Goal: Task Accomplishment & Management: Manage account settings

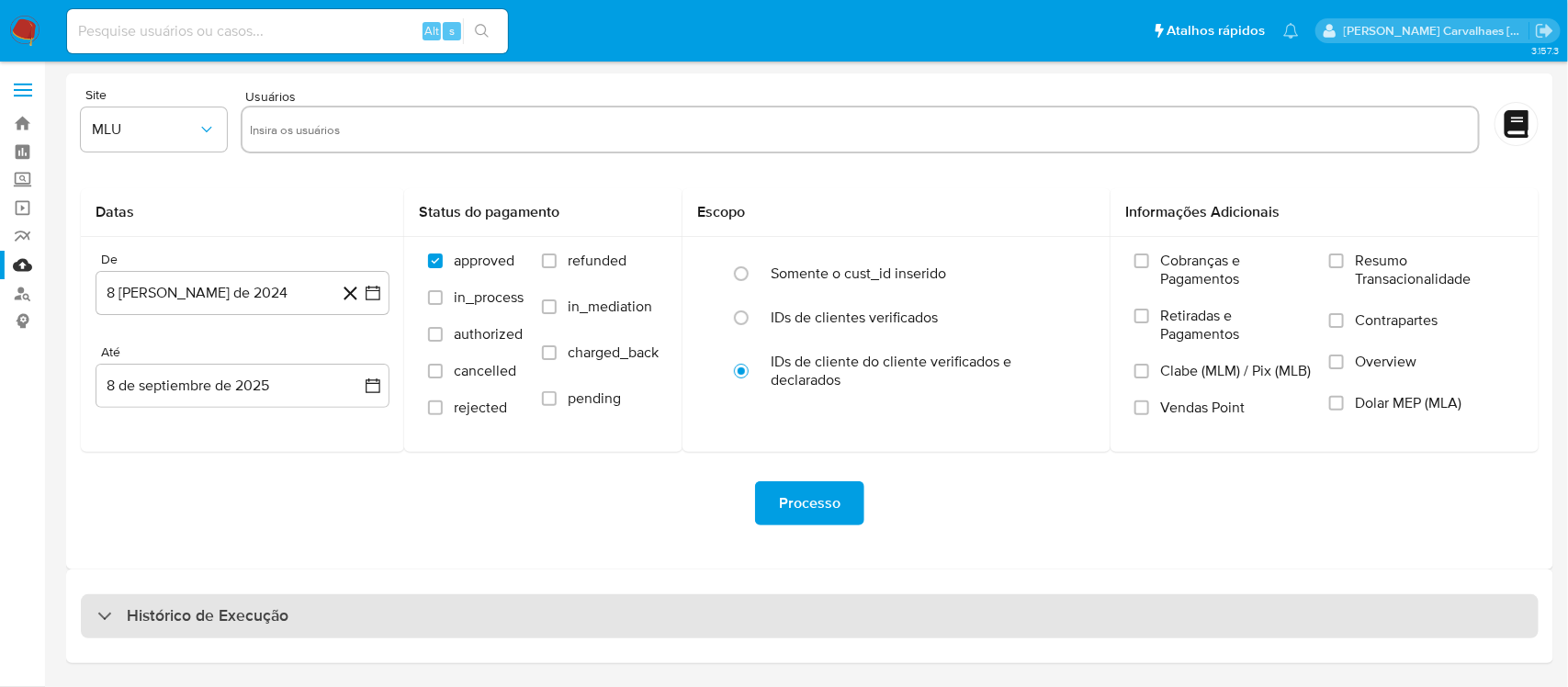
click at [184, 623] on h3 "Histórico de Execução" at bounding box center [208, 616] width 162 height 22
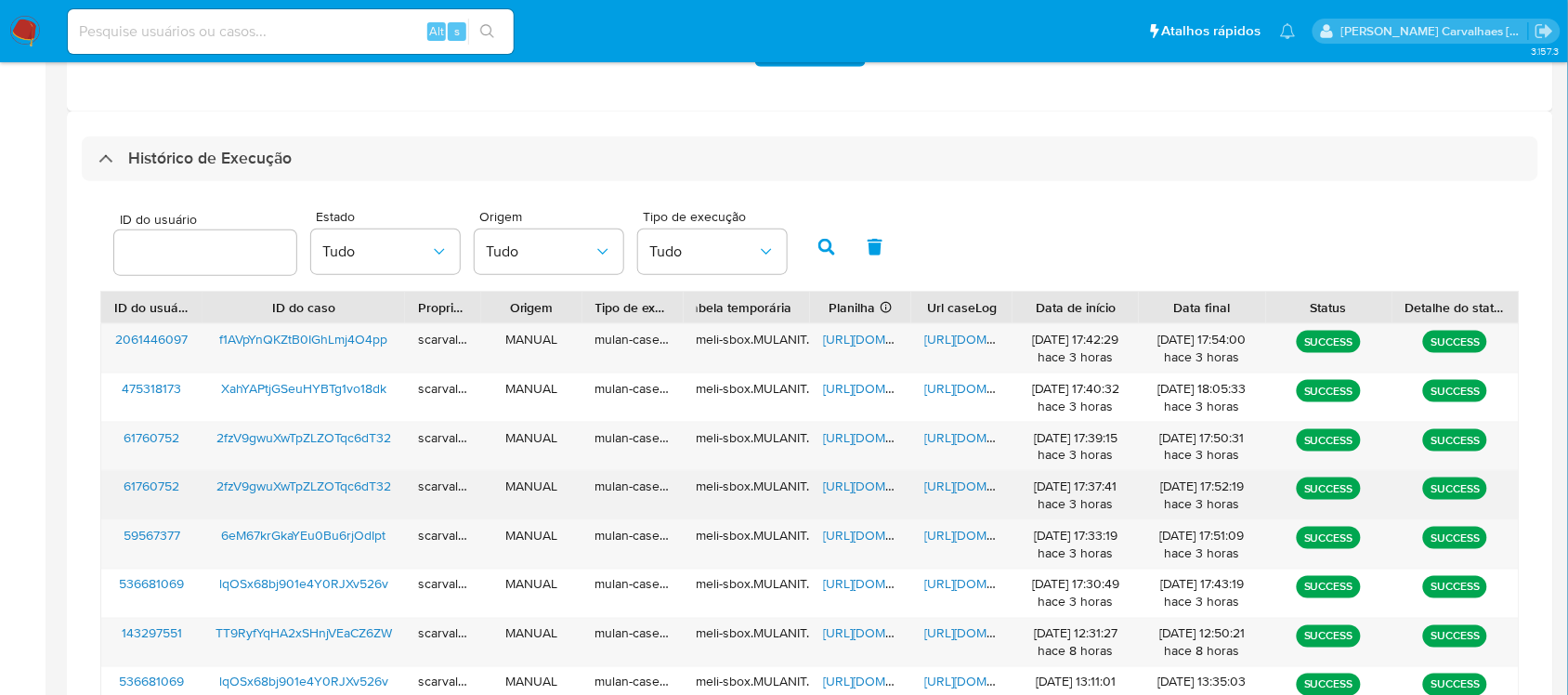
scroll to position [689, 0]
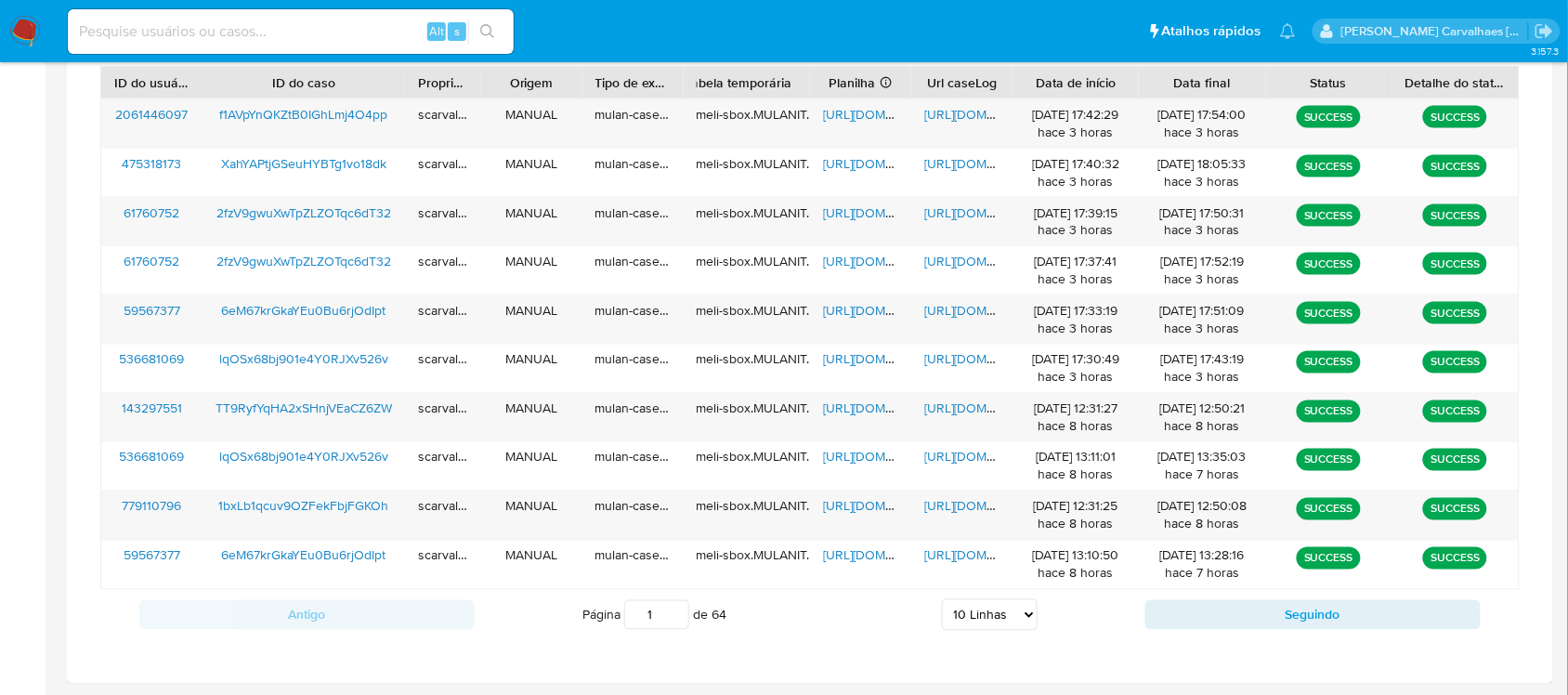
click at [978, 614] on select "5 Linhas 10 Linhas 20 Linhas 25 Linhas 50 Linhas 100 Linhas" at bounding box center [989, 615] width 96 height 32
click at [941, 600] on select "5 Linhas 10 Linhas 20 Linhas 25 Linhas 50 Linhas 100 Linhas" at bounding box center [989, 615] width 96 height 32
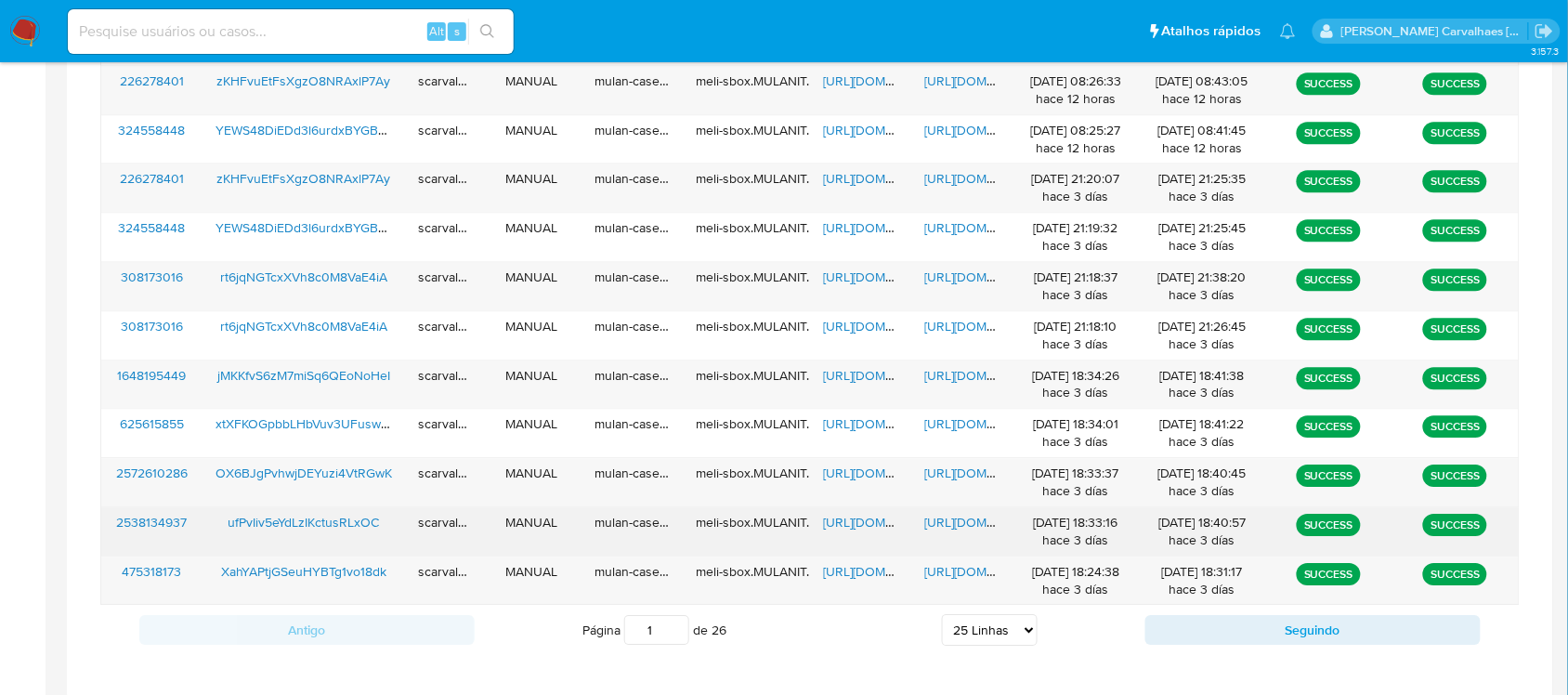
scroll to position [1429, 0]
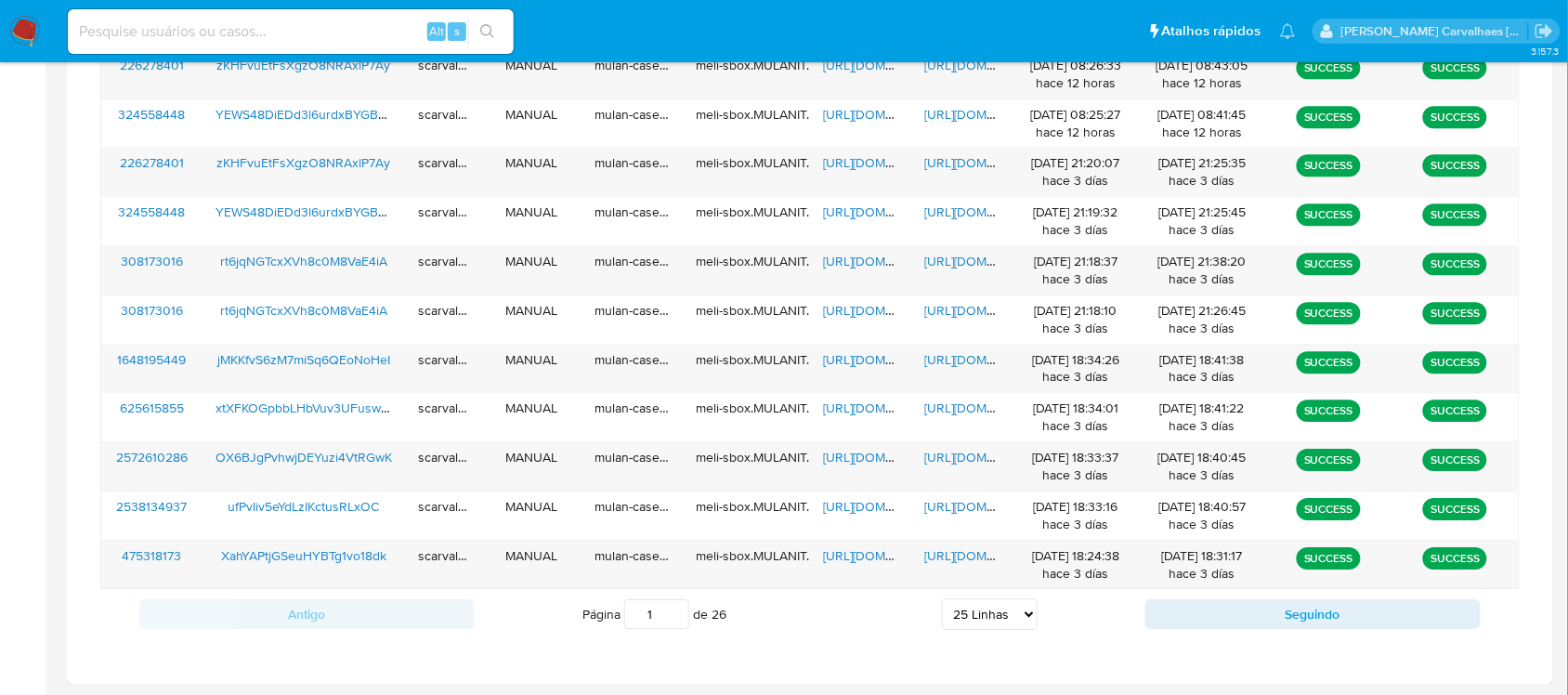
click at [967, 619] on select "5 Linhas 10 Linhas 20 Linhas 25 Linhas 50 Linhas 100 Linhas" at bounding box center [989, 614] width 96 height 32
click at [941, 599] on select "5 Linhas 10 Linhas 20 Linhas 25 Linhas 50 Linhas 100 Linhas" at bounding box center [989, 614] width 96 height 32
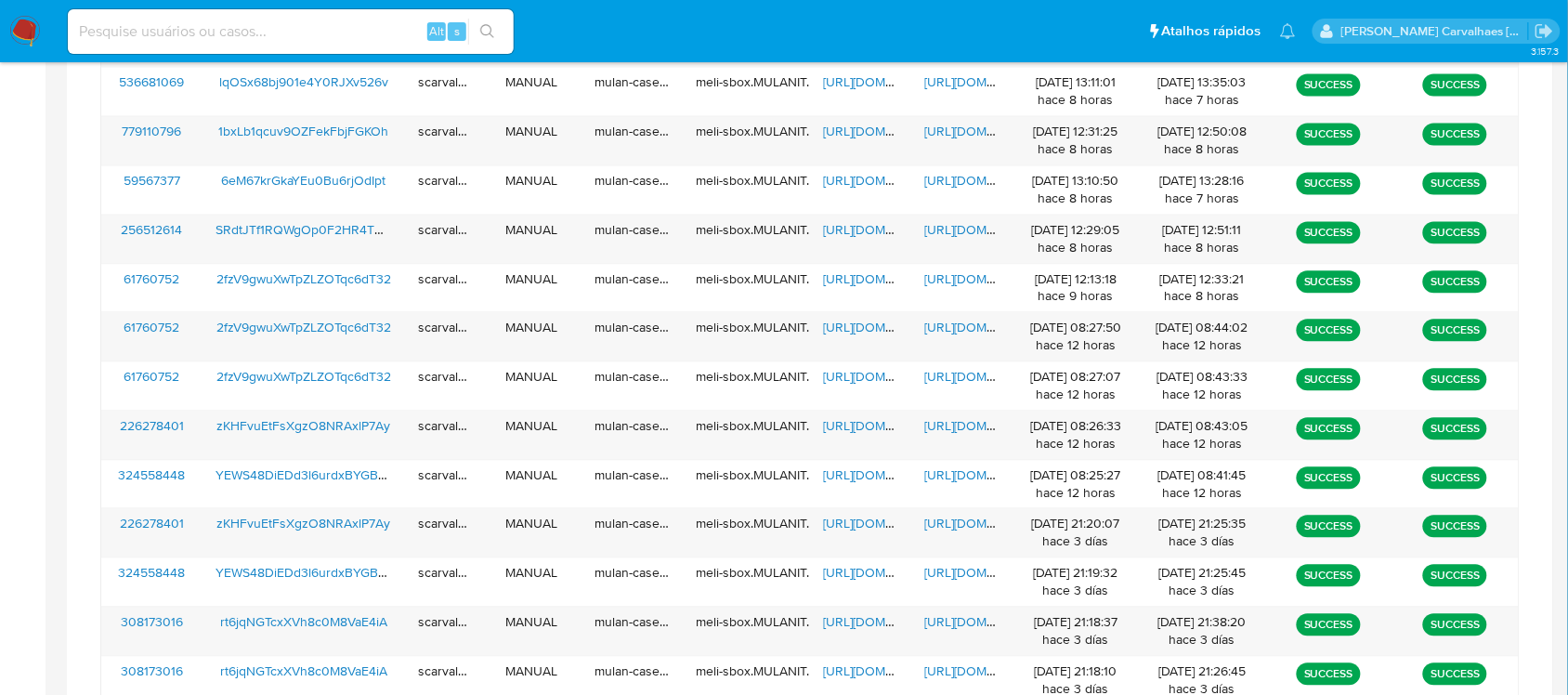
scroll to position [1029, 0]
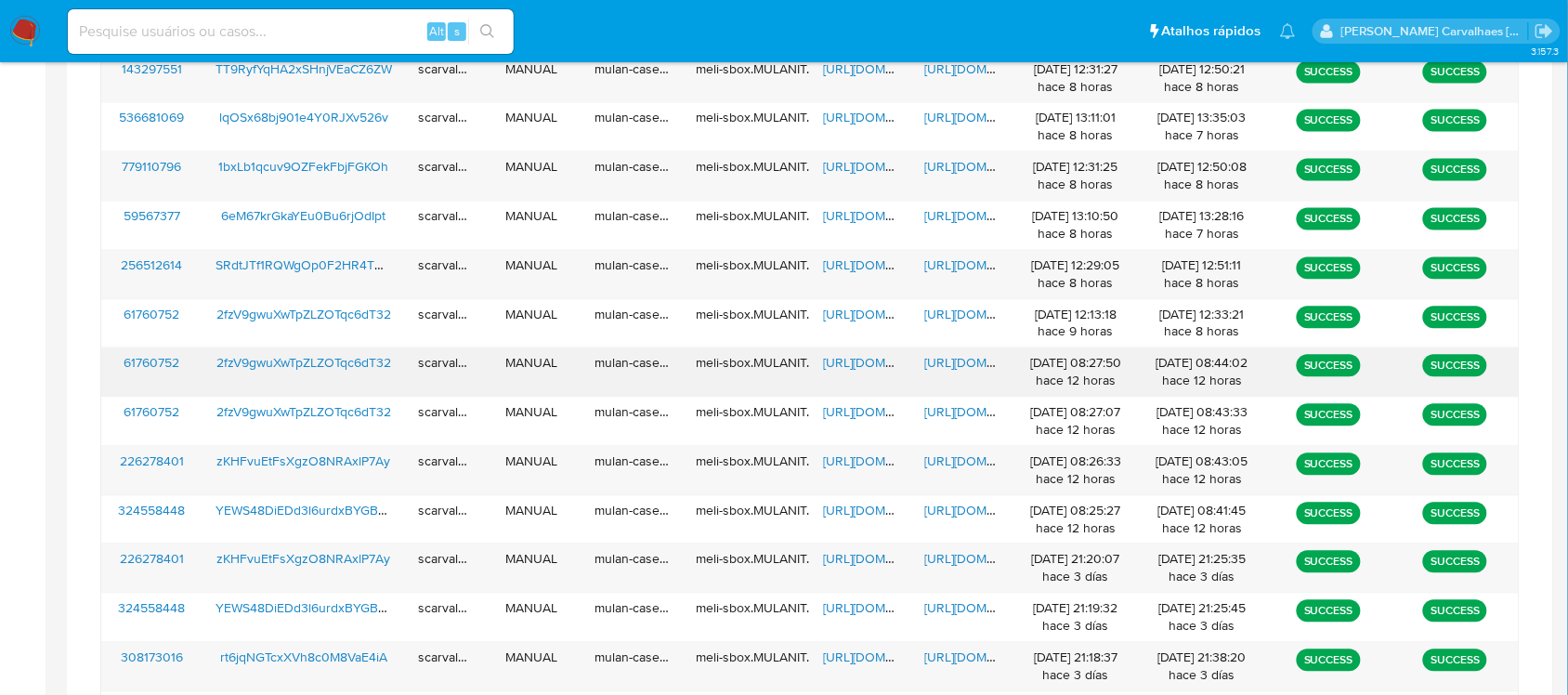
click at [862, 364] on span "https://docs.google.com/spreadsheets/d/1QoYu7wJSYxFXRbCiC_FWoQ5Jhe6Nk-zeZaKHppk…" at bounding box center [887, 363] width 128 height 19
click at [860, 564] on span "https://docs.google.com/spreadsheets/d/1V_5MrOyLpE-JNTHtFtaees9_K6sZdF7jsCfbm8d…" at bounding box center [887, 559] width 128 height 19
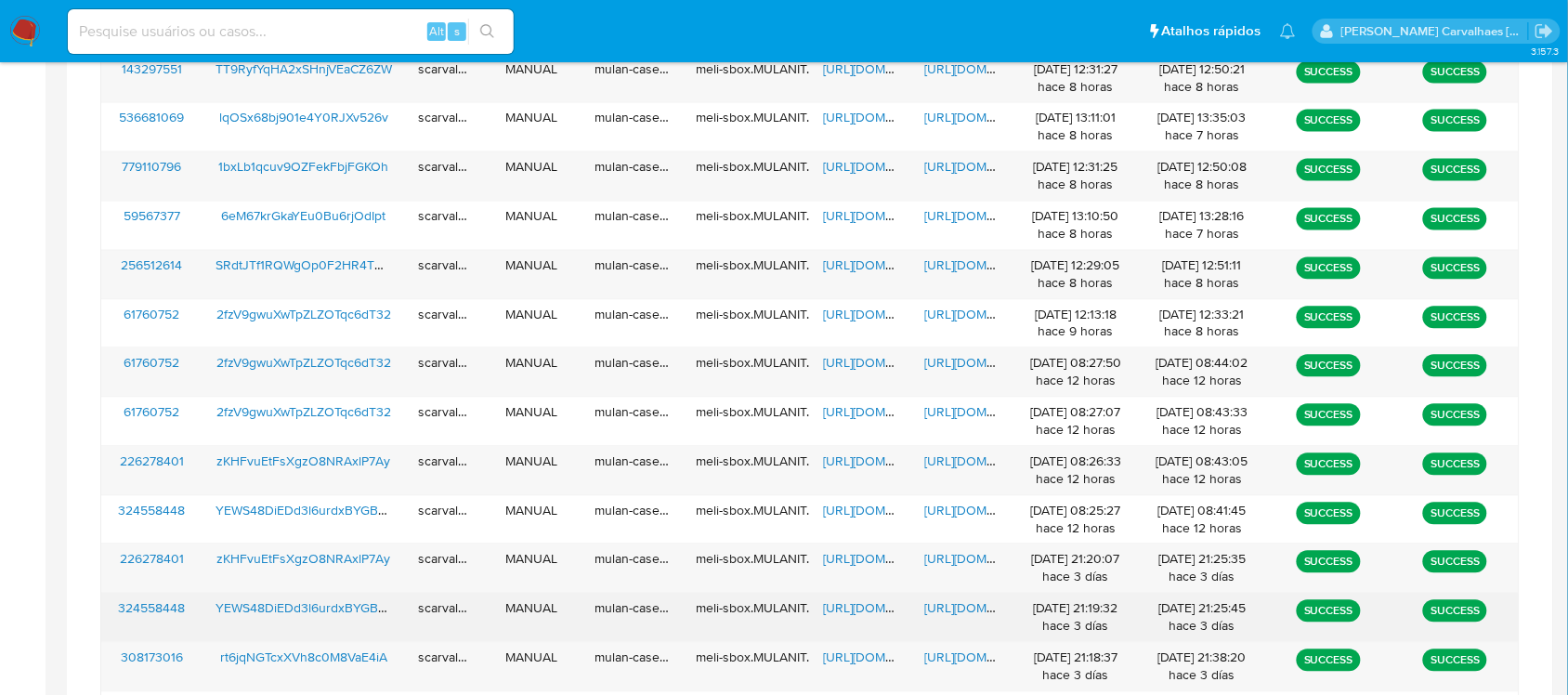
click at [862, 606] on span "https://docs.google.com/spreadsheets/d/1p-3cz-t9gEo-0Zl-1nmUE5SuzBEilwWE67tHI1p…" at bounding box center [887, 608] width 128 height 19
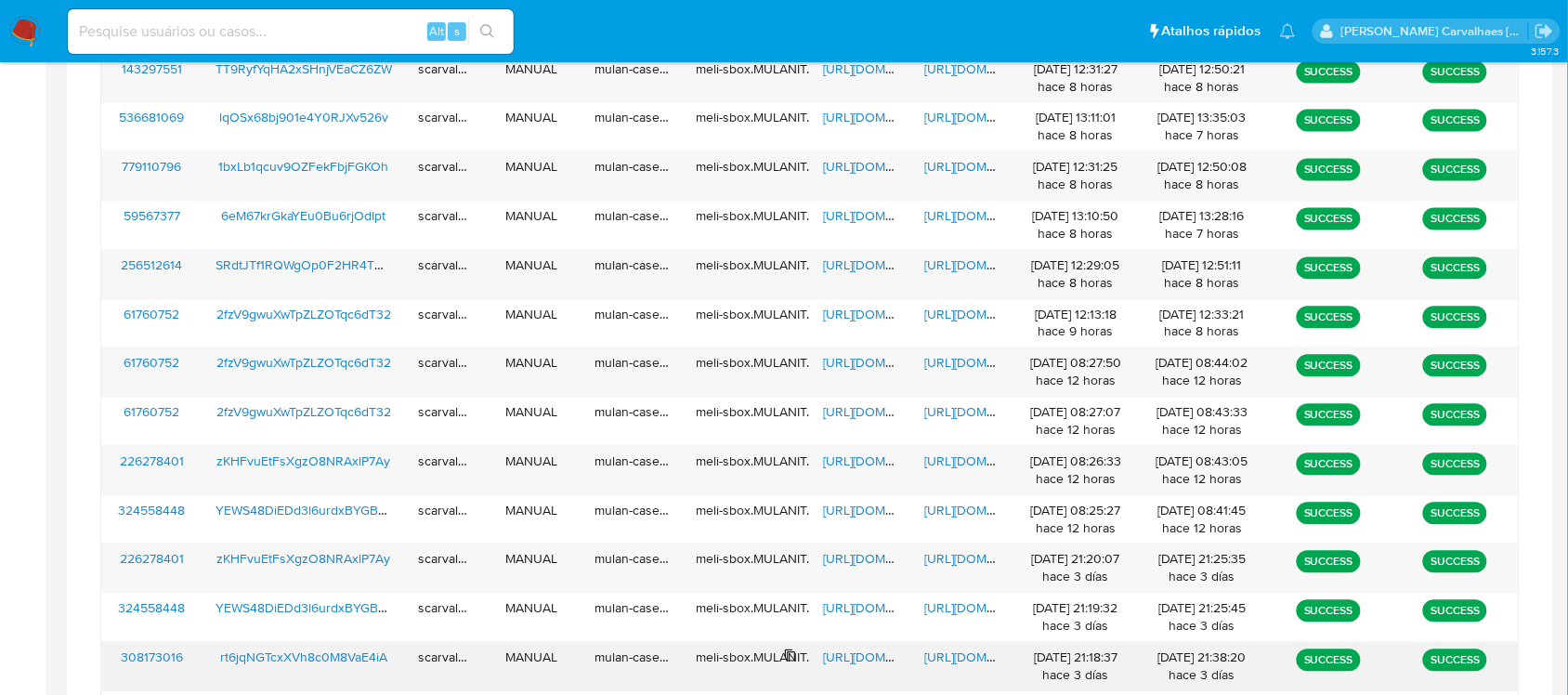
click at [755, 665] on div "meli-sbox.MULANIT.mulan_result_scarvalhaes_20250905T201836_dc4f_308173016" at bounding box center [747, 658] width 101 height 18
click at [753, 650] on div "meli-sbox.MULANIT.mulan_result_scarvalhaes_20250905T201836_dc4f_308173016" at bounding box center [747, 667] width 127 height 48
click at [759, 661] on div "meli-sbox.MULANIT.mulan_result_scarvalhaes_20250905T201836_dc4f_308173016" at bounding box center [747, 658] width 101 height 18
click at [855, 661] on span "https://docs.google.com/spreadsheets/d/1zTCe6nZNCVuuDkuTiNCFAv6z4HUtke9NjZnArw8…" at bounding box center [887, 658] width 128 height 19
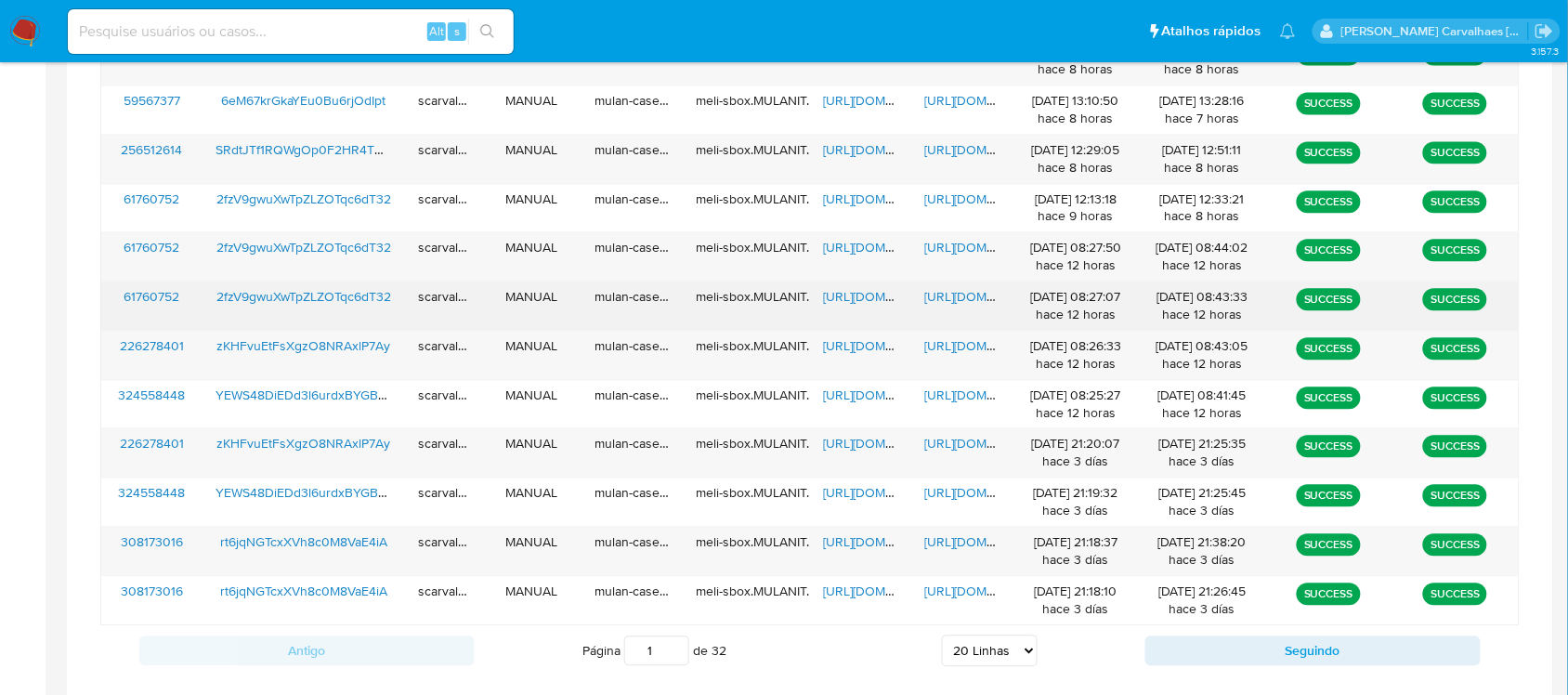
scroll to position [1182, 0]
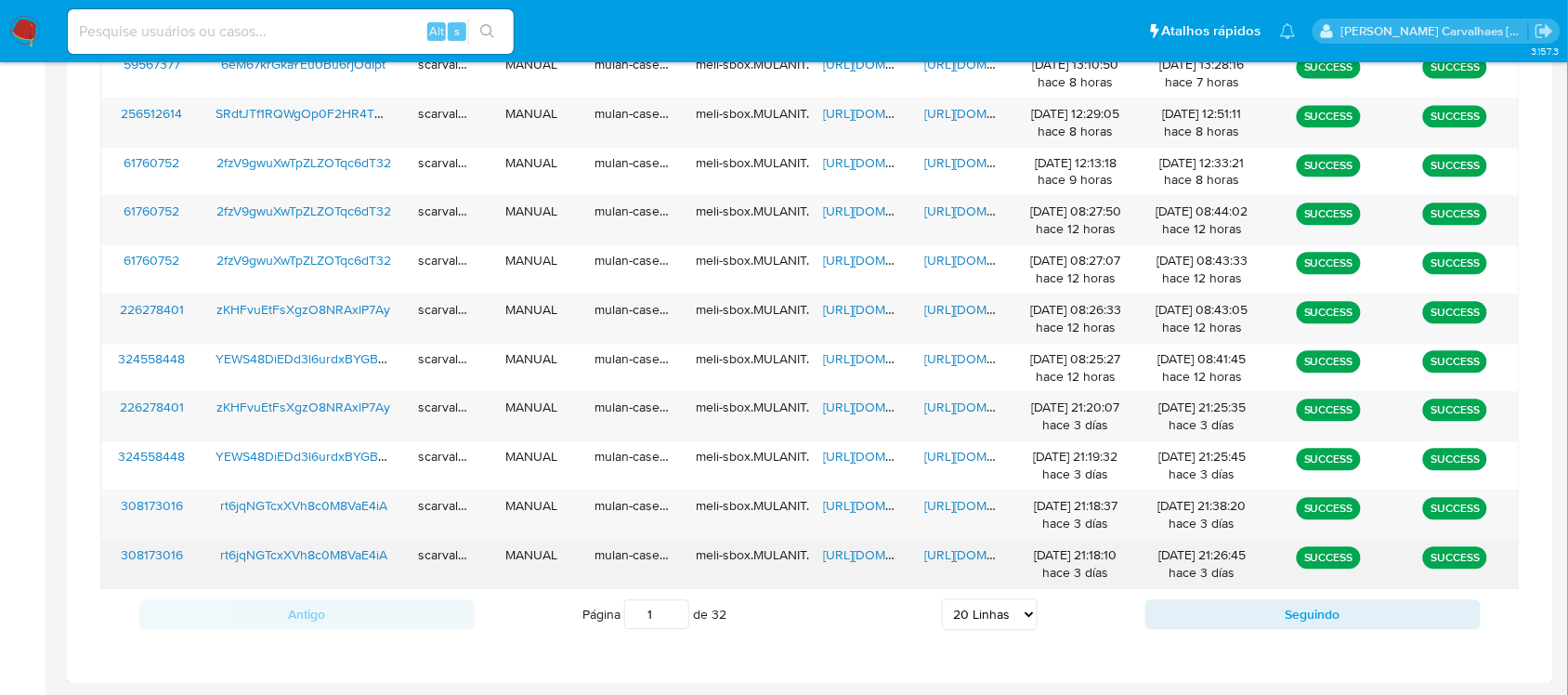
click at [850, 553] on span "https://docs.google.com/spreadsheets/d/11UBFEDIHUnb3ceYNy1L2MIaMyF2syowE57k5mbA…" at bounding box center [887, 554] width 128 height 19
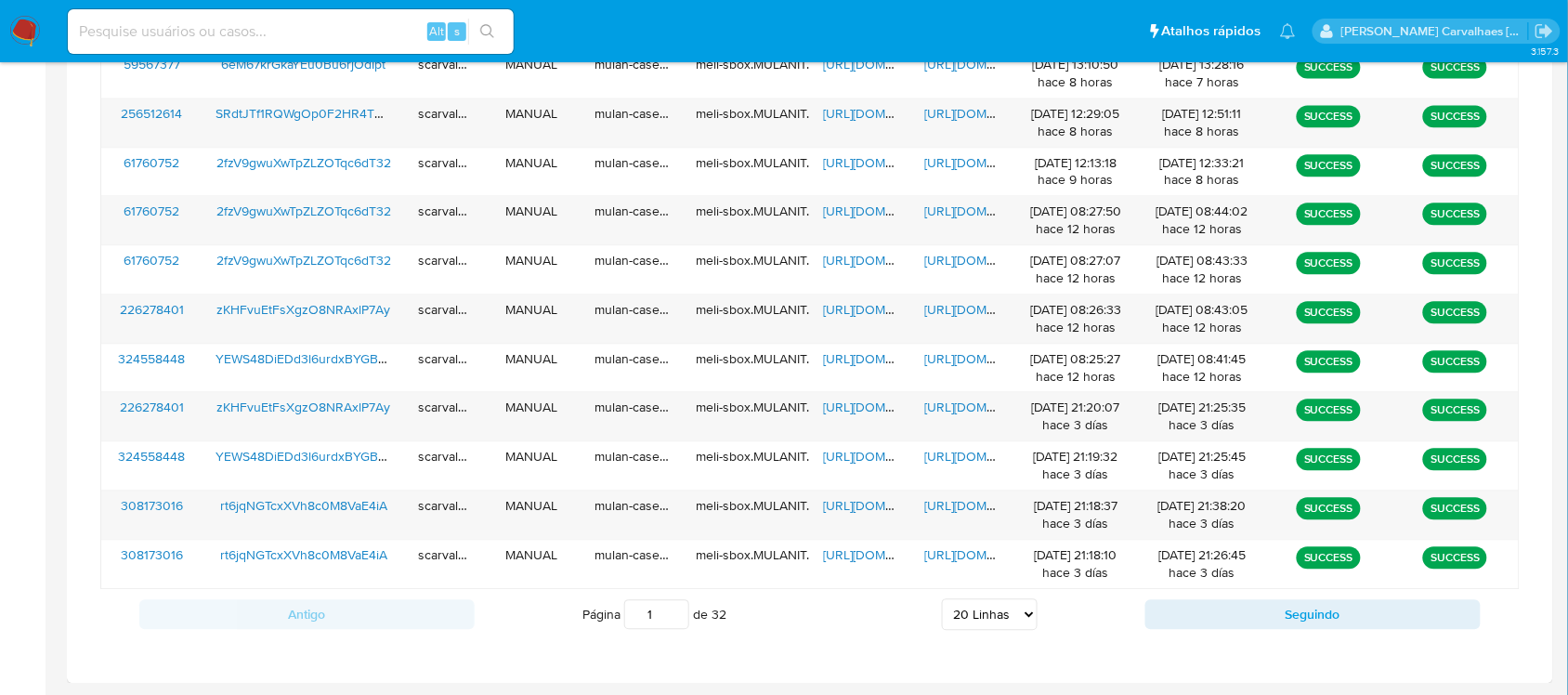
click at [1024, 611] on select "5 Linhas 10 Linhas 20 Linhas 25 Linhas 50 Linhas 100 Linhas" at bounding box center [989, 614] width 96 height 32
select select "25"
click at [941, 600] on select "5 Linhas 10 Linhas 20 Linhas 25 Linhas 50 Linhas 100 Linhas" at bounding box center [989, 614] width 96 height 32
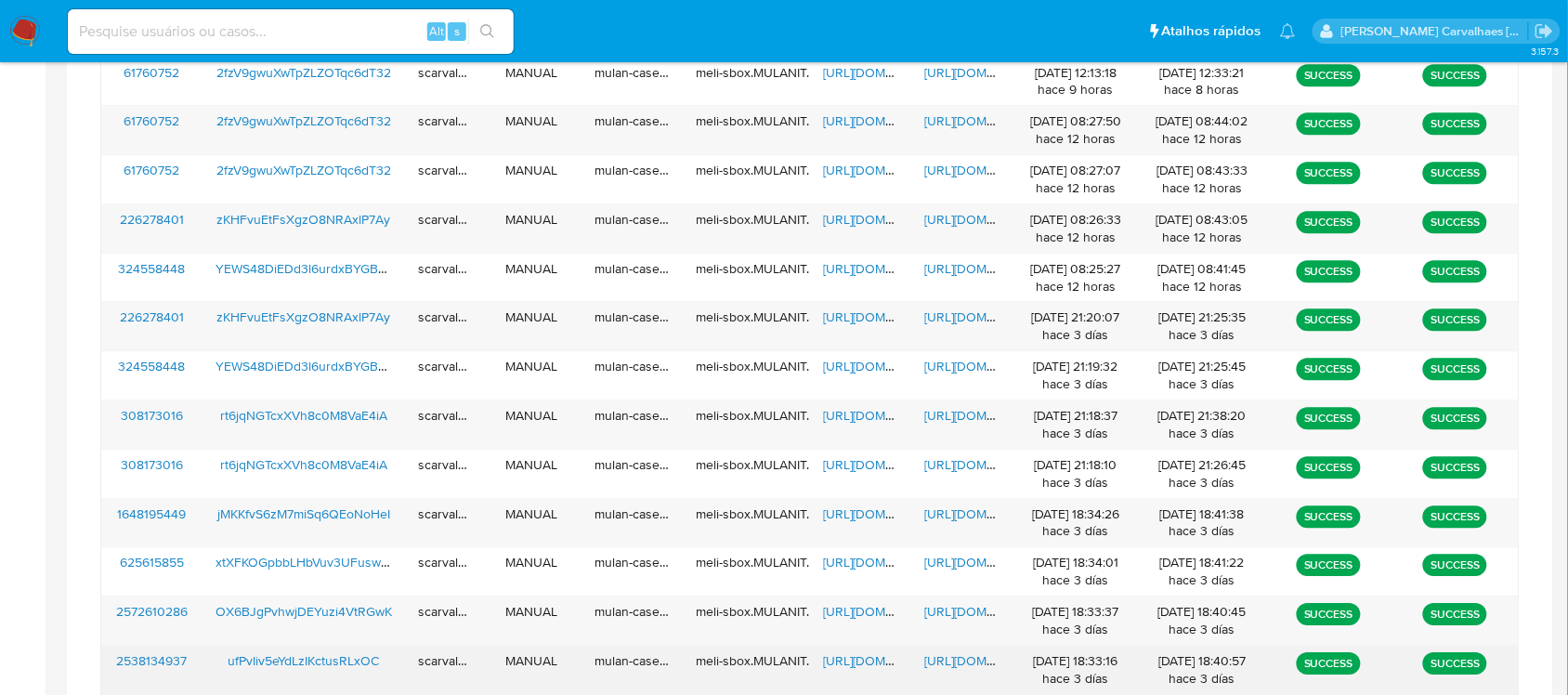
scroll to position [1313, 0]
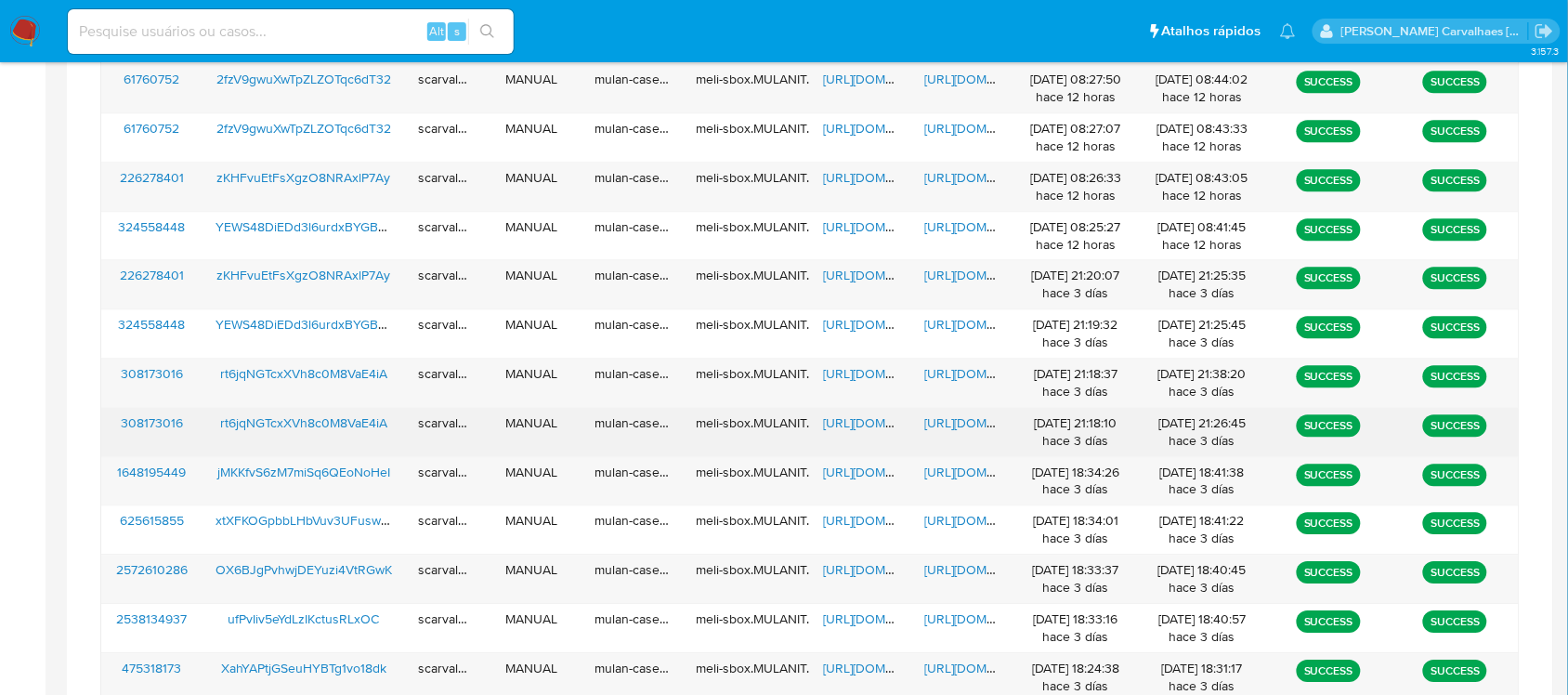
click at [829, 423] on span "https://docs.google.com/spreadsheets/d/11UBFEDIHUnb3ceYNy1L2MIaMyF2syowE57k5mbA…" at bounding box center [887, 423] width 128 height 19
click at [867, 430] on span "https://docs.google.com/spreadsheets/d/11UBFEDIHUnb3ceYNy1L2MIaMyF2syowE57k5mbA…" at bounding box center [887, 423] width 128 height 19
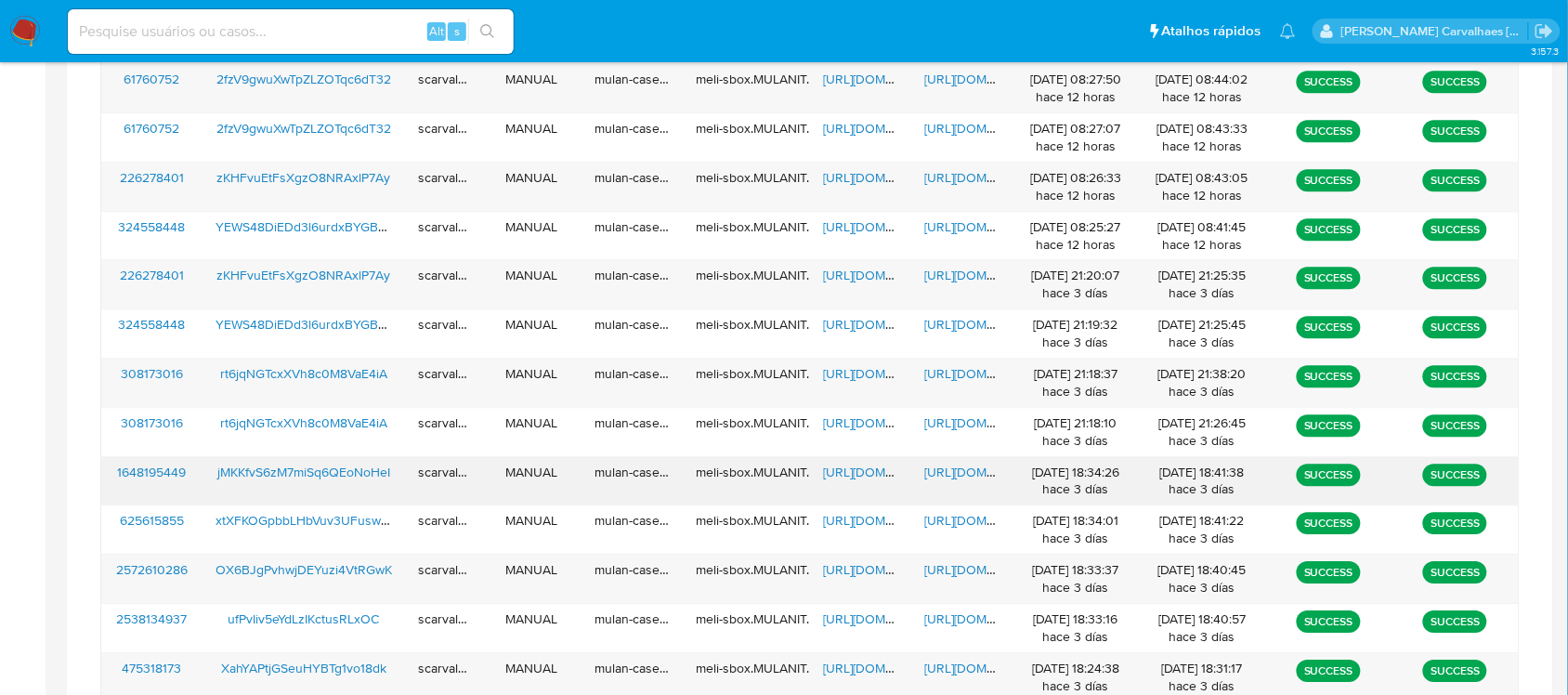
click at [838, 470] on span "https://docs.google.com/spreadsheets/d/1D92U3GIAmNGp8aPZGZJSqq1a7Z4Rboe1pIZp-AC…" at bounding box center [887, 472] width 128 height 19
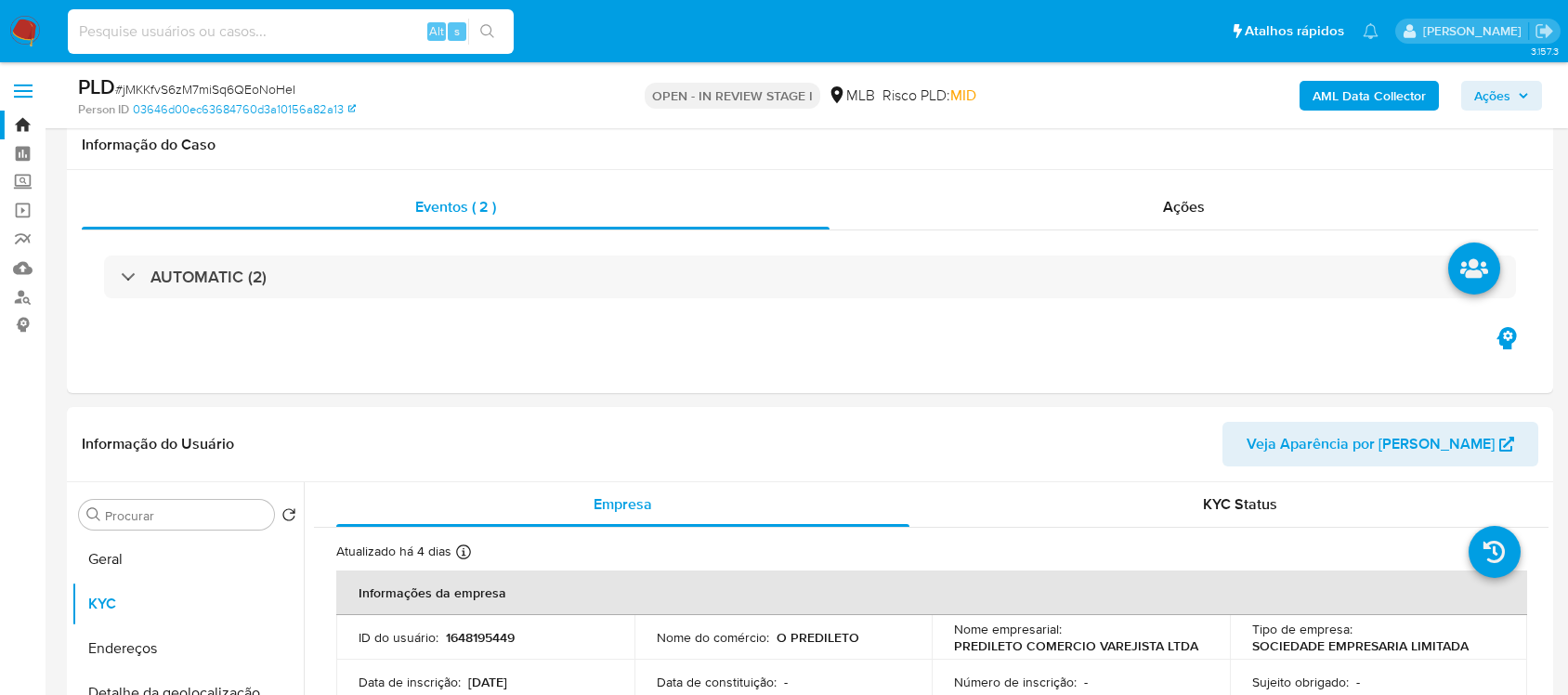
select select "10"
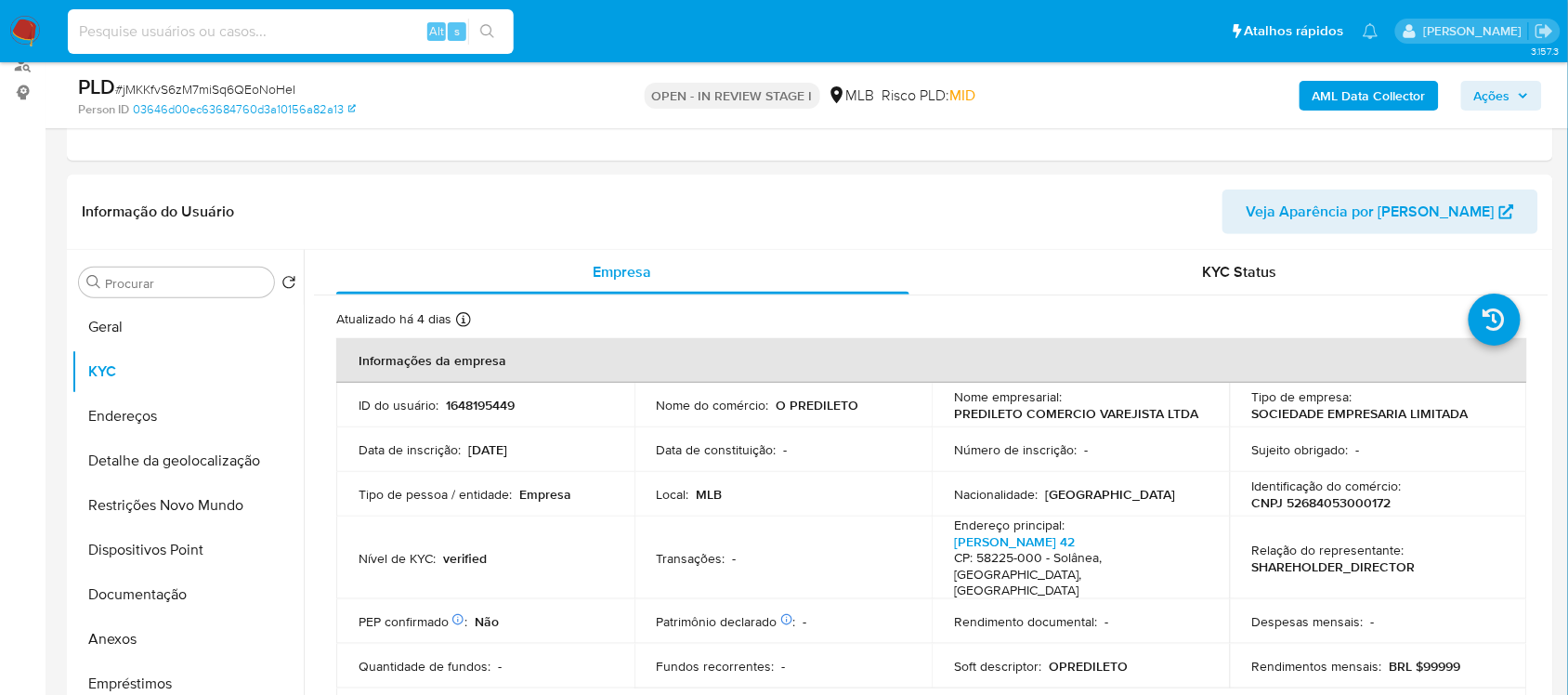
scroll to position [348, 0]
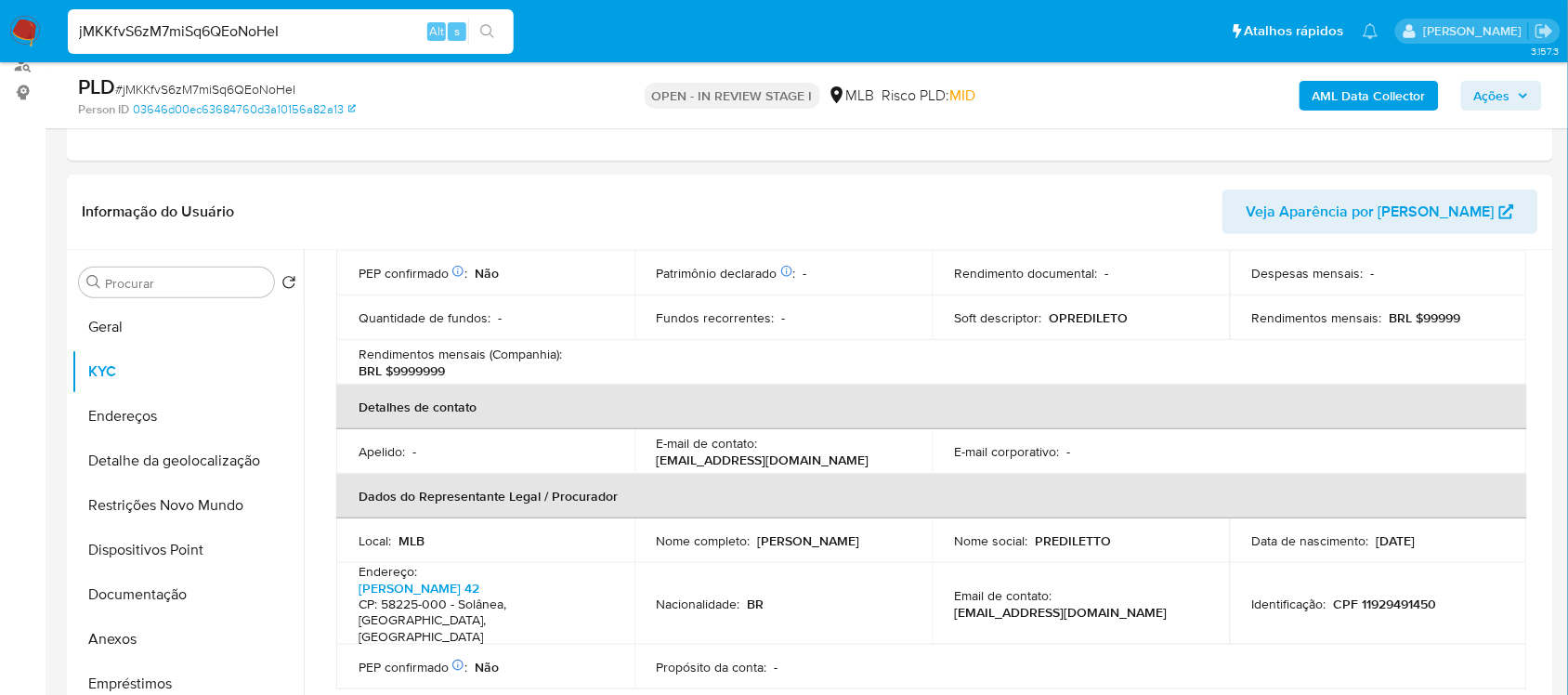
type input "jMKKfvS6zM7miSq6QEoNoHeI"
click at [486, 25] on icon "search-icon" at bounding box center [488, 32] width 15 height 15
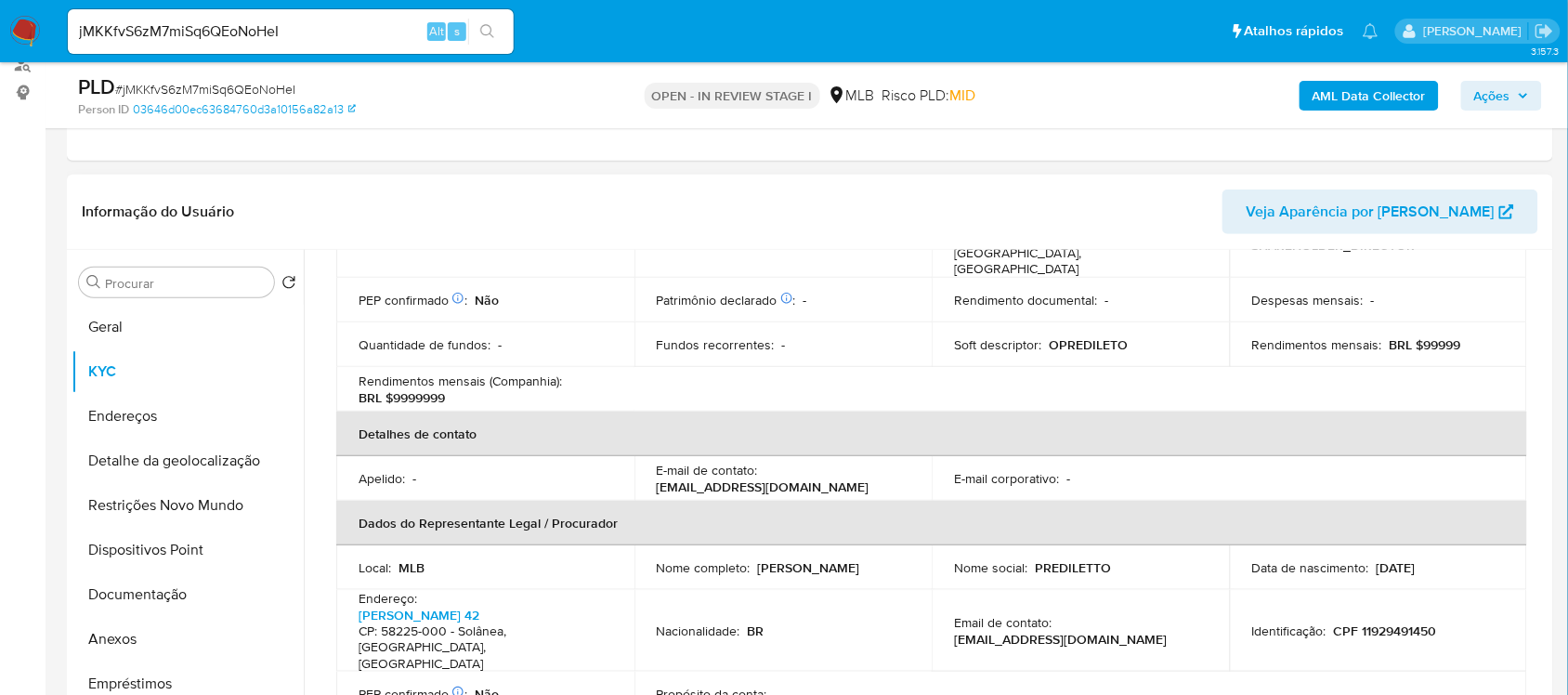
scroll to position [465, 0]
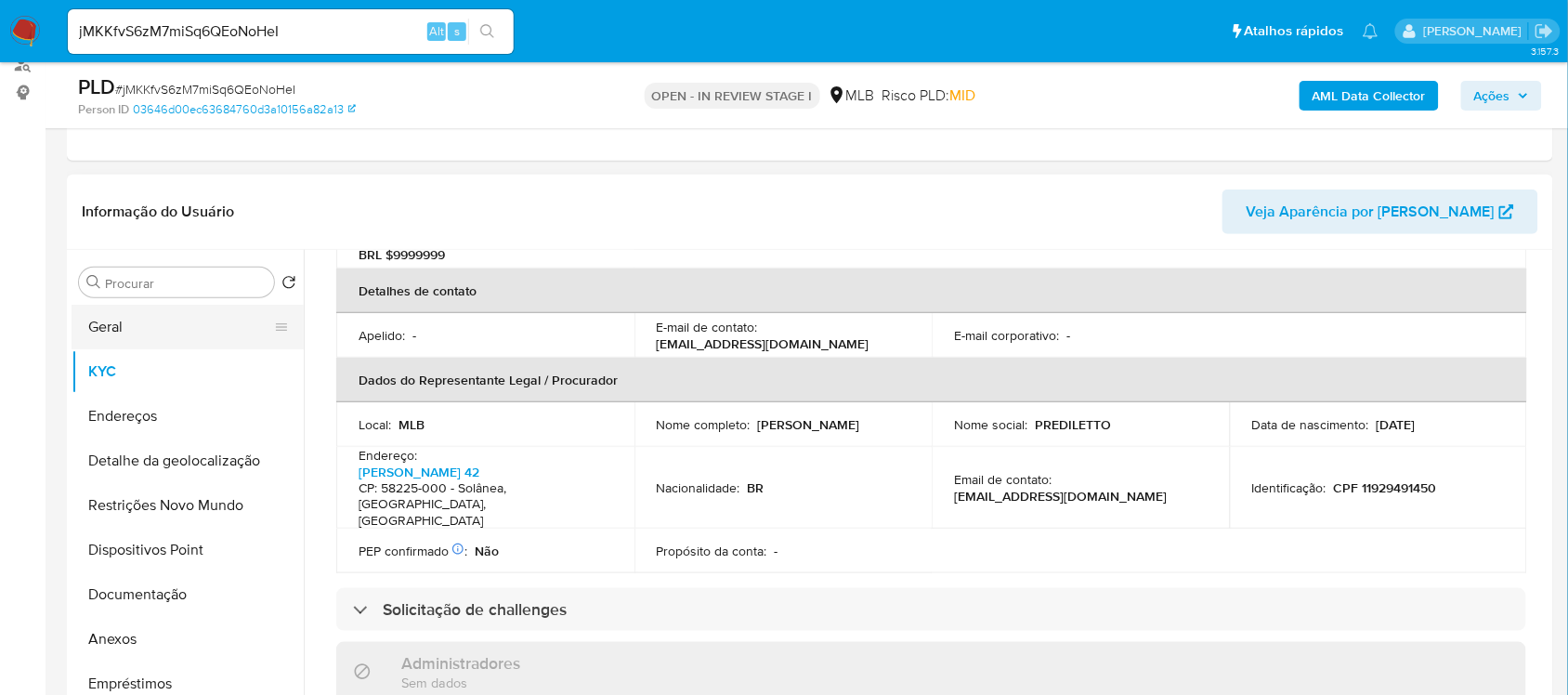
click at [154, 321] on button "Geral" at bounding box center [180, 327] width 217 height 45
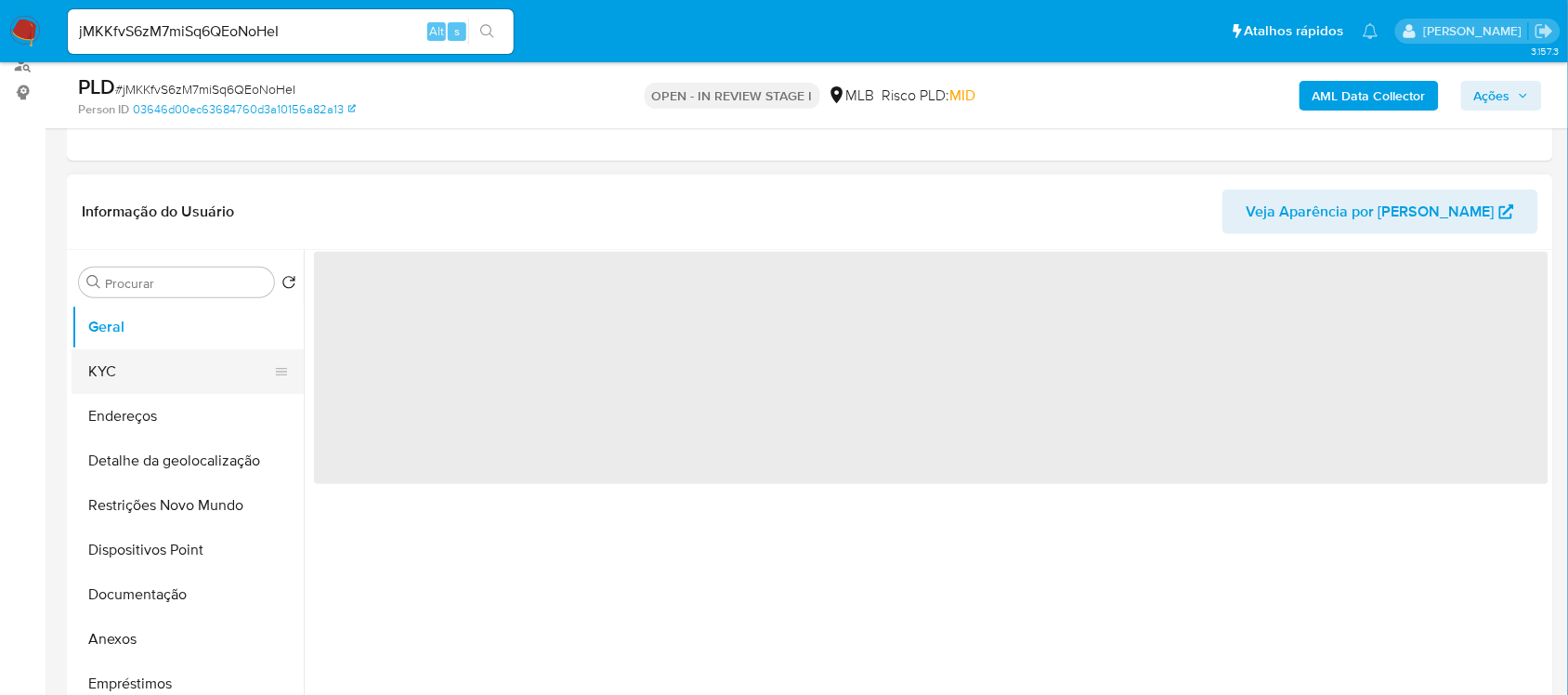
scroll to position [0, 0]
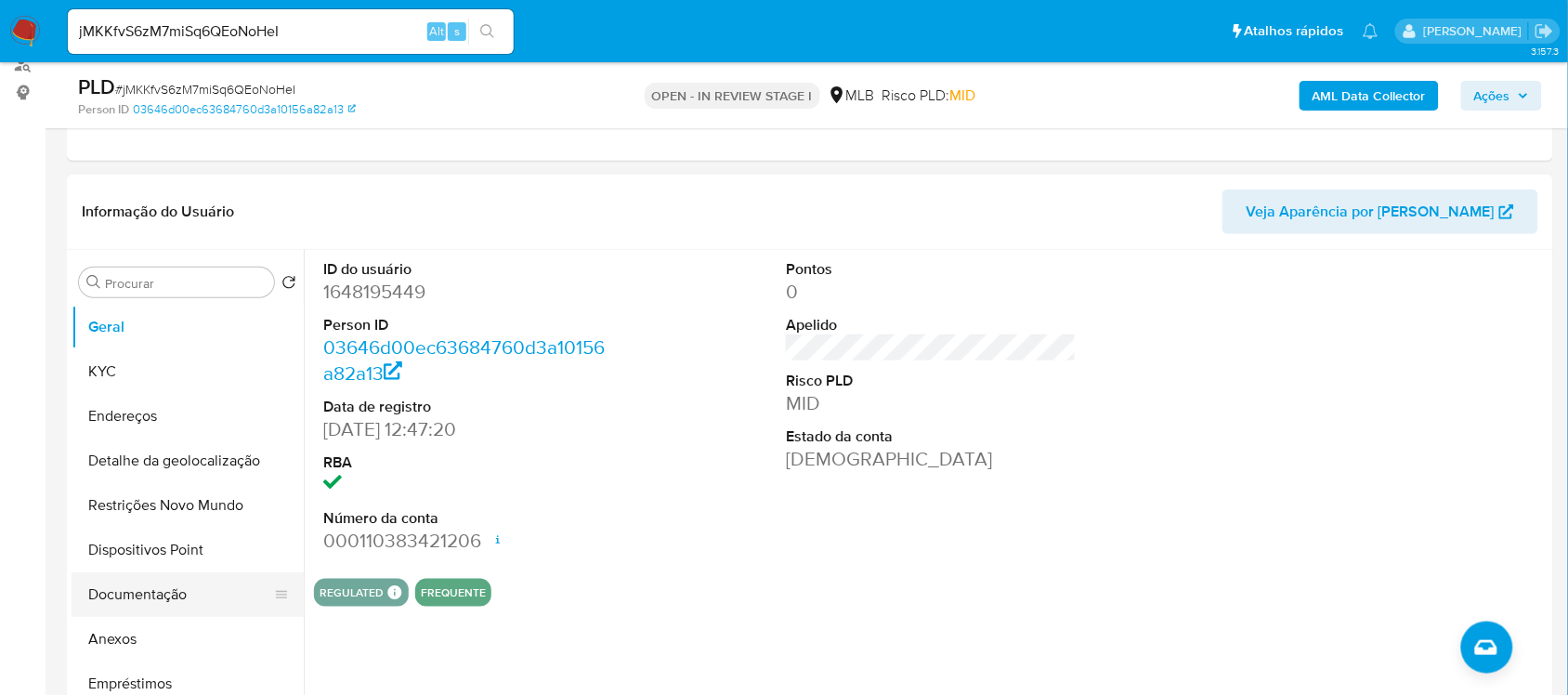
click at [164, 597] on button "Documentação" at bounding box center [180, 594] width 217 height 45
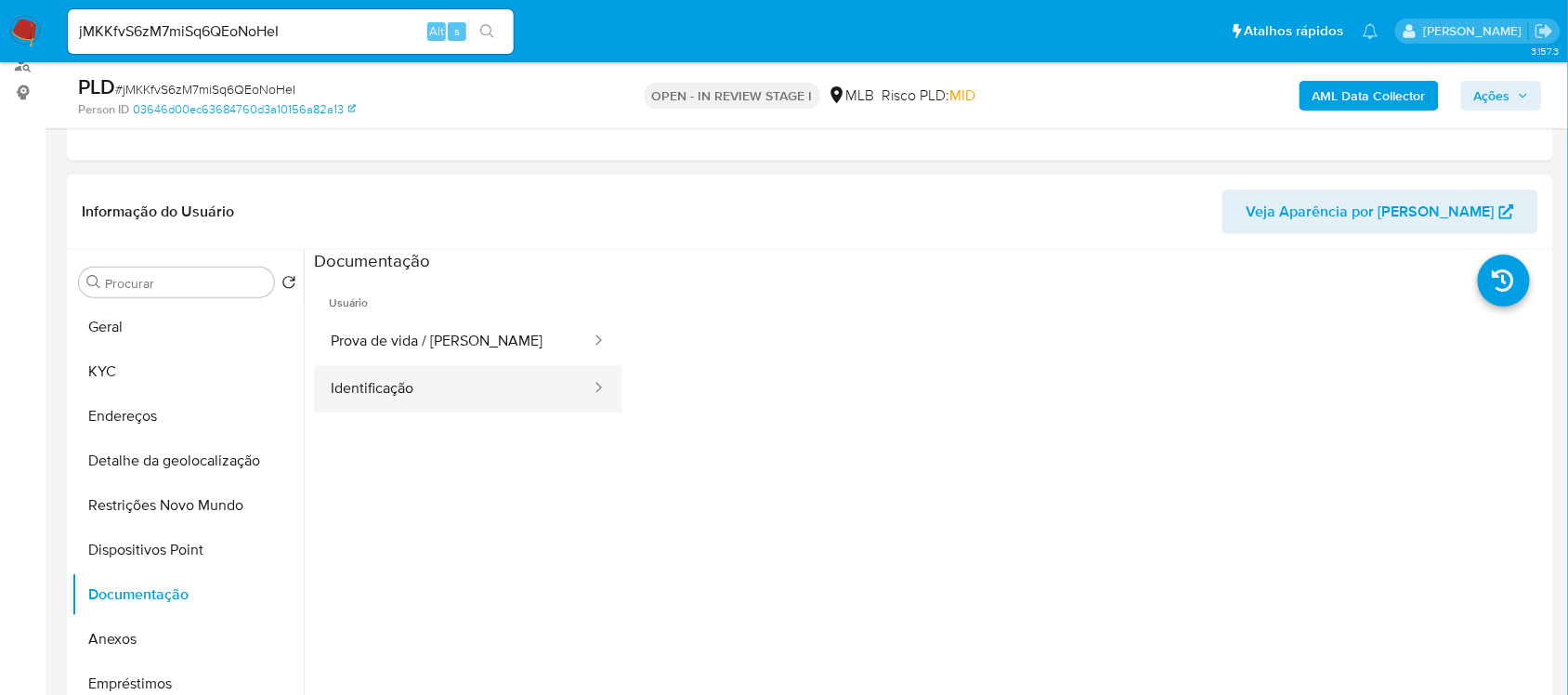
click at [535, 388] on button "Identificação" at bounding box center [453, 388] width 278 height 48
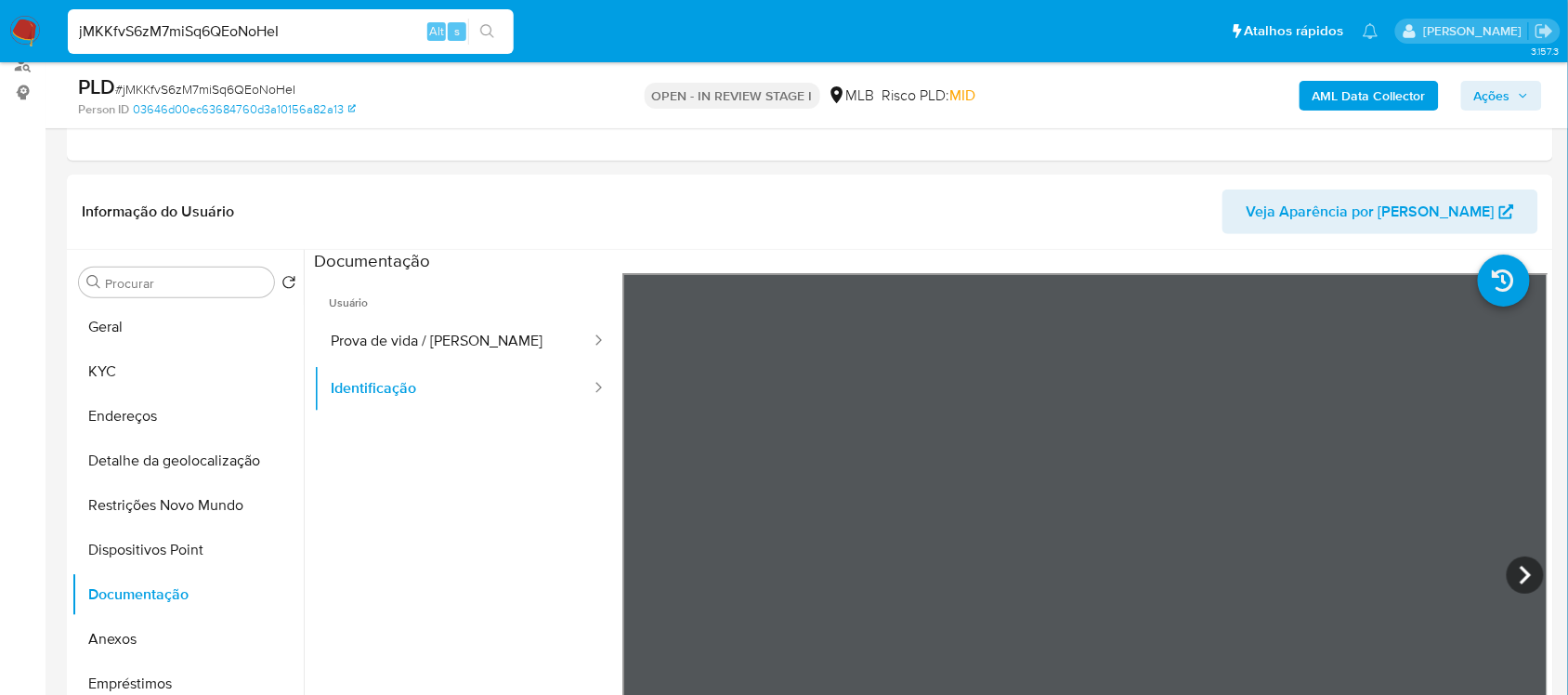
click at [358, 29] on input "jMKKfvS6zM7miSq6QEoNoHeI" at bounding box center [291, 32] width 446 height 24
drag, startPoint x: 351, startPoint y: 30, endPoint x: 37, endPoint y: 19, distance: 314.2
click at [37, 17] on nav "Pausado Ver notificaciones jMKKfvS6zM7miSq6QEoNoHeI Alt s Atalhos rápidos Presi…" at bounding box center [784, 31] width 1568 height 62
paste input "52684053000172"
drag, startPoint x: 255, startPoint y: 29, endPoint x: -93, endPoint y: 28, distance: 348.0
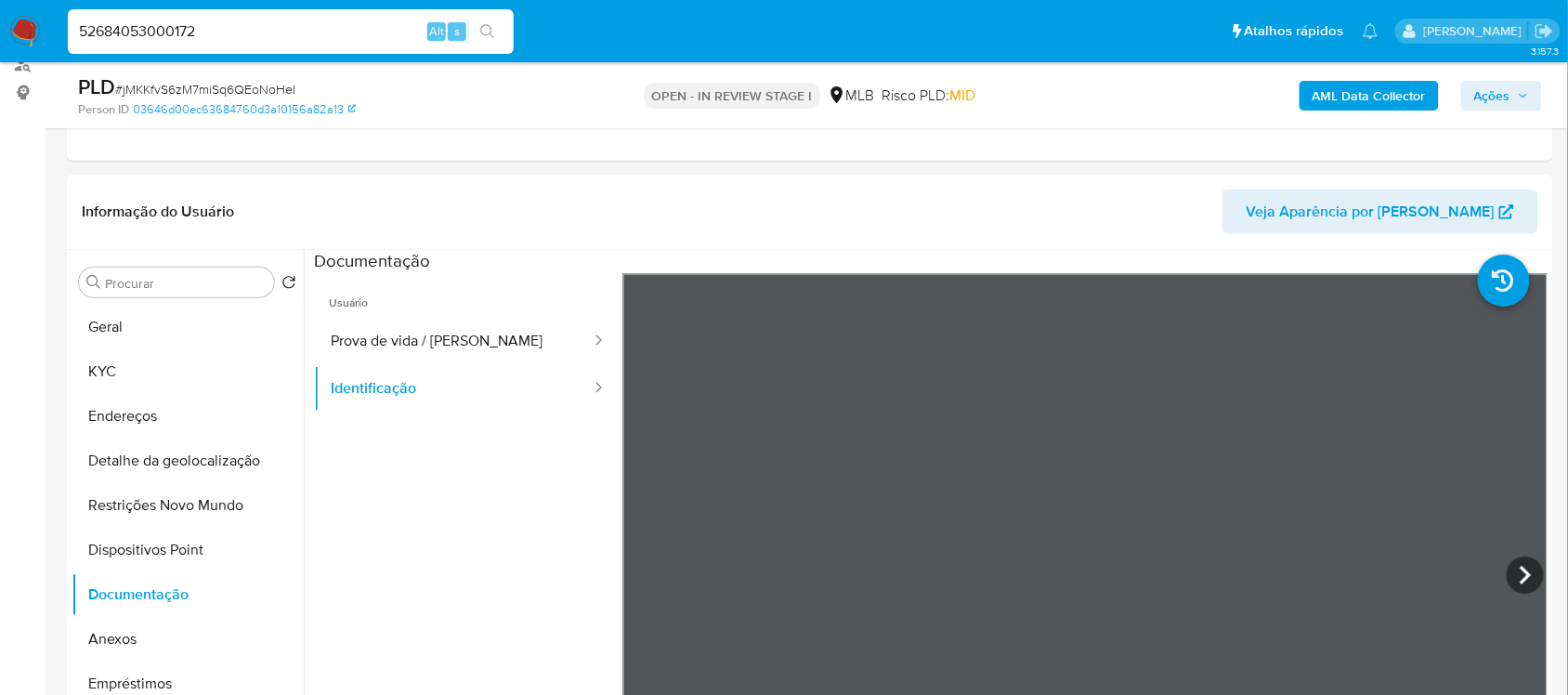
paste input "jMKKfvS6zM7miSq6QEoNoHeI"
type input "jMKKfvS6zM7miSq6QEoNoHeI"
click at [484, 20] on button "search-icon" at bounding box center [487, 32] width 38 height 26
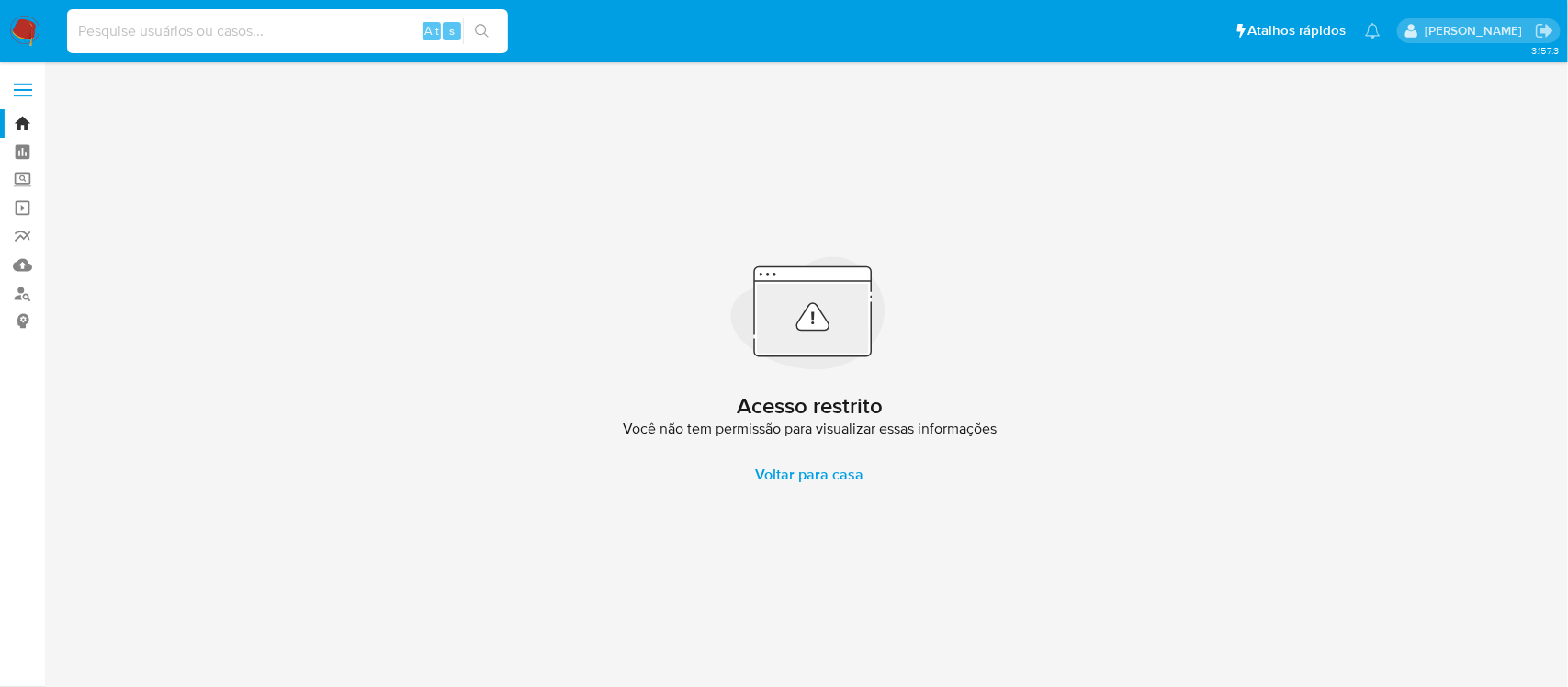
drag, startPoint x: 193, startPoint y: 19, endPoint x: 158, endPoint y: 38, distance: 39.8
paste input "jMKKfvS6zM7miSq6QEoNoHeI"
click at [76, 30] on input "jMKKfvS6zM7miSq6QEoNoHeI" at bounding box center [287, 31] width 441 height 24
type input "jMKKfvS6zM7miSq6QEoNoHeI"
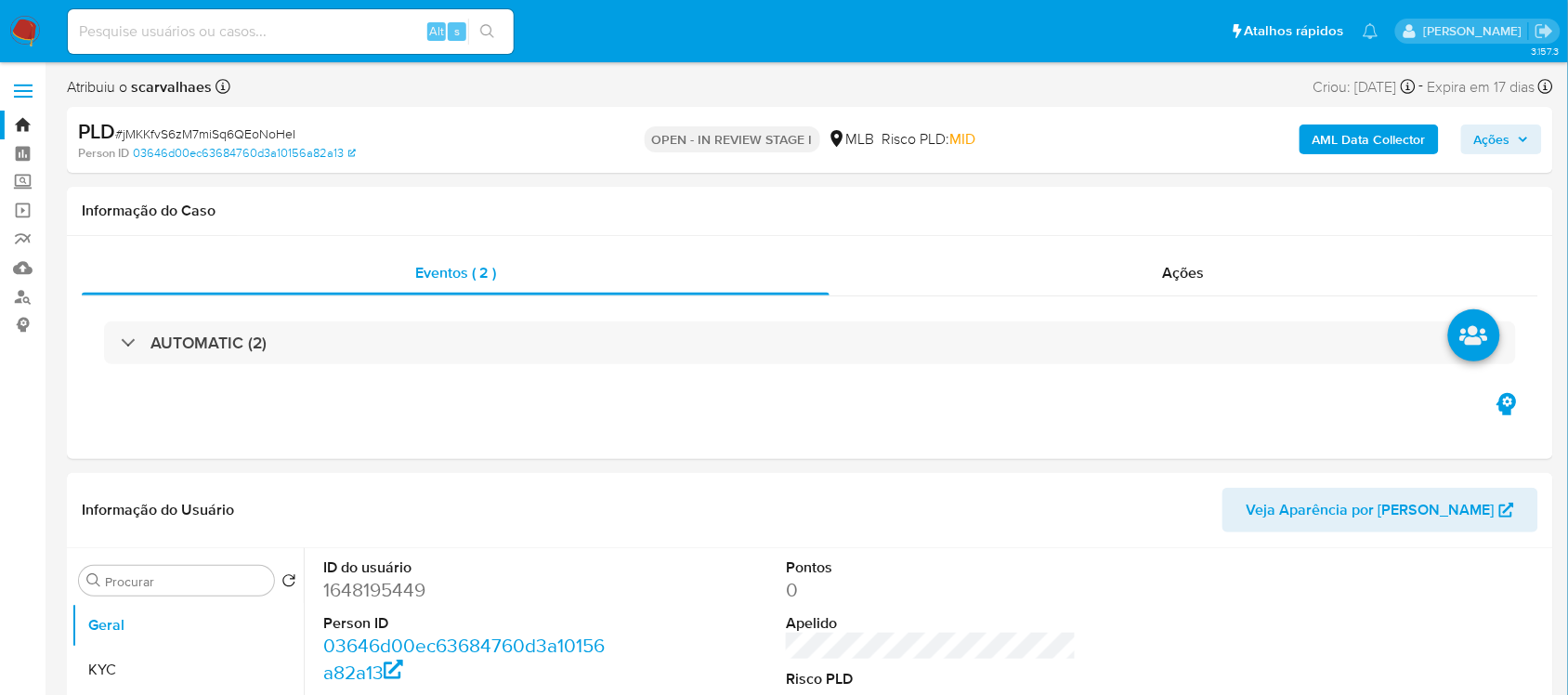
select select "10"
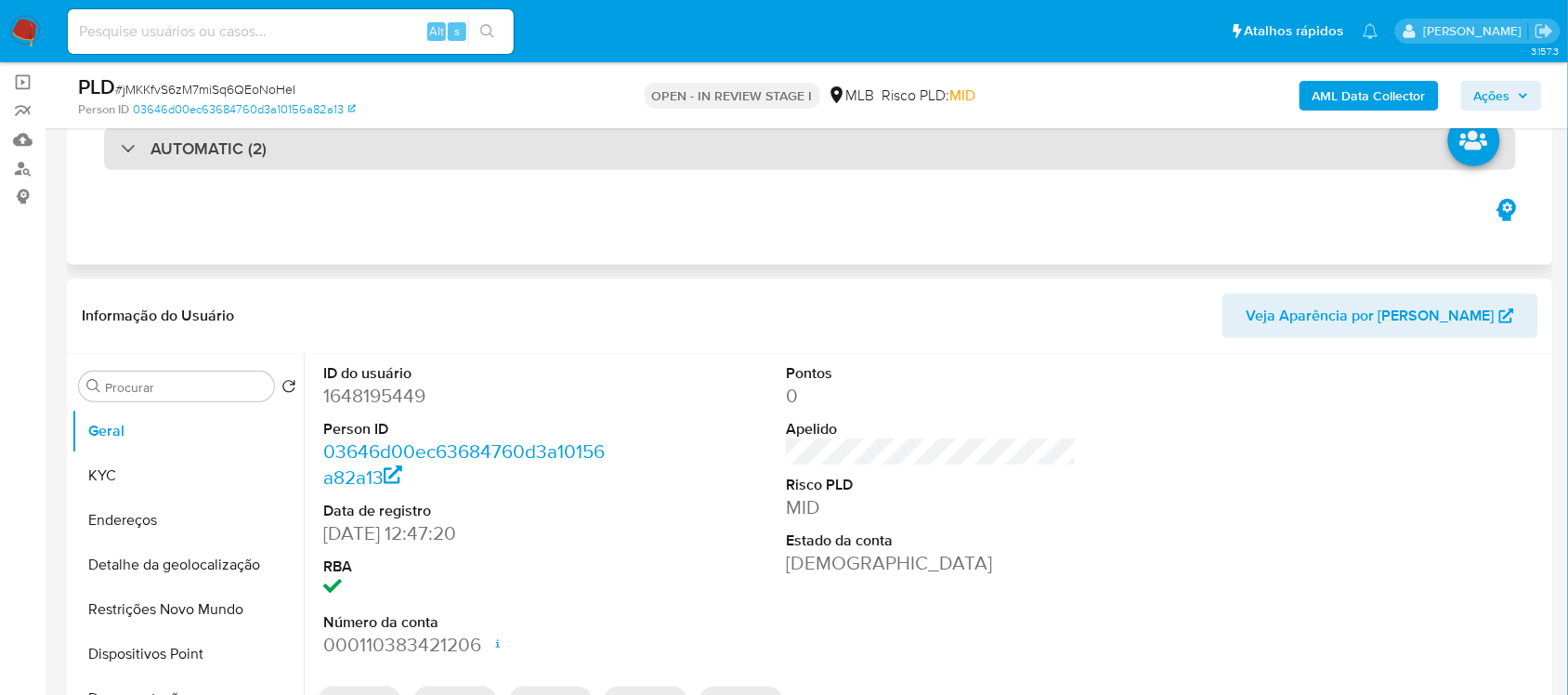
scroll to position [348, 0]
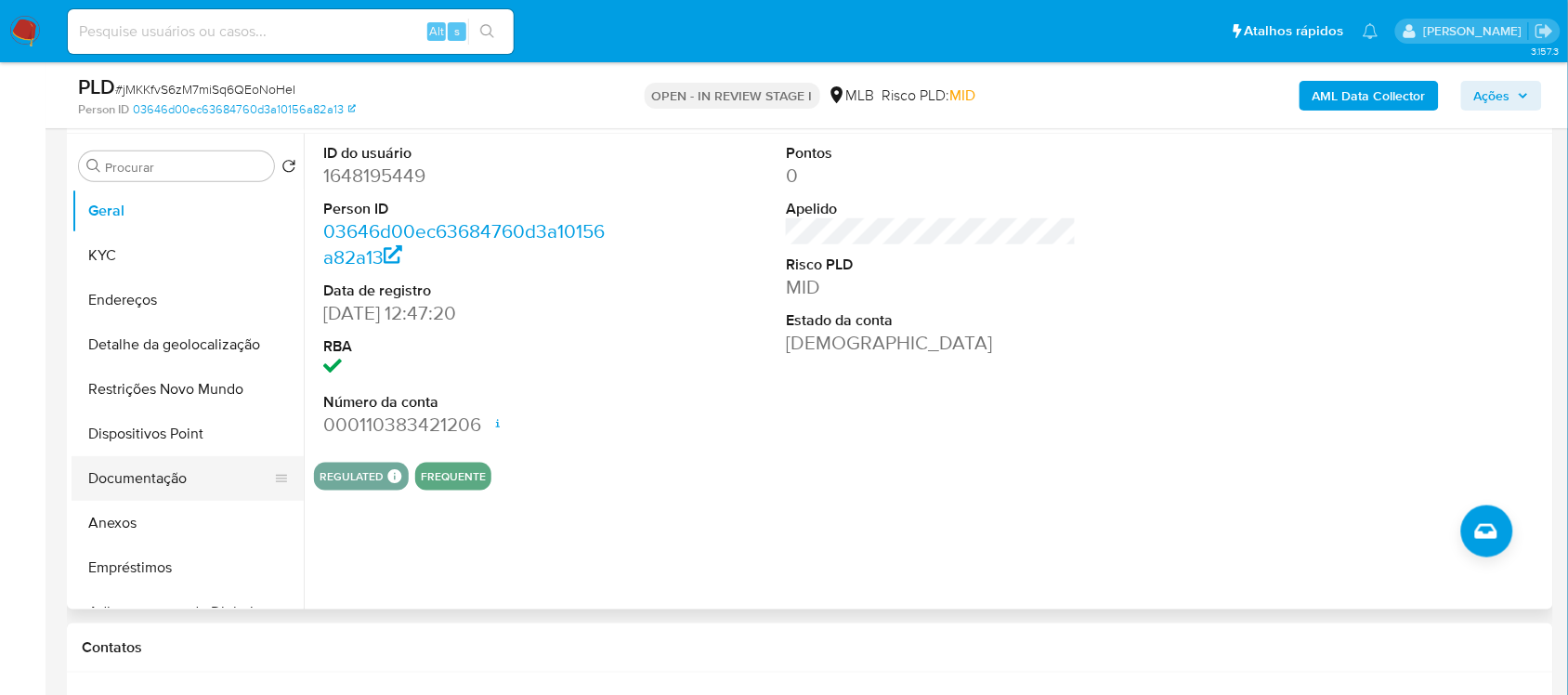
click at [193, 485] on button "Documentação" at bounding box center [180, 479] width 217 height 45
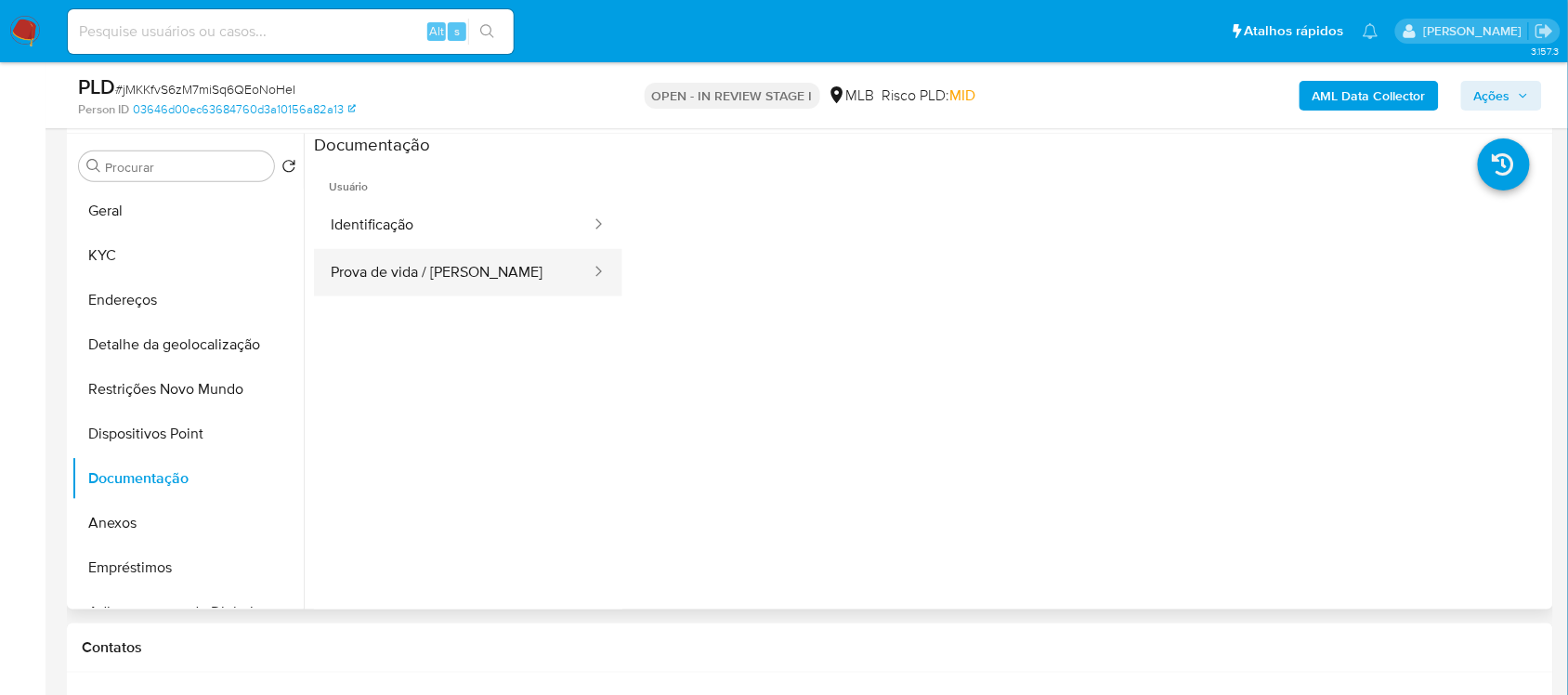
click at [458, 277] on button "Prova de vida / Selfie" at bounding box center [453, 272] width 278 height 48
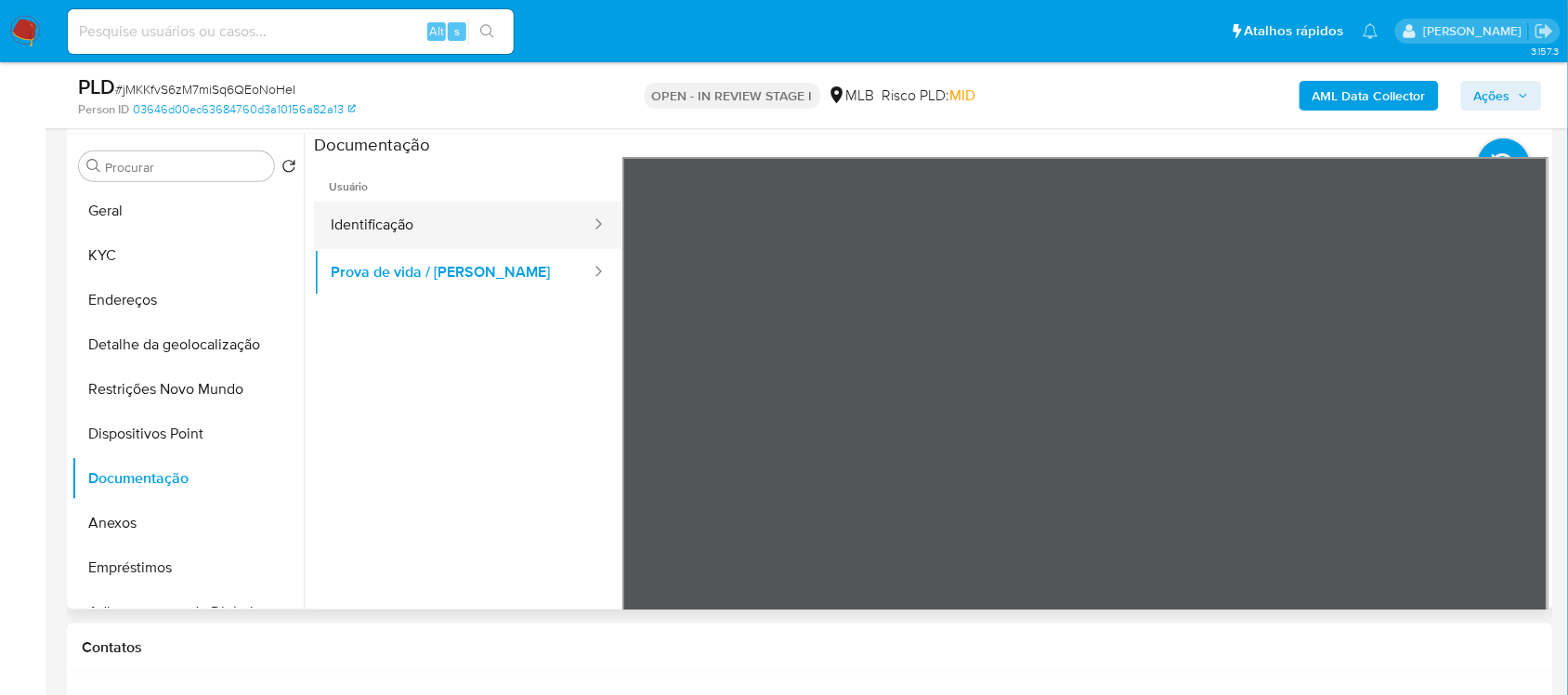
click at [382, 227] on button "Identificação" at bounding box center [453, 225] width 278 height 48
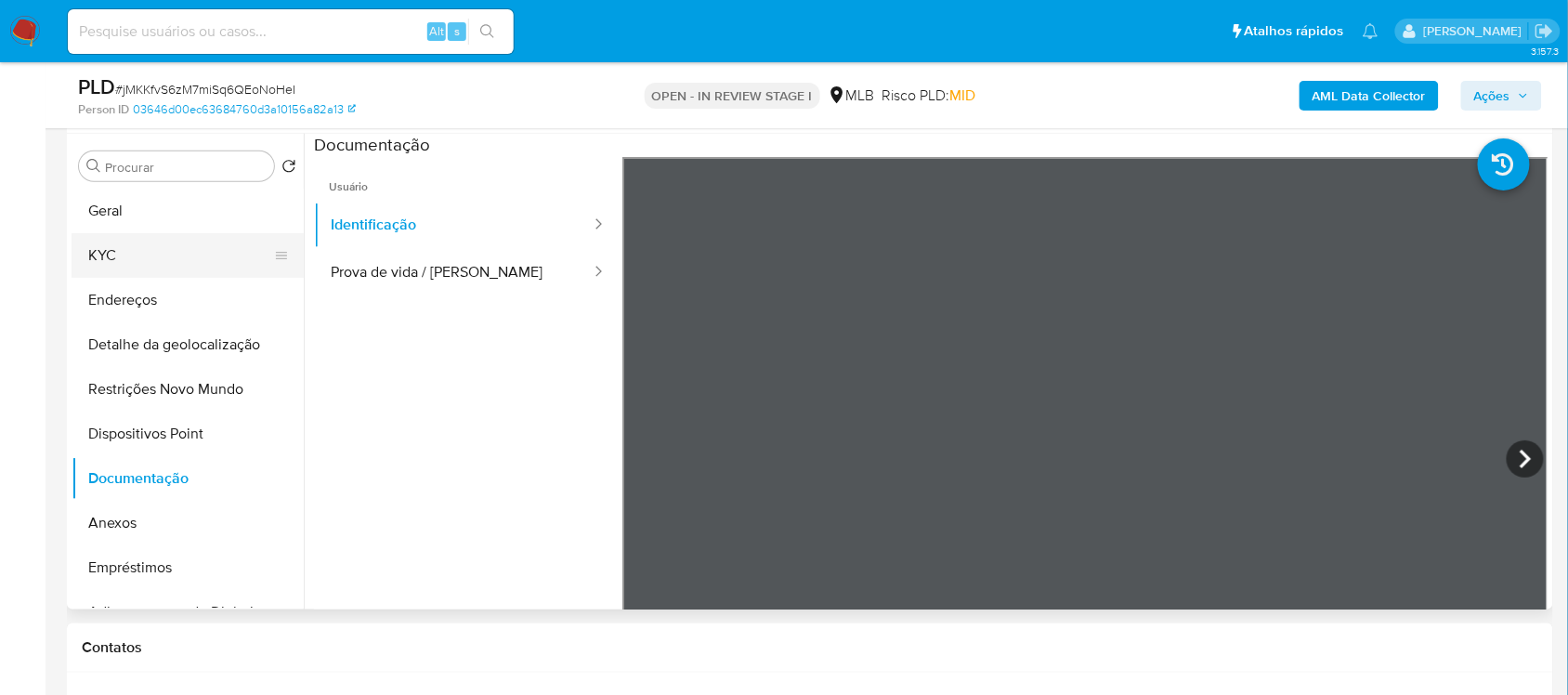
click at [142, 243] on button "KYC" at bounding box center [180, 255] width 217 height 45
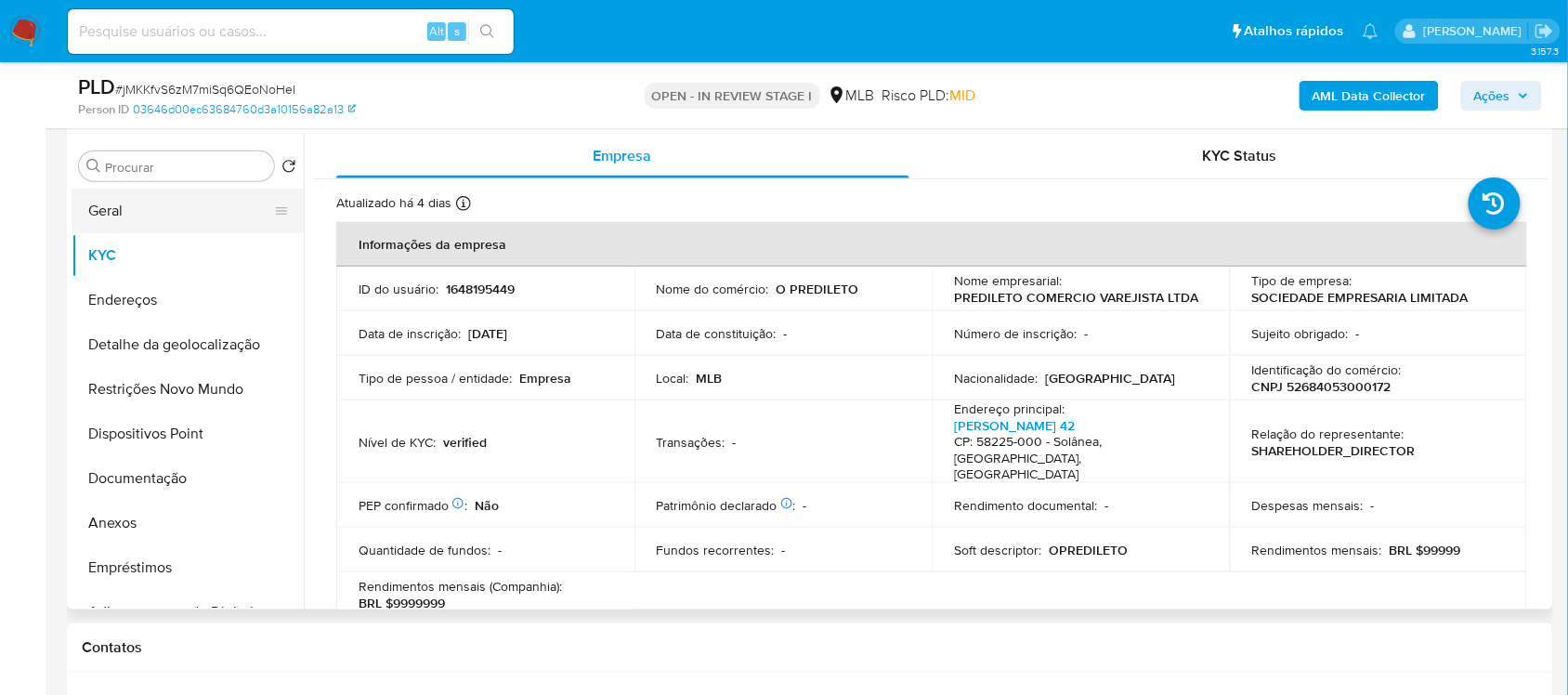
click at [142, 210] on button "Geral" at bounding box center [180, 211] width 217 height 45
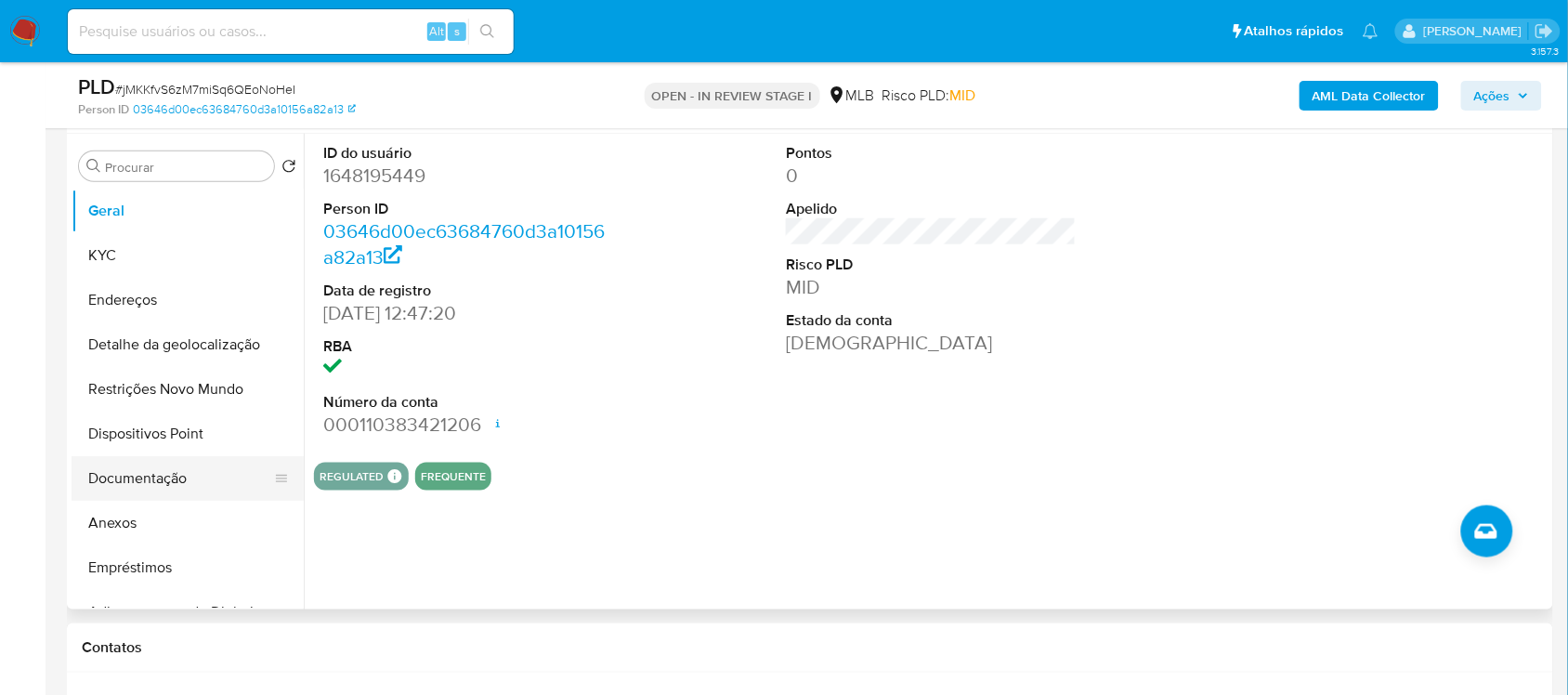
click at [161, 476] on button "Documentação" at bounding box center [180, 479] width 217 height 45
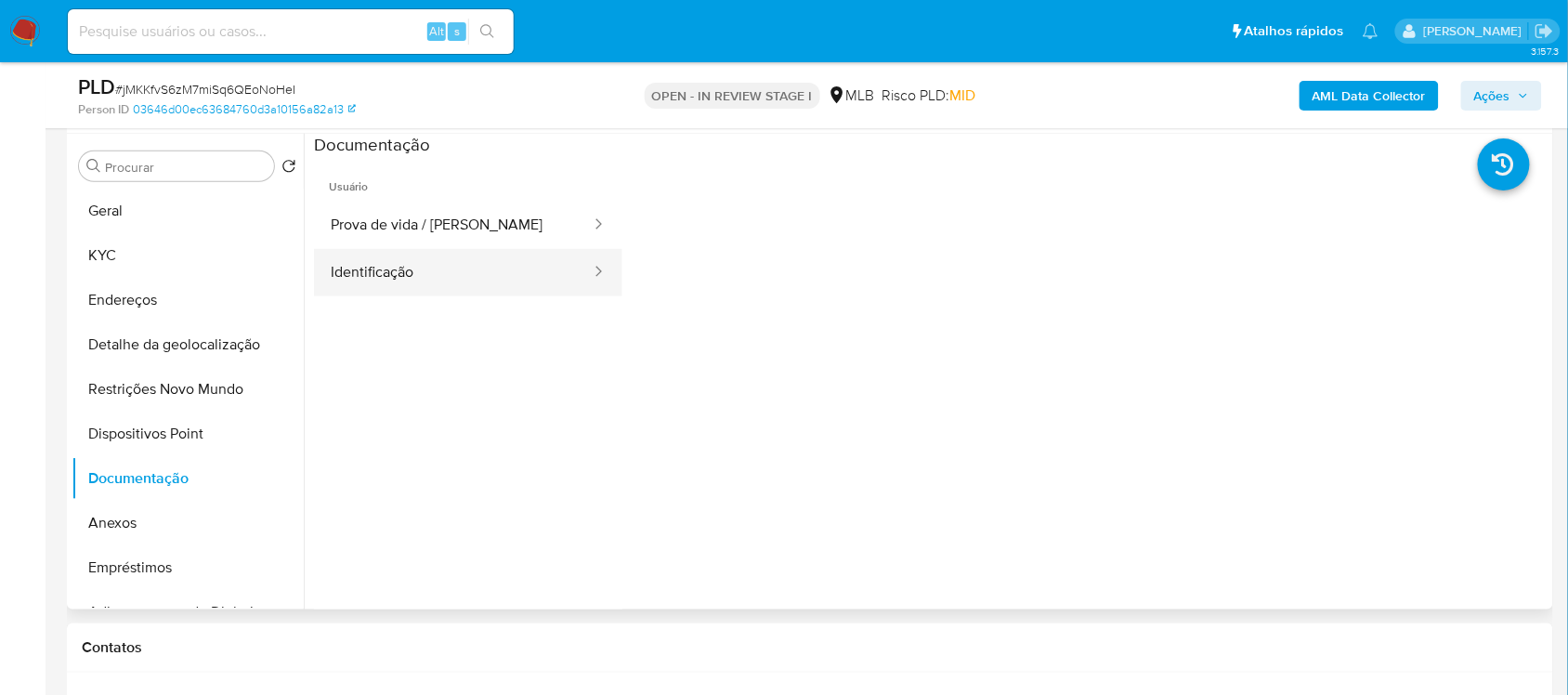
click at [453, 279] on button "Identificação" at bounding box center [453, 272] width 278 height 48
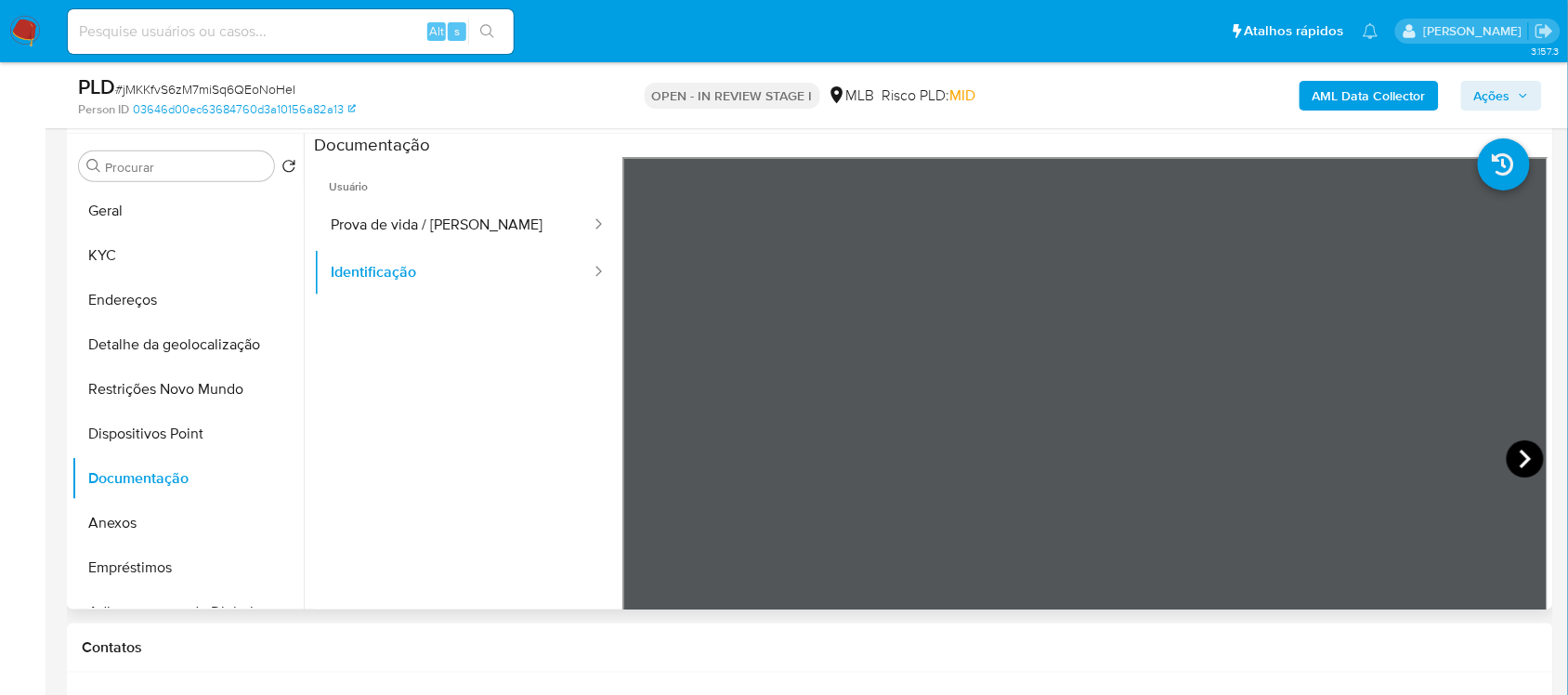
click at [1514, 458] on icon at bounding box center [1525, 459] width 37 height 37
click at [633, 460] on icon at bounding box center [645, 459] width 37 height 37
click at [428, 279] on button "Identificação" at bounding box center [453, 272] width 278 height 48
click at [479, 241] on button "Prova de vida / [PERSON_NAME]" at bounding box center [453, 225] width 278 height 48
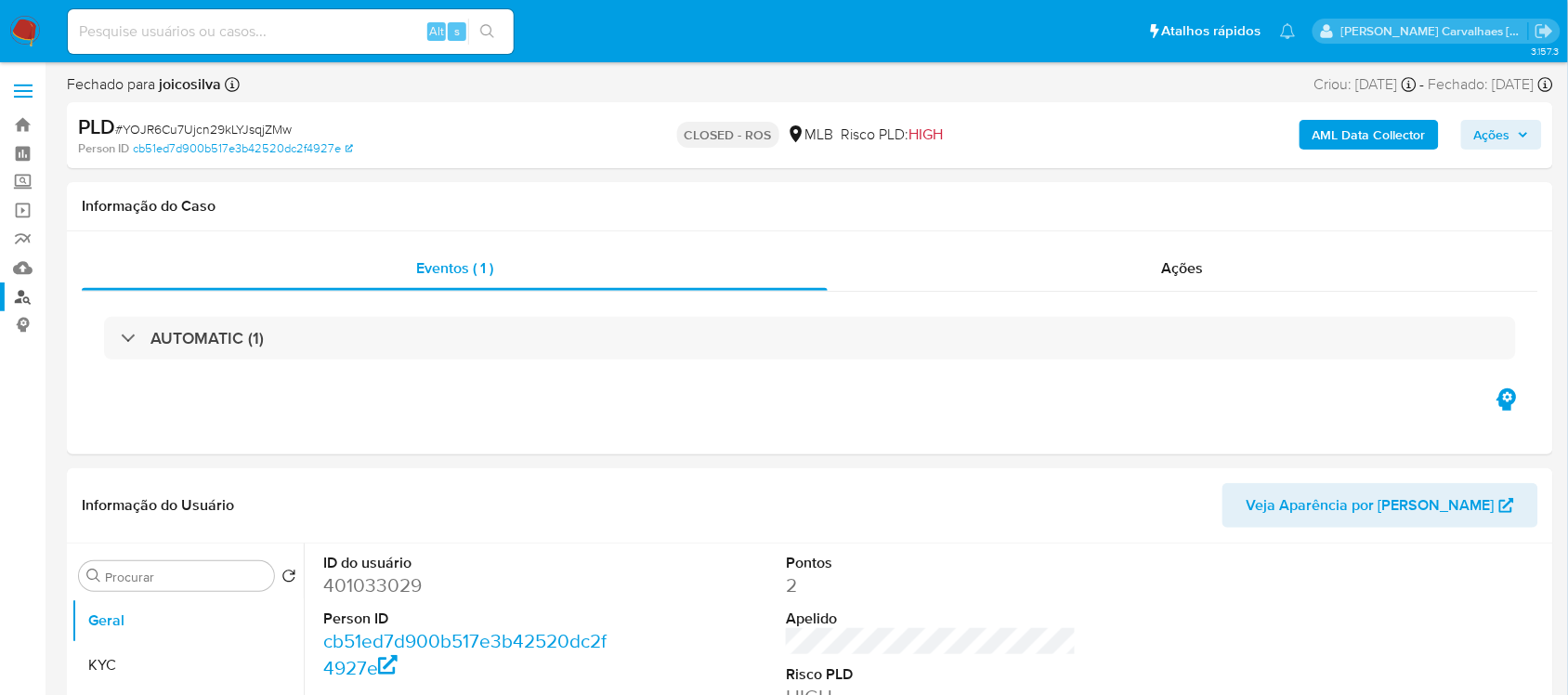
select select "10"
click at [20, 291] on link "Localizador de pessoas" at bounding box center [110, 296] width 221 height 29
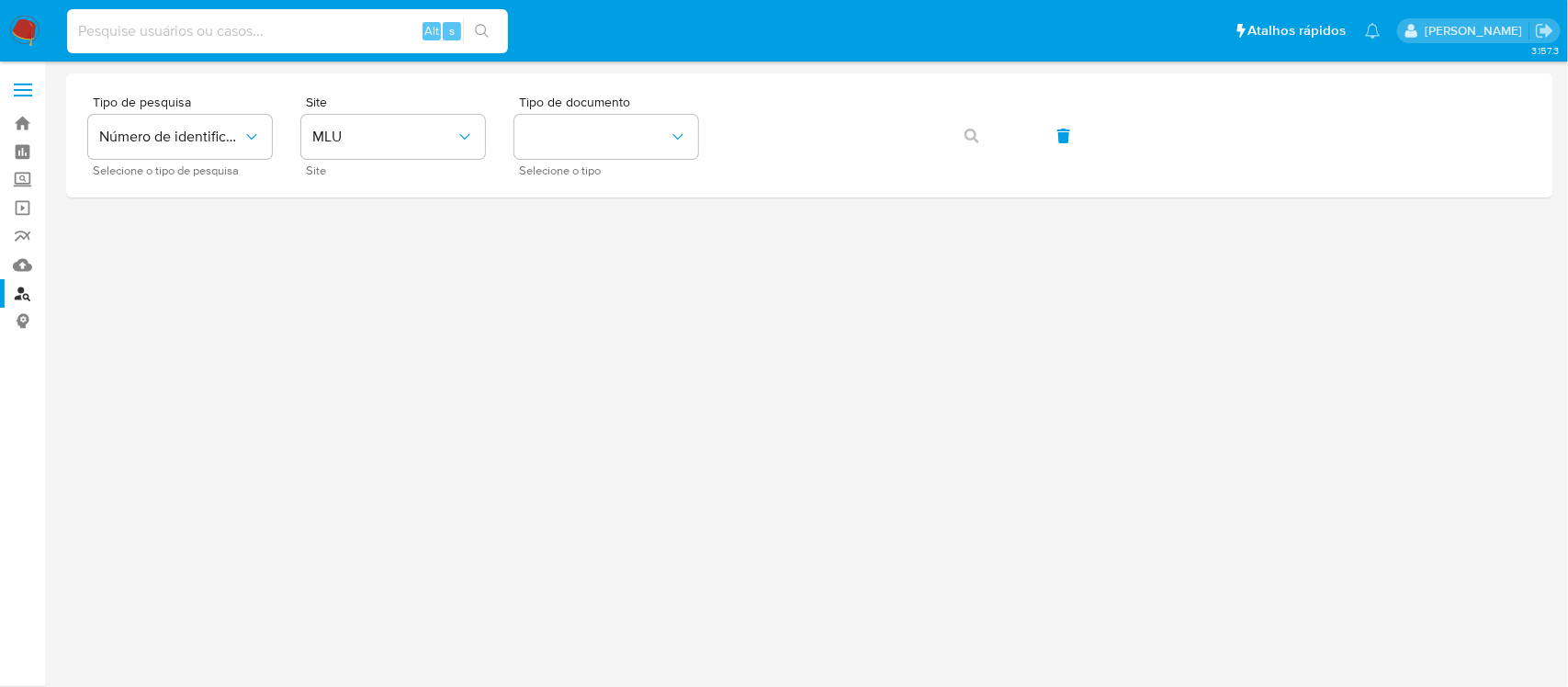
drag, startPoint x: 192, startPoint y: 21, endPoint x: 643, endPoint y: 313, distance: 537.3
click at [643, 313] on div at bounding box center [809, 374] width 1487 height 601
click at [436, 138] on span "MLU" at bounding box center [384, 137] width 144 height 18
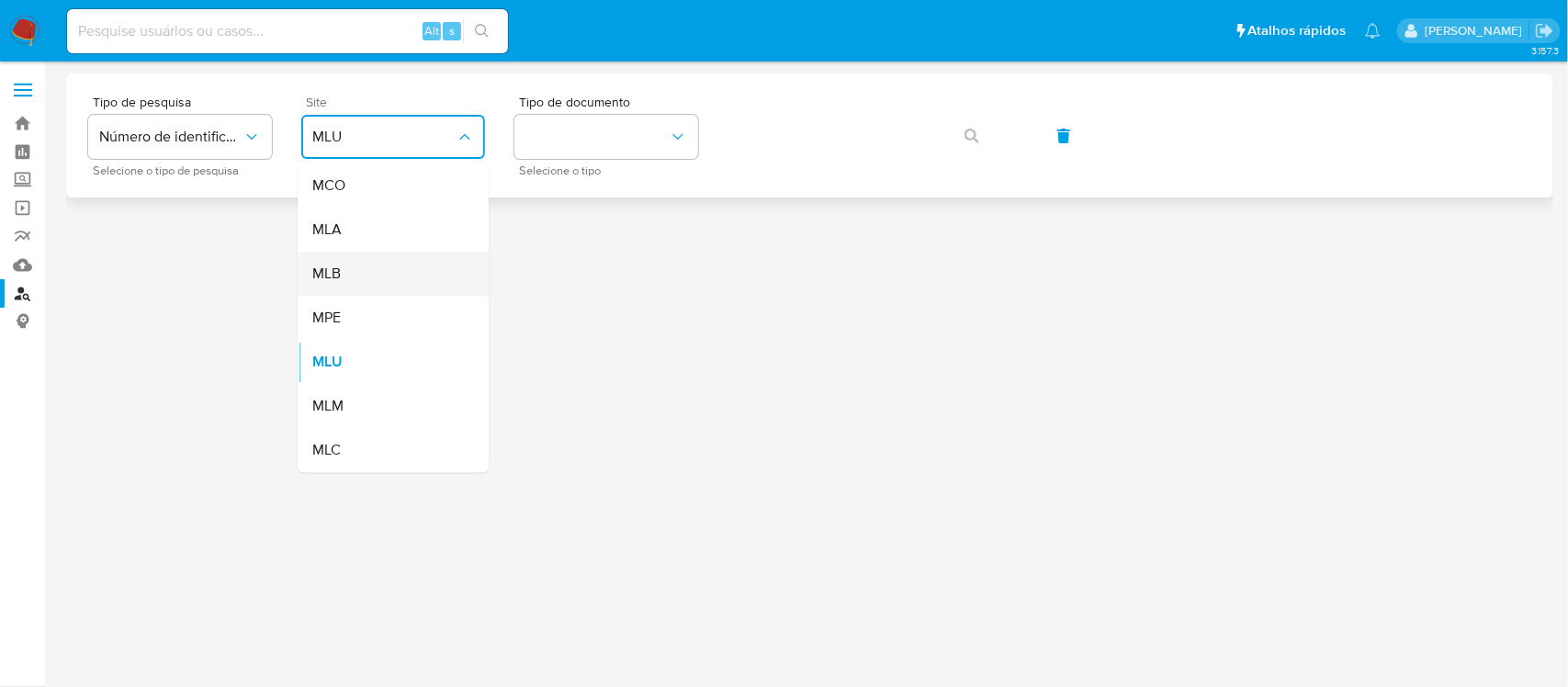
click at [377, 264] on div "MLB" at bounding box center [388, 274] width 151 height 44
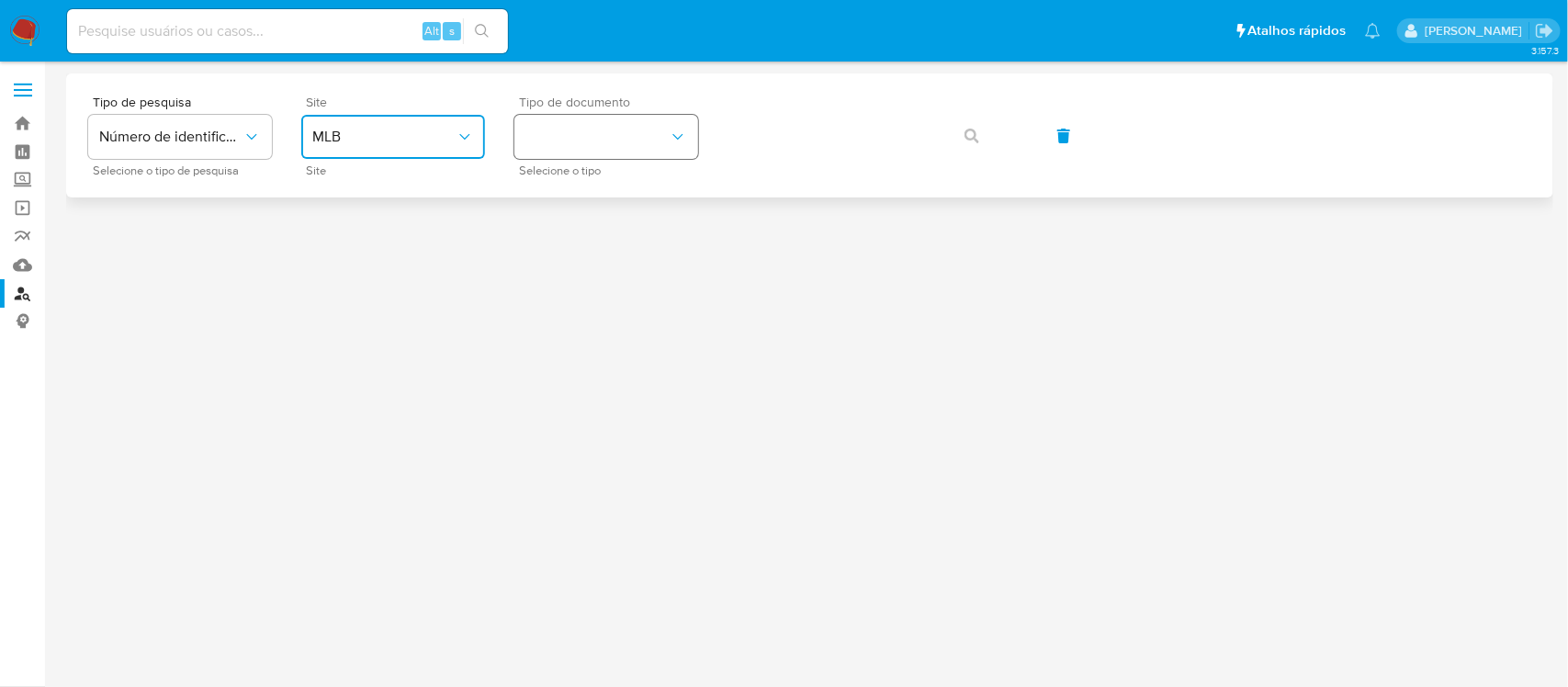
click at [584, 141] on button "identificationType" at bounding box center [606, 137] width 183 height 44
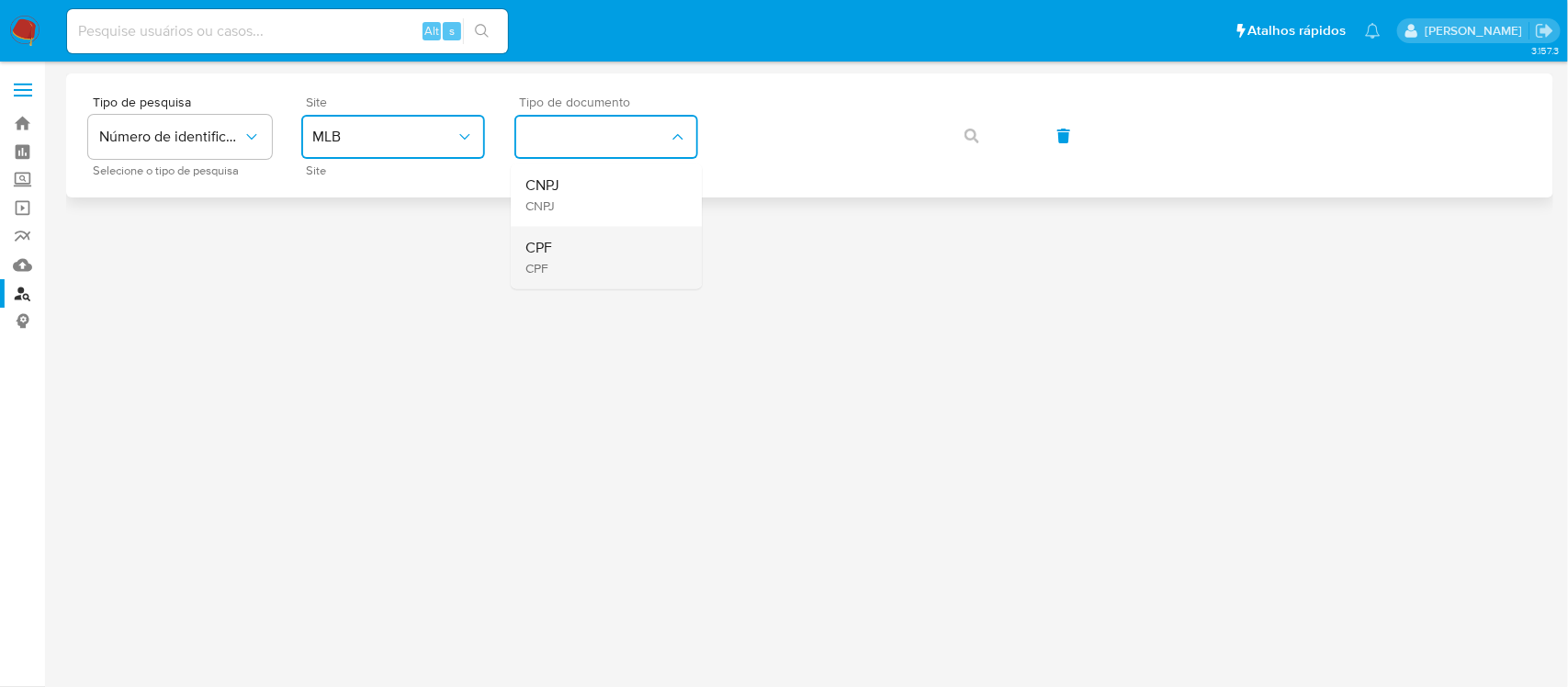
click at [551, 262] on span "CPF" at bounding box center [539, 269] width 27 height 17
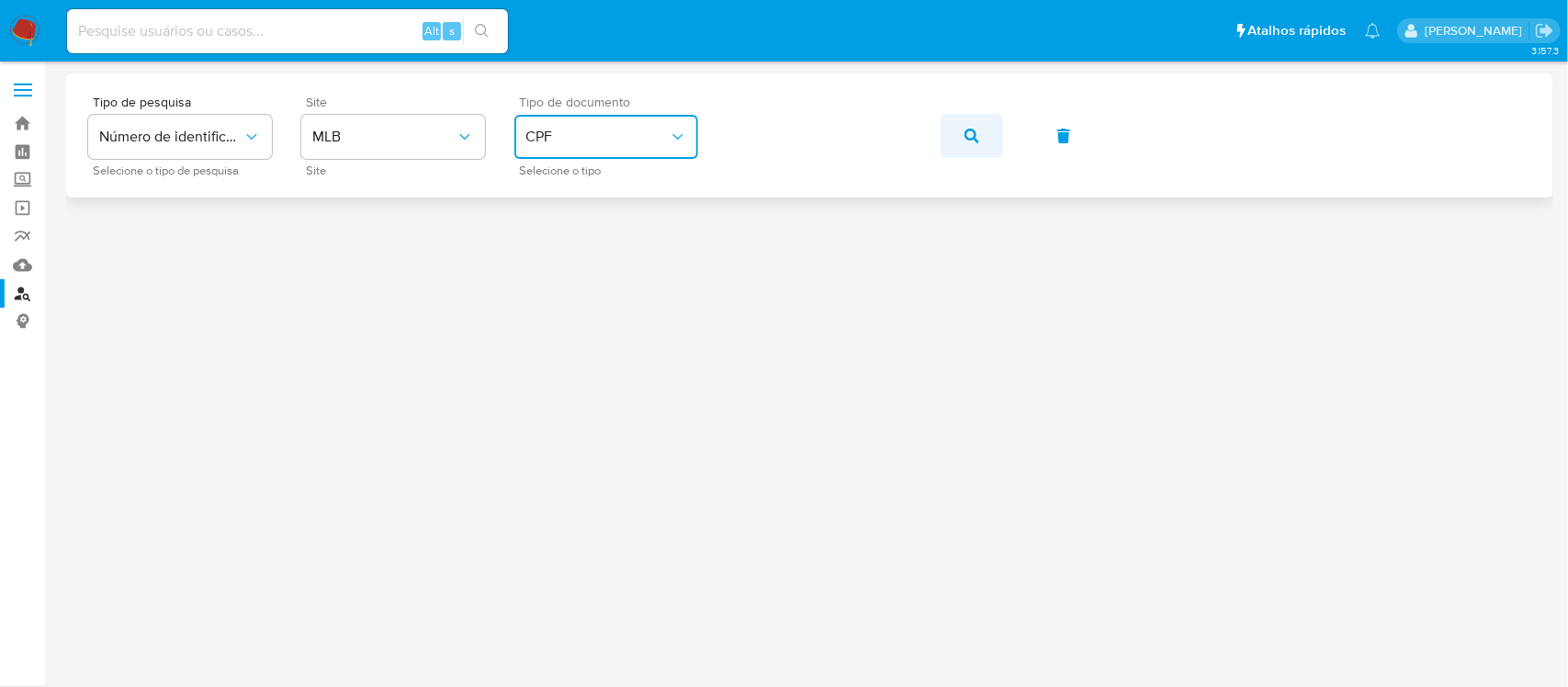
click at [964, 134] on icon "button" at bounding box center [971, 136] width 15 height 15
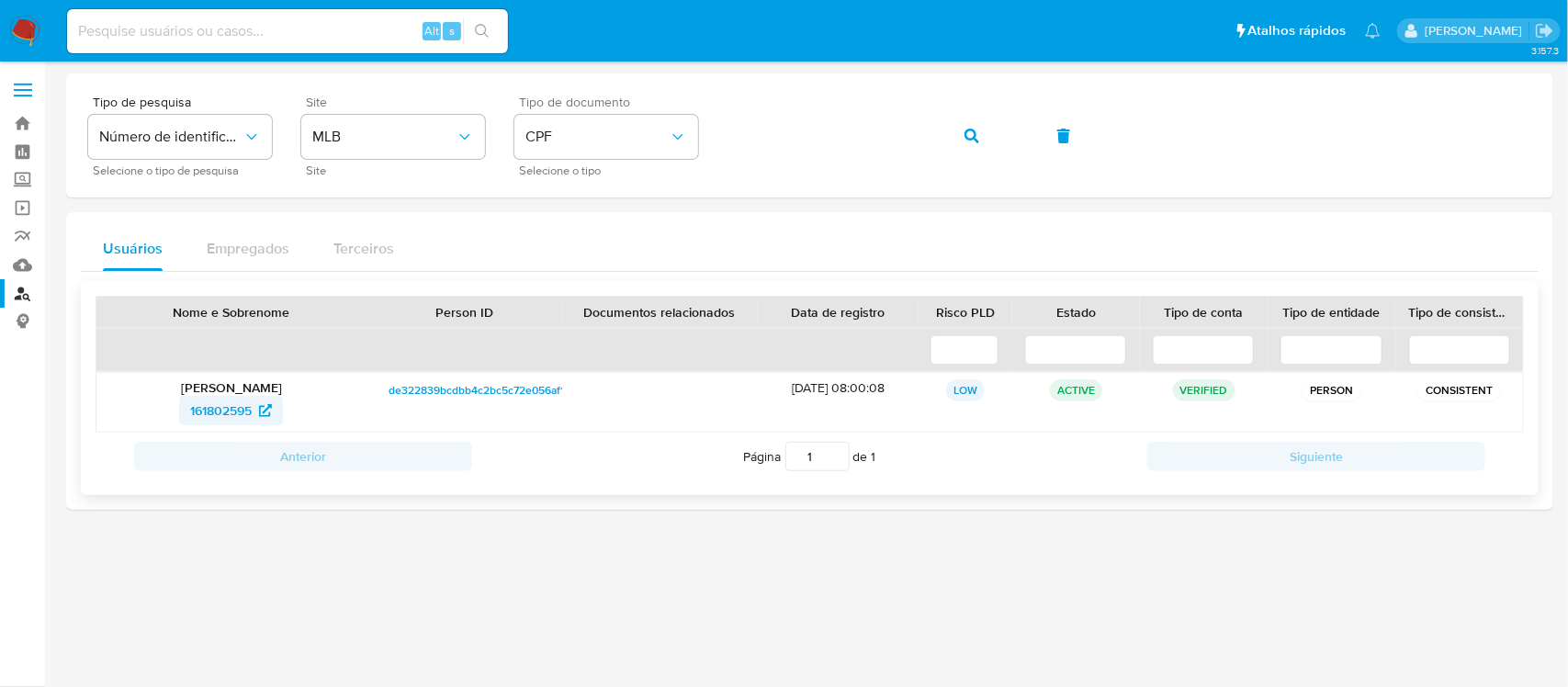
click at [231, 404] on span "161802595" at bounding box center [220, 411] width 62 height 29
click at [18, 122] on link "Bandeja" at bounding box center [109, 123] width 218 height 29
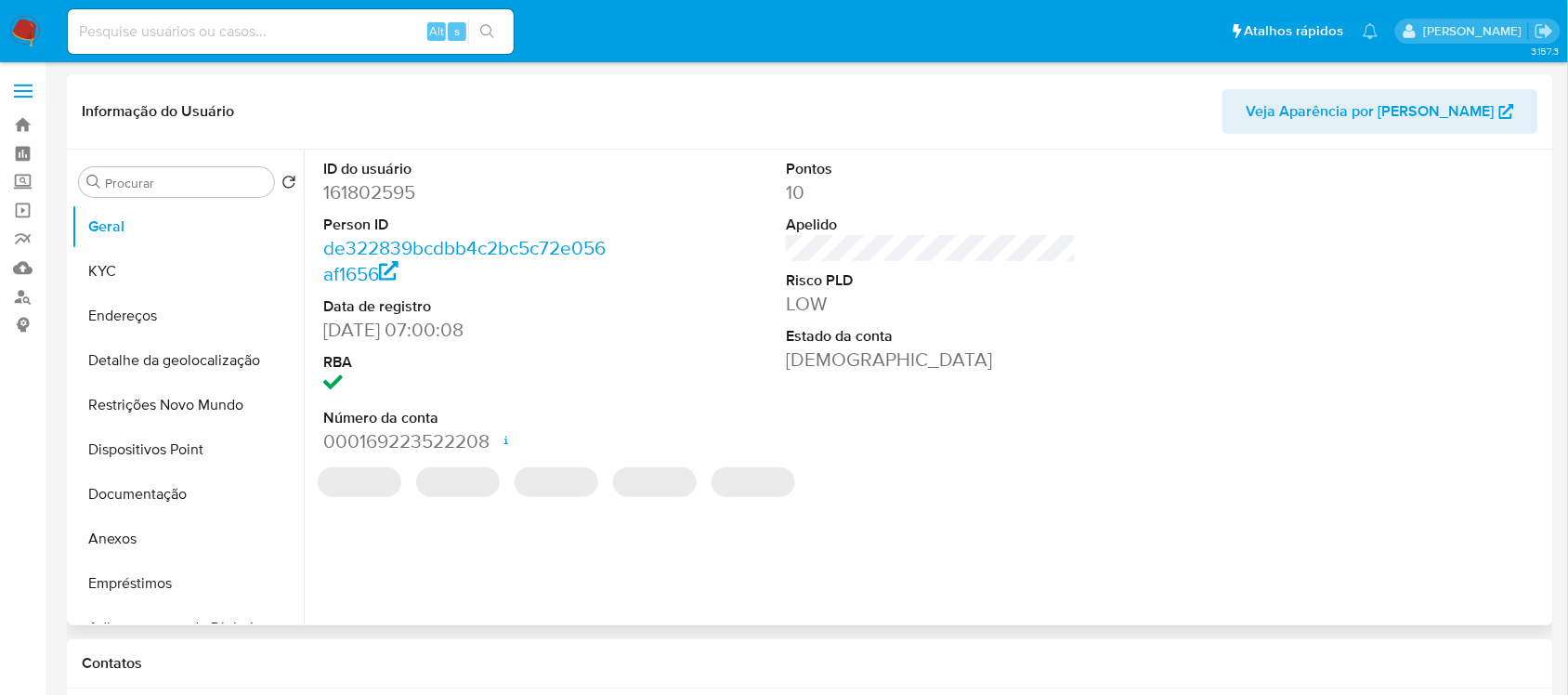
select select "10"
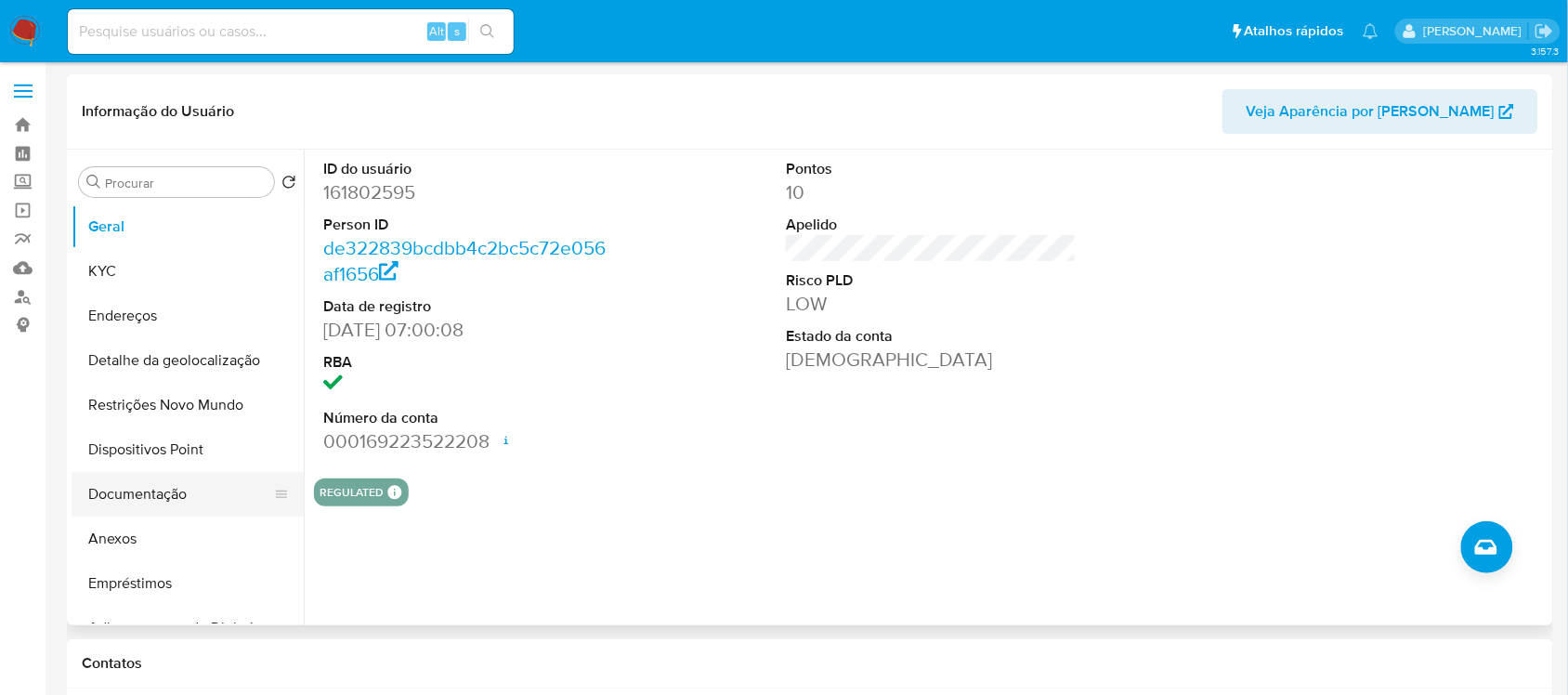
click at [142, 491] on button "Documentação" at bounding box center [180, 495] width 217 height 45
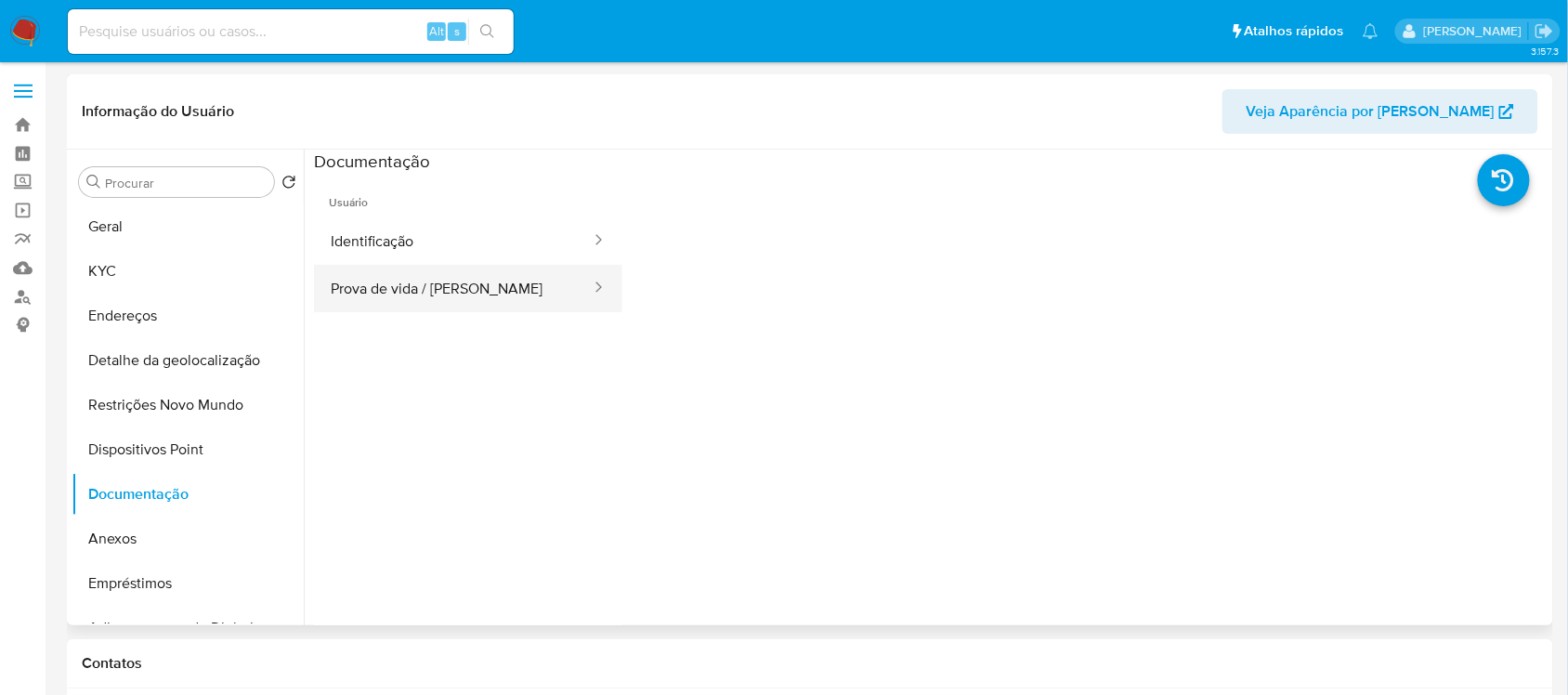
click at [453, 286] on button "Prova de vida / [PERSON_NAME]" at bounding box center [453, 288] width 278 height 48
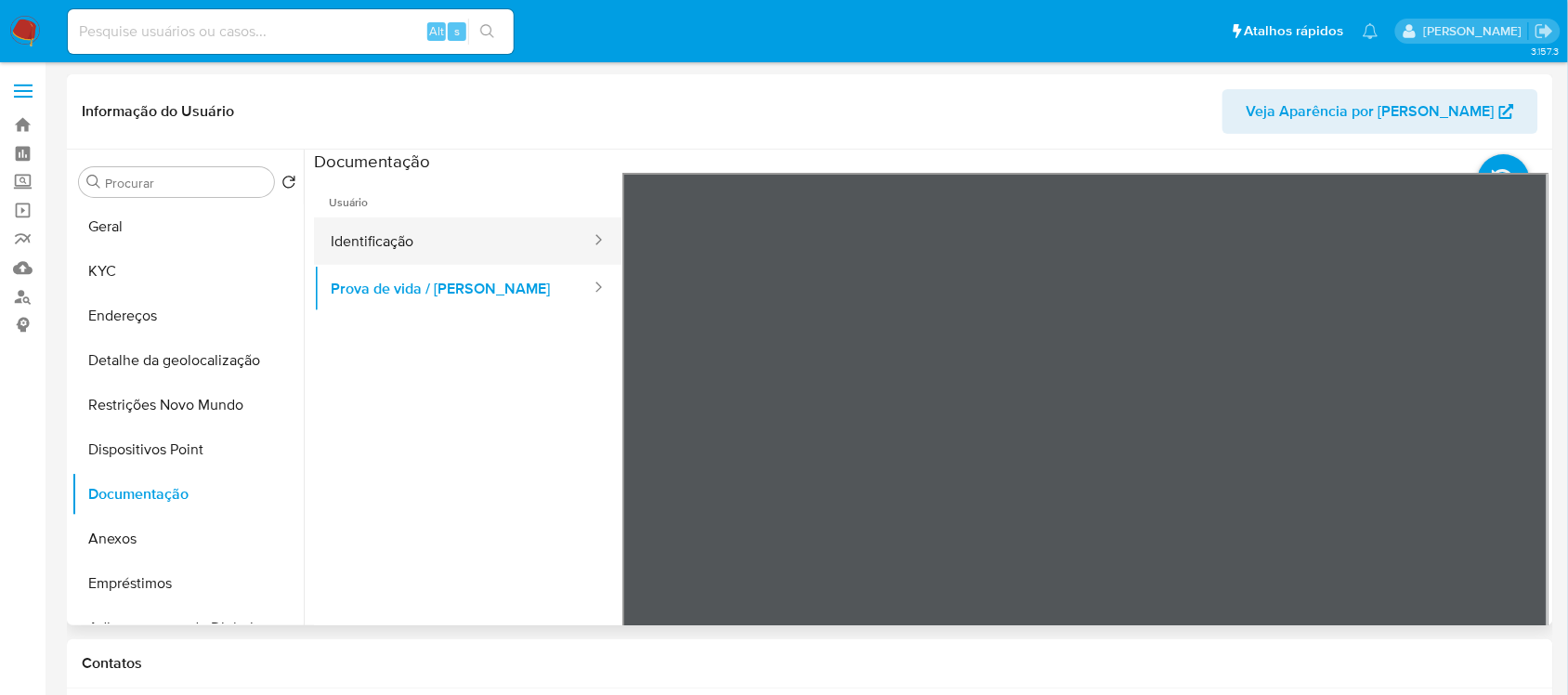
click at [461, 242] on button "Identificação" at bounding box center [453, 240] width 278 height 48
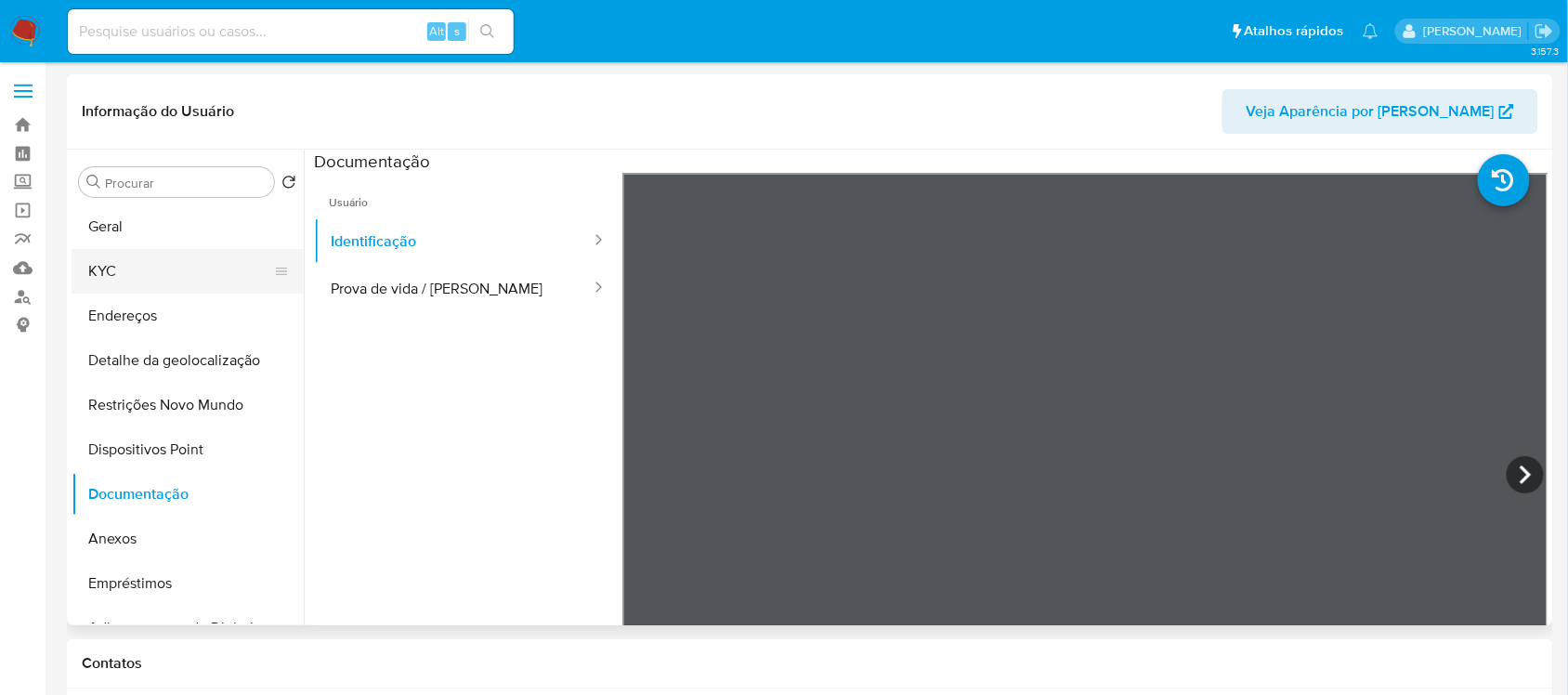
click at [108, 270] on button "KYC" at bounding box center [180, 271] width 217 height 45
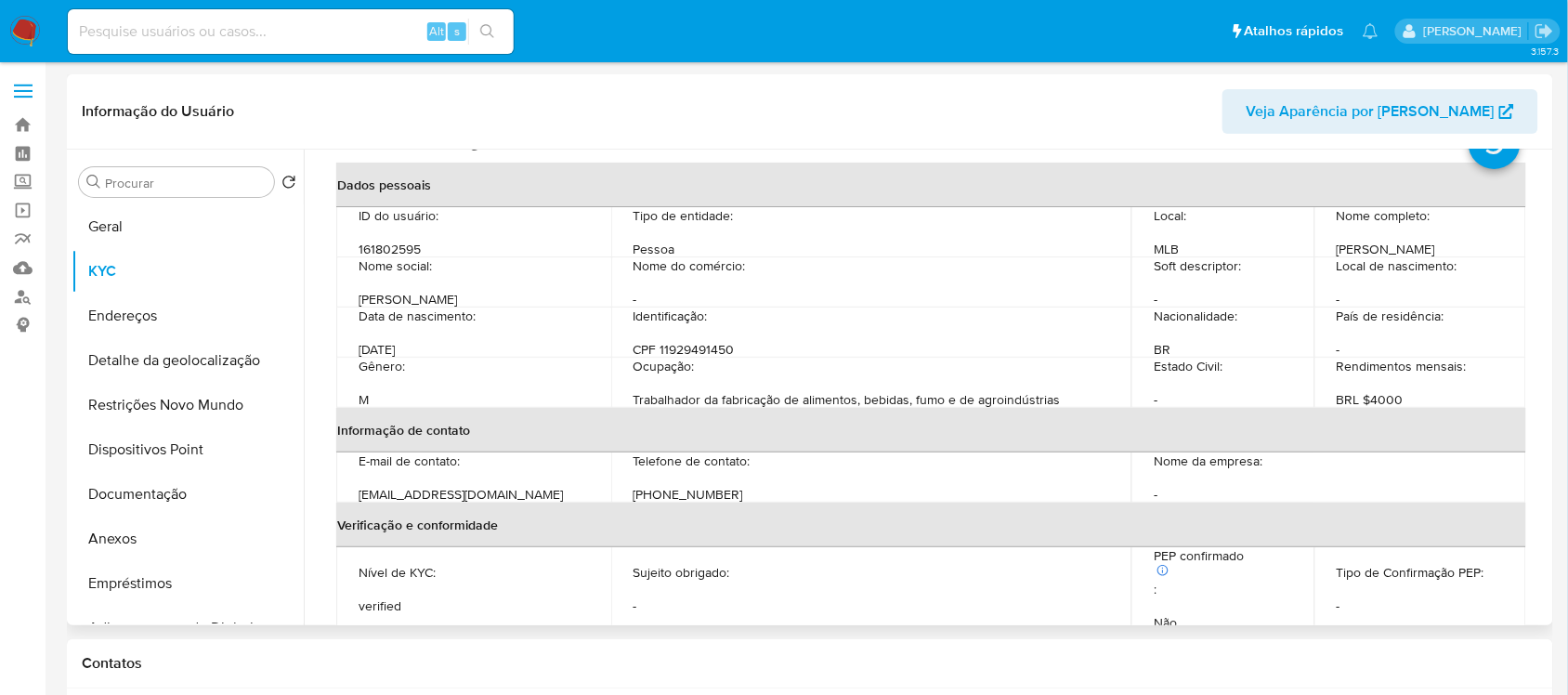
scroll to position [116, 0]
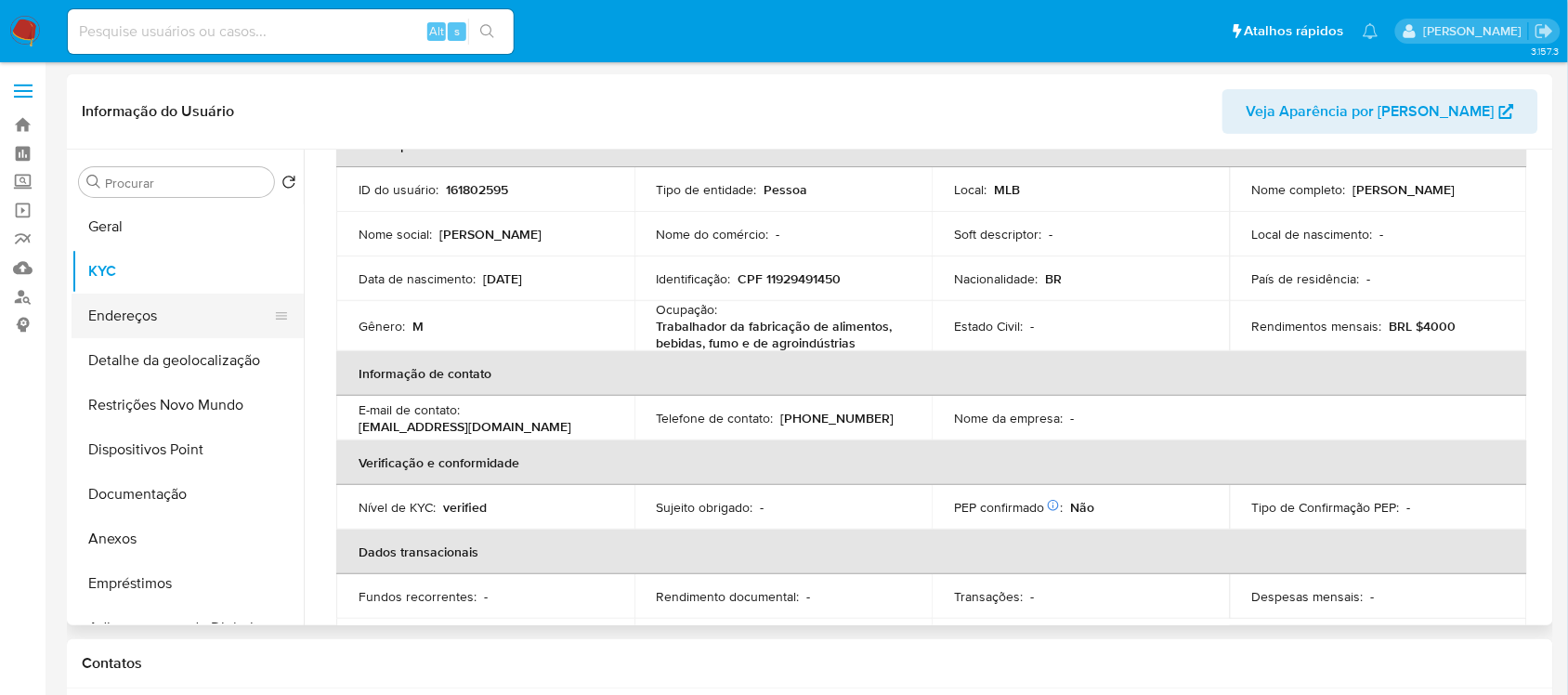
click at [133, 309] on button "Endereços" at bounding box center [180, 316] width 217 height 45
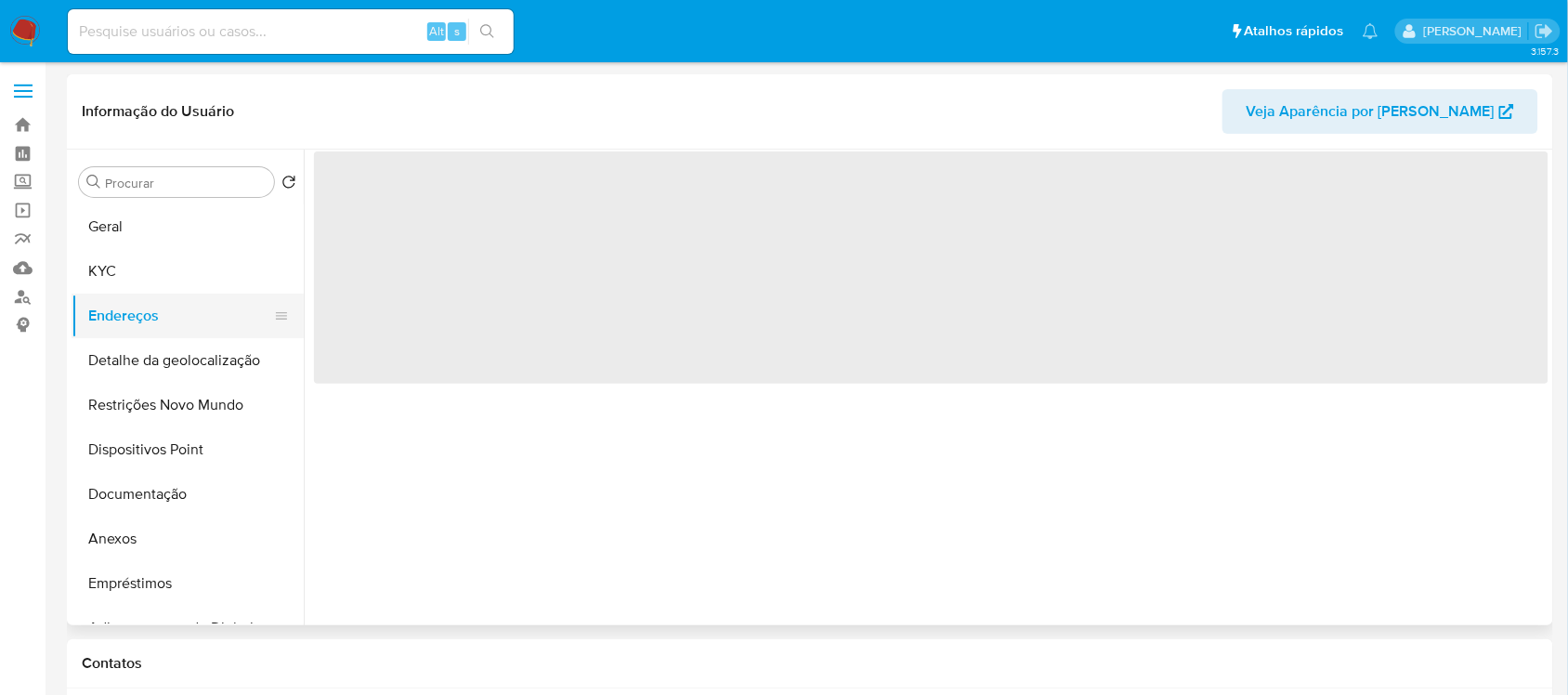
scroll to position [0, 0]
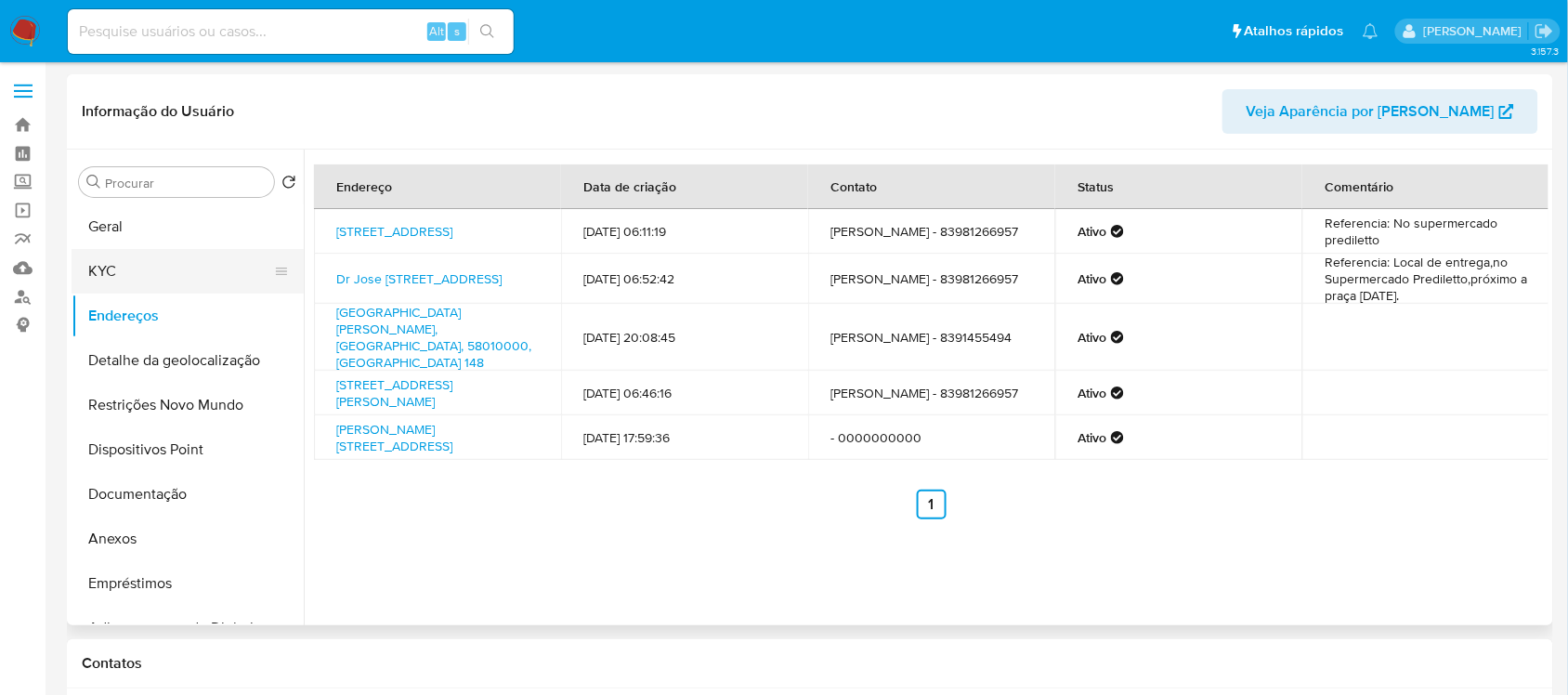
click at [147, 266] on button "KYC" at bounding box center [180, 271] width 217 height 45
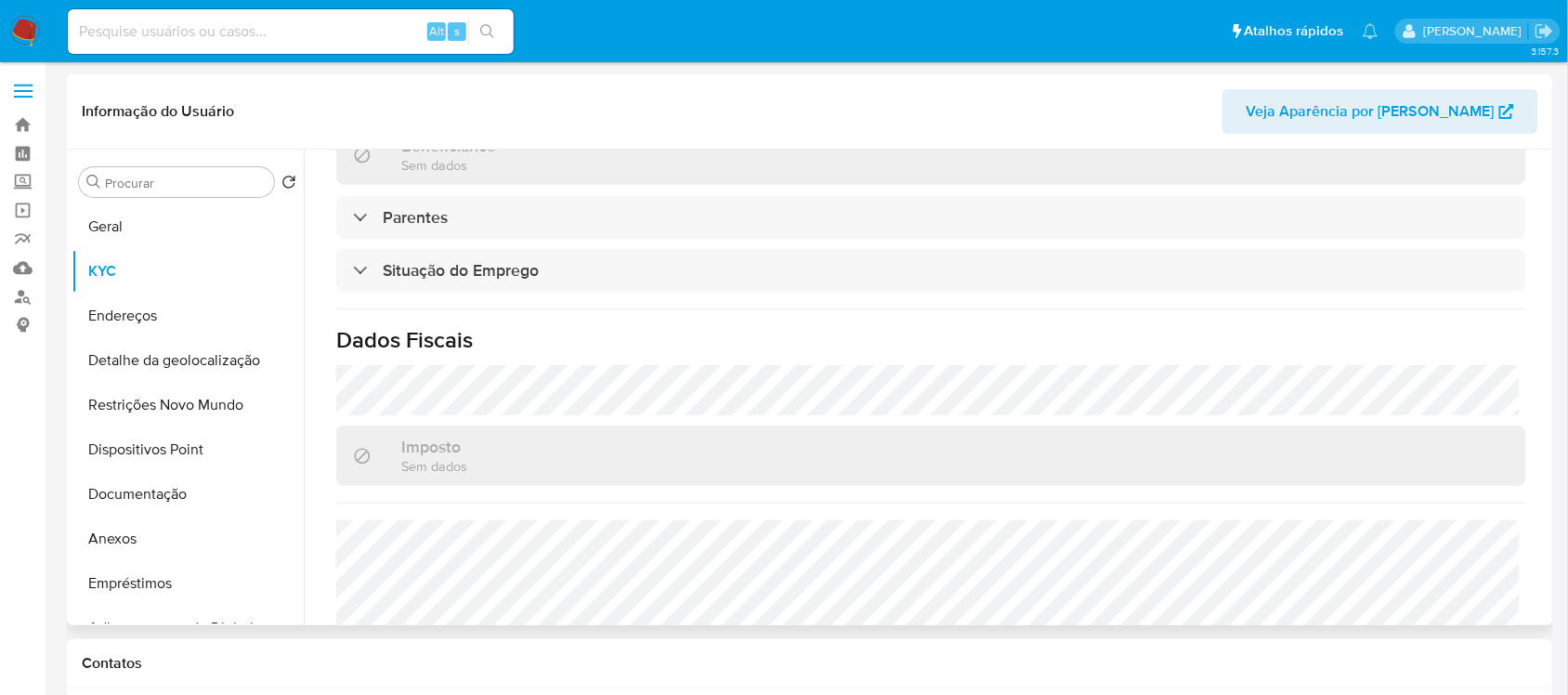
scroll to position [796, 0]
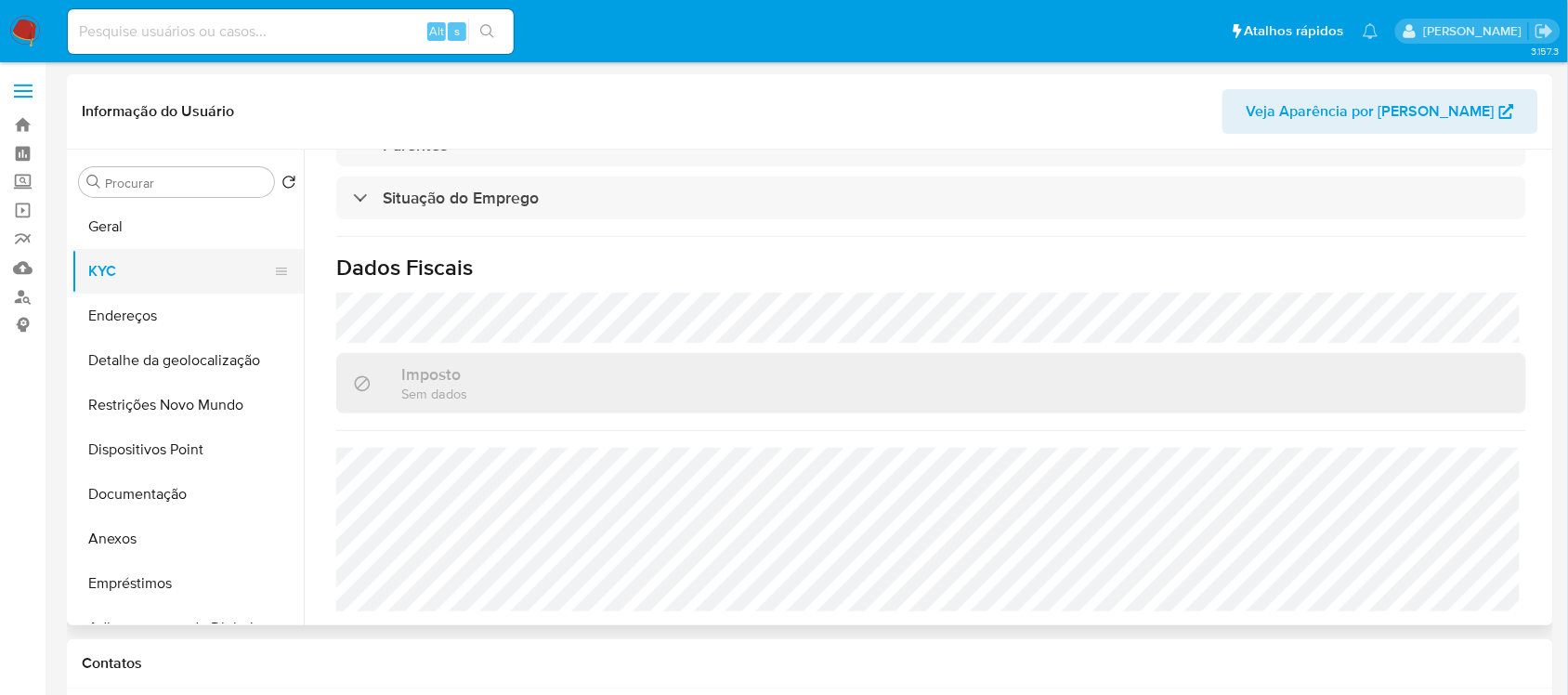
click at [140, 276] on button "KYC" at bounding box center [180, 271] width 217 height 45
click at [170, 321] on button "Endereços" at bounding box center [180, 316] width 217 height 45
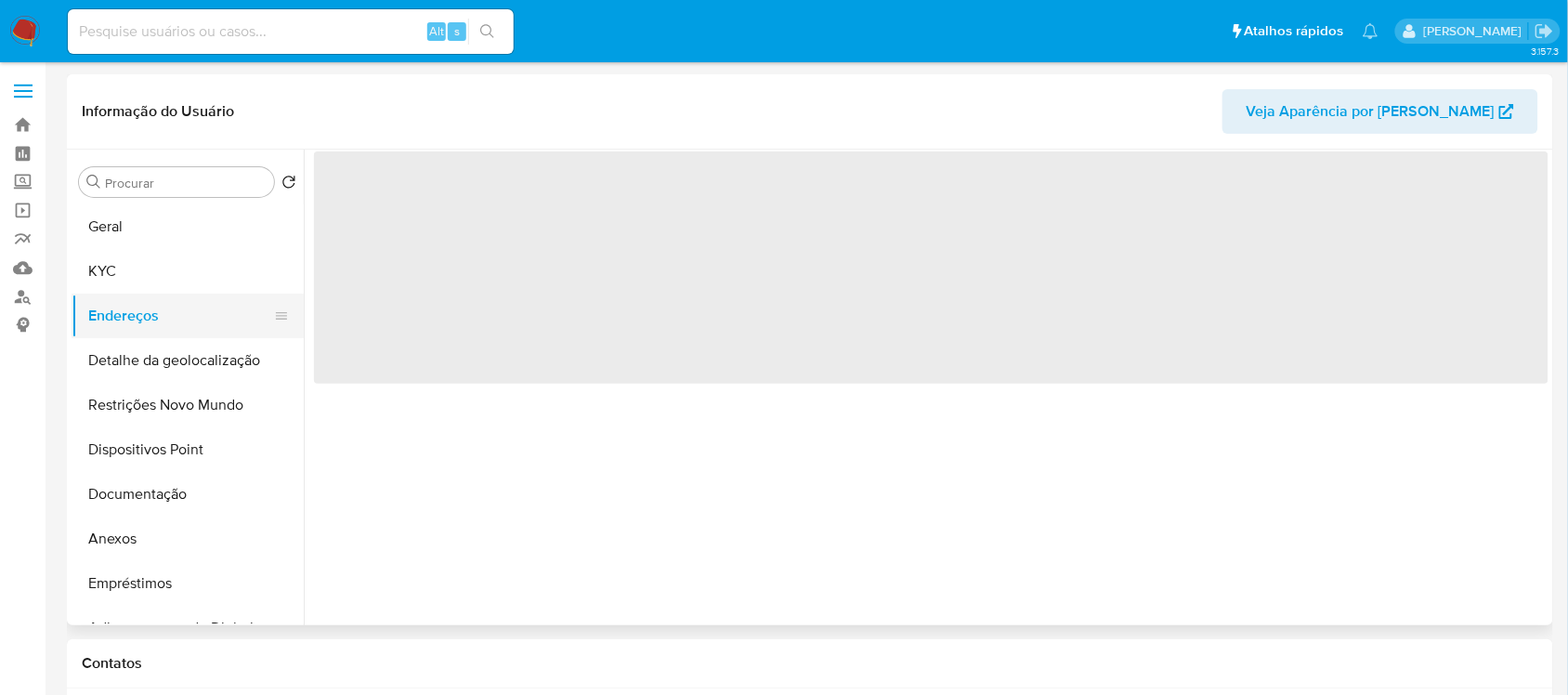
scroll to position [0, 0]
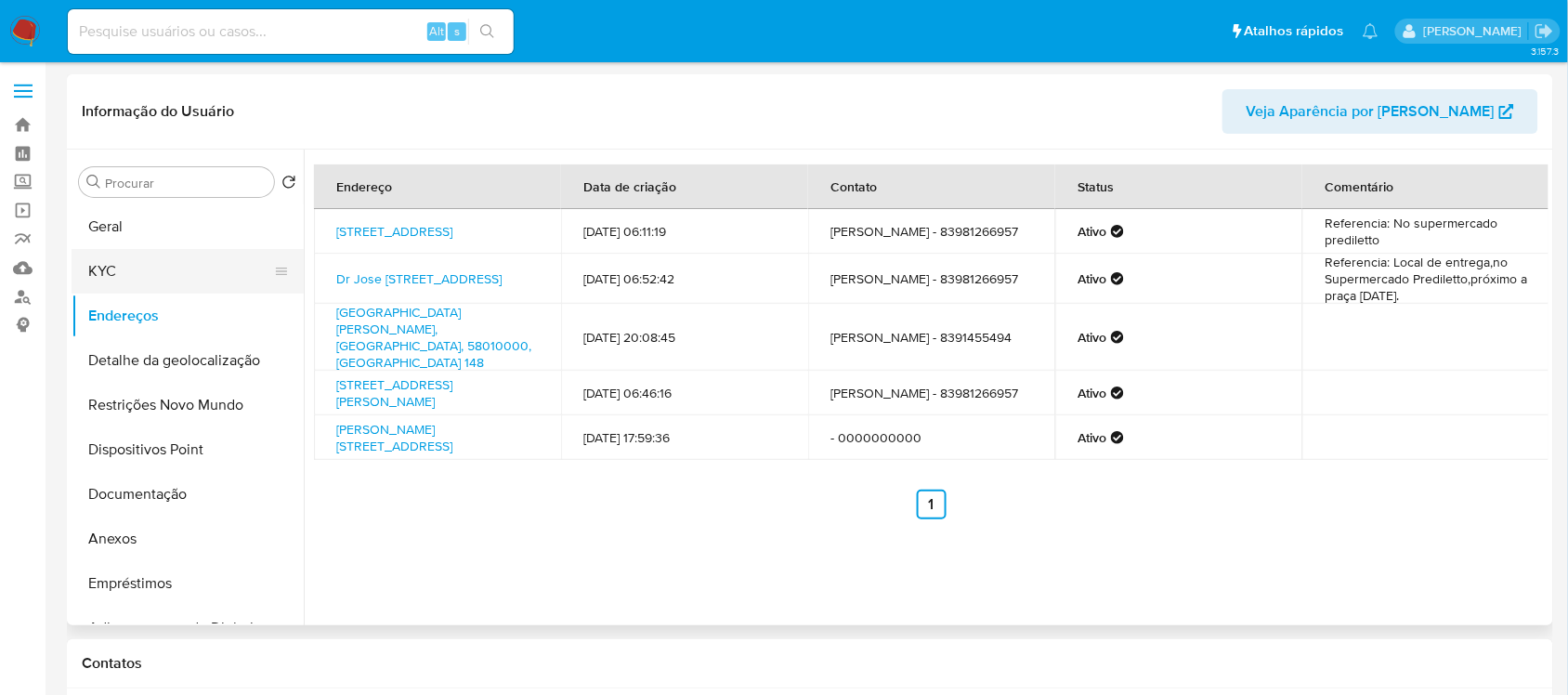
click at [104, 276] on button "KYC" at bounding box center [180, 271] width 217 height 45
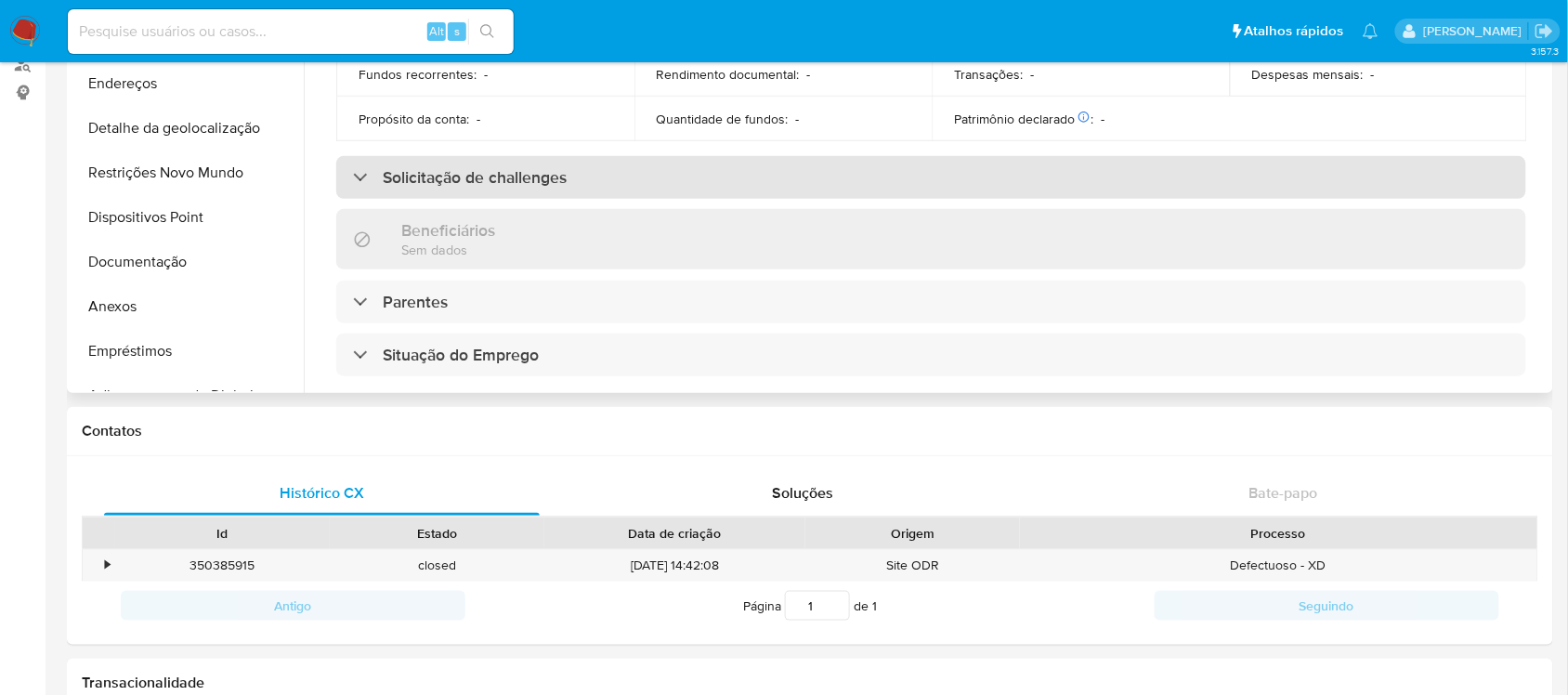
scroll to position [447, 0]
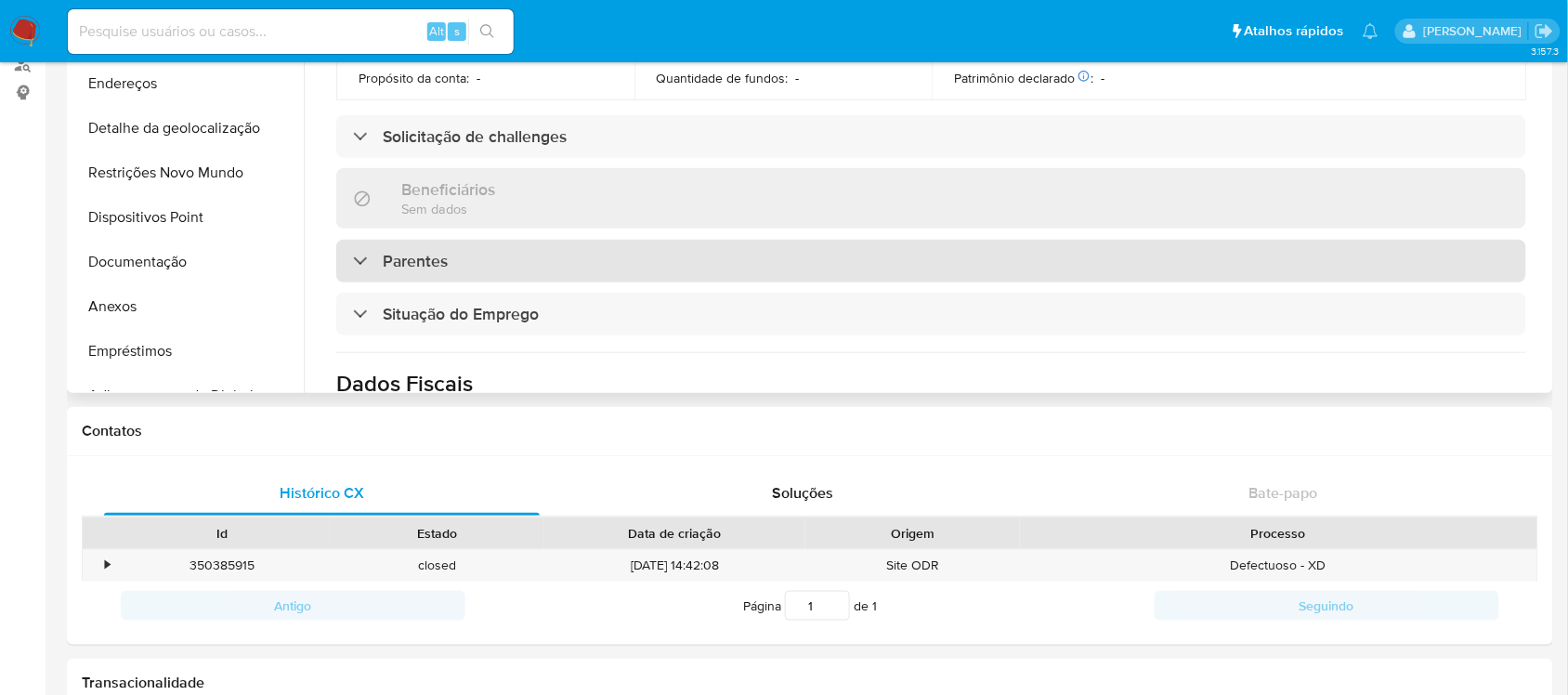
click at [363, 256] on div "Parentes" at bounding box center [400, 261] width 95 height 20
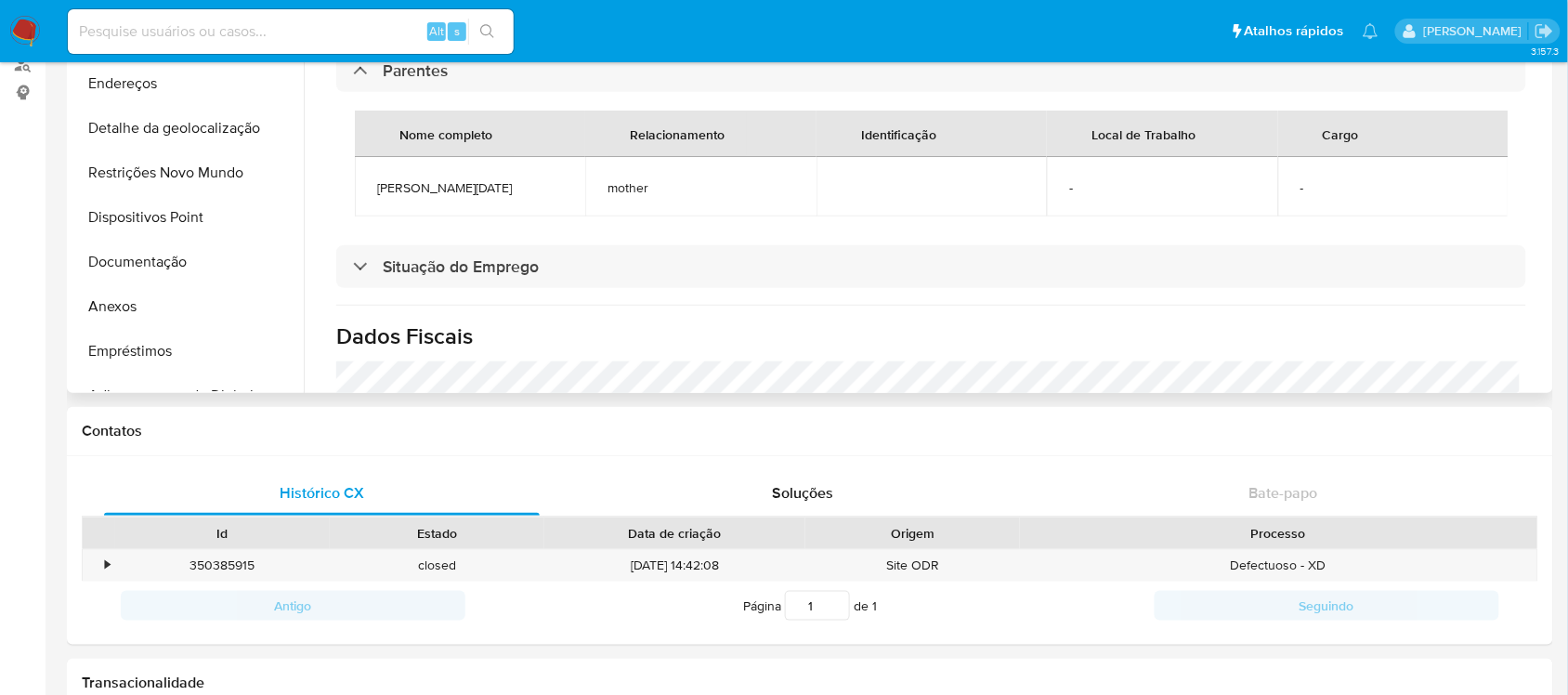
scroll to position [679, 0]
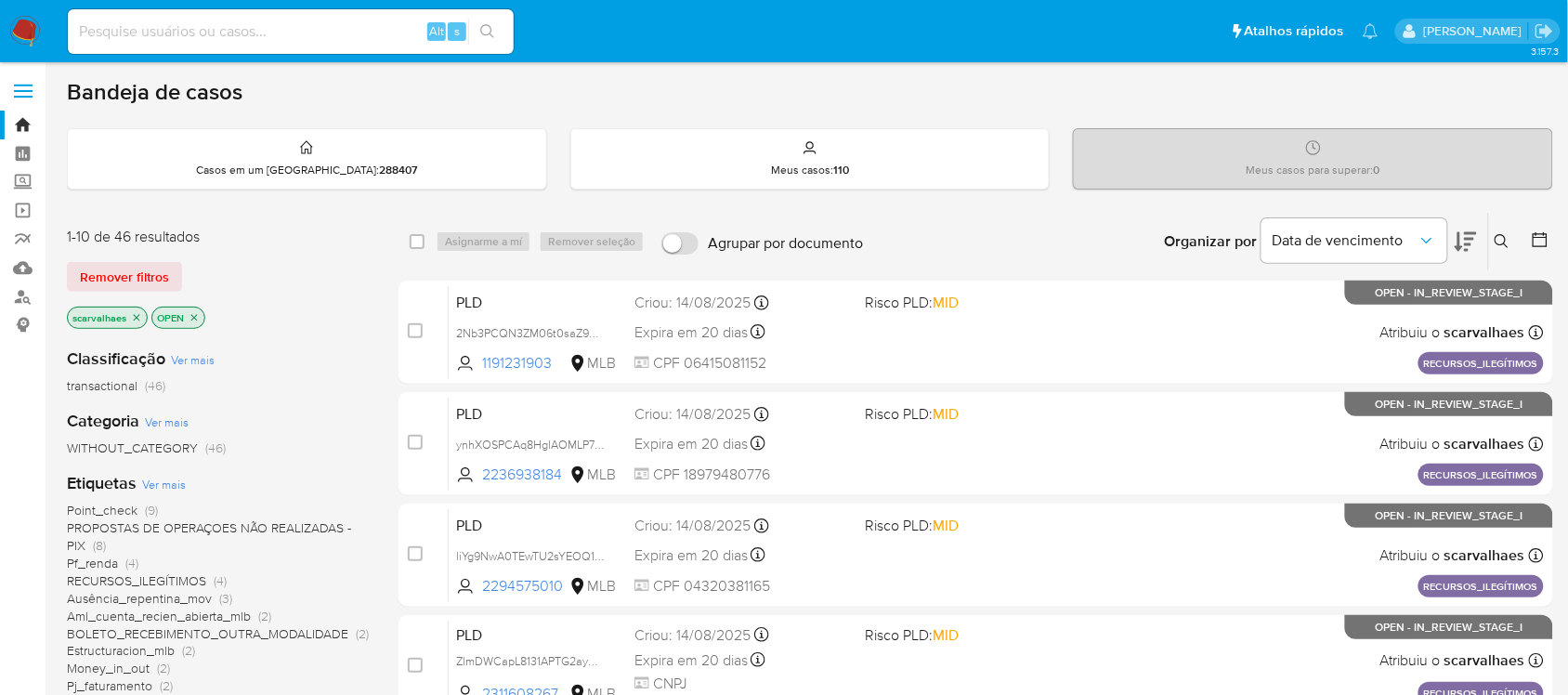
click at [196, 314] on icon "close-filter" at bounding box center [194, 318] width 11 height 11
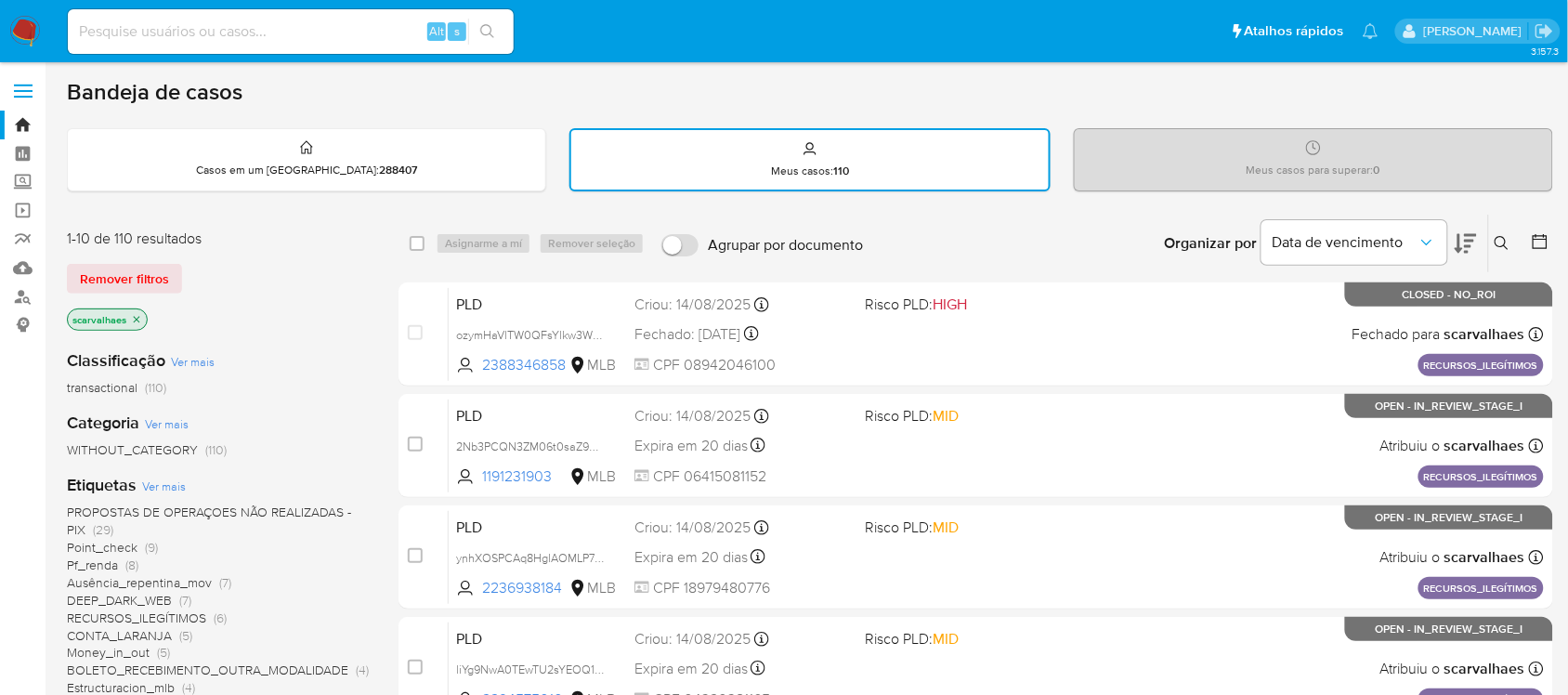
click at [136, 317] on icon "close-filter" at bounding box center [137, 320] width 11 height 11
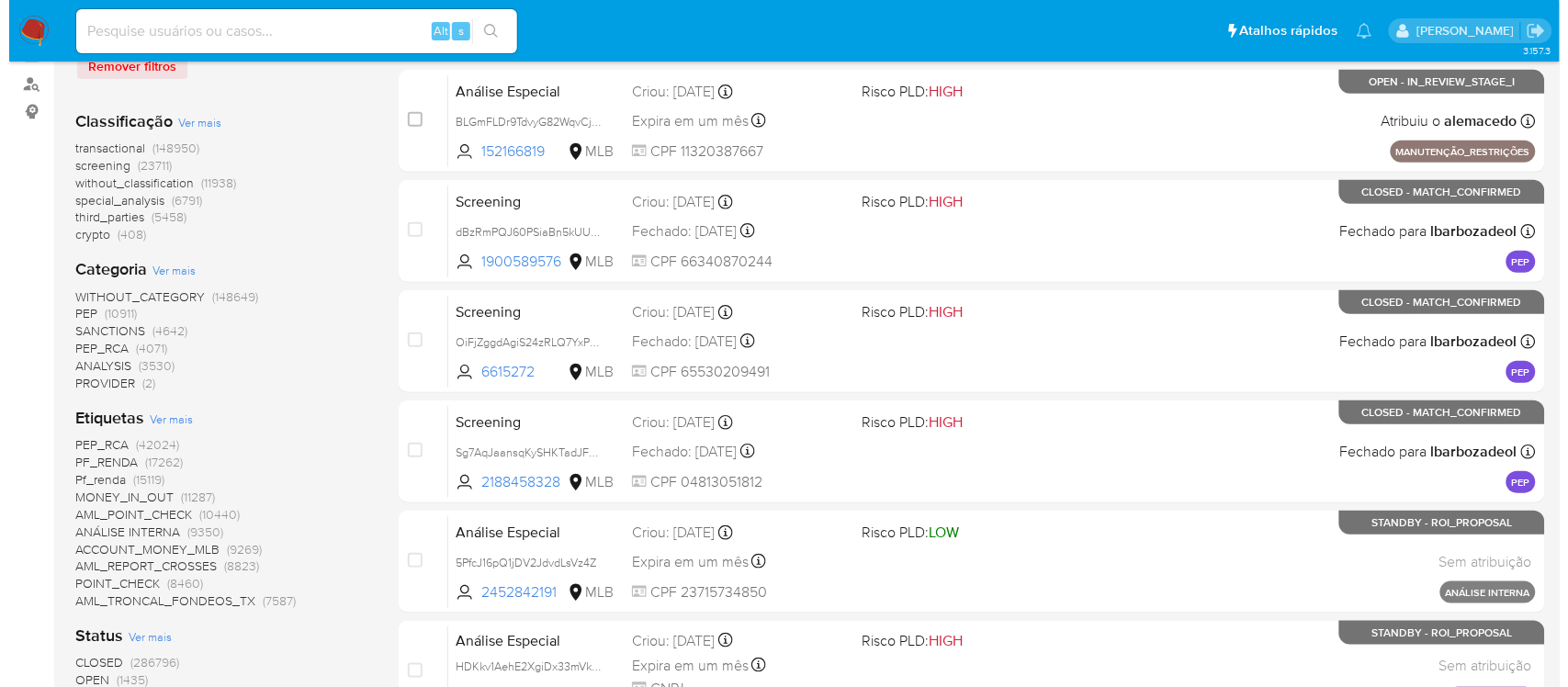
scroll to position [229, 0]
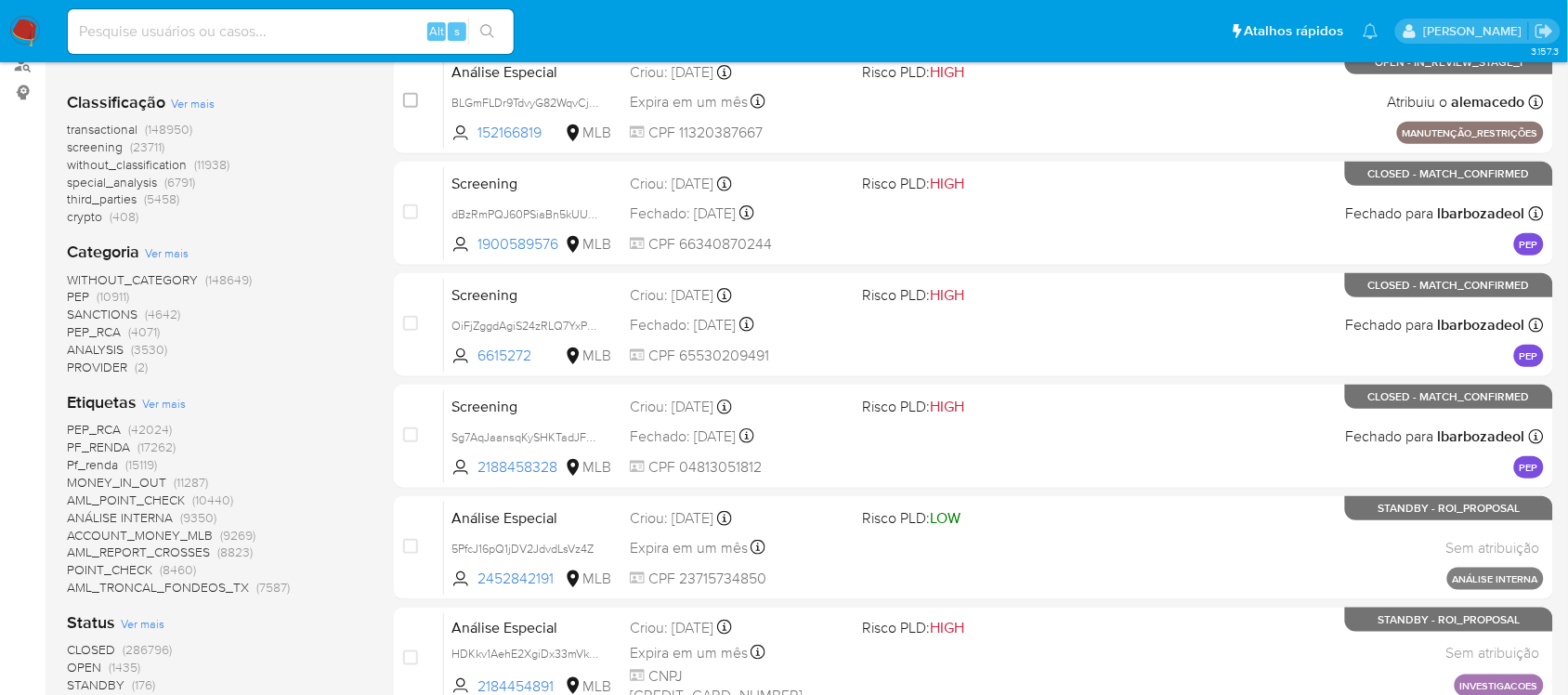
click at [166, 400] on span "Ver mais" at bounding box center [164, 403] width 44 height 17
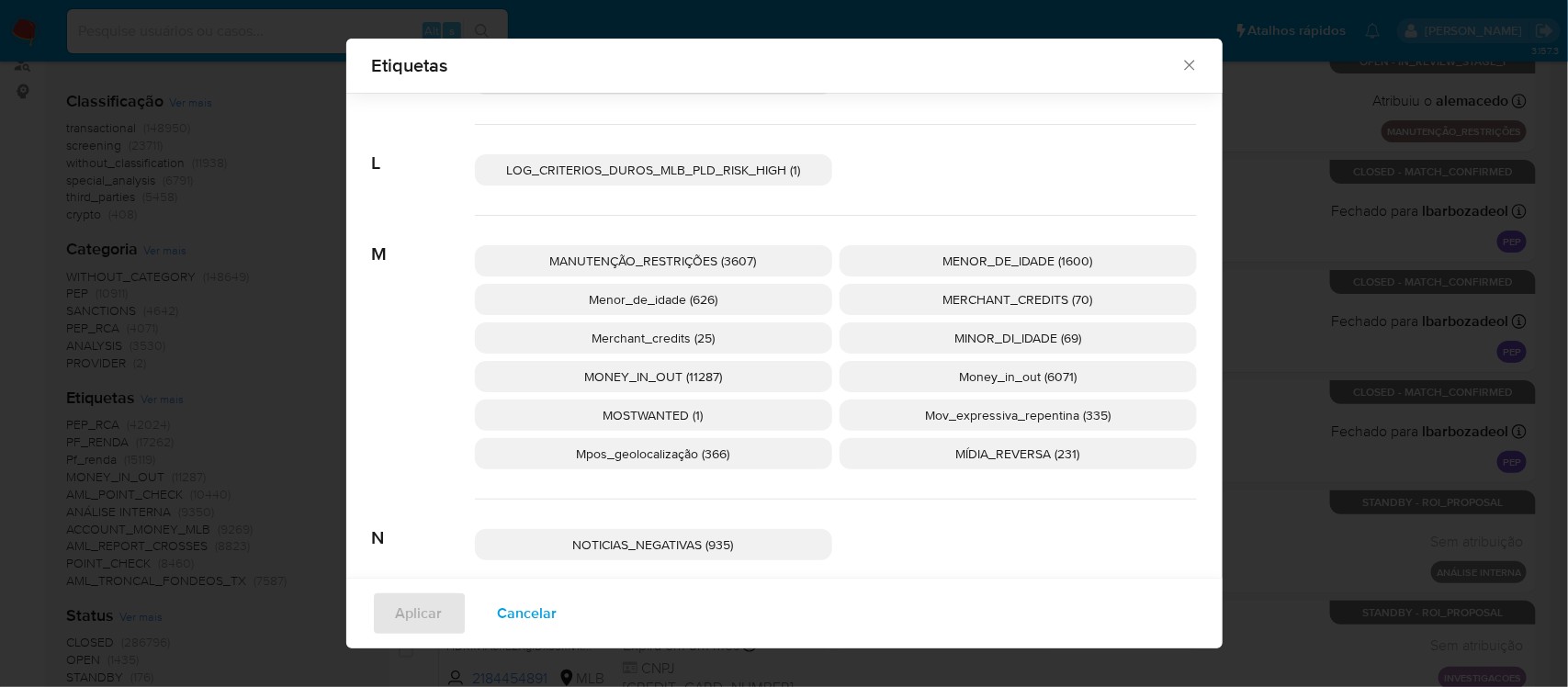
scroll to position [3201, 0]
click at [965, 418] on span "Mov_expressiva_repentina (335)" at bounding box center [1016, 413] width 185 height 18
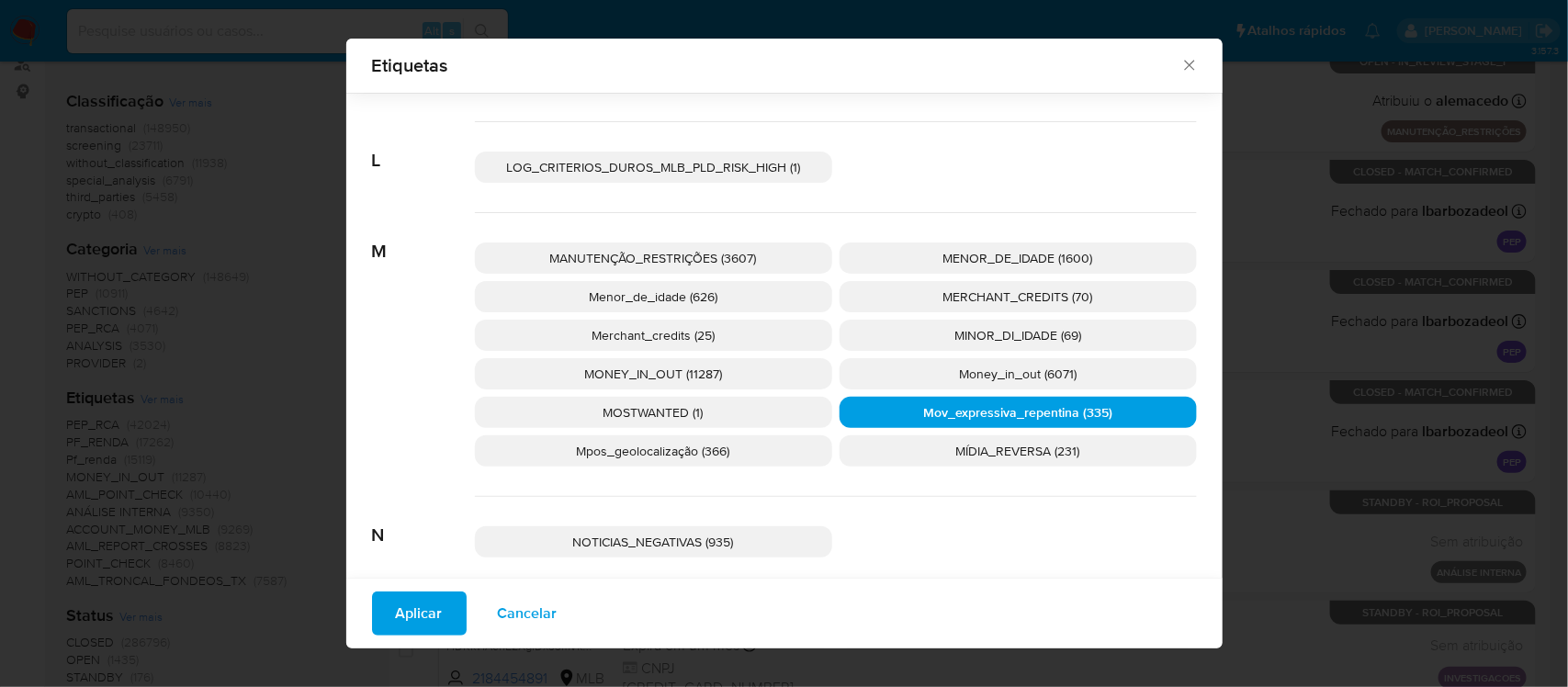
click at [415, 606] on span "Aplicar" at bounding box center [419, 613] width 47 height 41
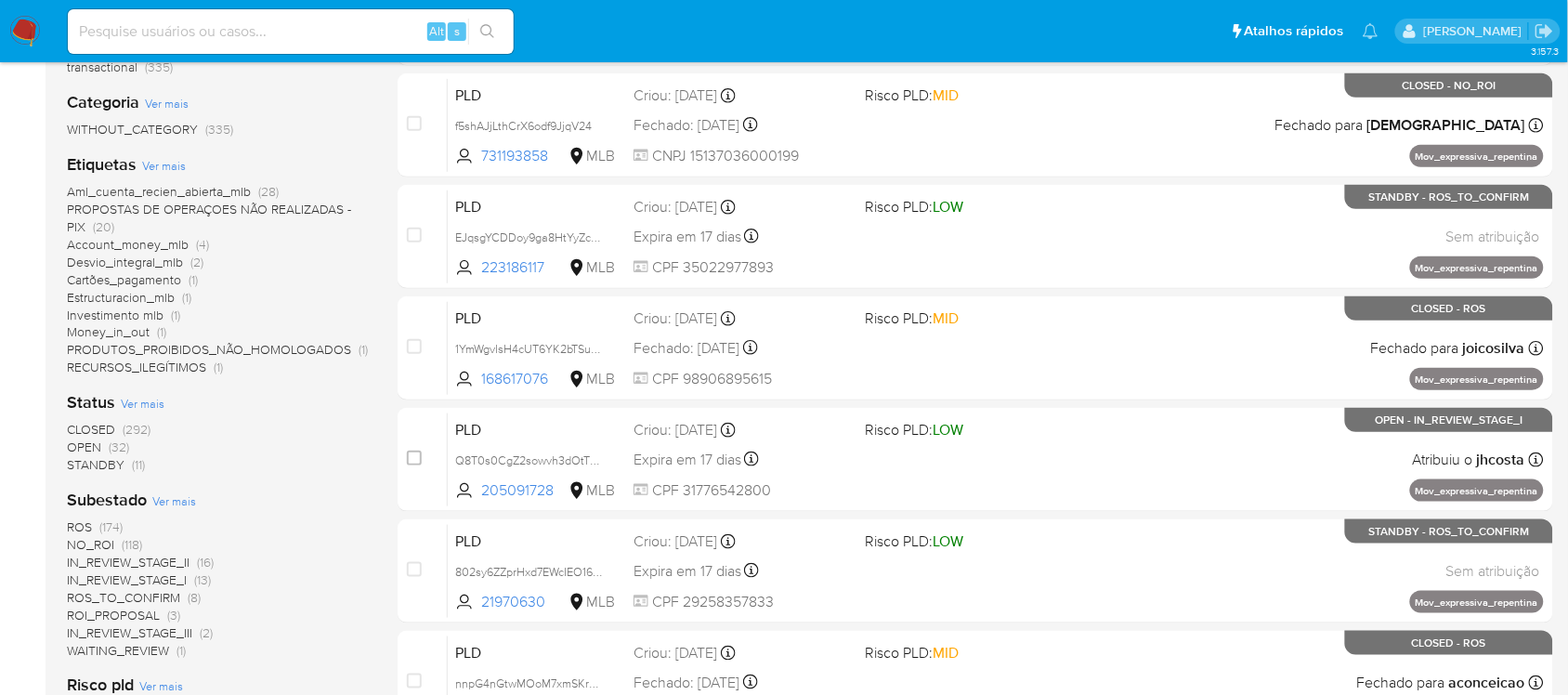
scroll to position [348, 0]
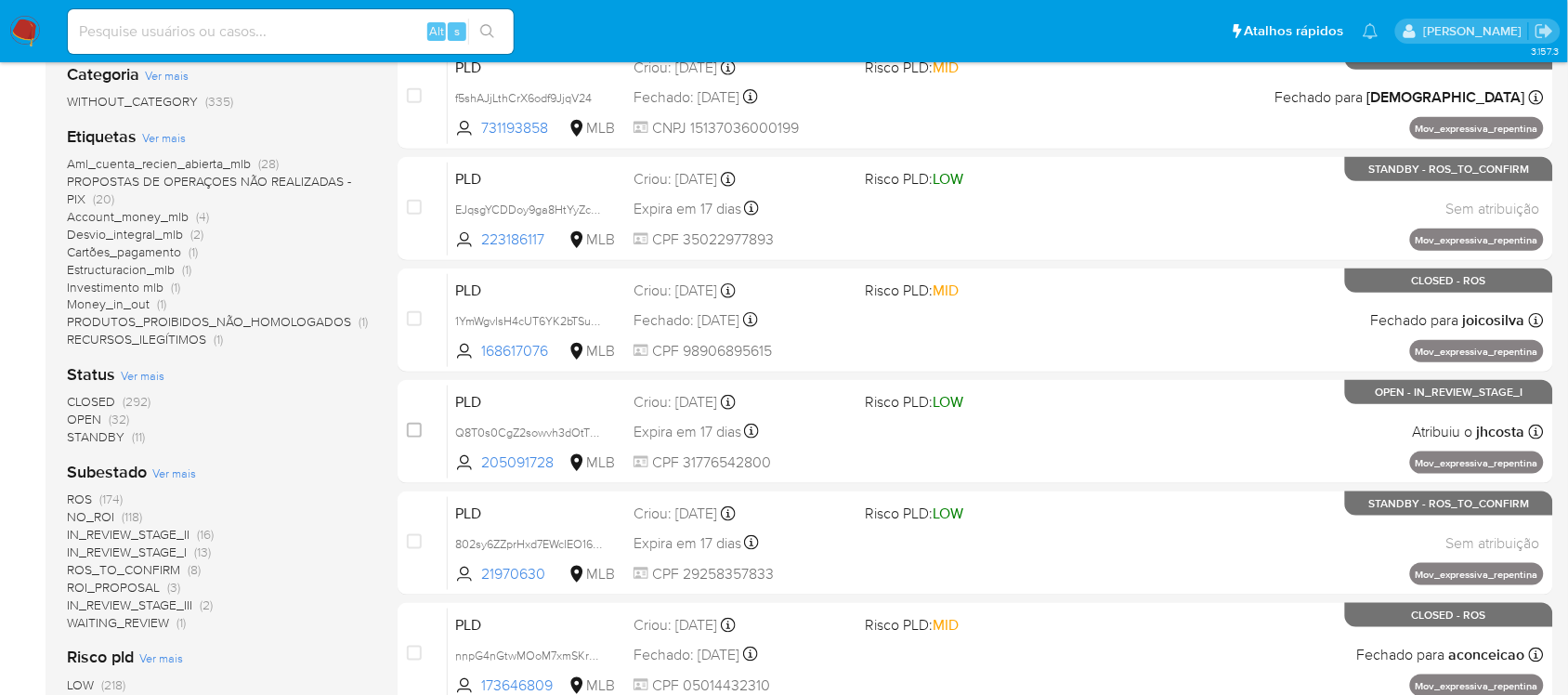
click at [88, 396] on span "CLOSED" at bounding box center [91, 402] width 48 height 19
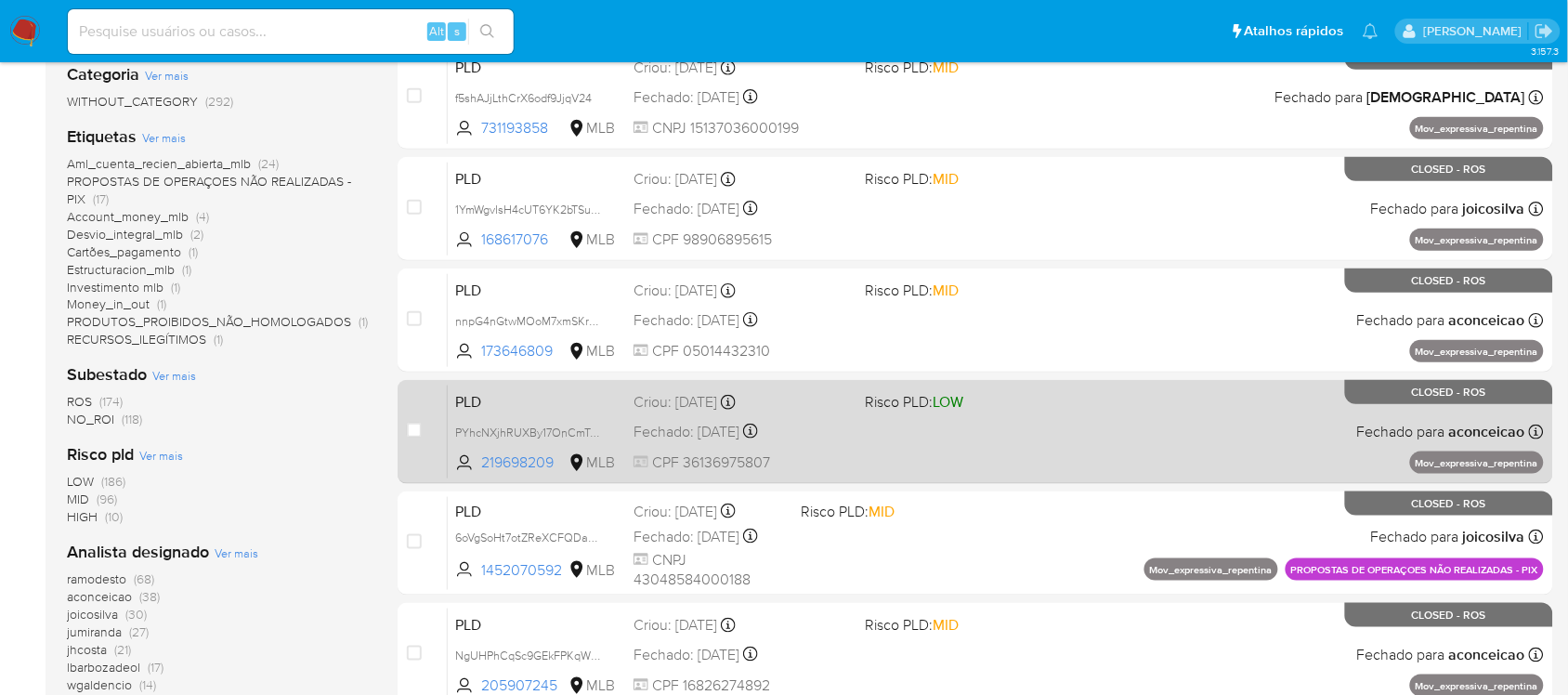
click at [959, 443] on div "PLD PYhcNXjhRUXBy17OnCmTufly 219698209 MLB Risco PLD: LOW Criou: 12/08/2025 Cri…" at bounding box center [995, 431] width 1096 height 94
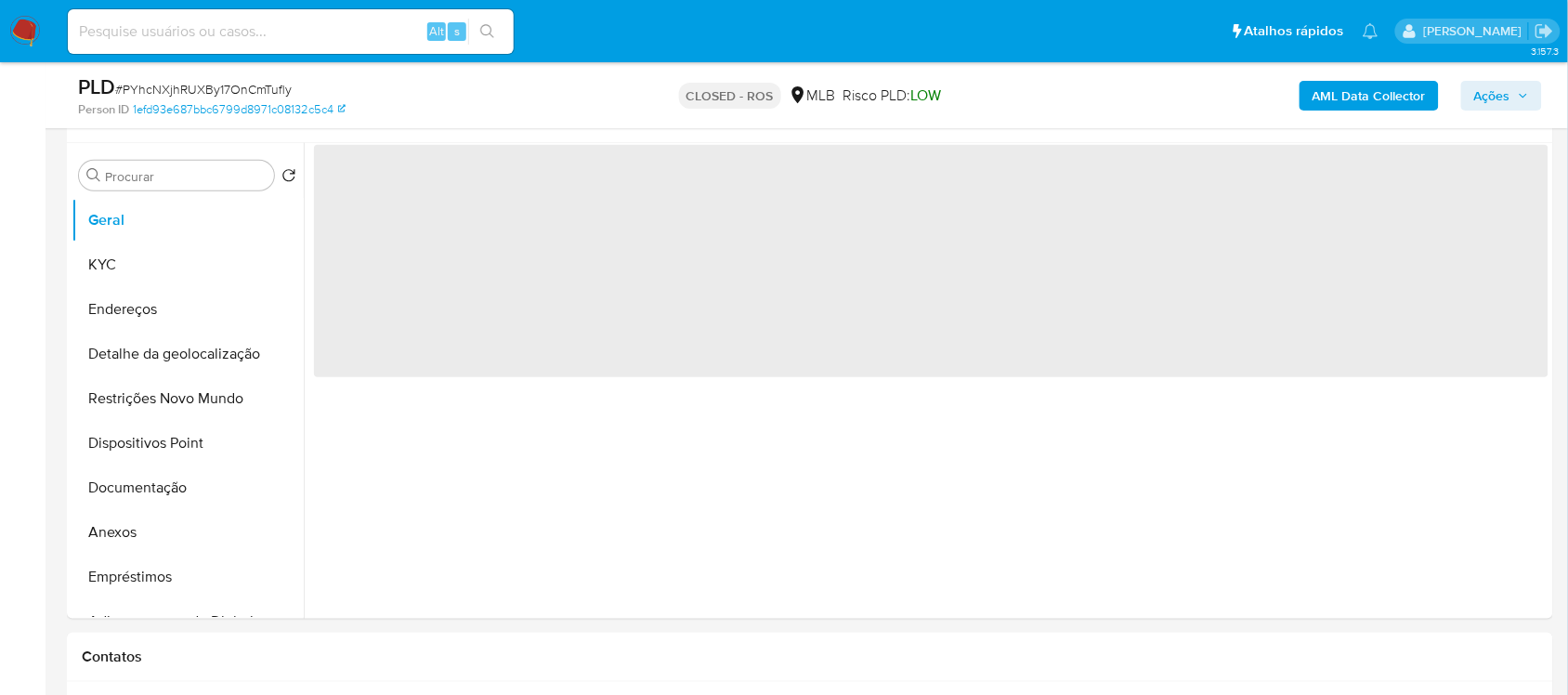
scroll to position [348, 0]
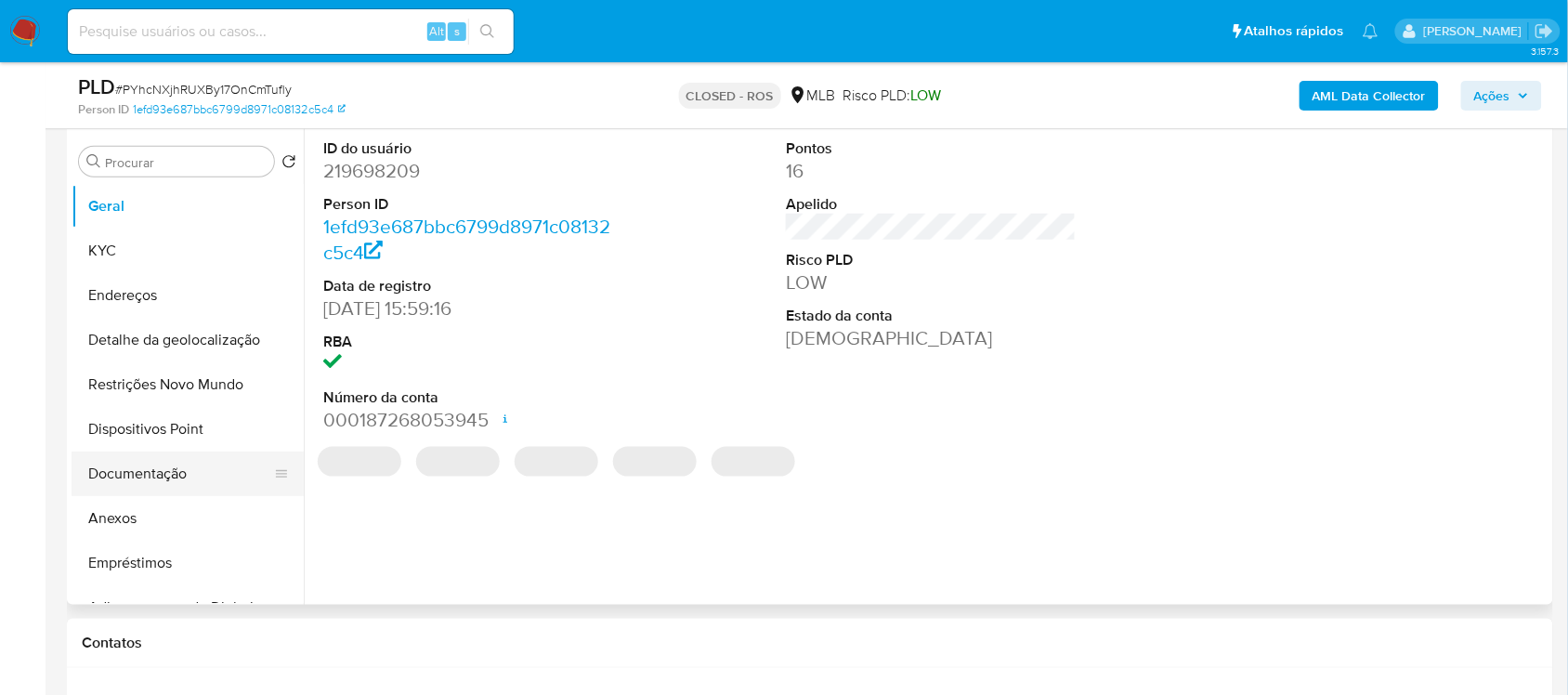
select select "10"
click at [150, 467] on button "Documentação" at bounding box center [180, 474] width 217 height 45
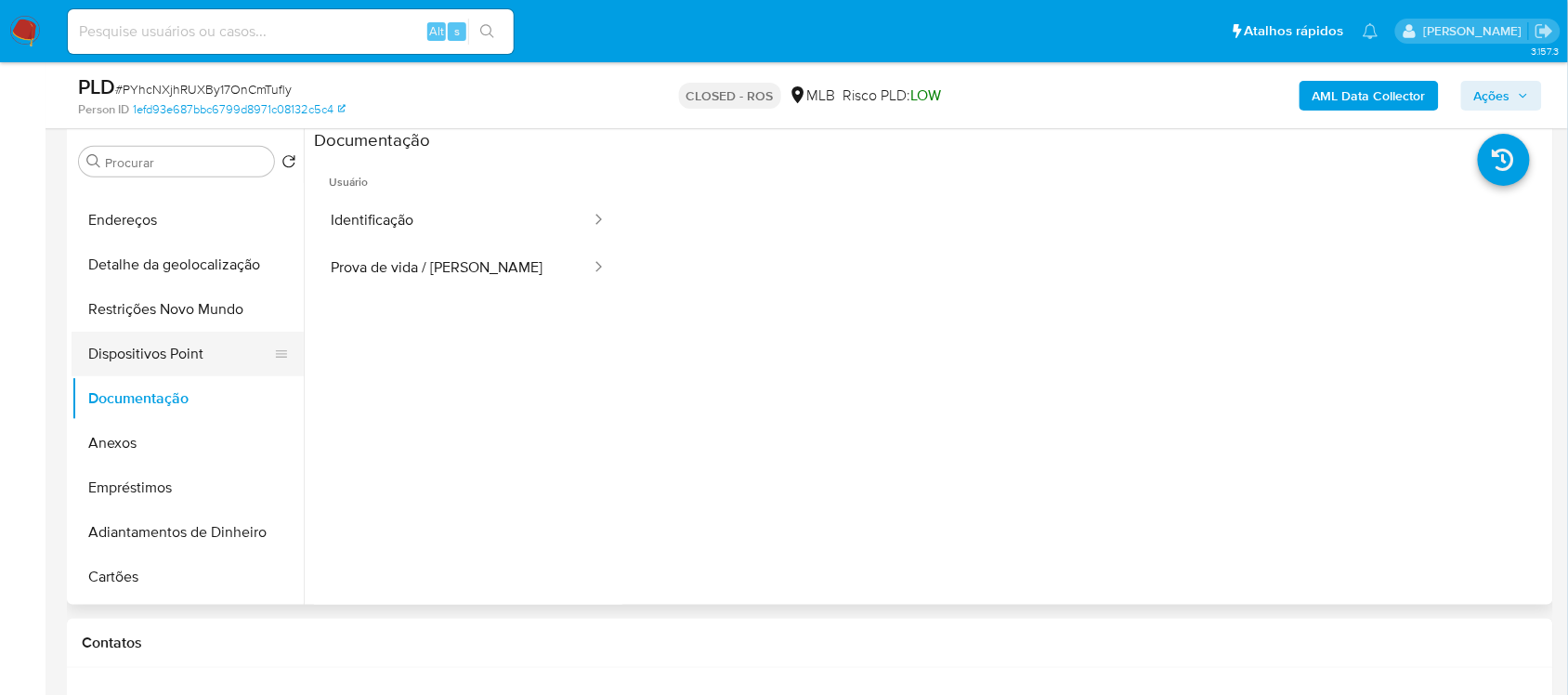
scroll to position [116, 0]
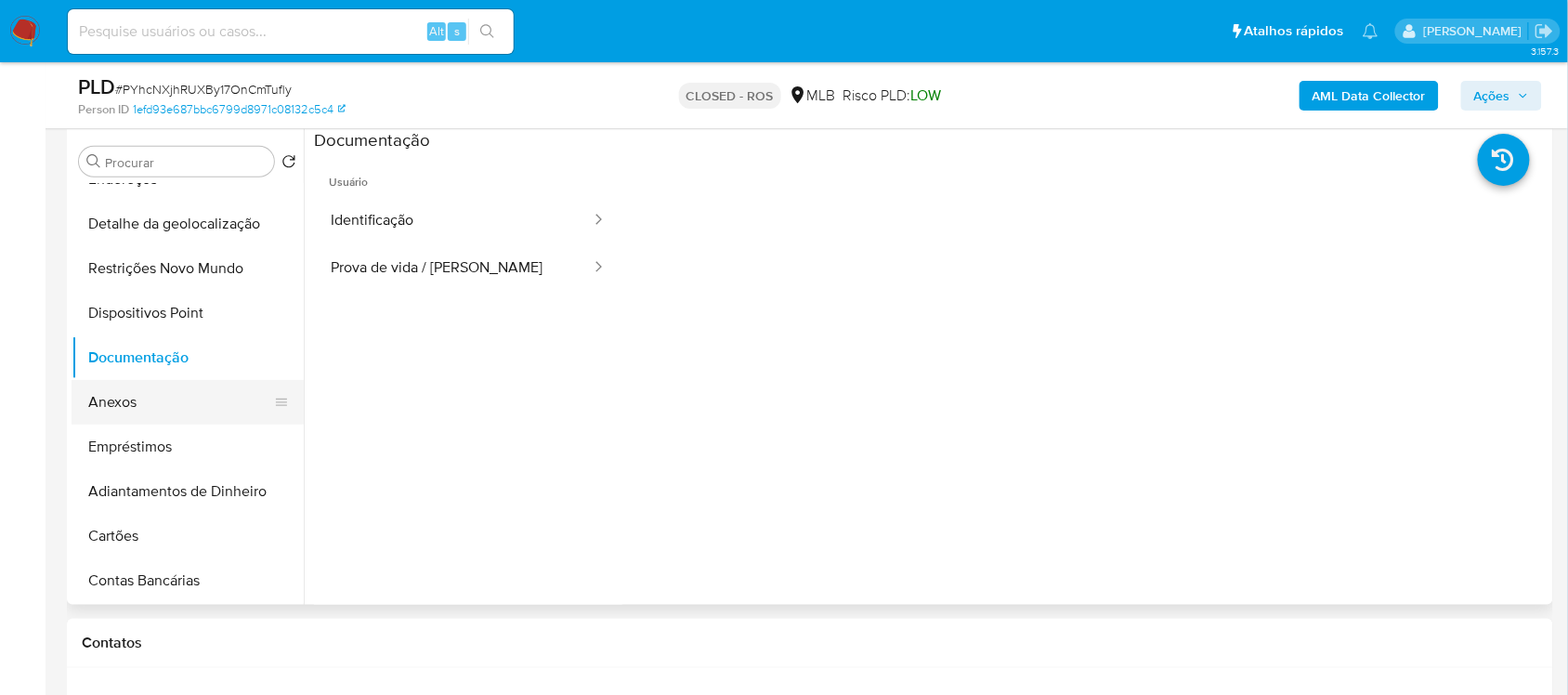
click at [147, 405] on button "Anexos" at bounding box center [180, 402] width 217 height 45
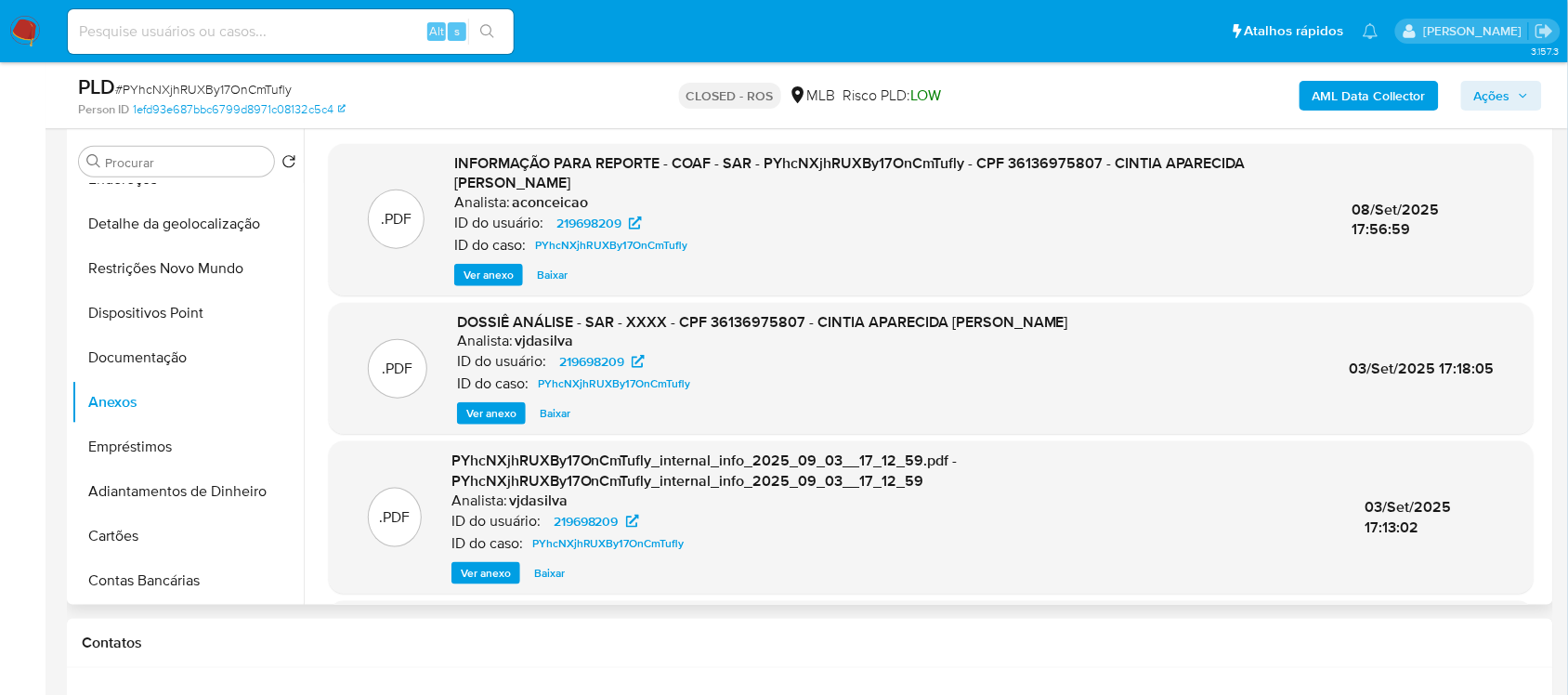
click at [498, 272] on span "Ver anexo" at bounding box center [489, 275] width 50 height 19
click at [498, 272] on div "Ver anexo Baixar" at bounding box center [888, 275] width 869 height 22
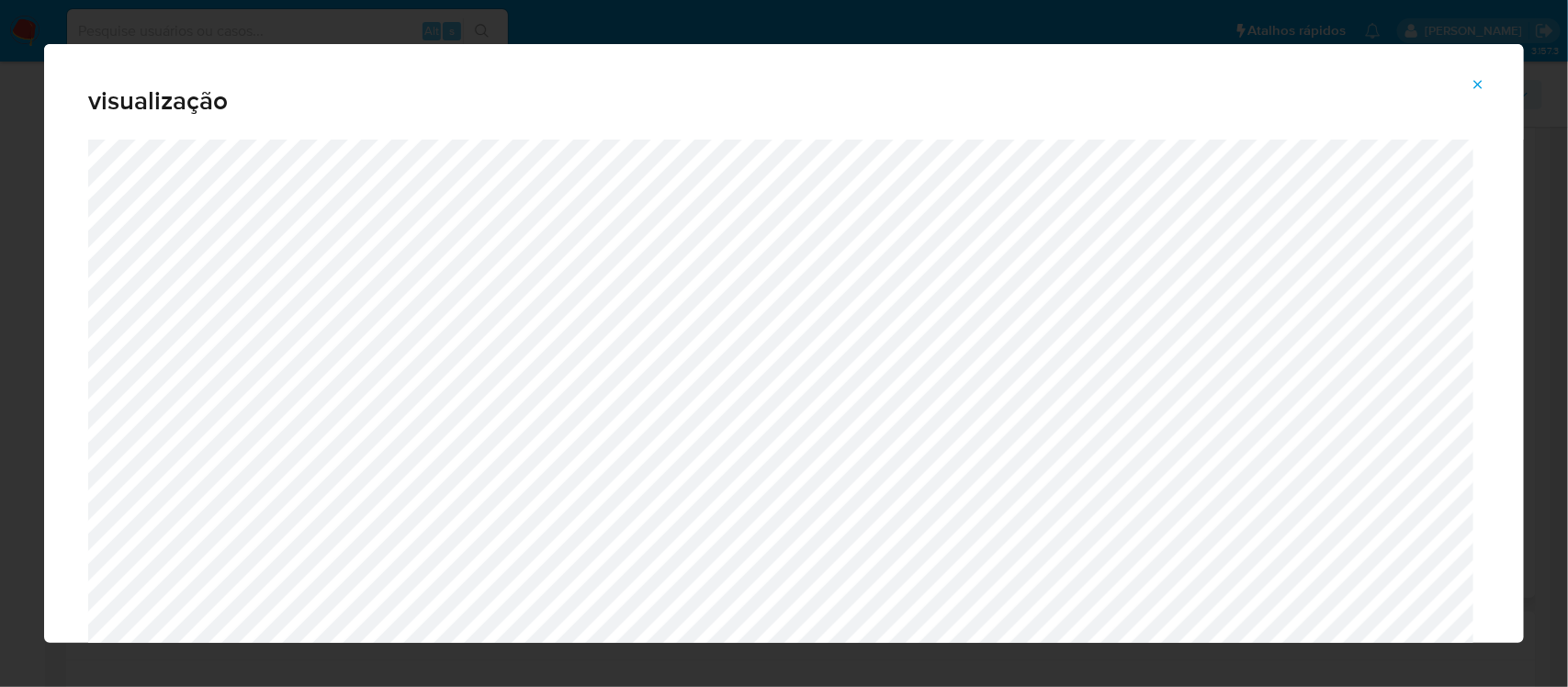
click at [1483, 81] on icon "Attachment preview" at bounding box center [1478, 85] width 15 height 15
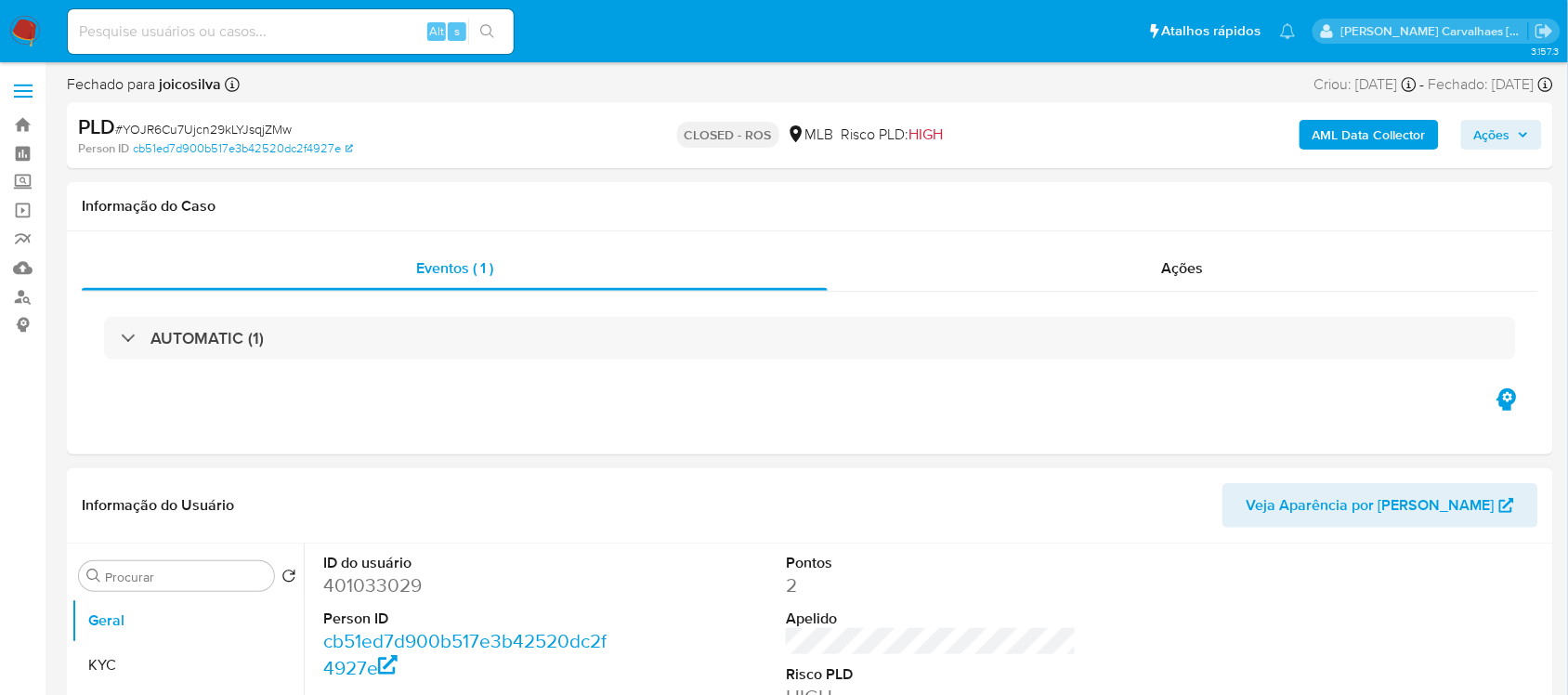
scroll to position [232, 0]
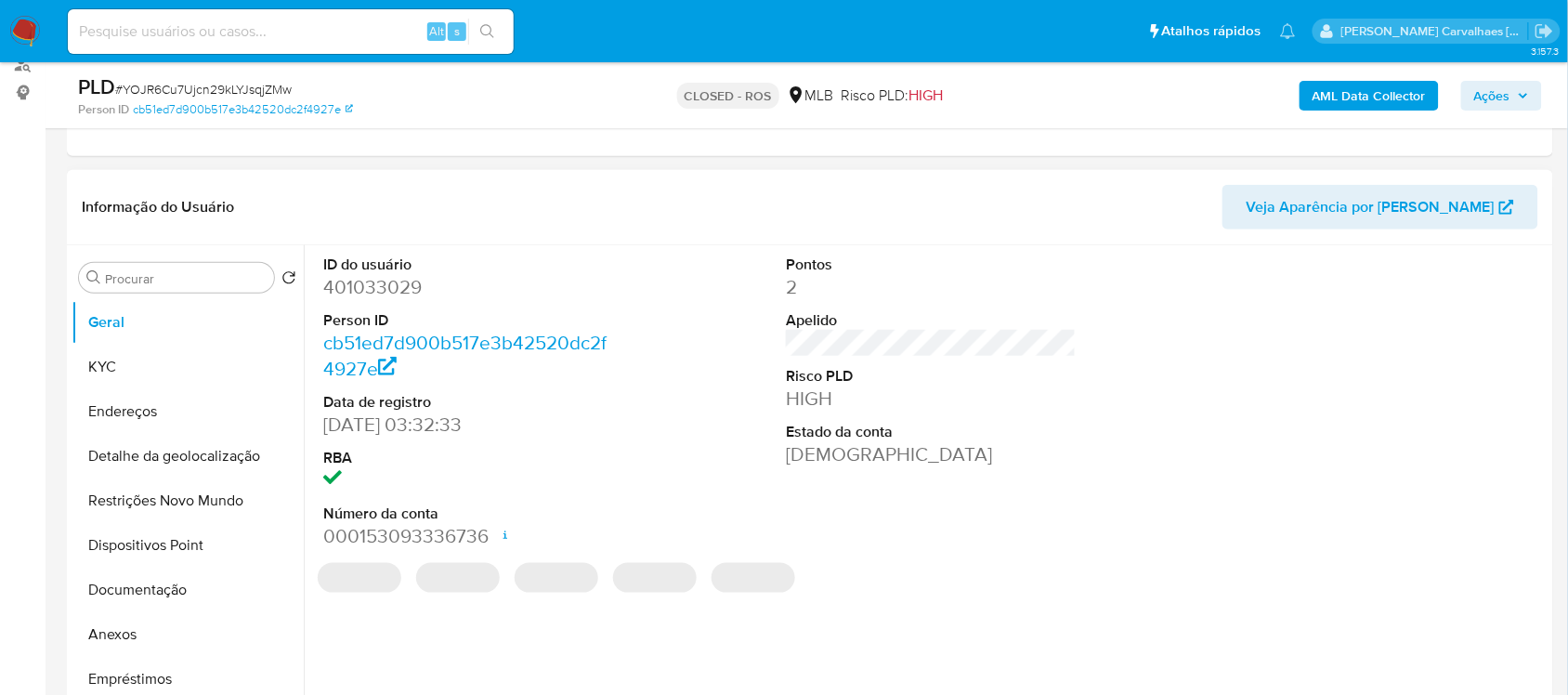
select select "10"
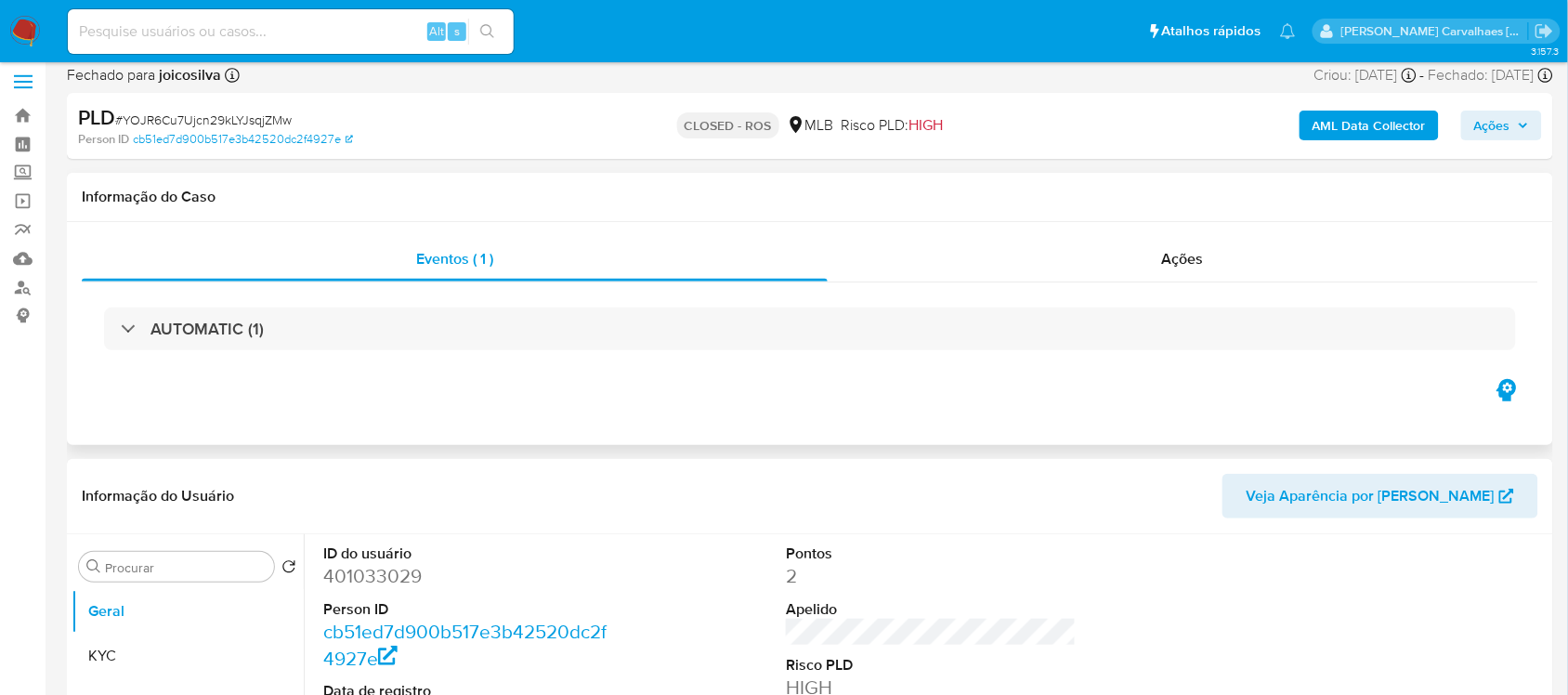
scroll to position [0, 0]
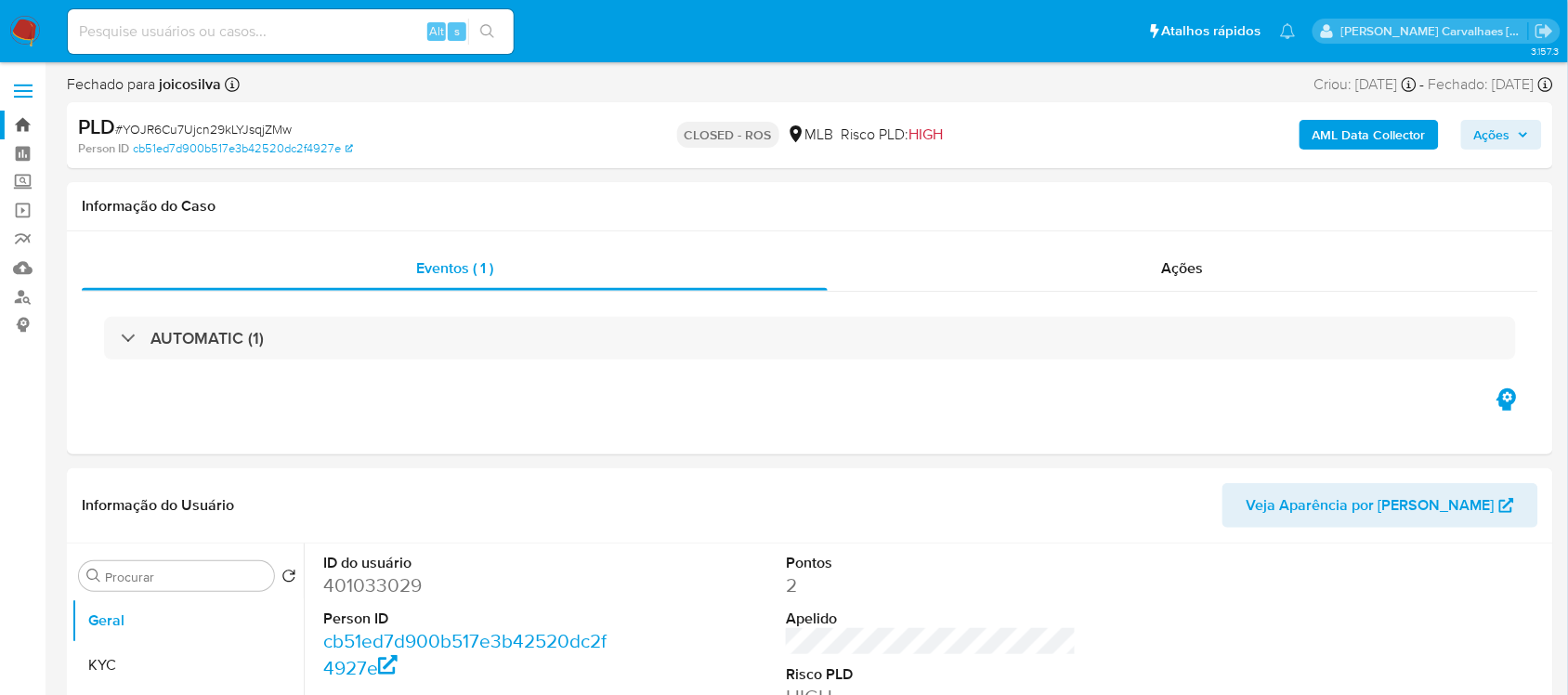
click at [31, 122] on link "Bandeja" at bounding box center [110, 125] width 221 height 29
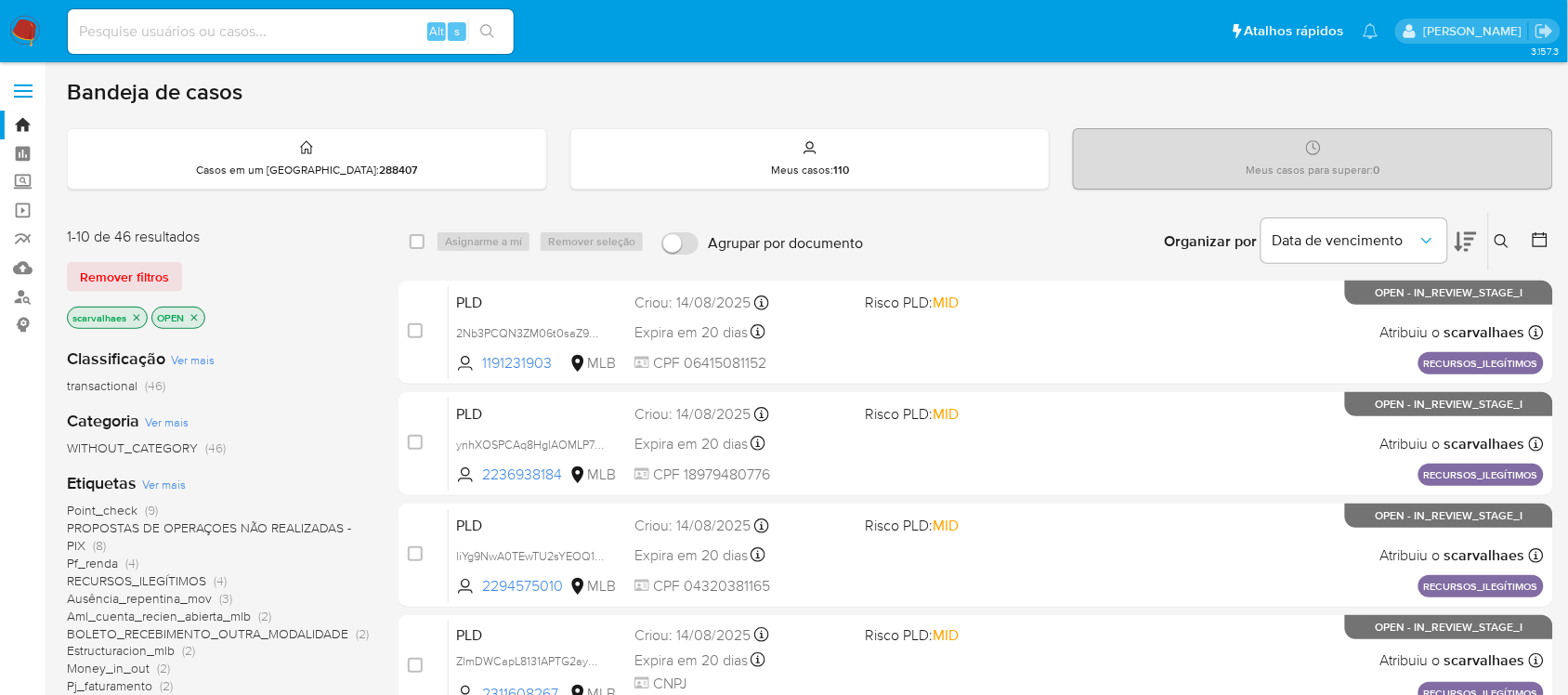
click at [193, 316] on icon "close-filter" at bounding box center [194, 318] width 11 height 11
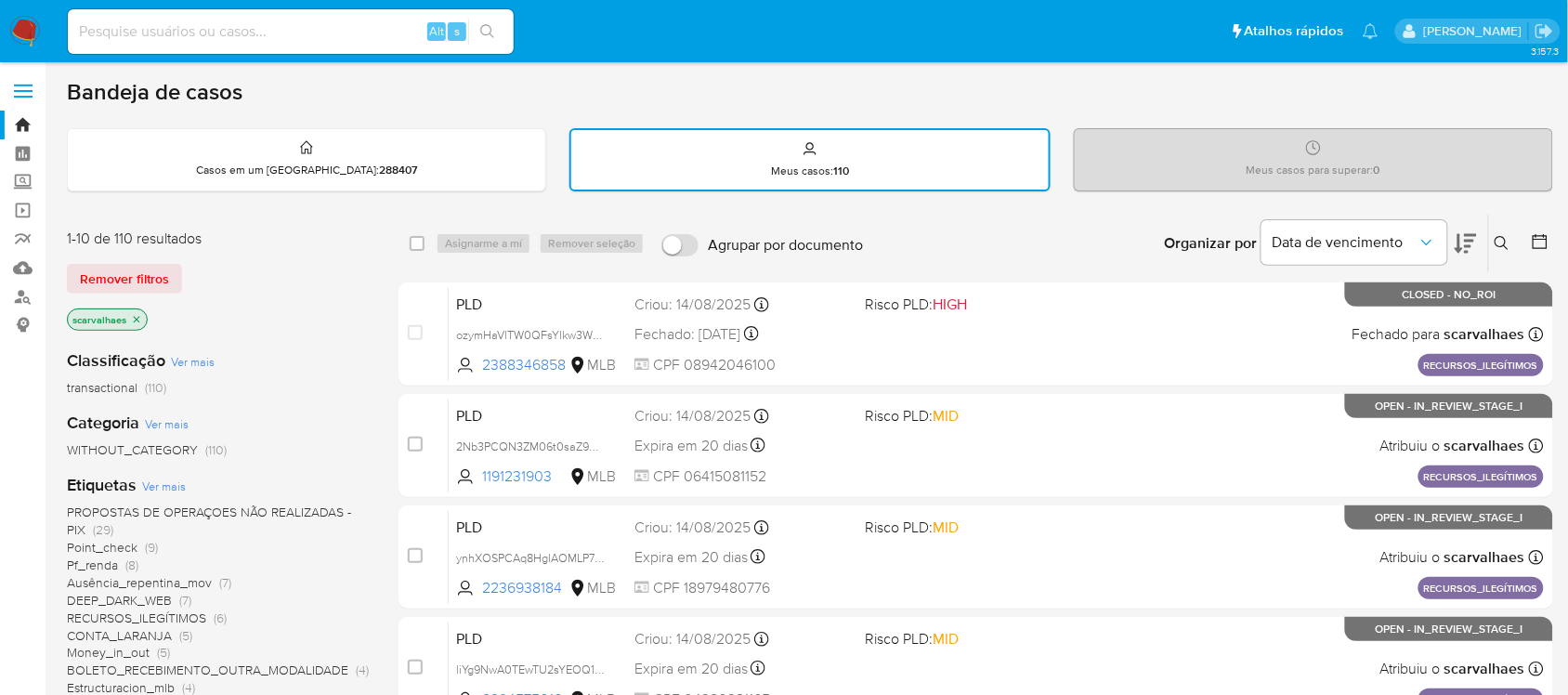
click at [138, 314] on icon "close-filter" at bounding box center [137, 320] width 11 height 11
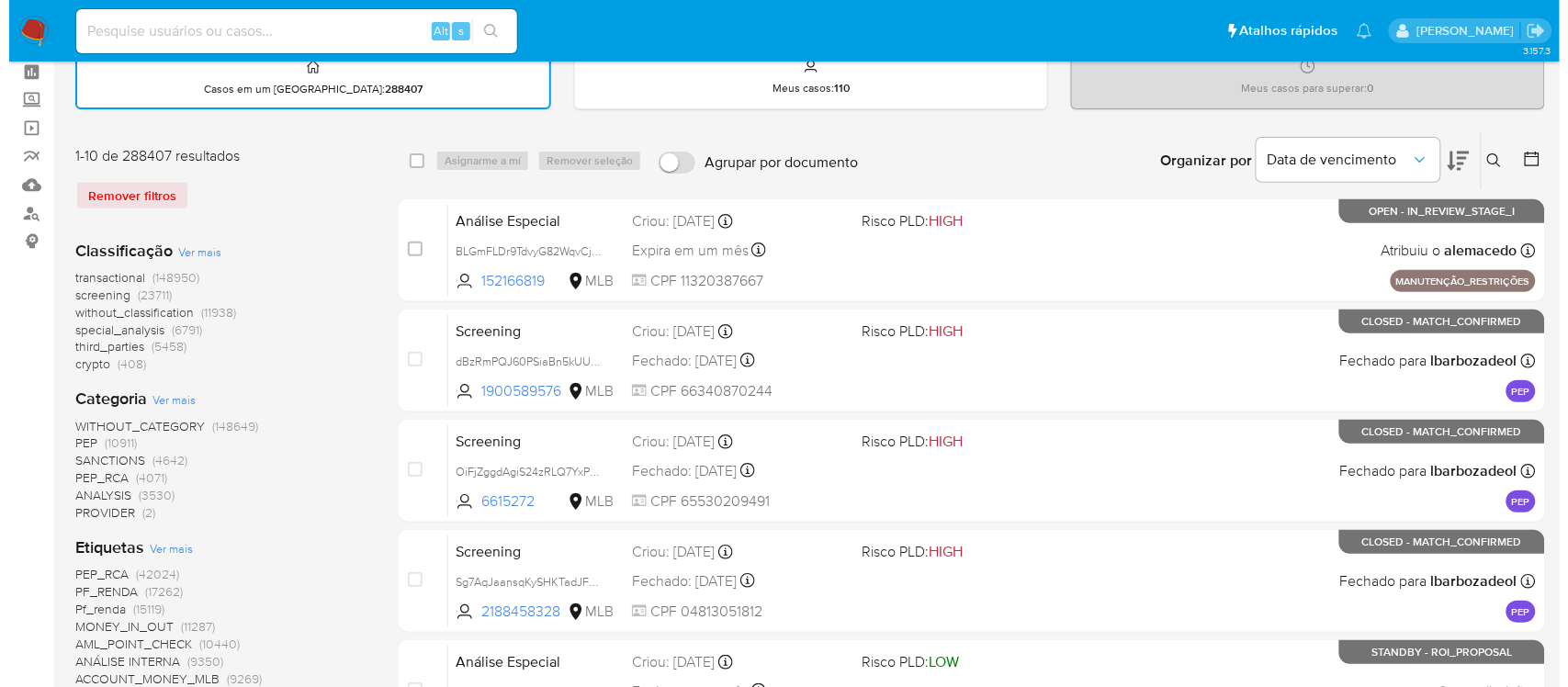
scroll to position [115, 0]
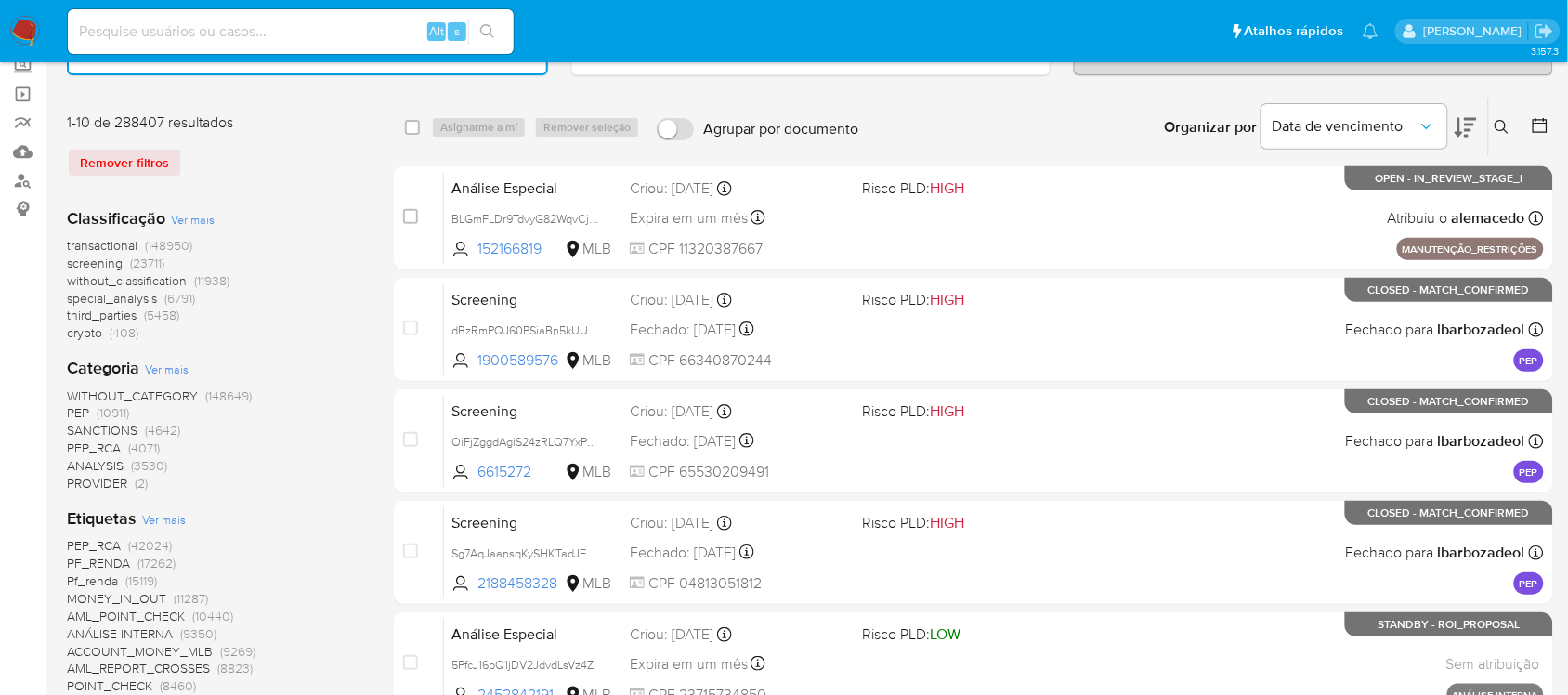
click at [154, 513] on span "Ver mais" at bounding box center [164, 520] width 44 height 17
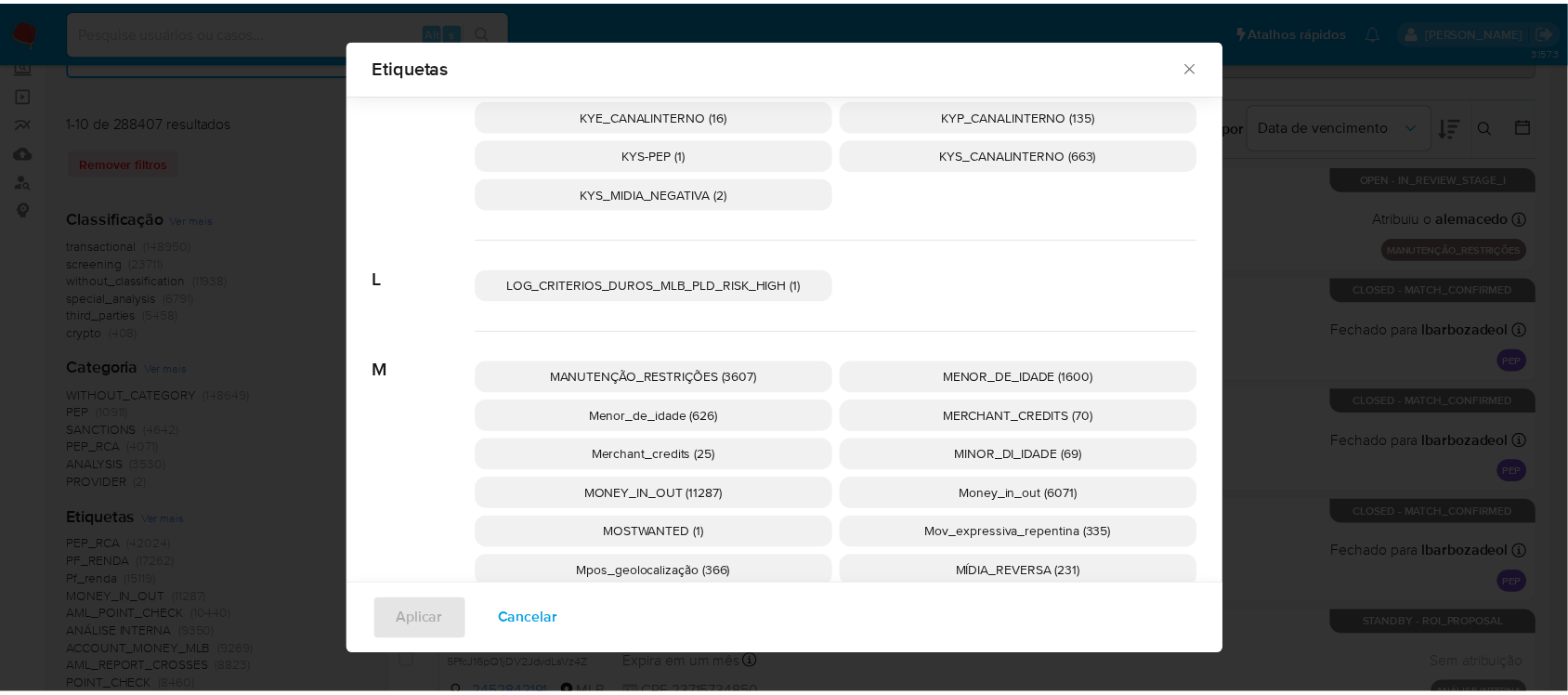
scroll to position [3238, 0]
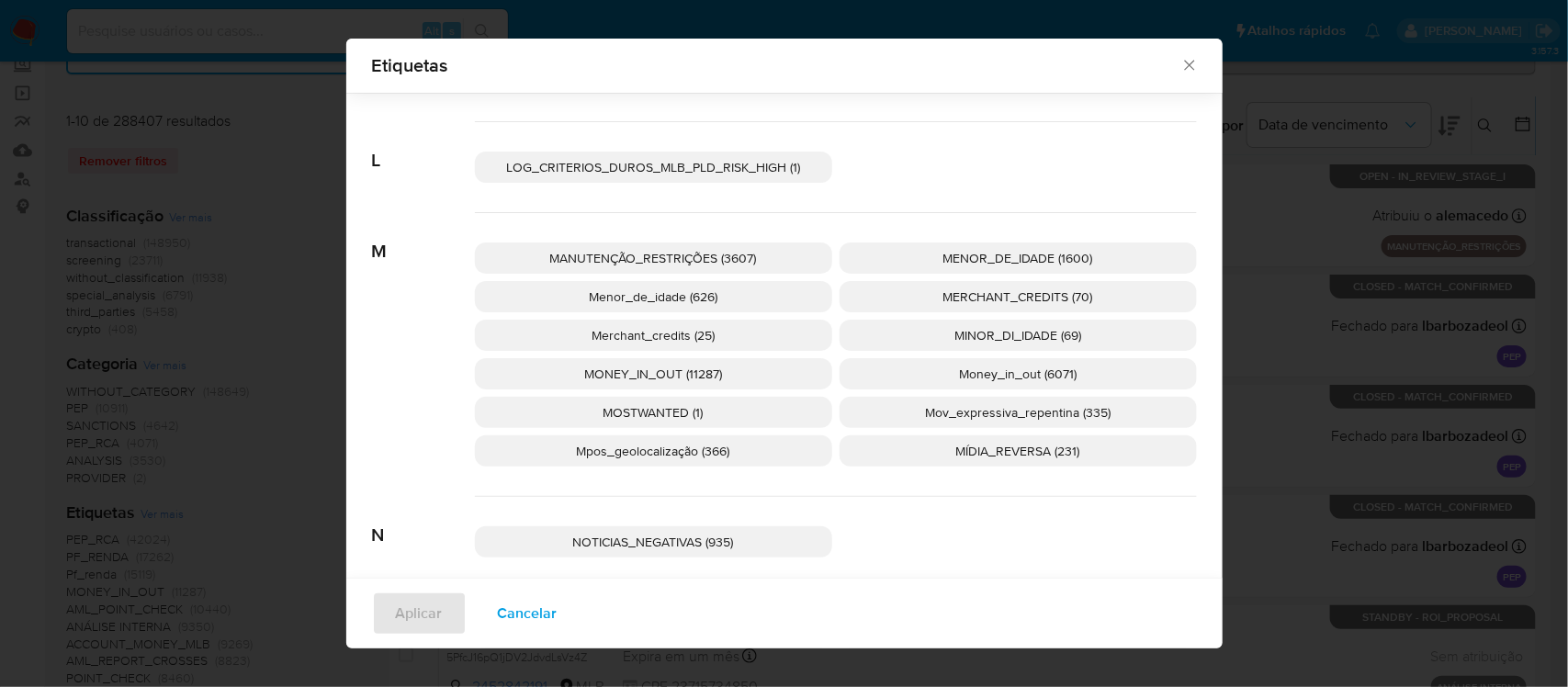
click at [985, 412] on span "Mov_expressiva_repentina (335)" at bounding box center [1016, 413] width 185 height 18
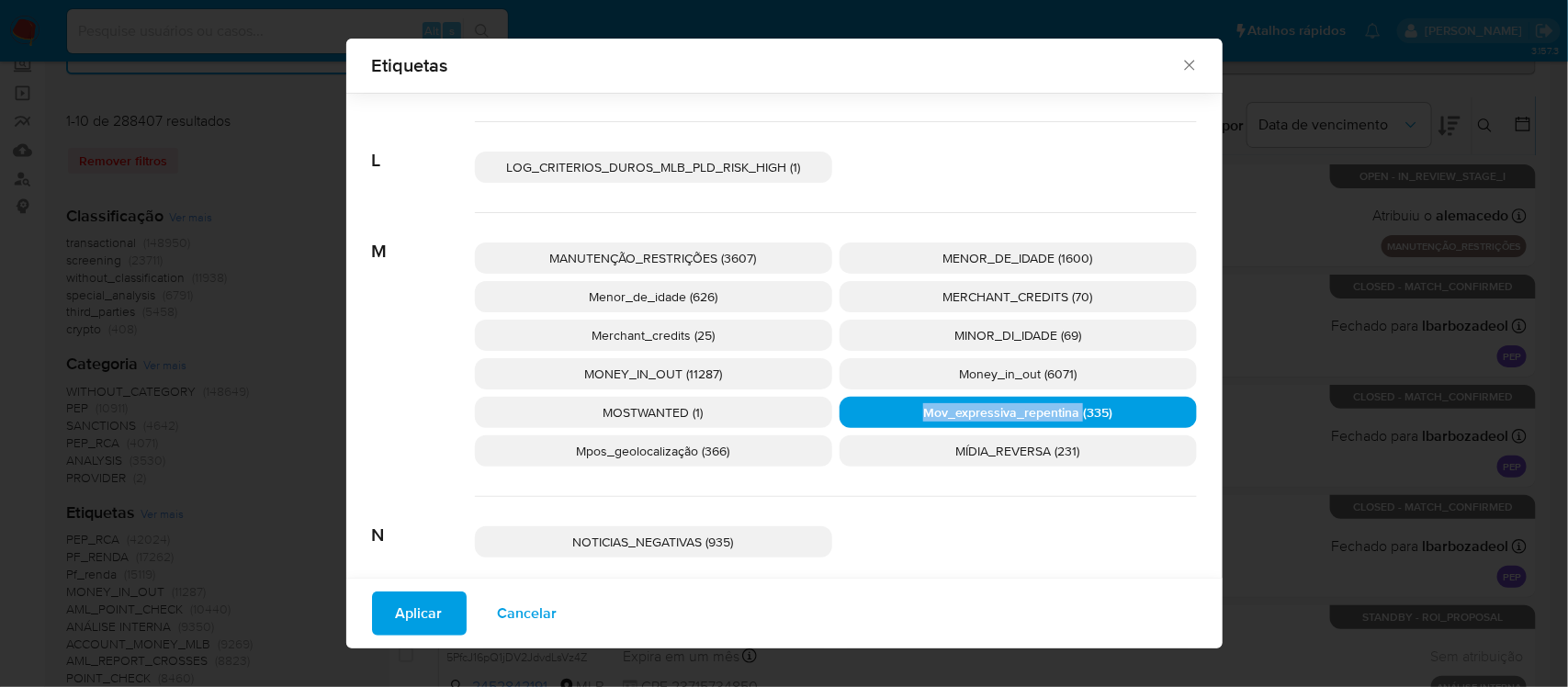
click at [985, 412] on span "Mov_expressiva_repentina (335)" at bounding box center [1016, 413] width 189 height 18
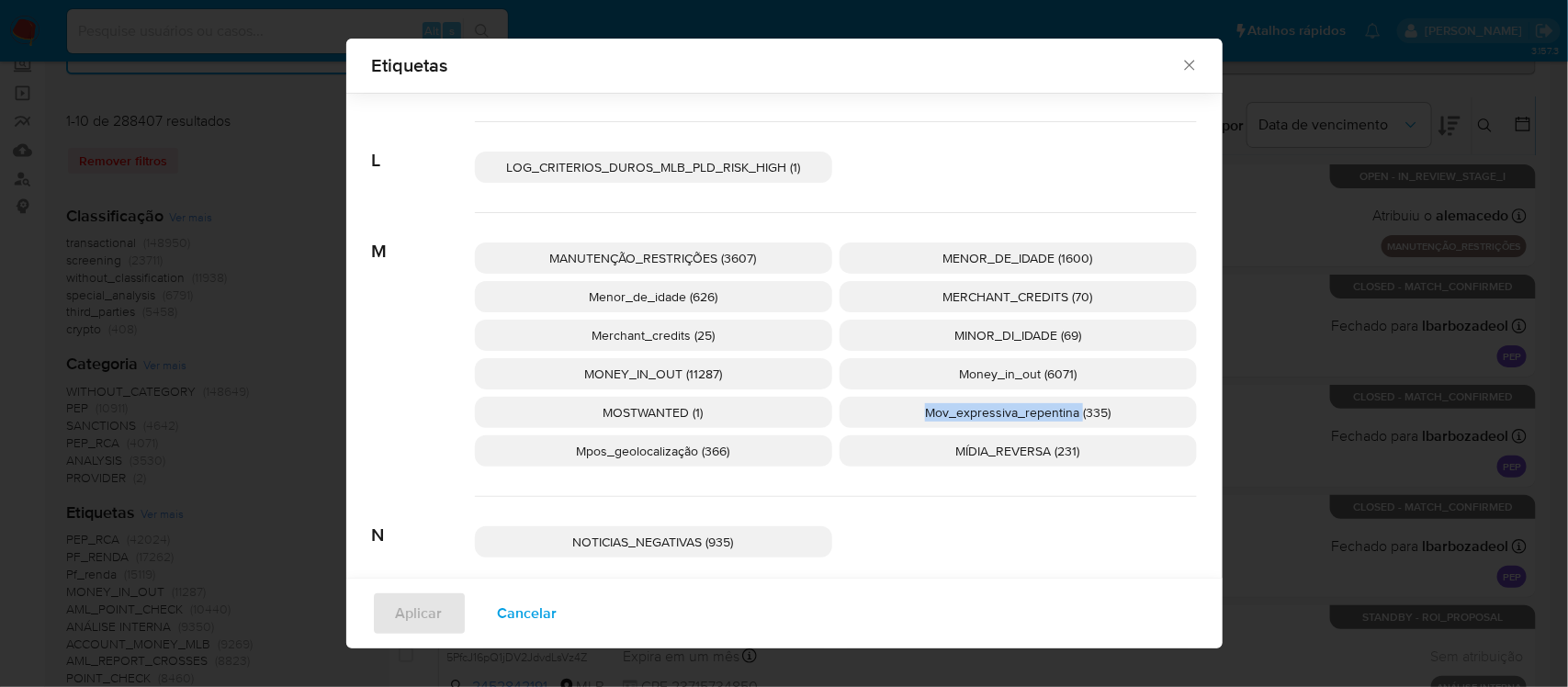
click at [985, 412] on span "Mov_expressiva_repentina (335)" at bounding box center [1016, 413] width 185 height 18
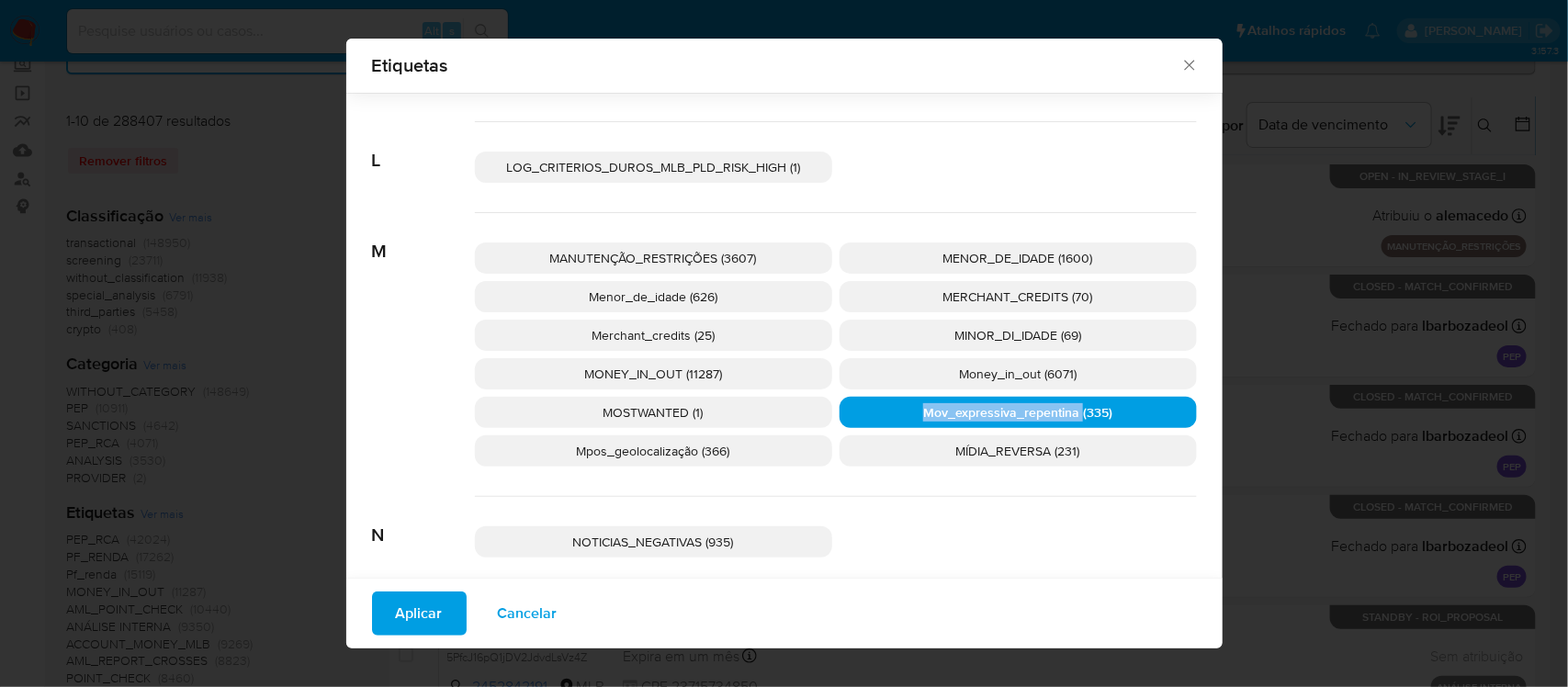
click at [985, 412] on span "Mov_expressiva_repentina (335)" at bounding box center [1016, 413] width 189 height 18
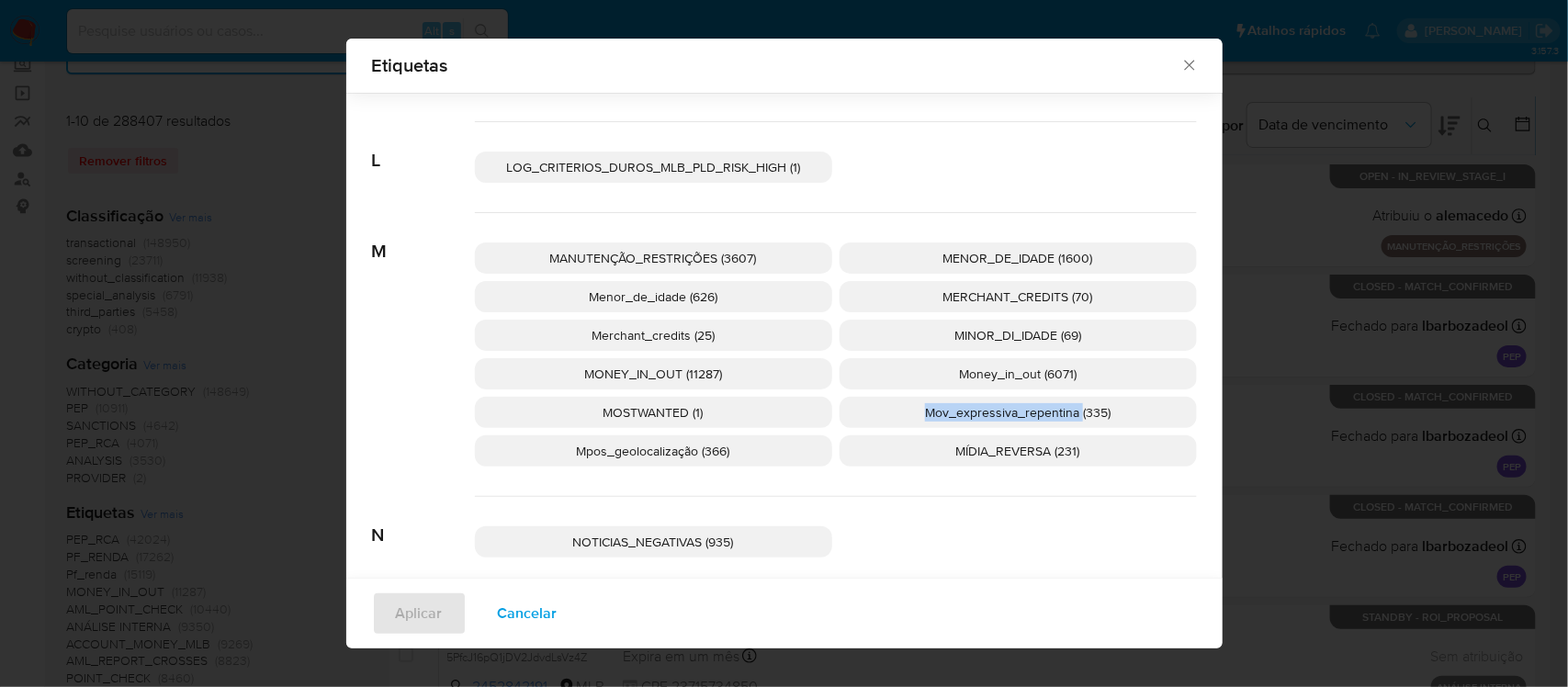
click at [993, 412] on span "Mov_expressiva_repentina (335)" at bounding box center [1016, 413] width 185 height 18
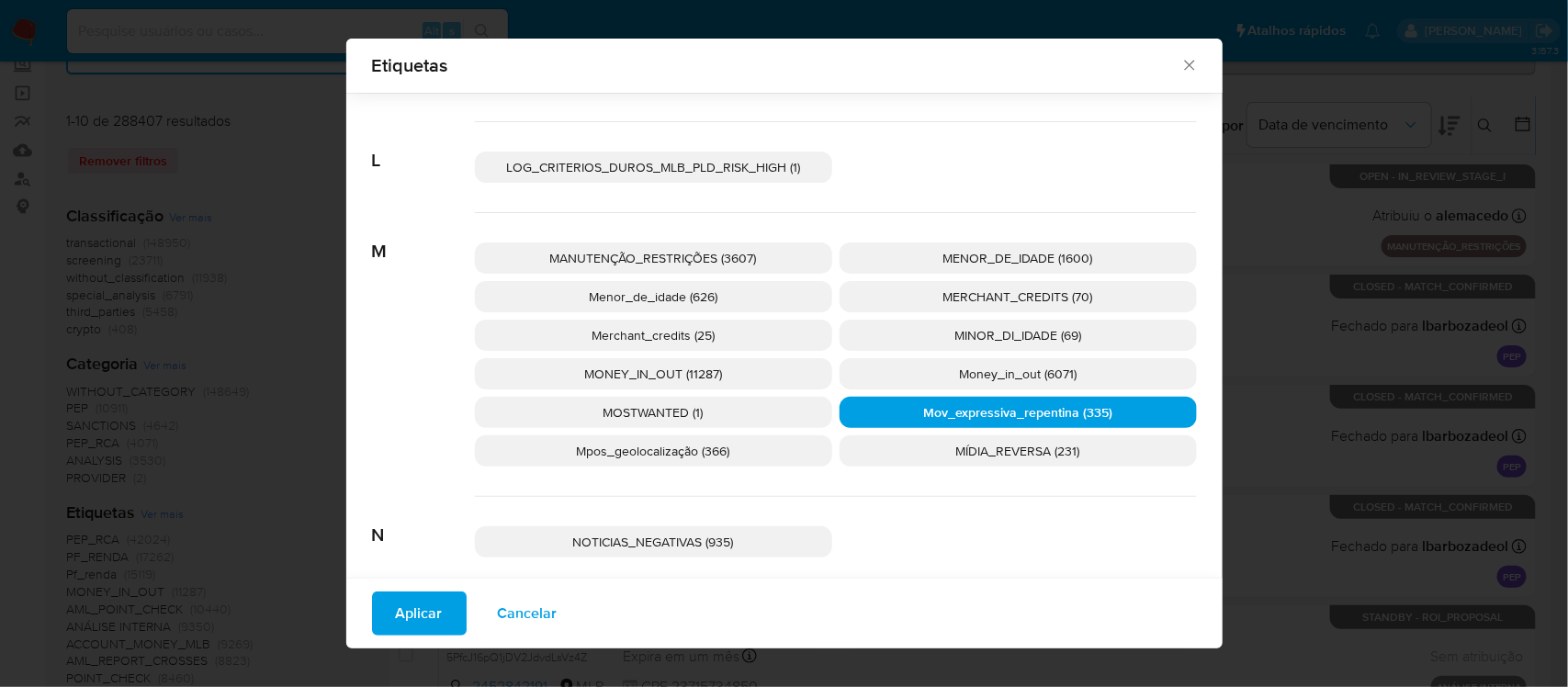
click at [377, 620] on button "Aplicar" at bounding box center [419, 613] width 95 height 44
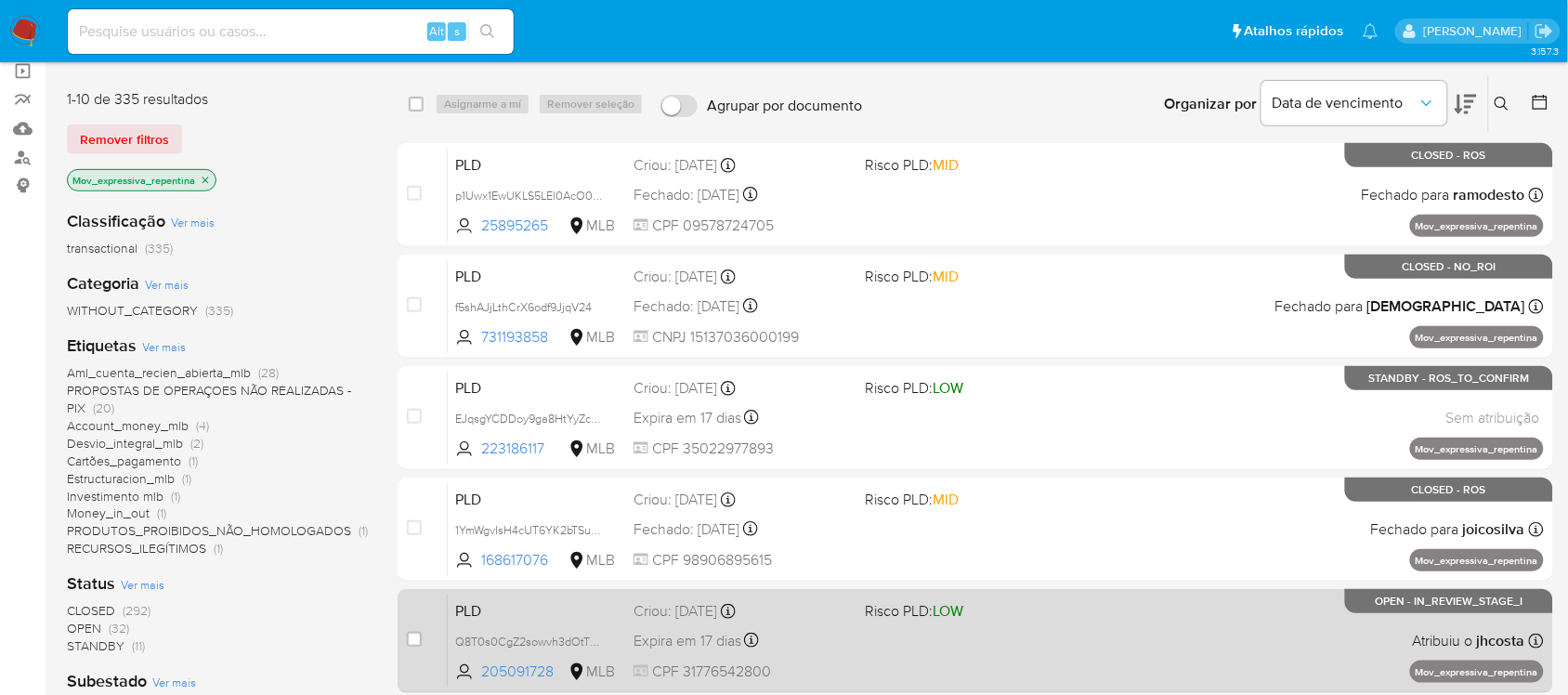
scroll to position [348, 0]
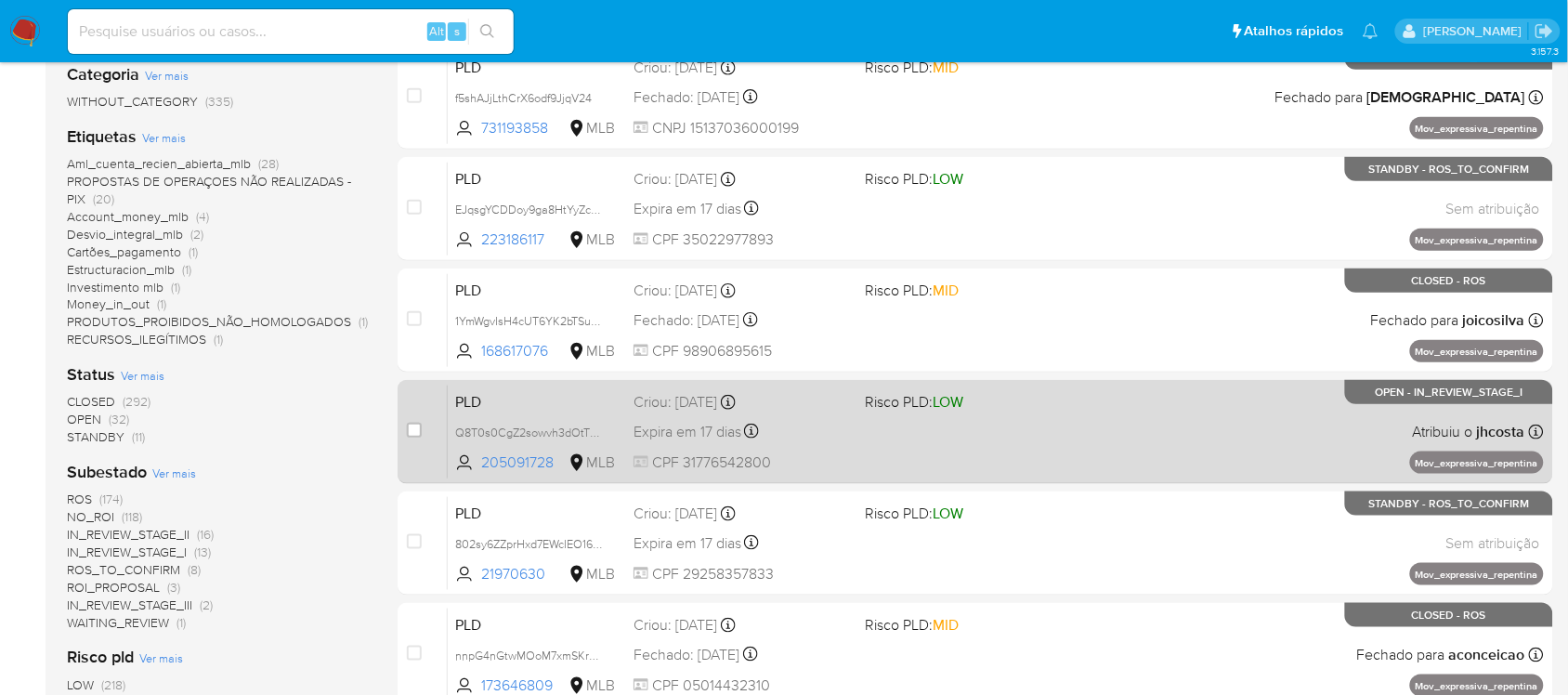
click at [827, 453] on span "CPF 31776542800" at bounding box center [741, 463] width 216 height 20
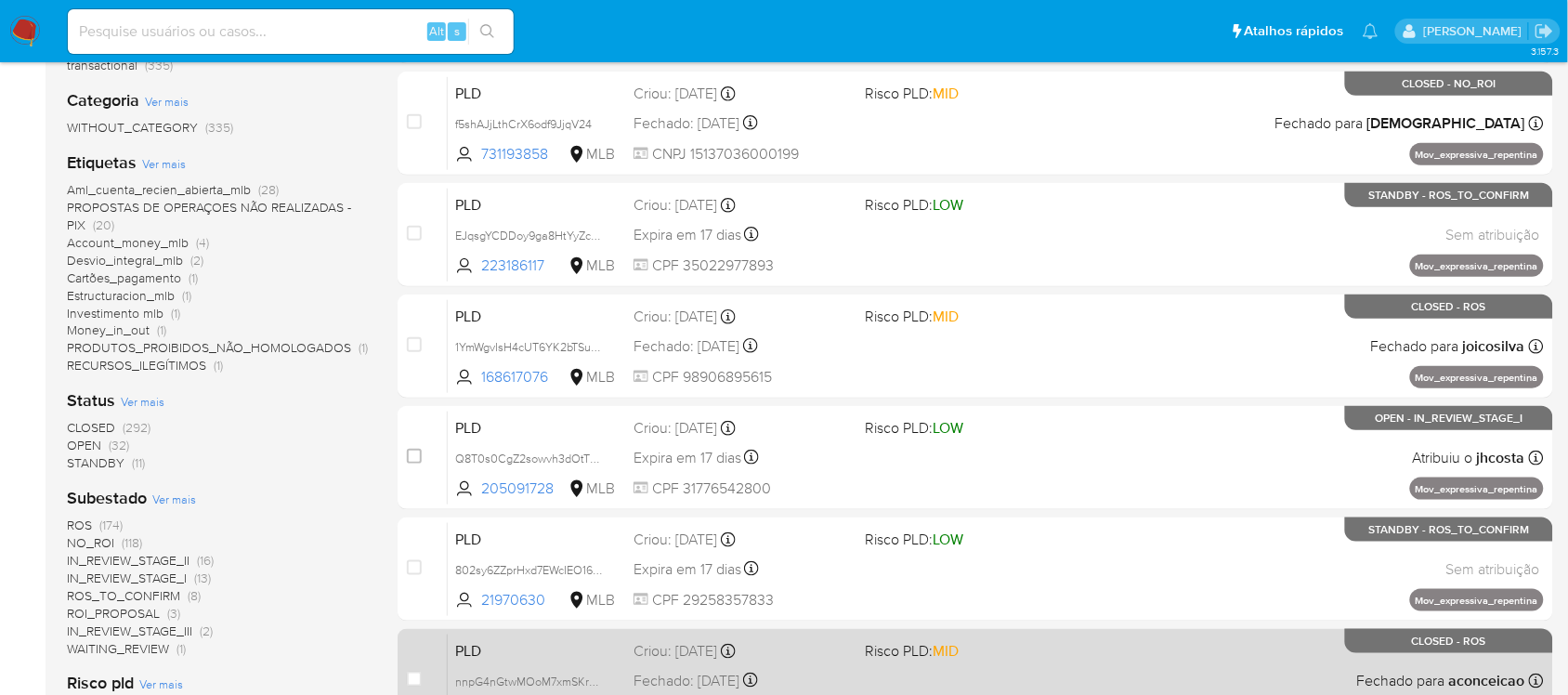
scroll to position [580, 0]
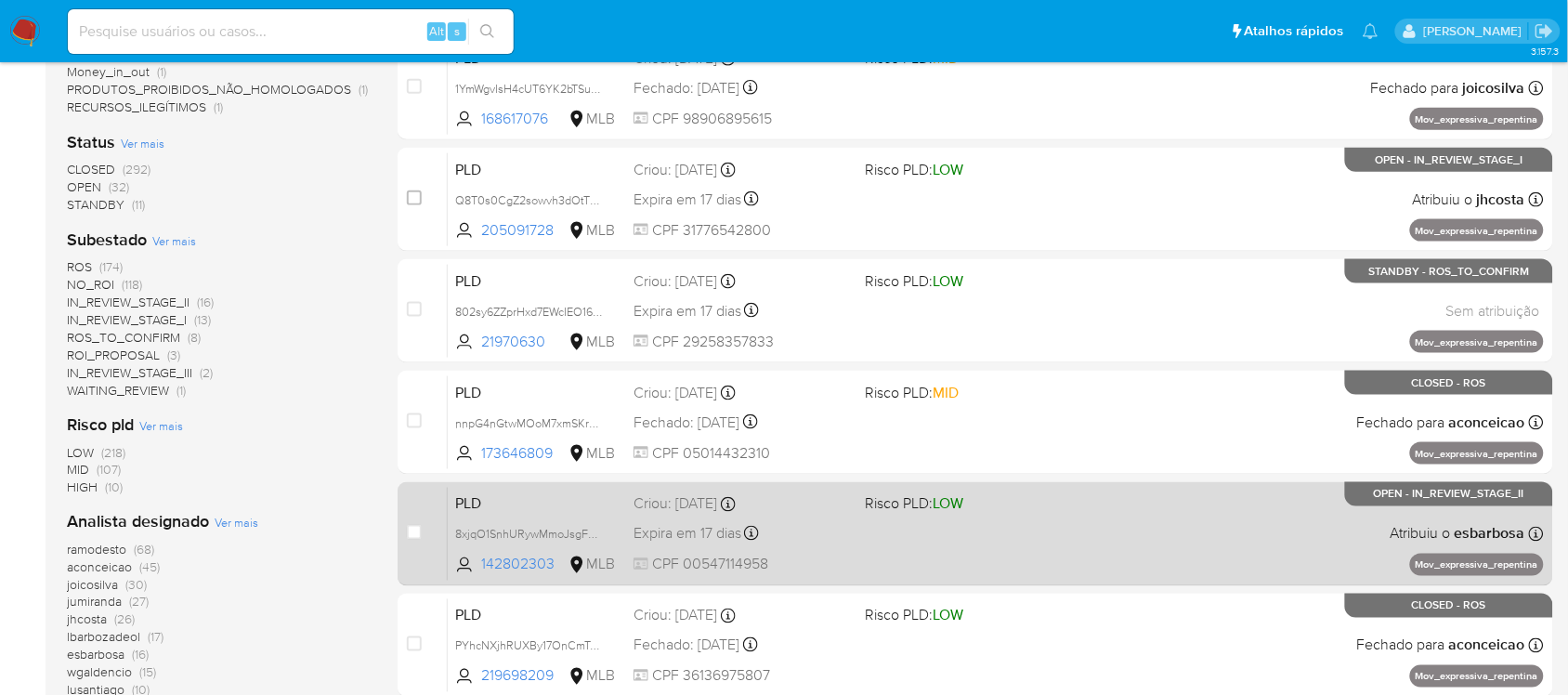
click at [900, 552] on div "PLD 8xjqO1SnhURywMmoJsgFec3R 142802303 MLB Risco PLD: LOW Criou: 12/08/2025 Cri…" at bounding box center [995, 534] width 1096 height 94
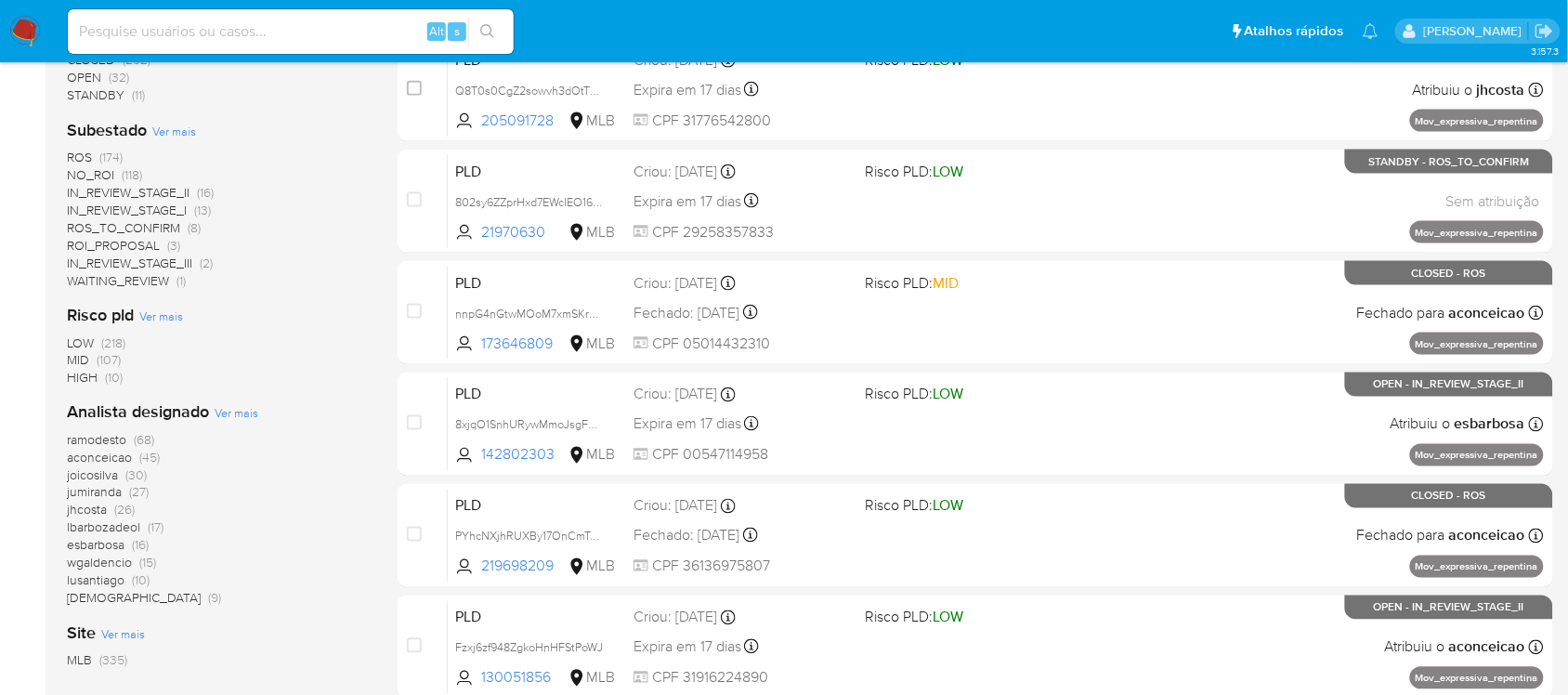
scroll to position [653, 0]
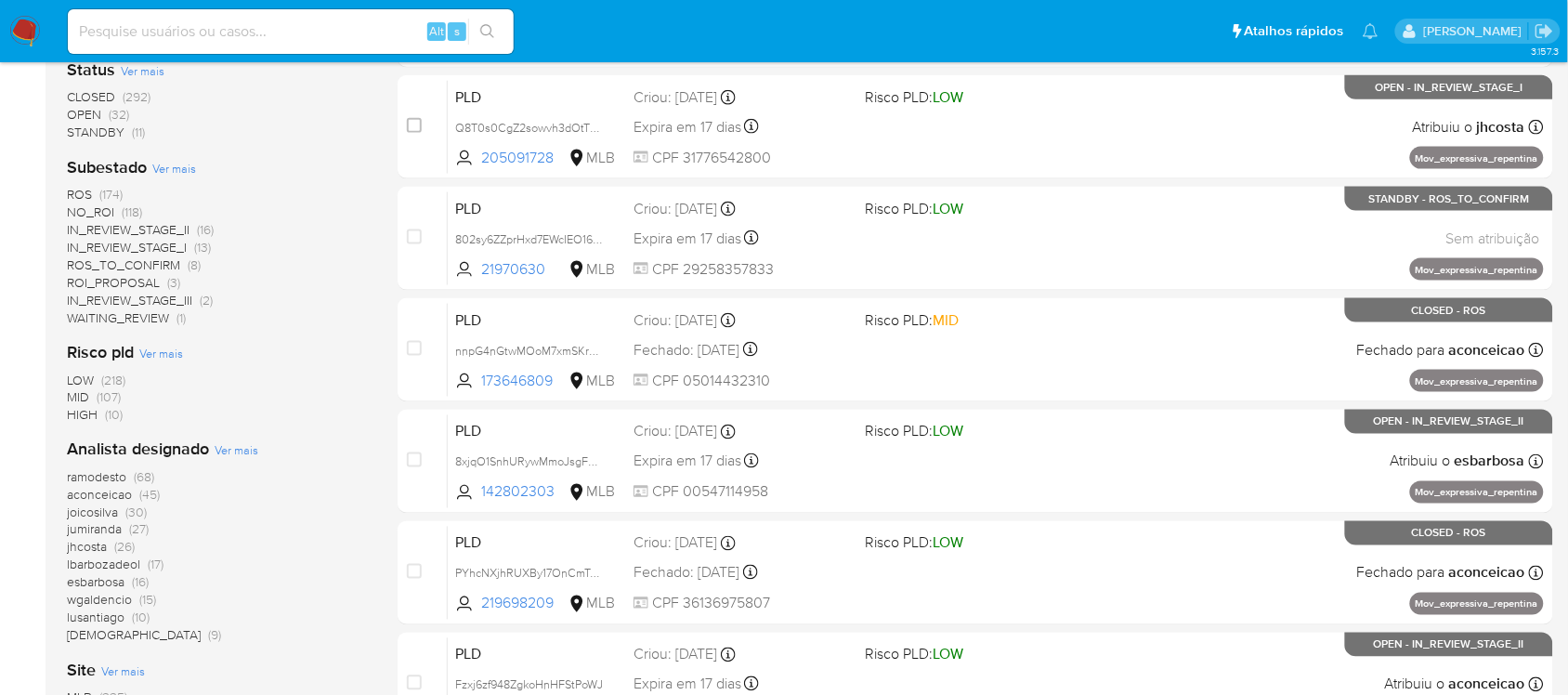
click at [76, 214] on span "NO_ROI" at bounding box center [90, 211] width 47 height 19
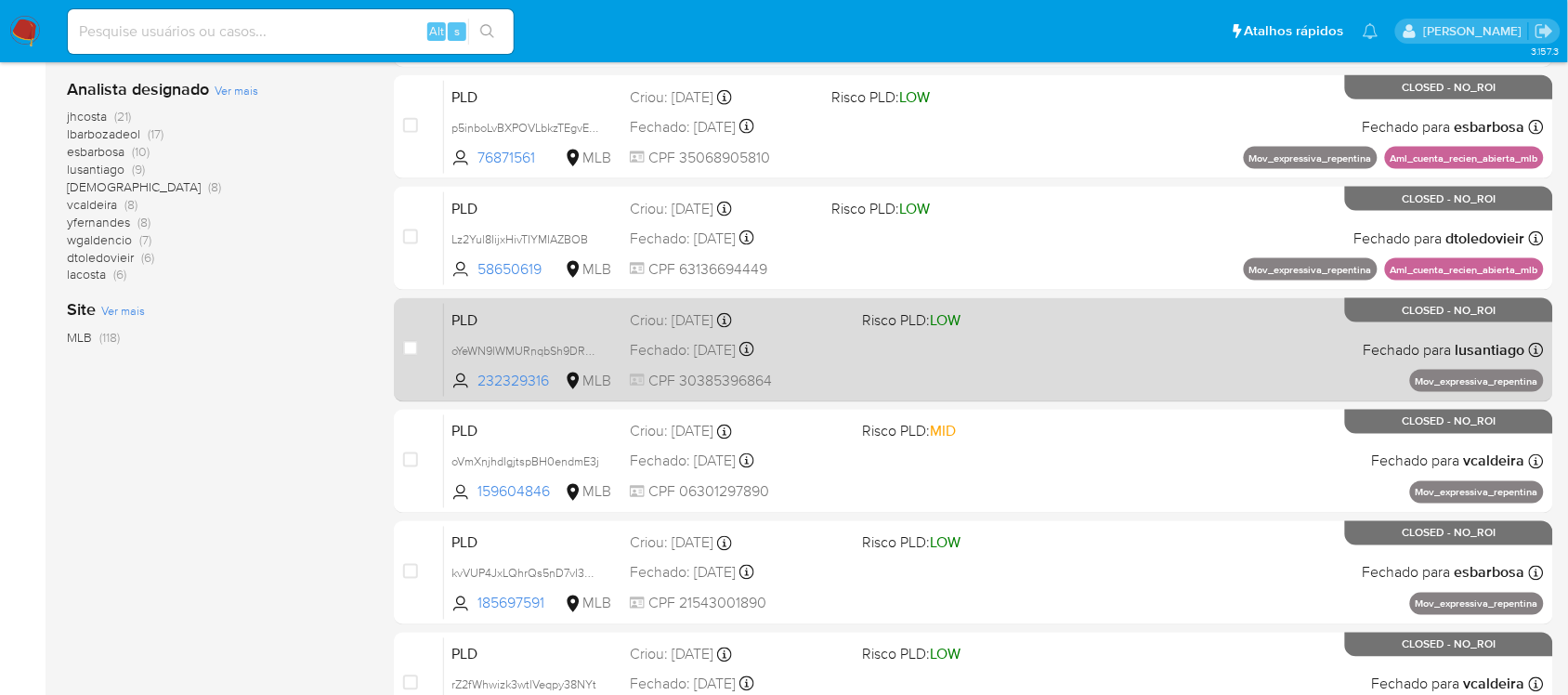
click at [860, 351] on div "PLD oYeWN9lWMURnqbSh9DRSbW1e 232329316 MLB Risco PLD: LOW Criou: 12/07/2025 Cri…" at bounding box center [994, 349] width 1100 height 94
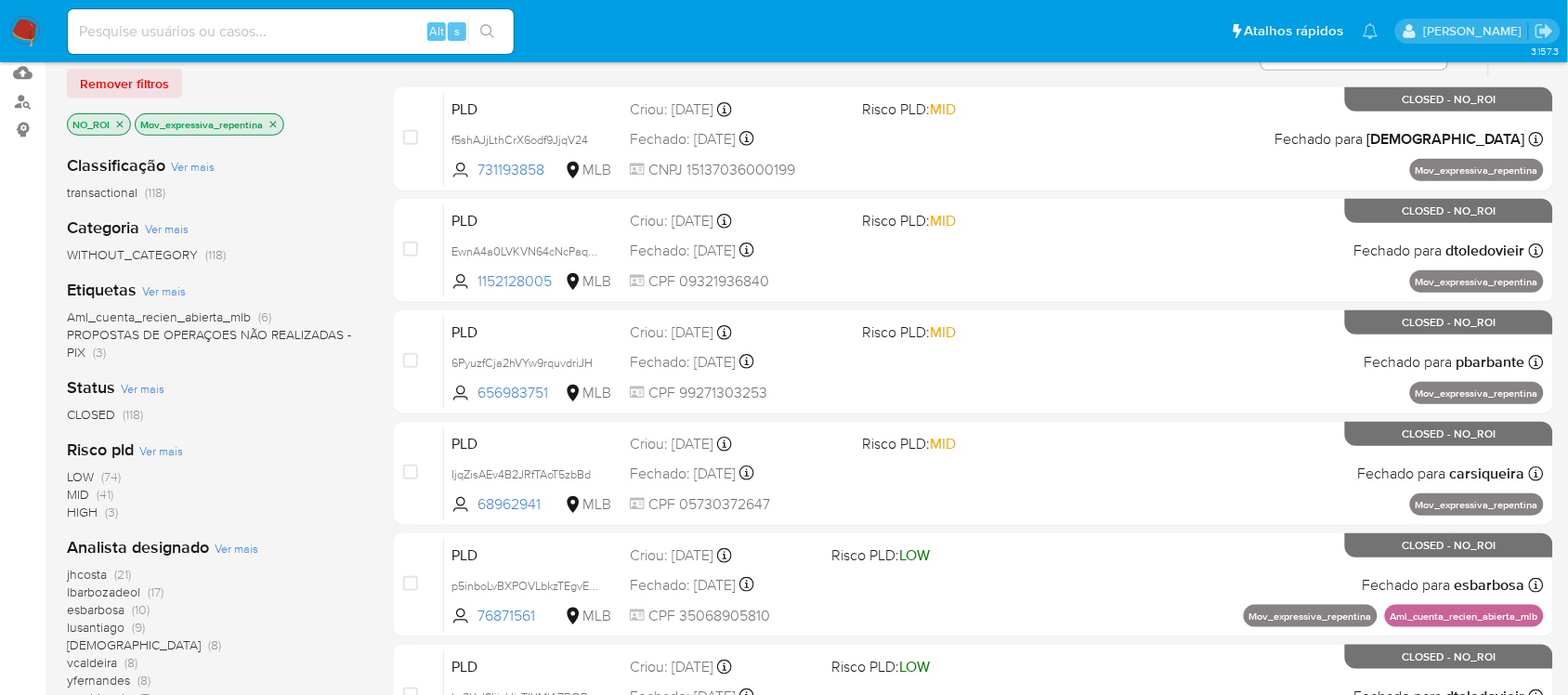
scroll to position [188, 0]
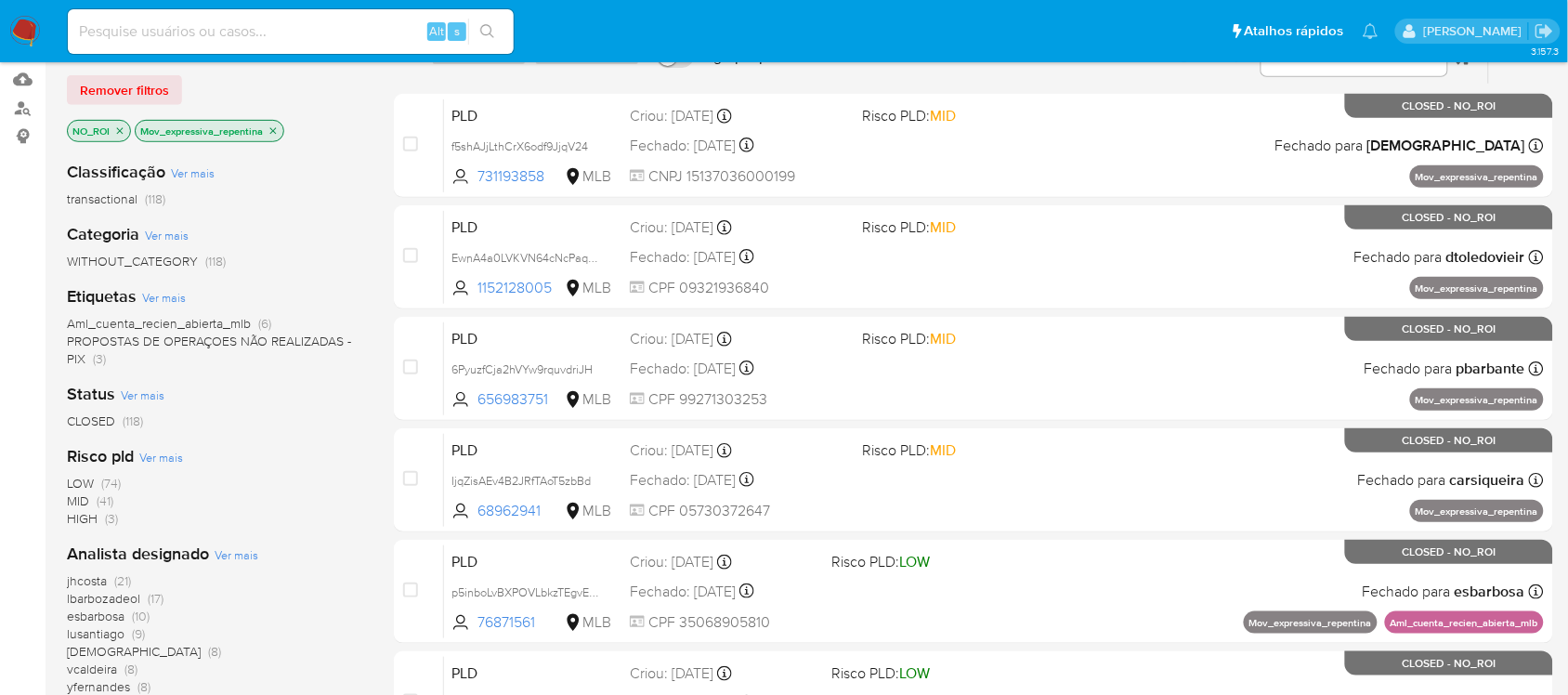
click at [117, 126] on icon "close-filter" at bounding box center [120, 131] width 11 height 11
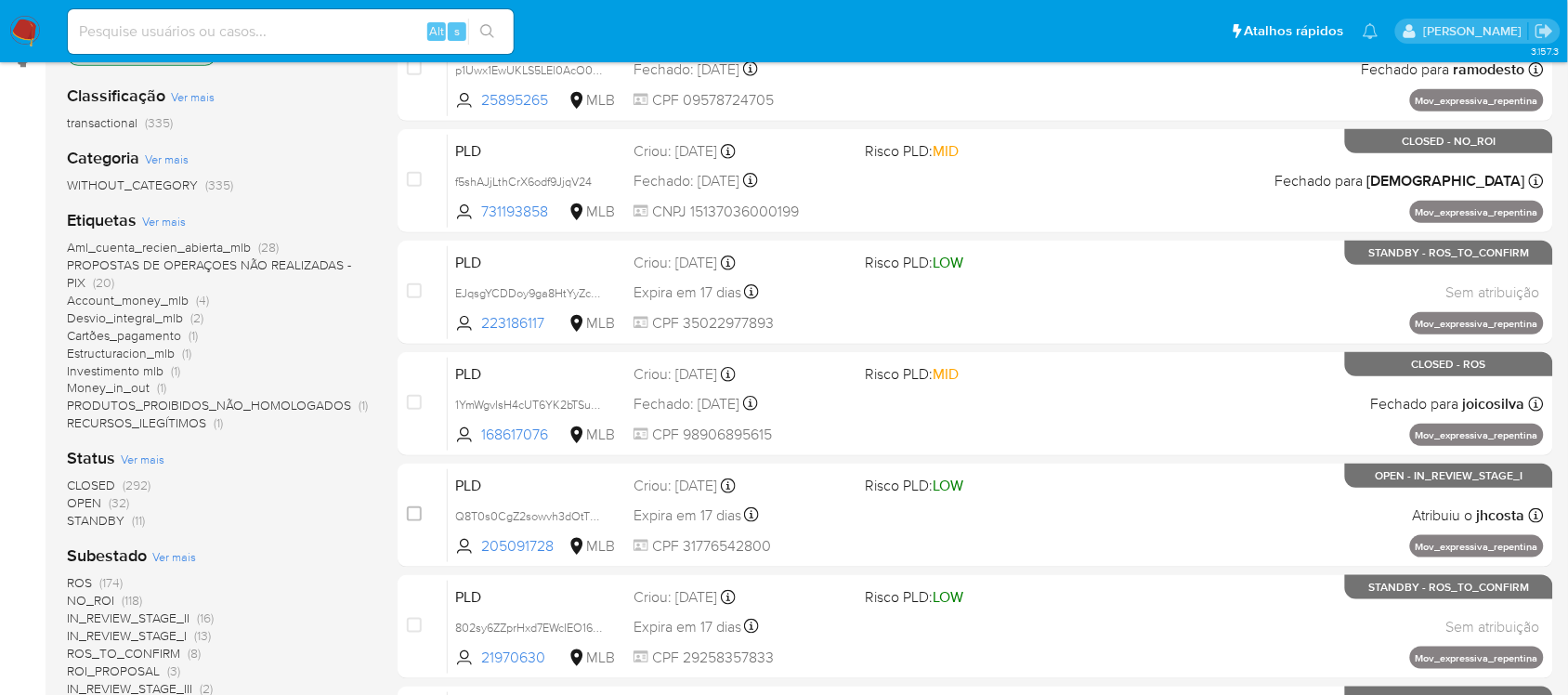
scroll to position [305, 0]
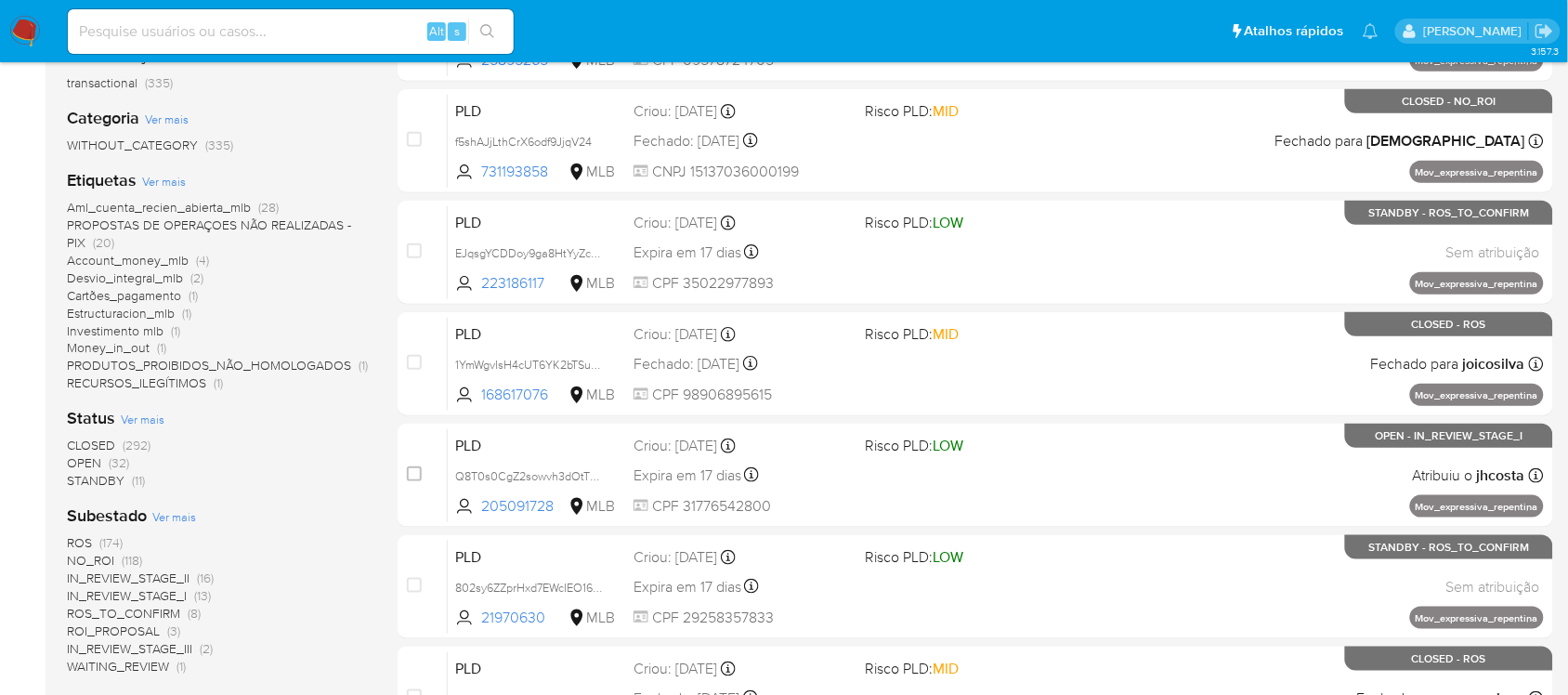
click at [84, 539] on span "ROS" at bounding box center [79, 543] width 25 height 19
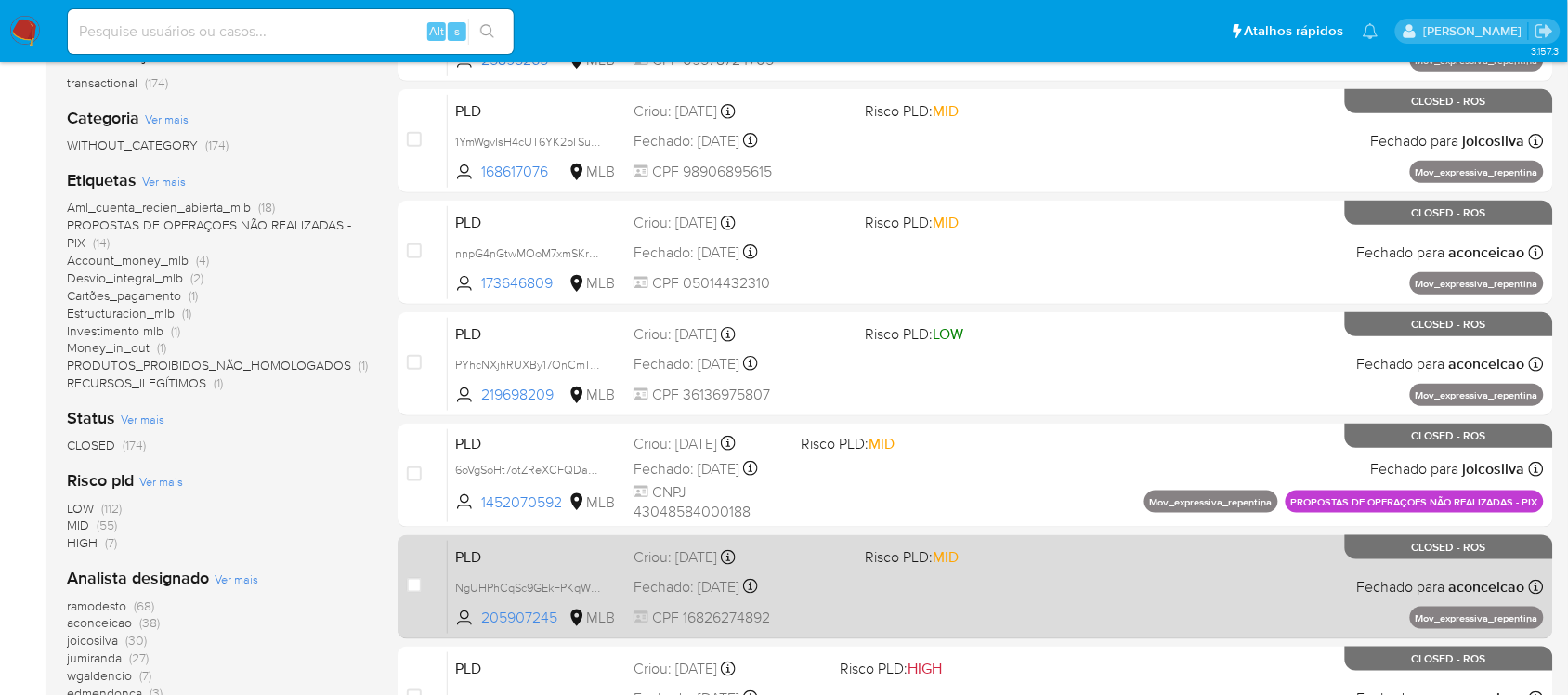
click at [889, 592] on div "PLD NgUHPhCqSc9GEkFPKqW5OHxb 205907245 MLB Risco PLD: MID Criou: 12/08/2025 Cri…" at bounding box center [995, 586] width 1096 height 94
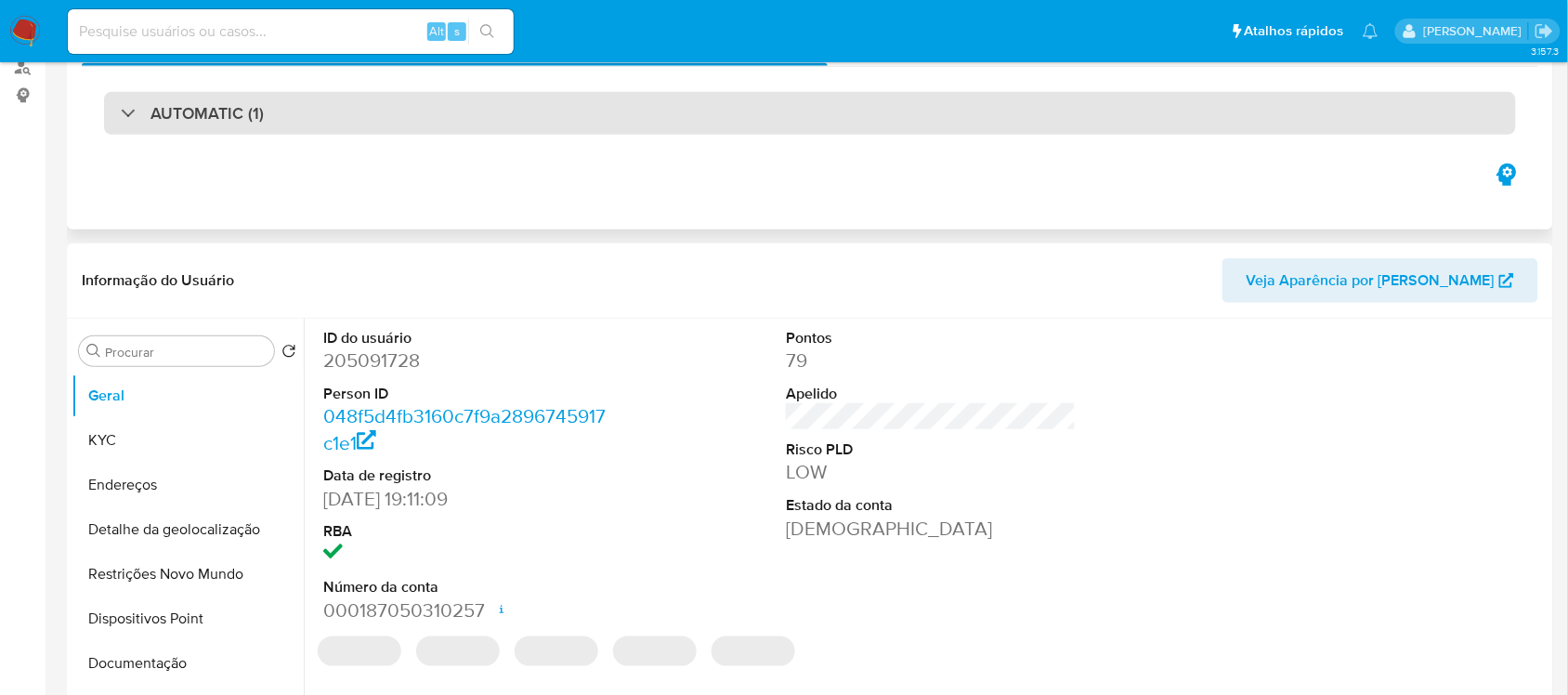
select select "10"
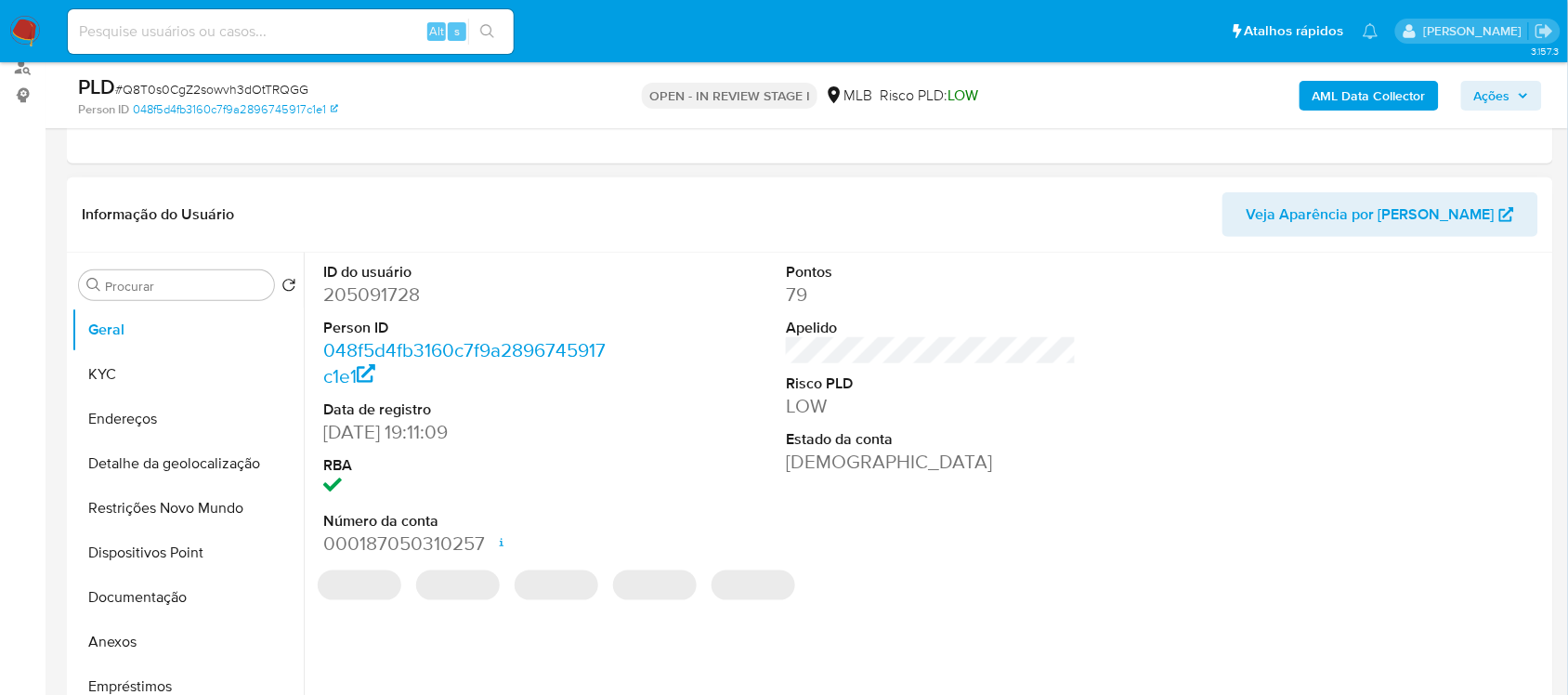
scroll to position [232, 0]
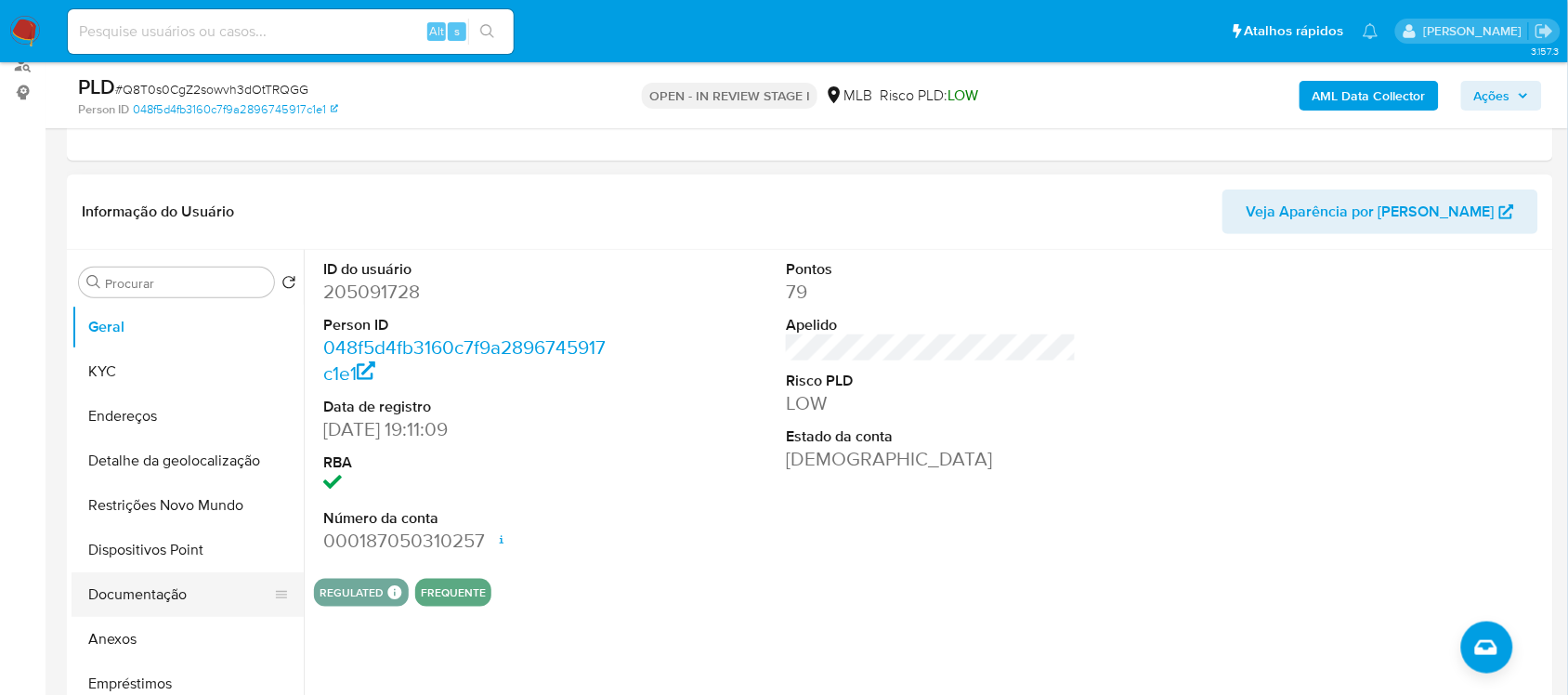
click at [170, 593] on button "Documentação" at bounding box center [180, 594] width 217 height 45
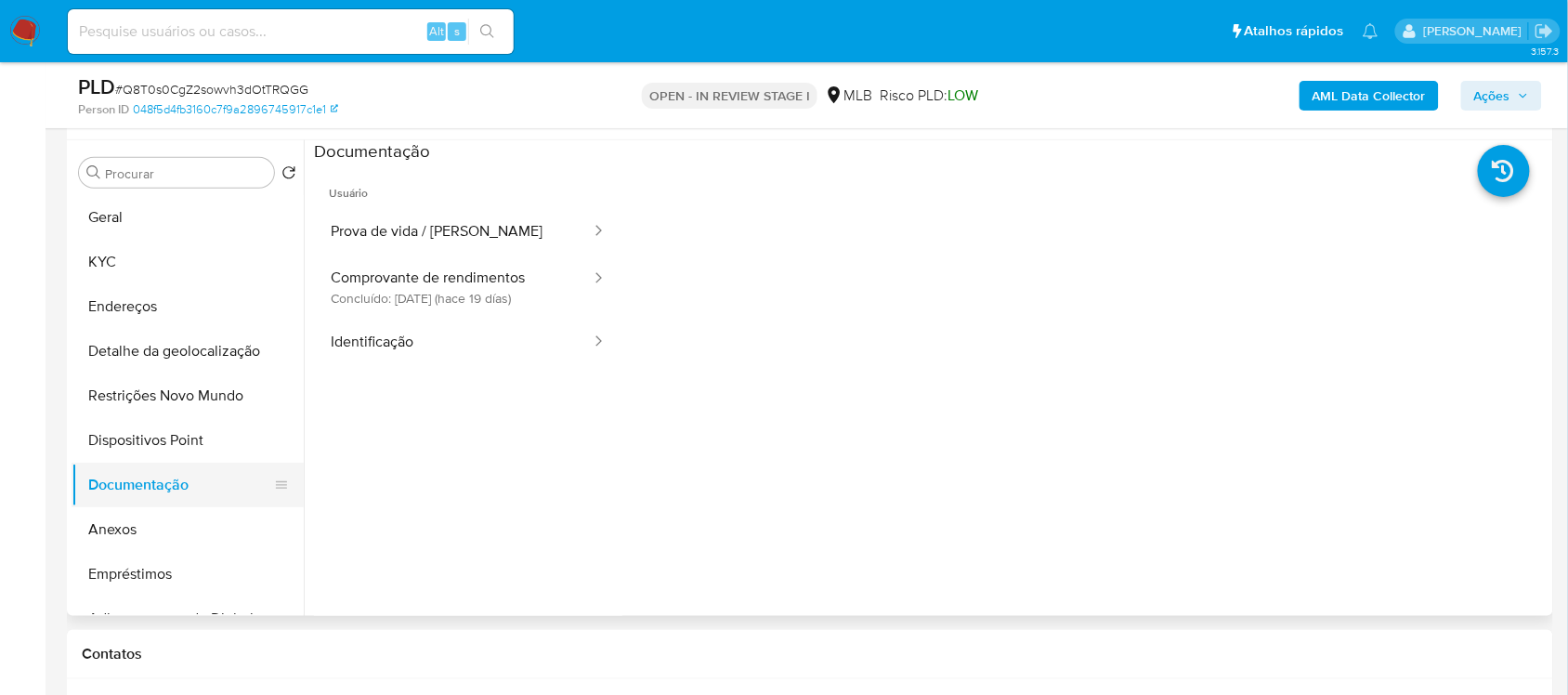
scroll to position [348, 0]
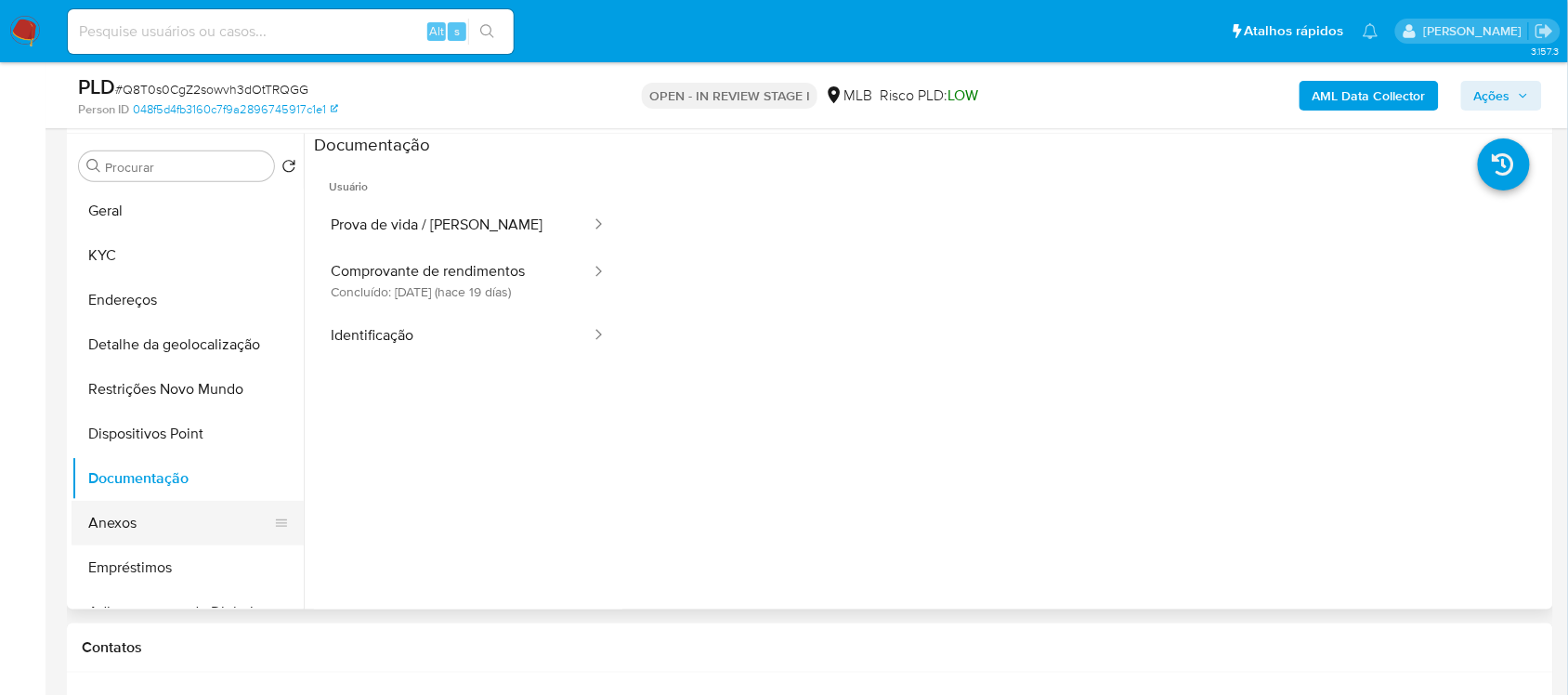
click at [137, 516] on button "Anexos" at bounding box center [180, 524] width 217 height 45
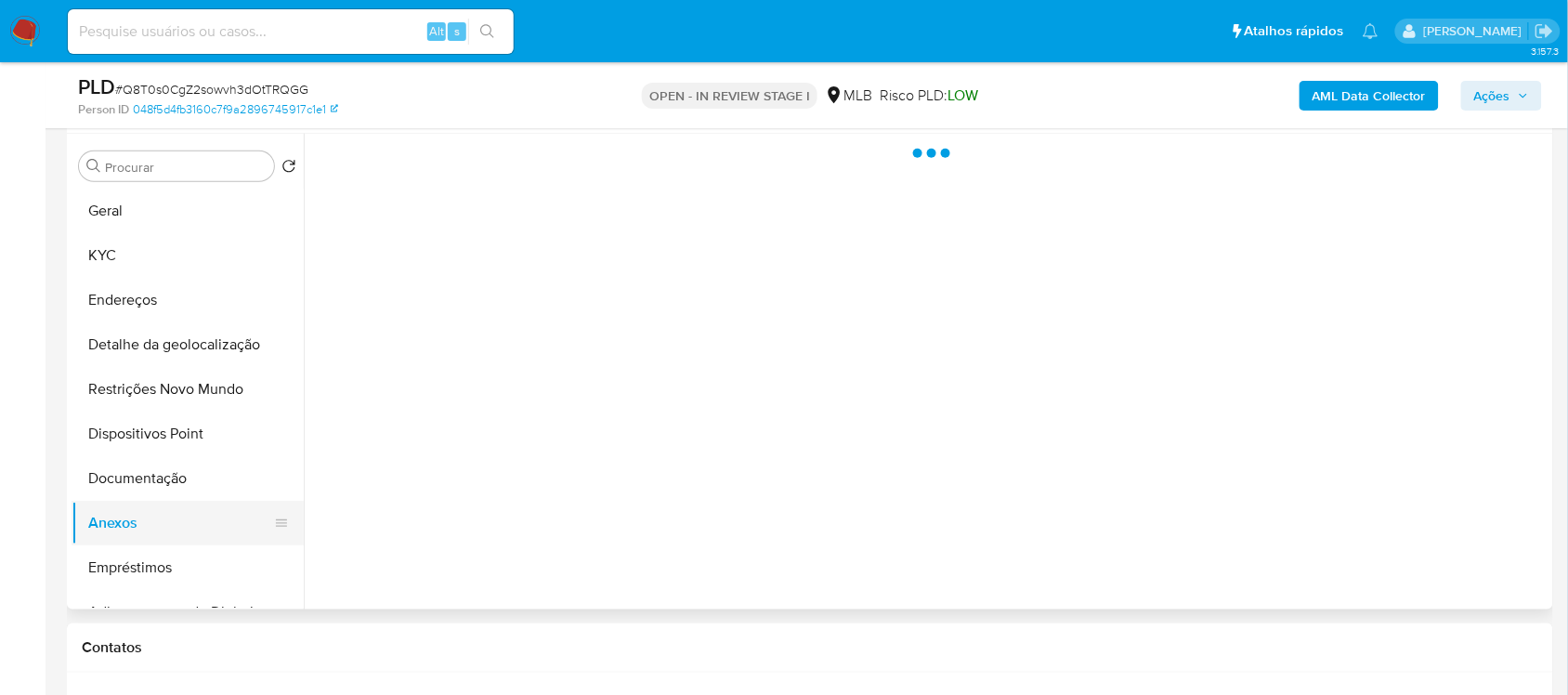
click at [137, 516] on button "Anexos" at bounding box center [180, 524] width 217 height 45
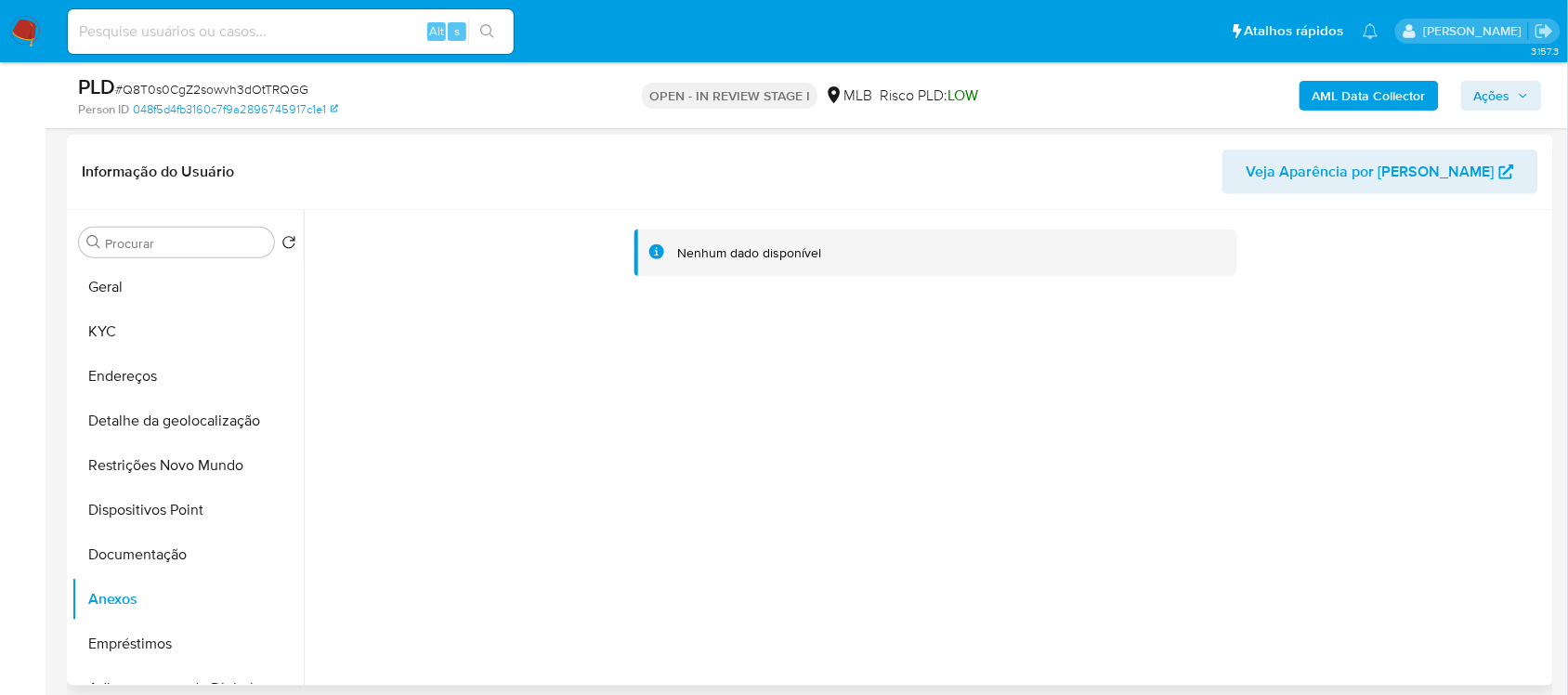
scroll to position [232, 0]
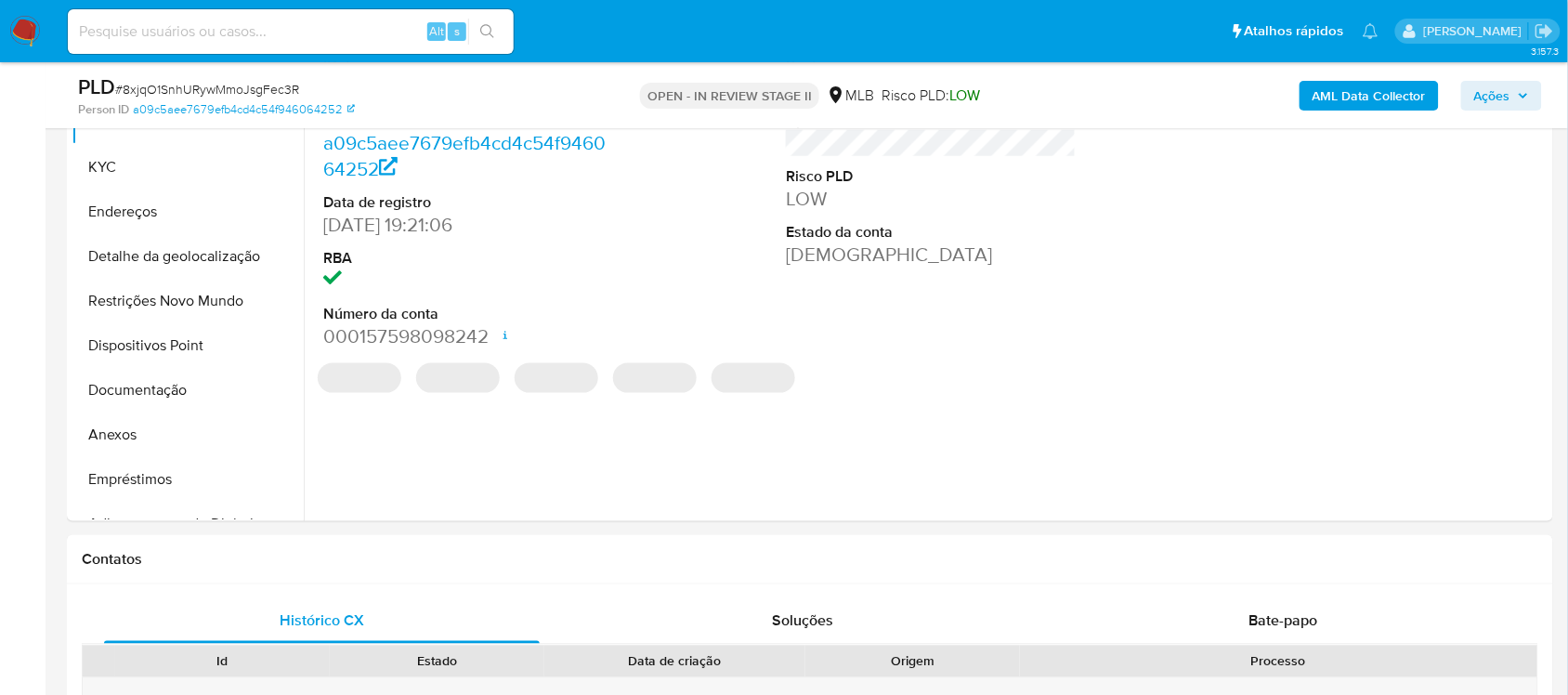
scroll to position [465, 0]
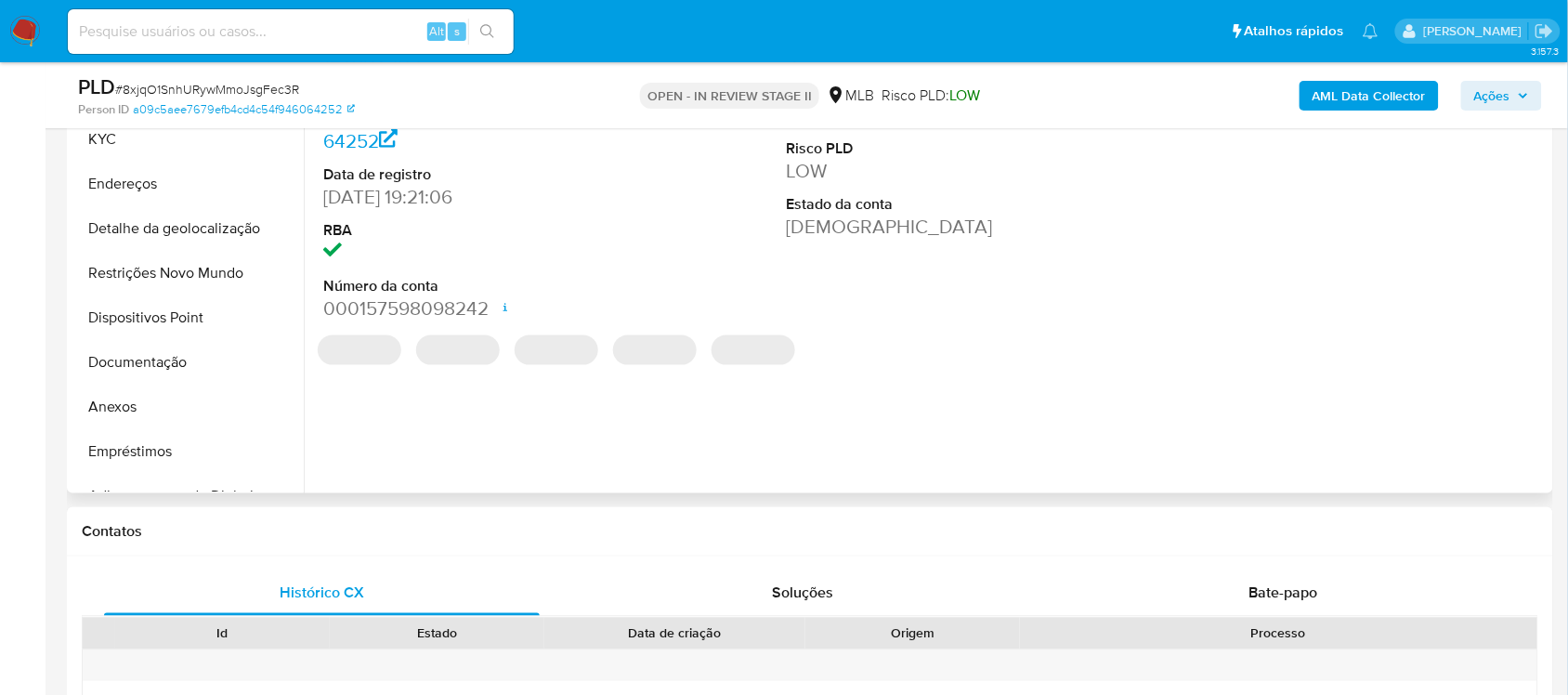
select select "10"
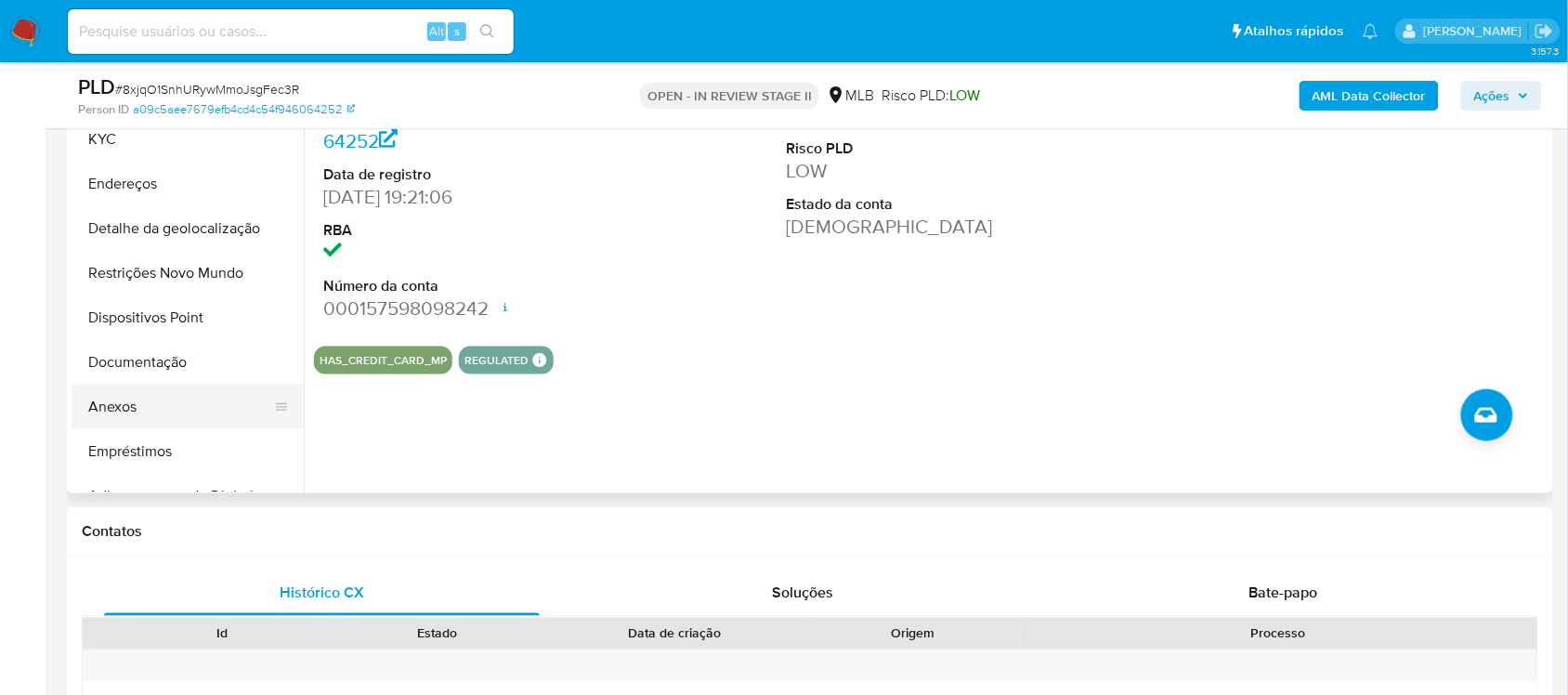
click at [133, 404] on button "Anexos" at bounding box center [180, 407] width 217 height 45
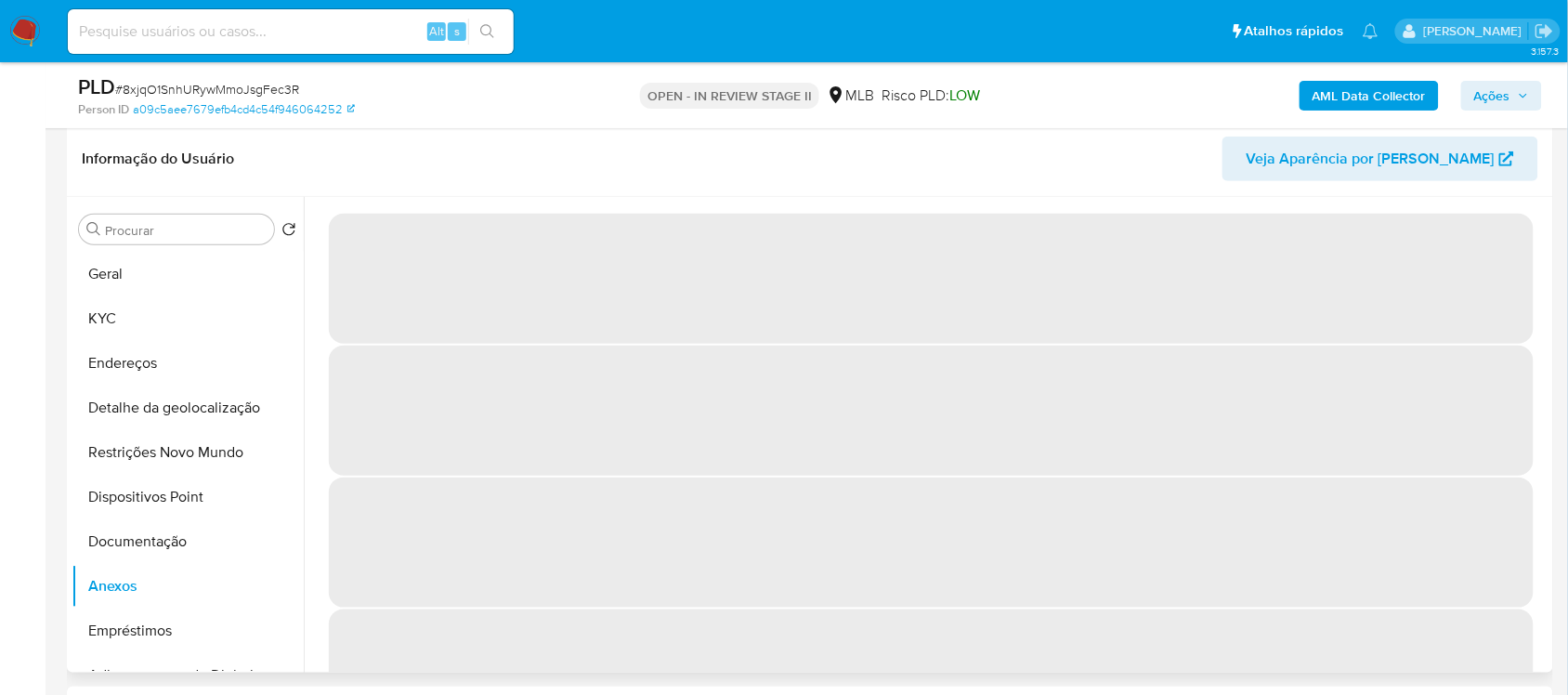
scroll to position [232, 0]
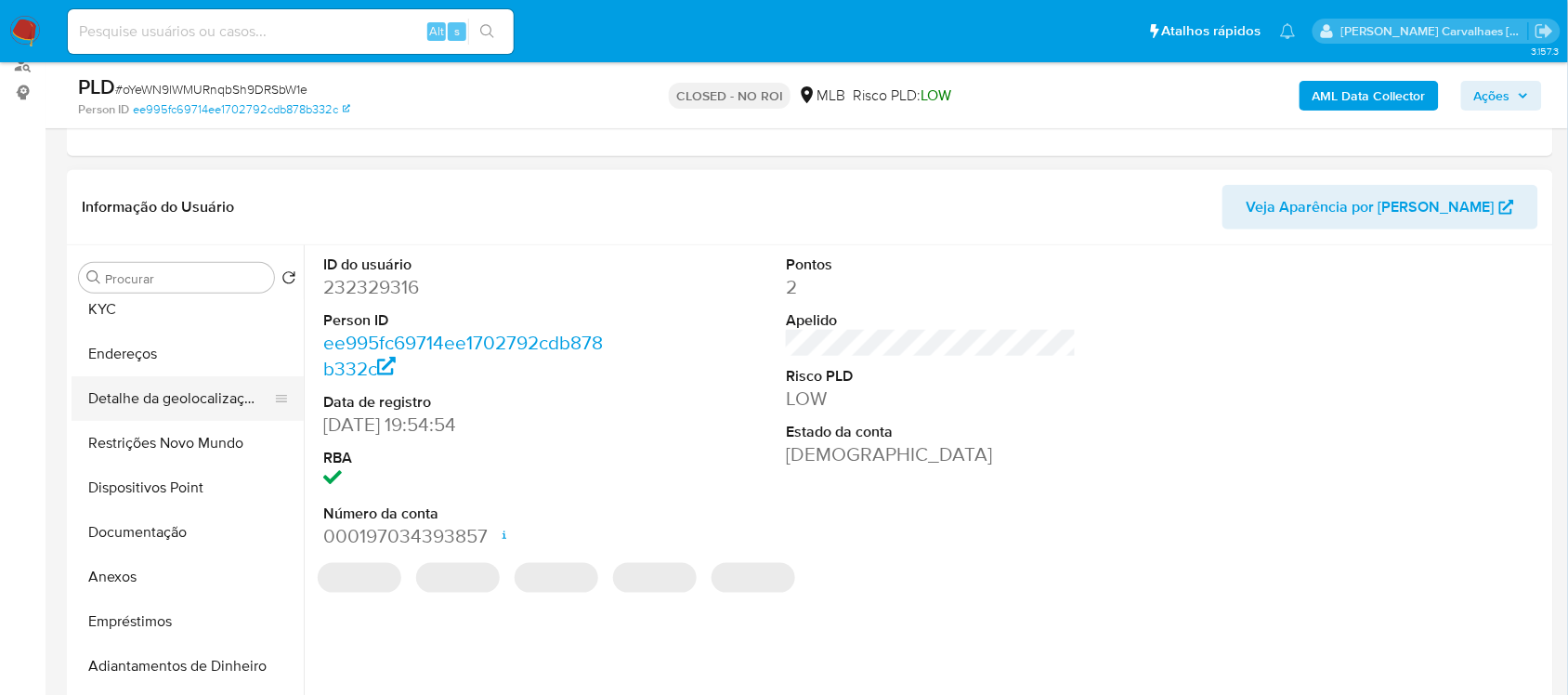
scroll to position [116, 0]
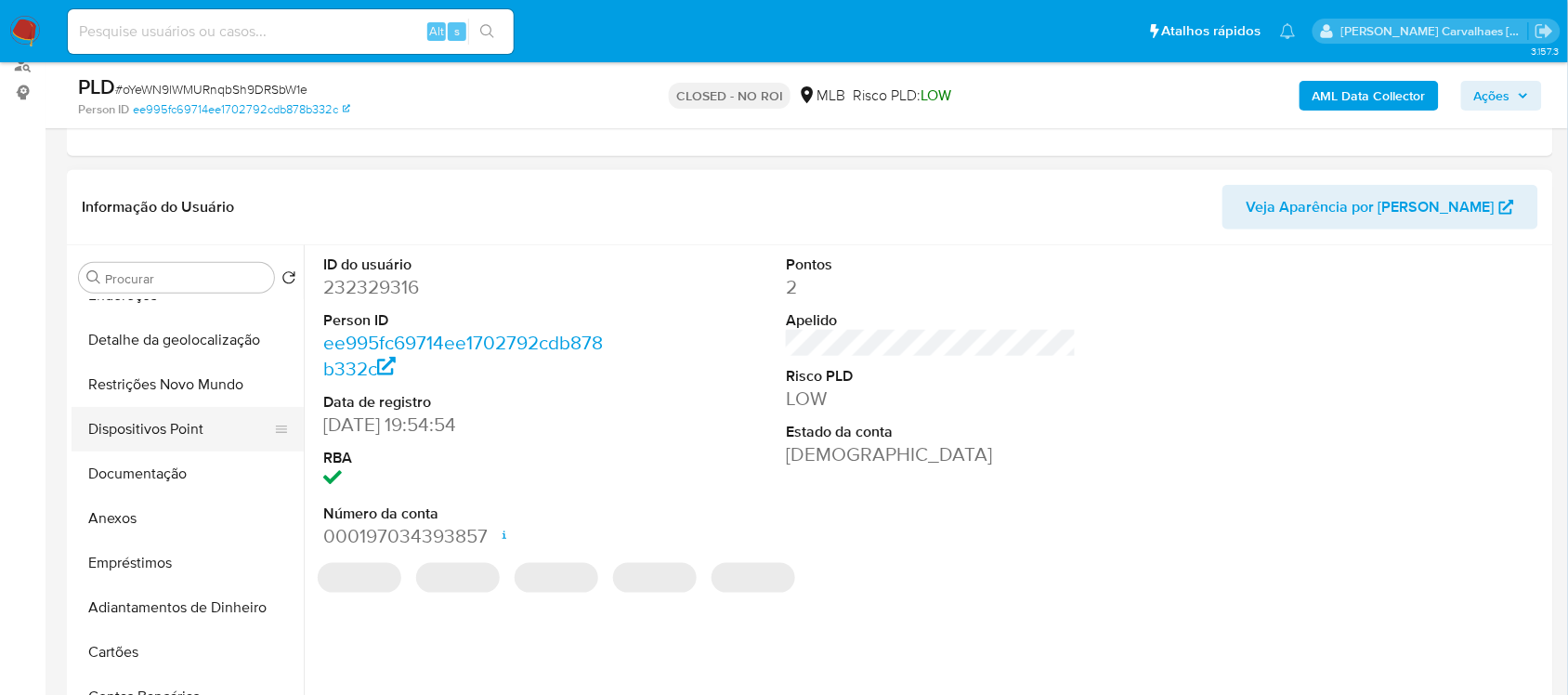
select select "10"
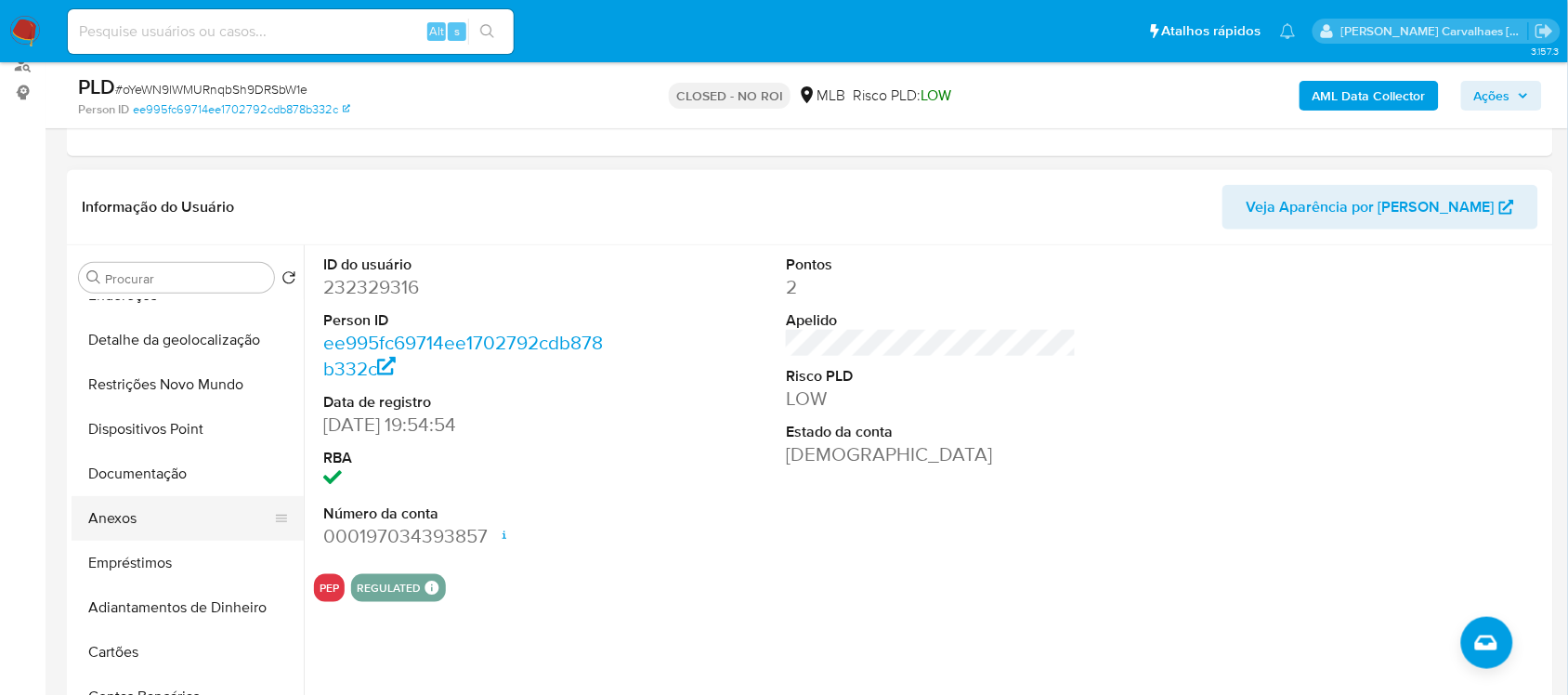
click at [113, 518] on button "Anexos" at bounding box center [180, 519] width 217 height 45
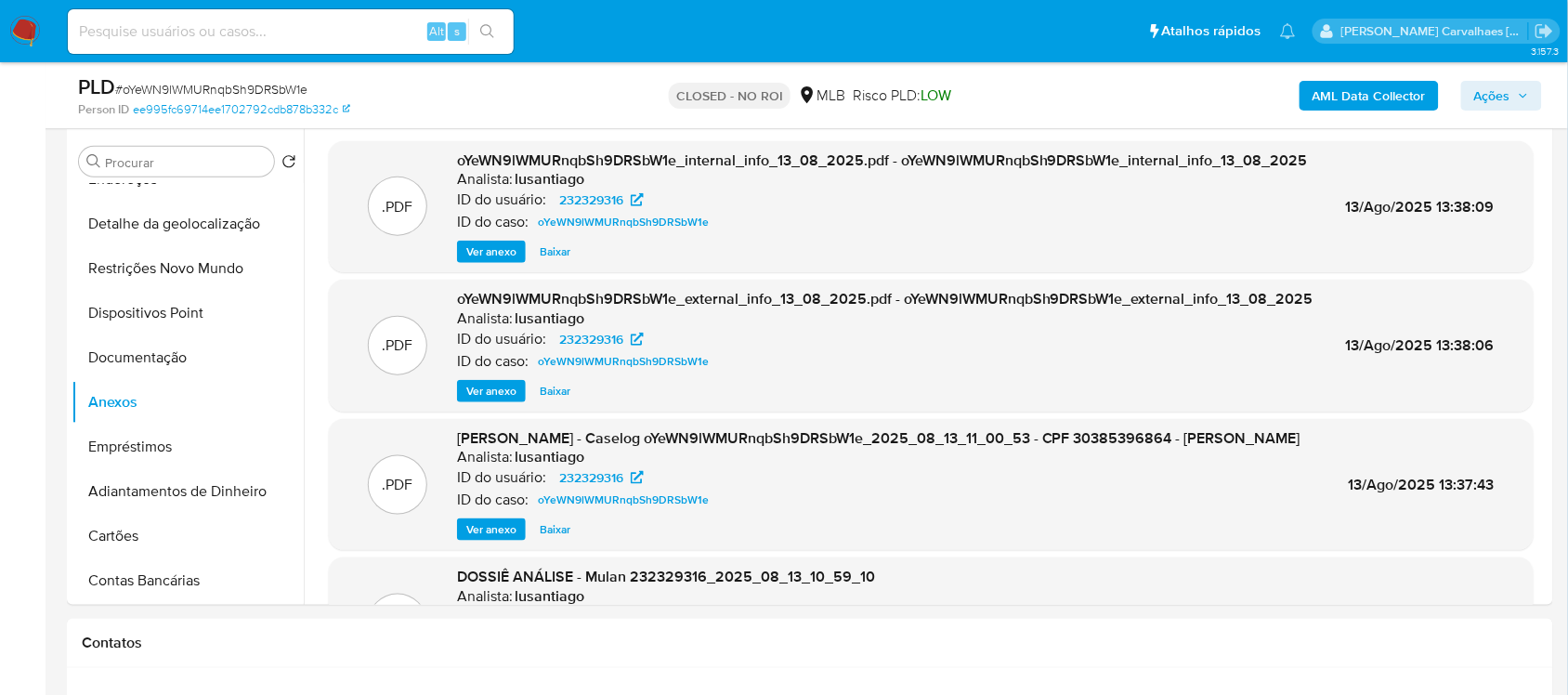
scroll to position [0, 0]
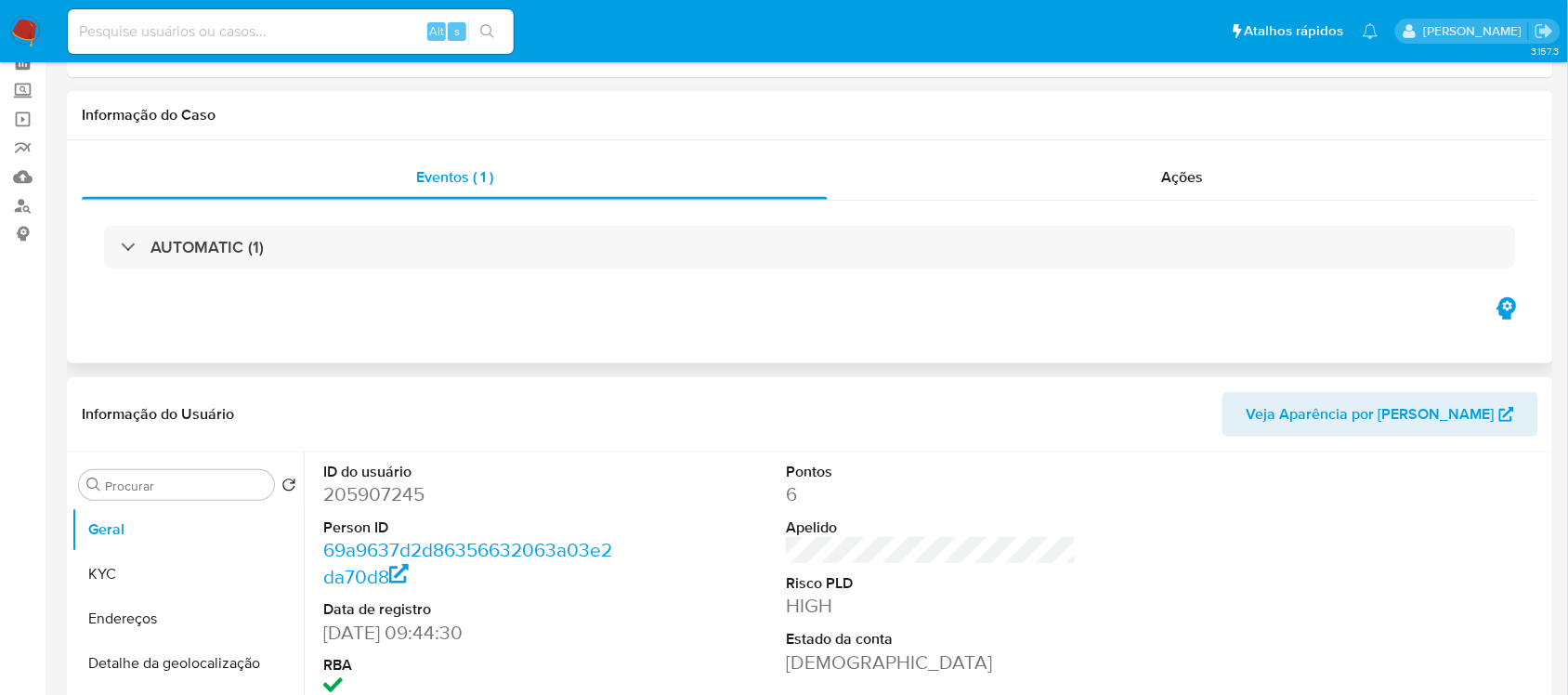
select select "10"
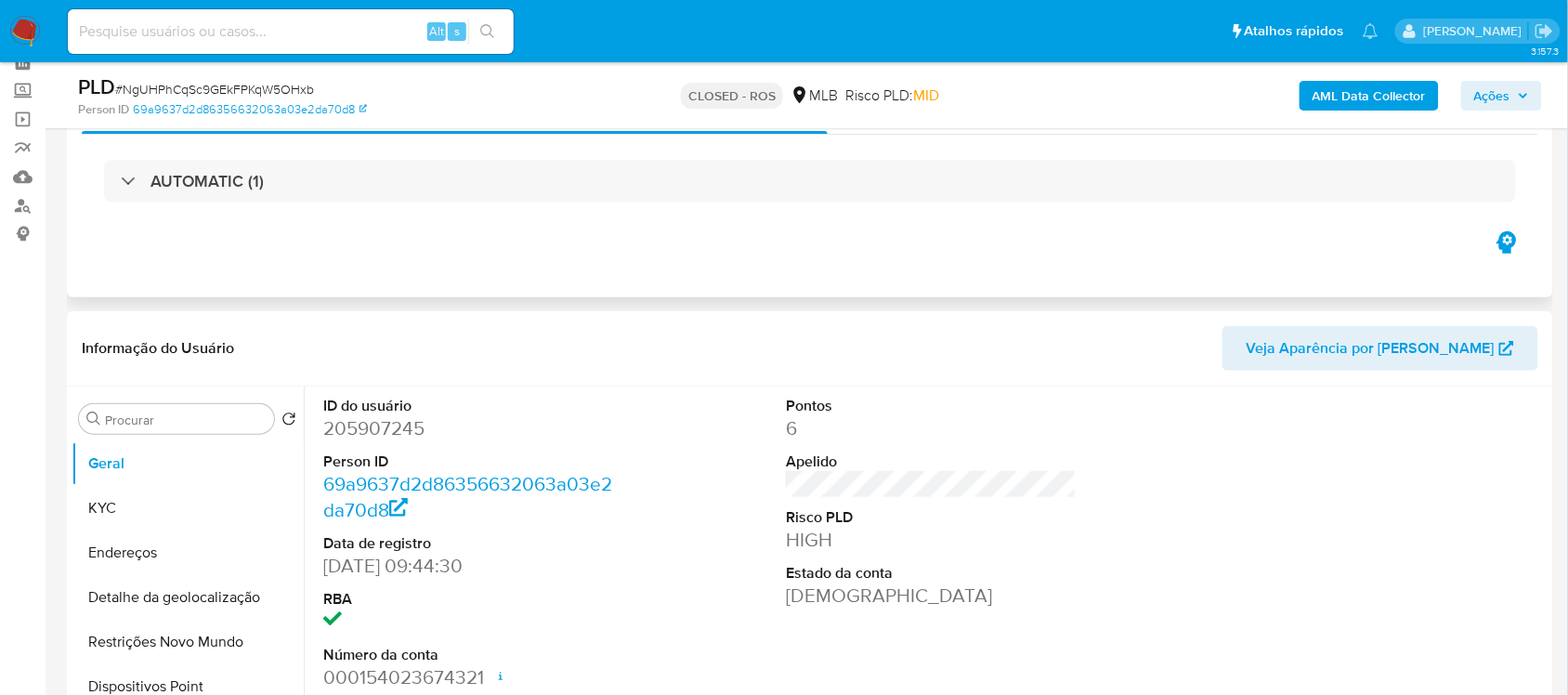
scroll to position [348, 0]
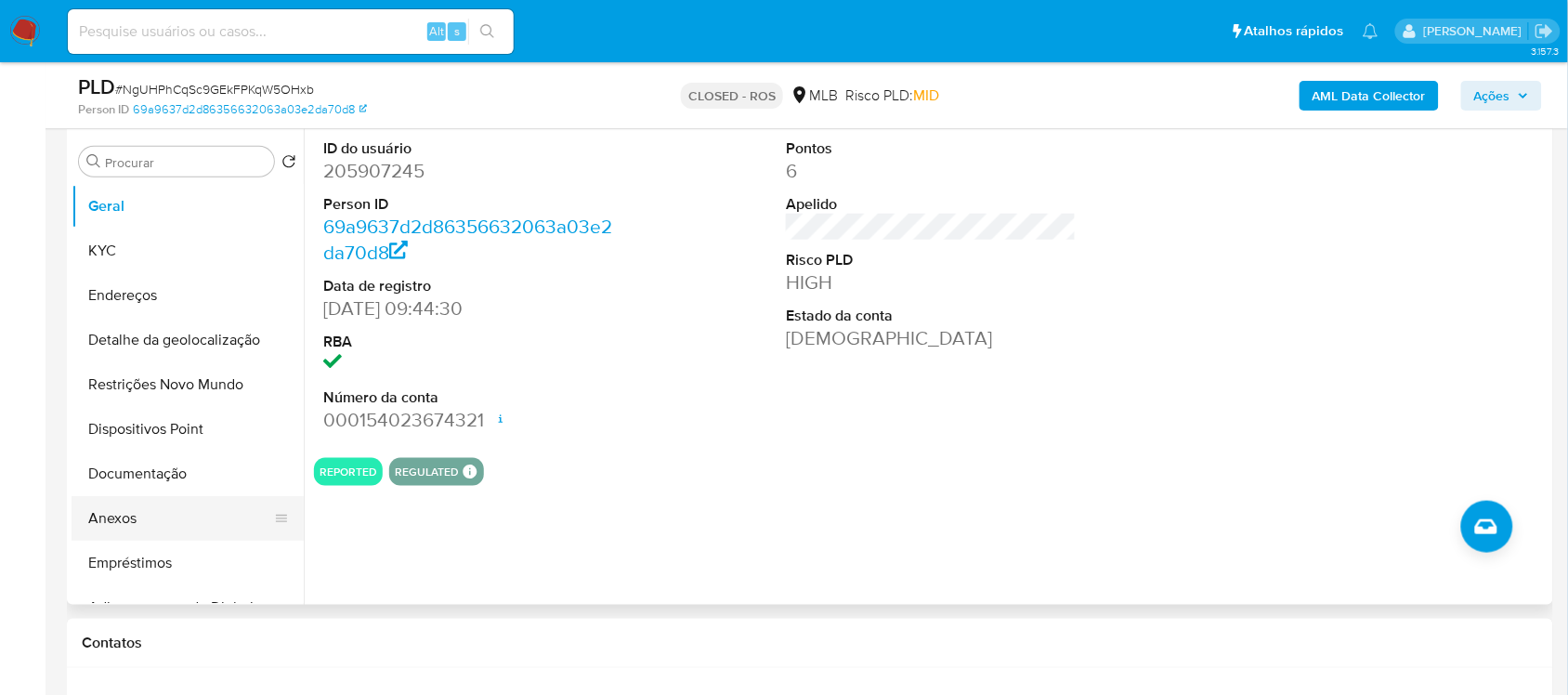
click at [140, 511] on button "Anexos" at bounding box center [180, 519] width 217 height 45
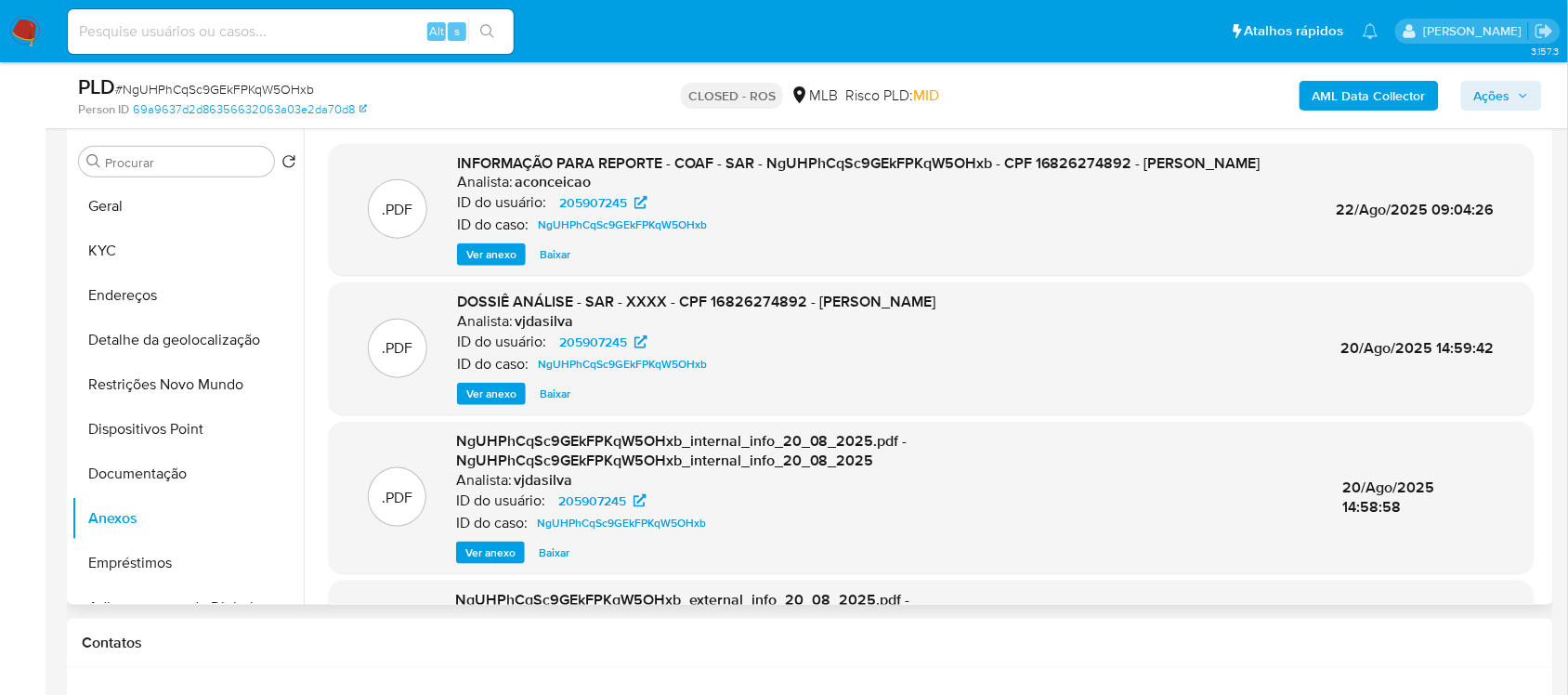
click at [484, 264] on span "Ver anexo" at bounding box center [492, 254] width 50 height 19
click at [484, 266] on div "Ver anexo Ver anexo [GEOGRAPHIC_DATA]" at bounding box center [858, 254] width 804 height 22
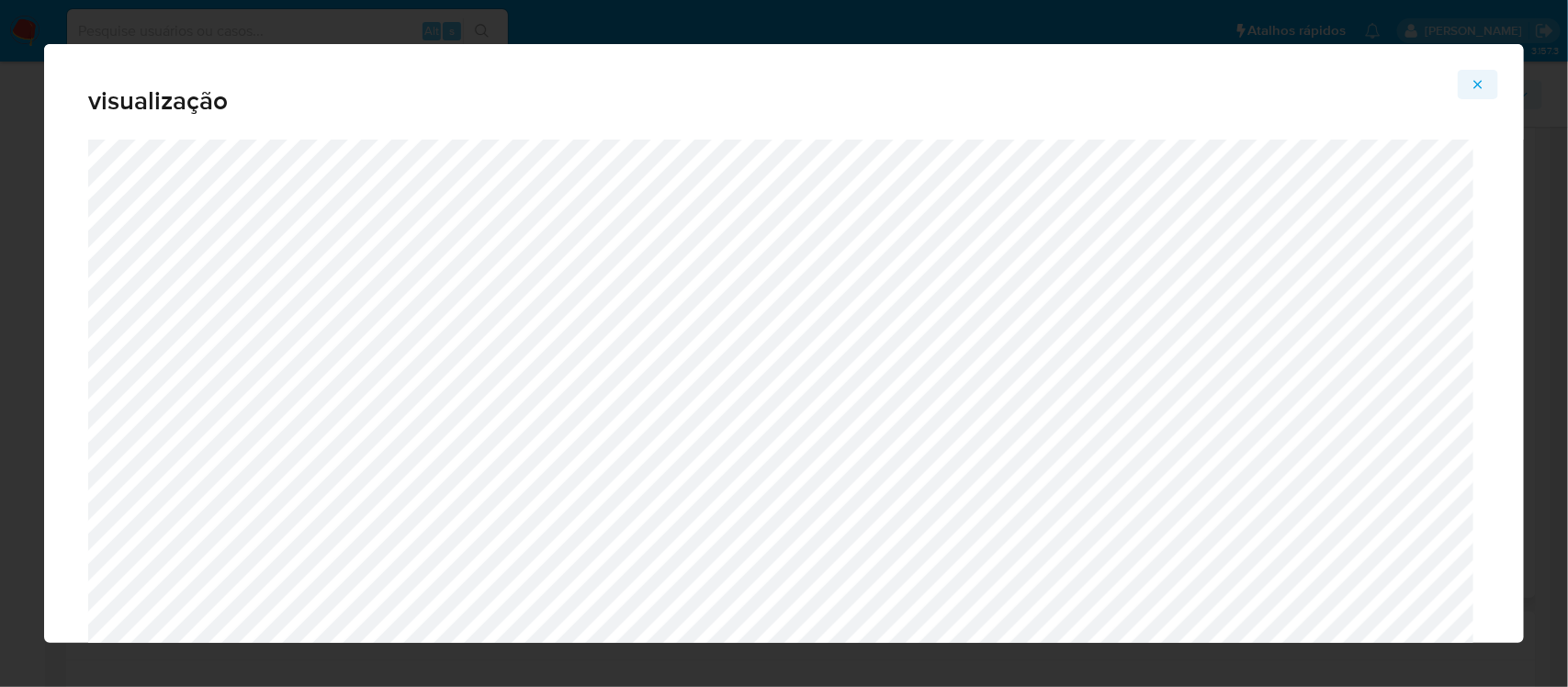
click at [1474, 88] on icon "Attachment preview" at bounding box center [1478, 85] width 15 height 15
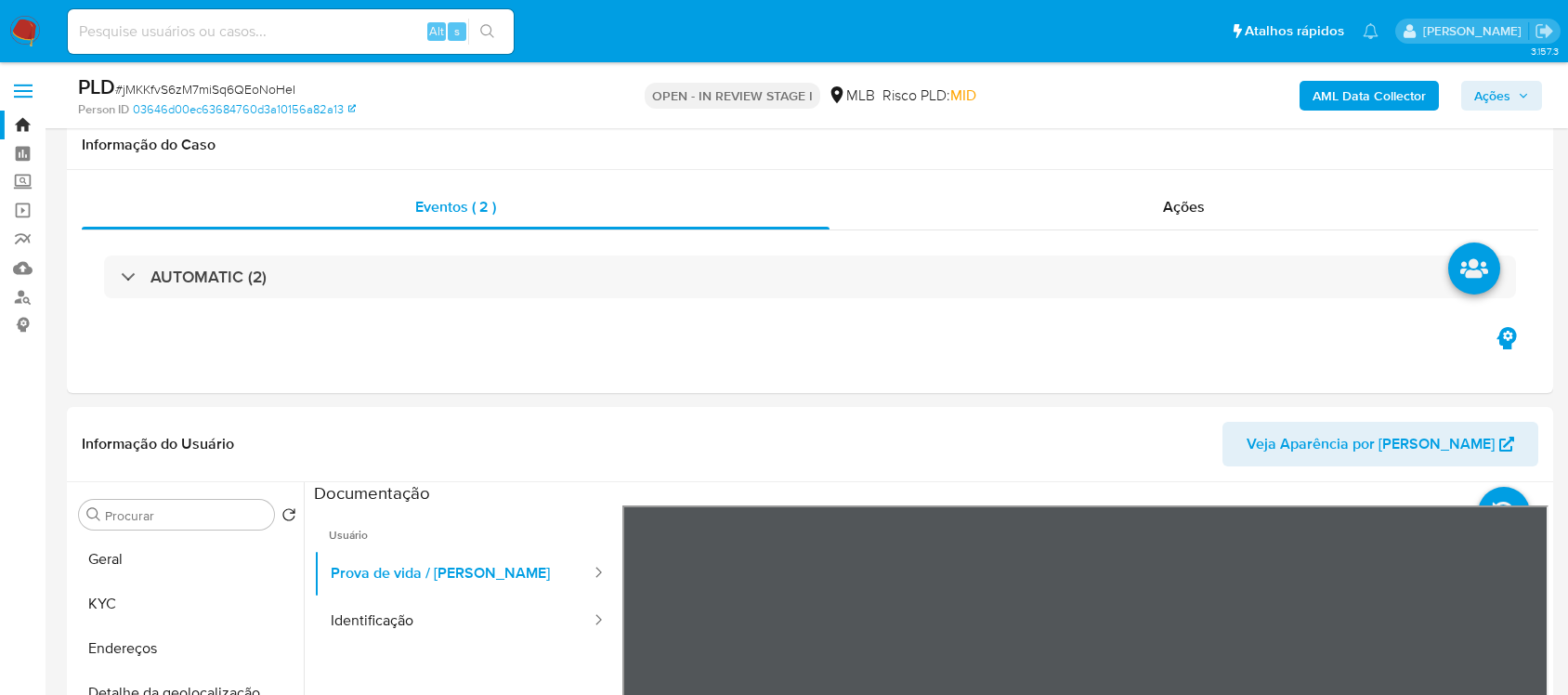
select select "10"
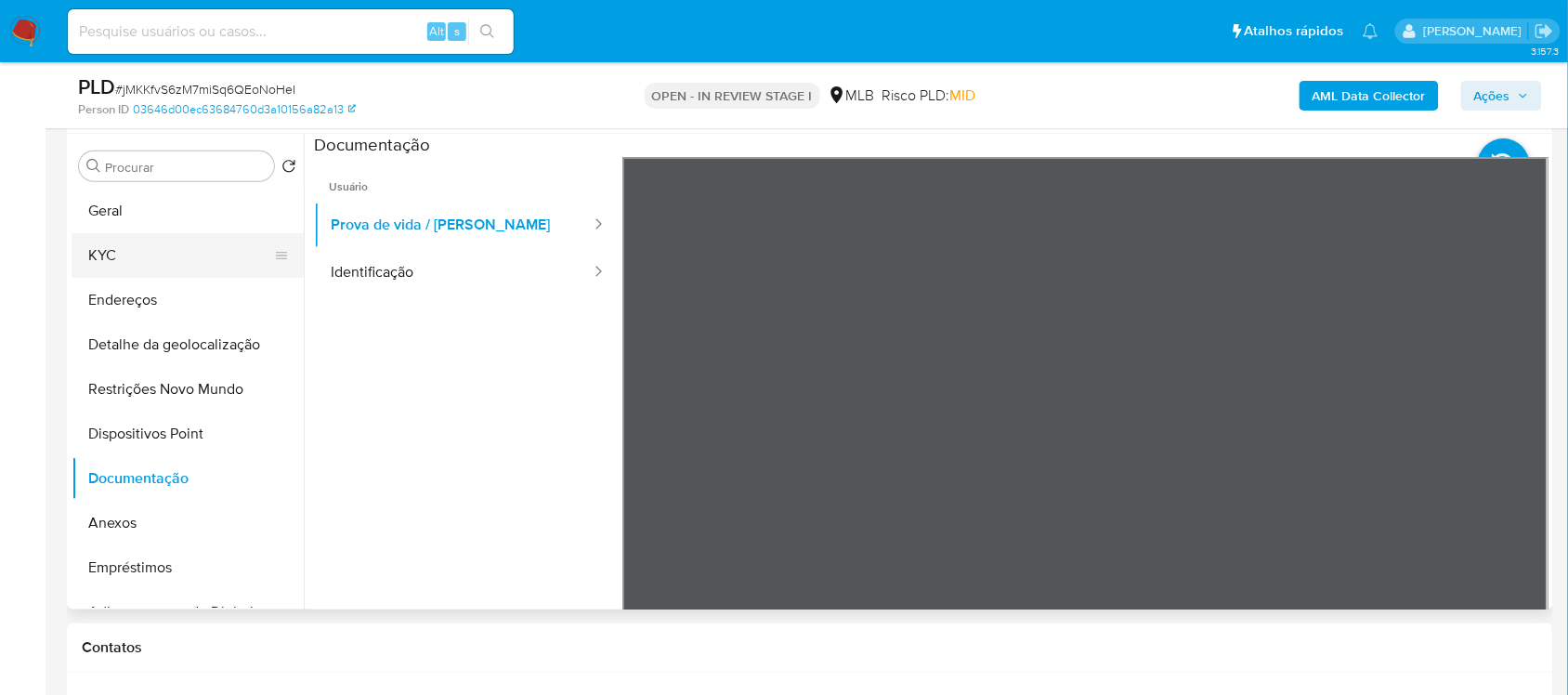
click at [147, 252] on button "KYC" at bounding box center [180, 255] width 217 height 45
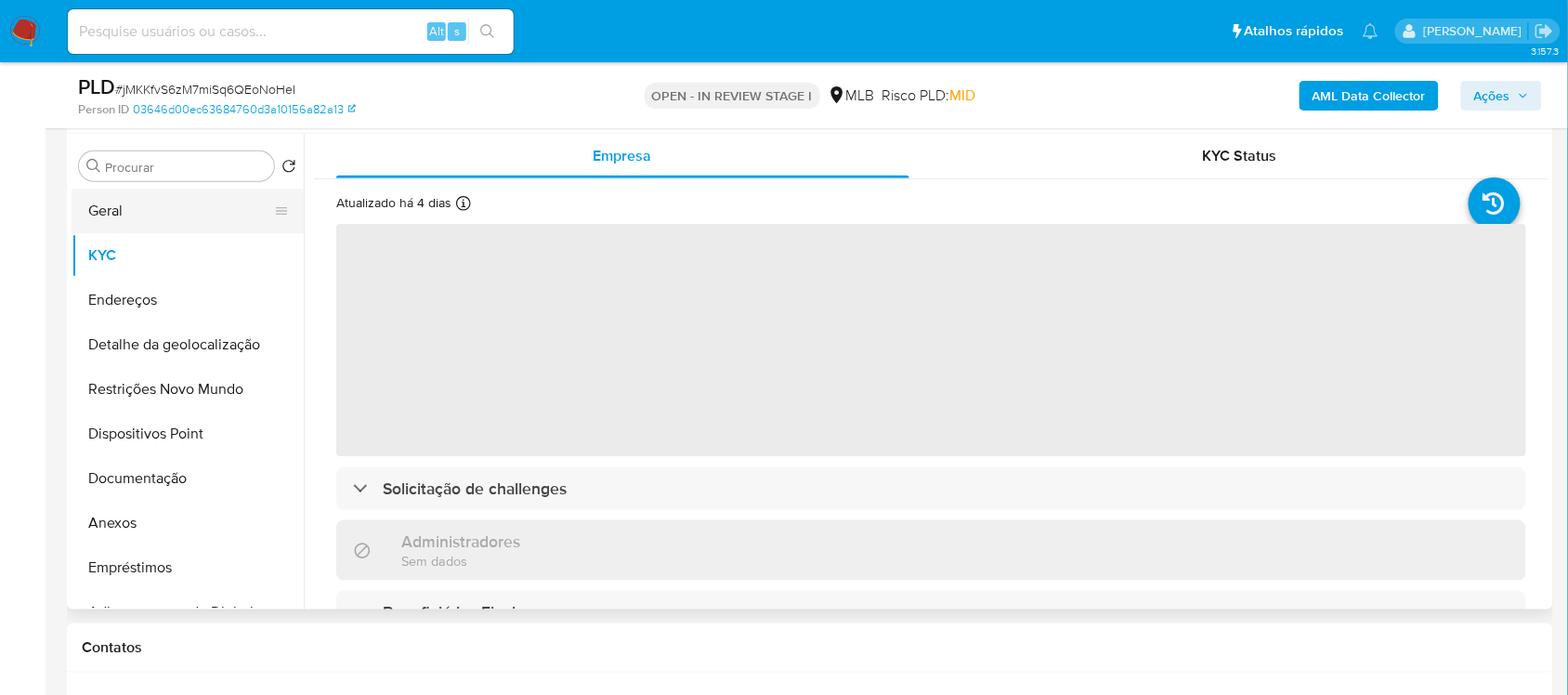
click at [128, 204] on button "Geral" at bounding box center [180, 211] width 217 height 45
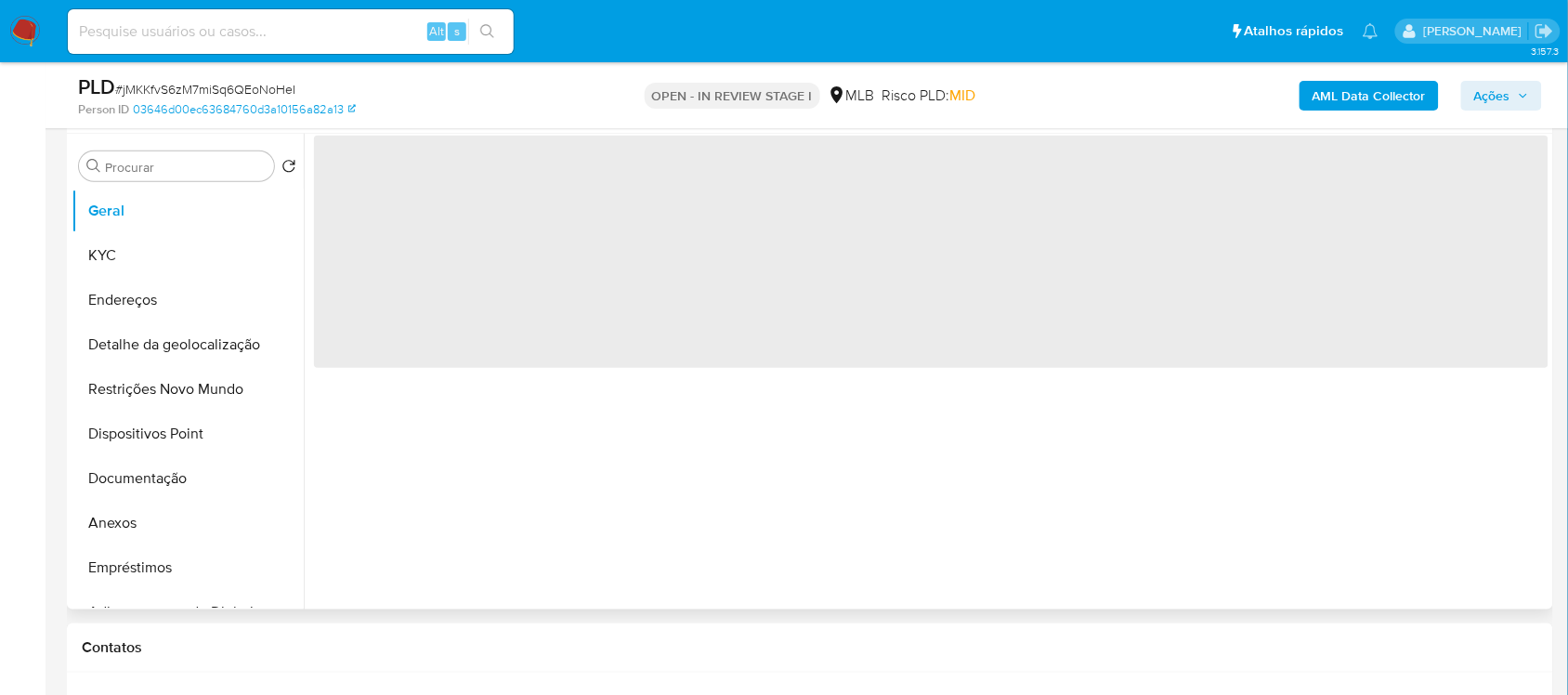
scroll to position [232, 0]
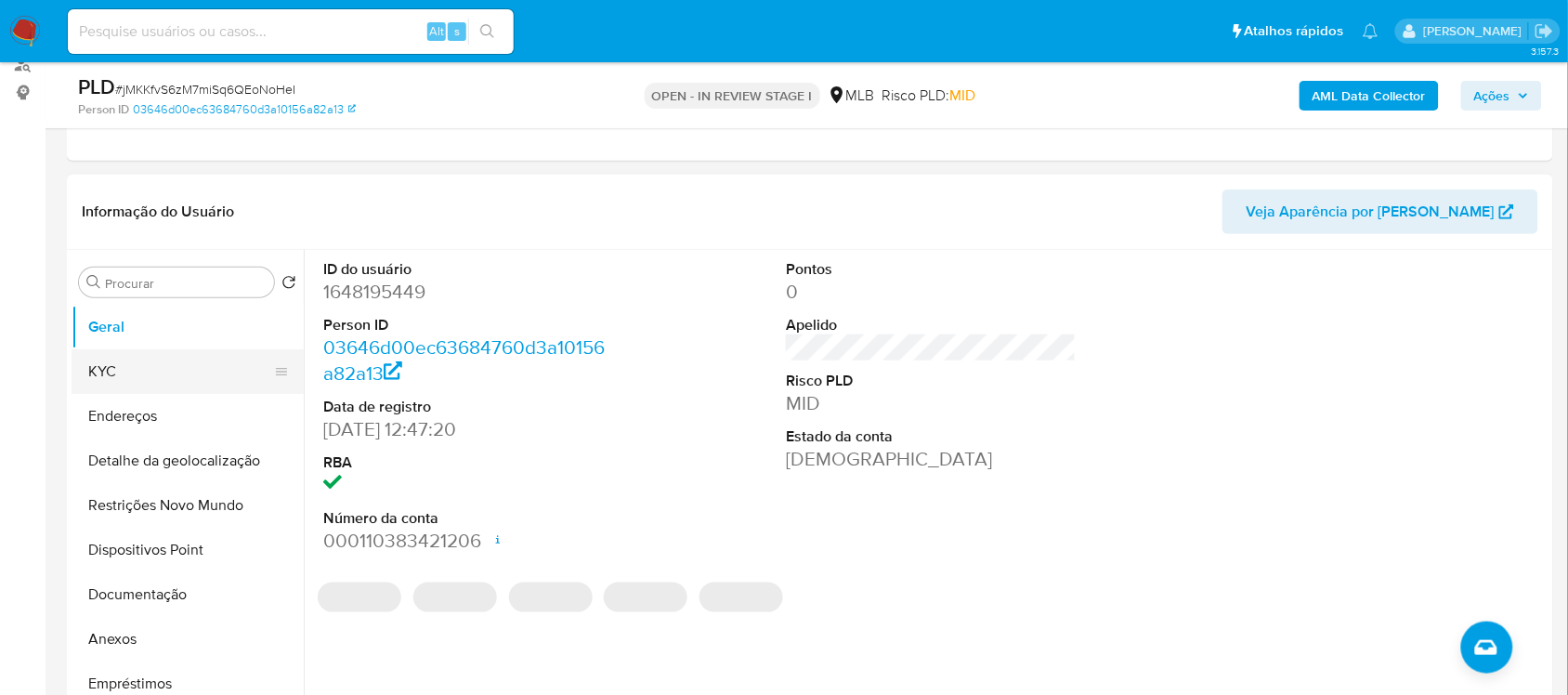
click at [179, 373] on button "KYC" at bounding box center [180, 372] width 217 height 45
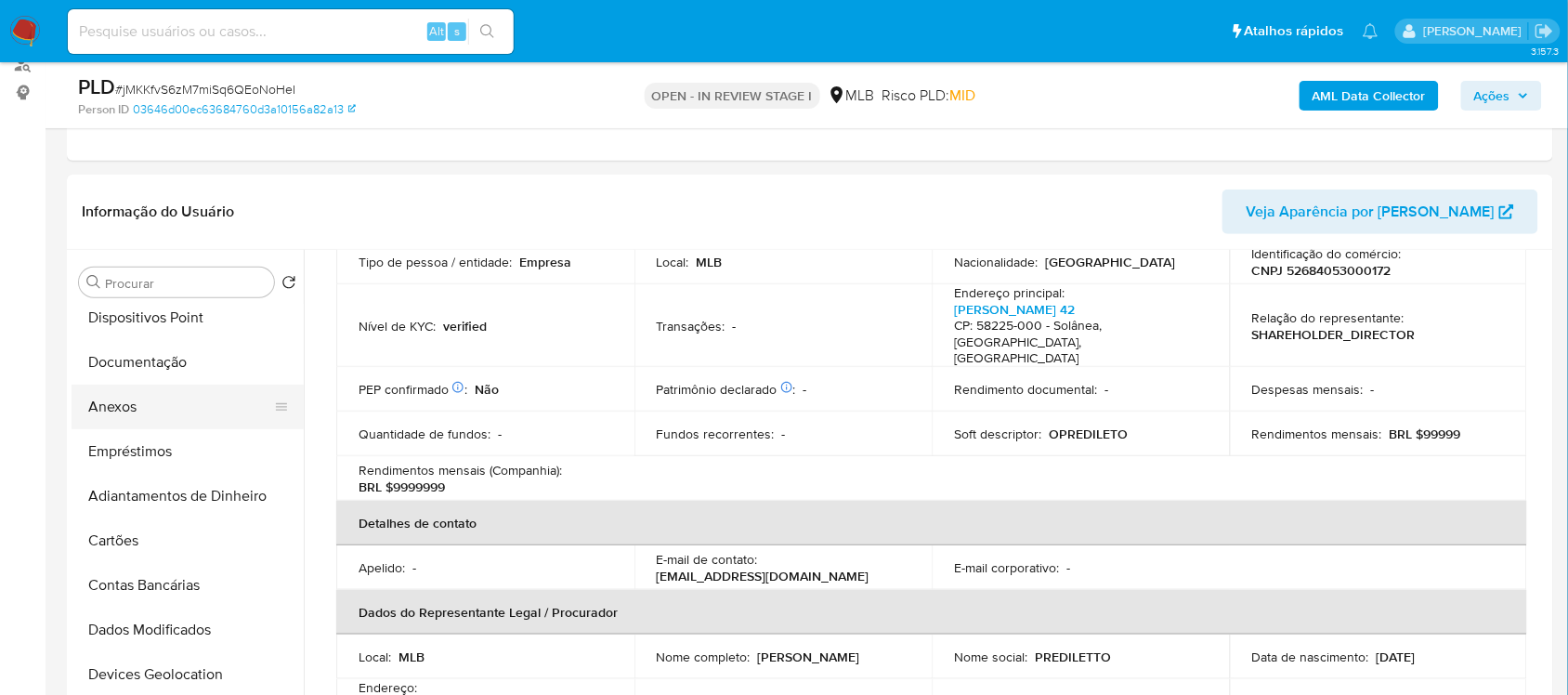
click at [147, 418] on button "Anexos" at bounding box center [180, 407] width 217 height 45
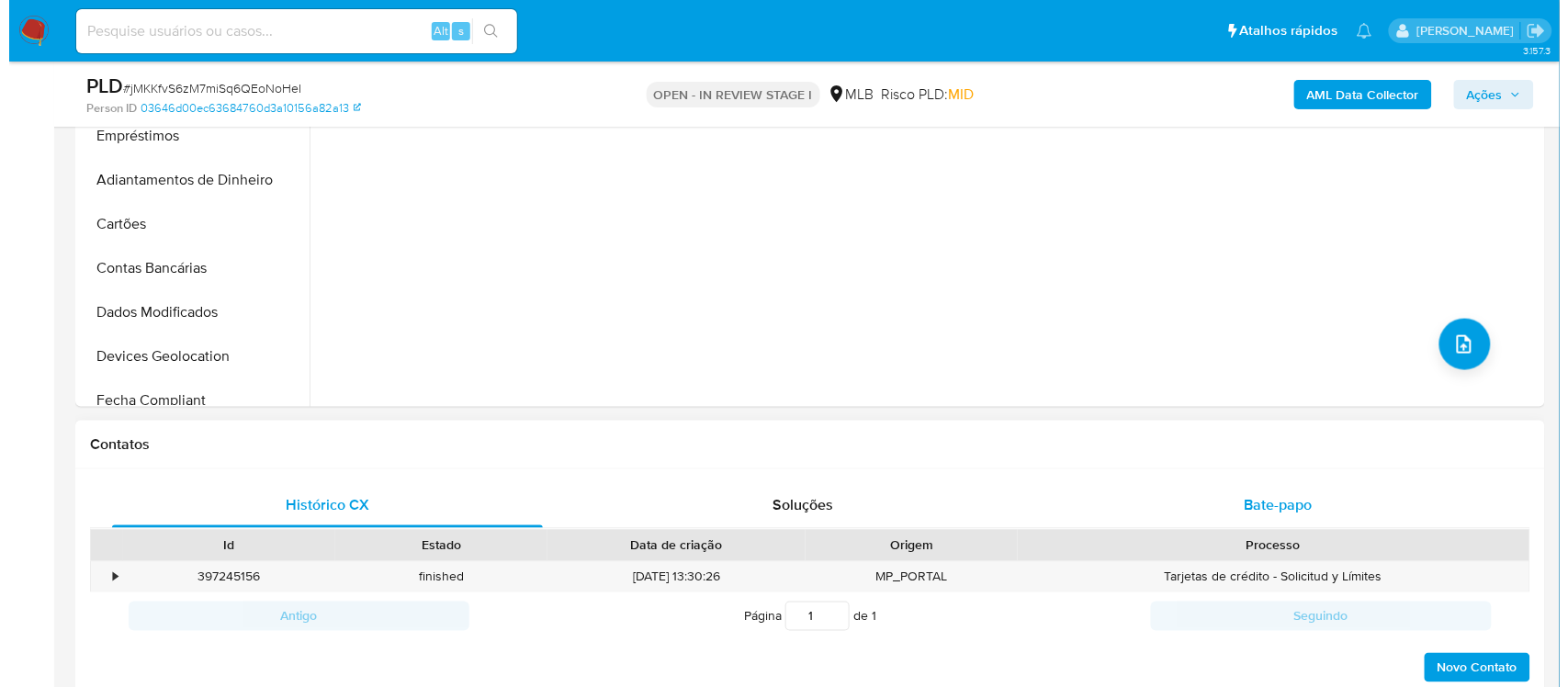
scroll to position [574, 0]
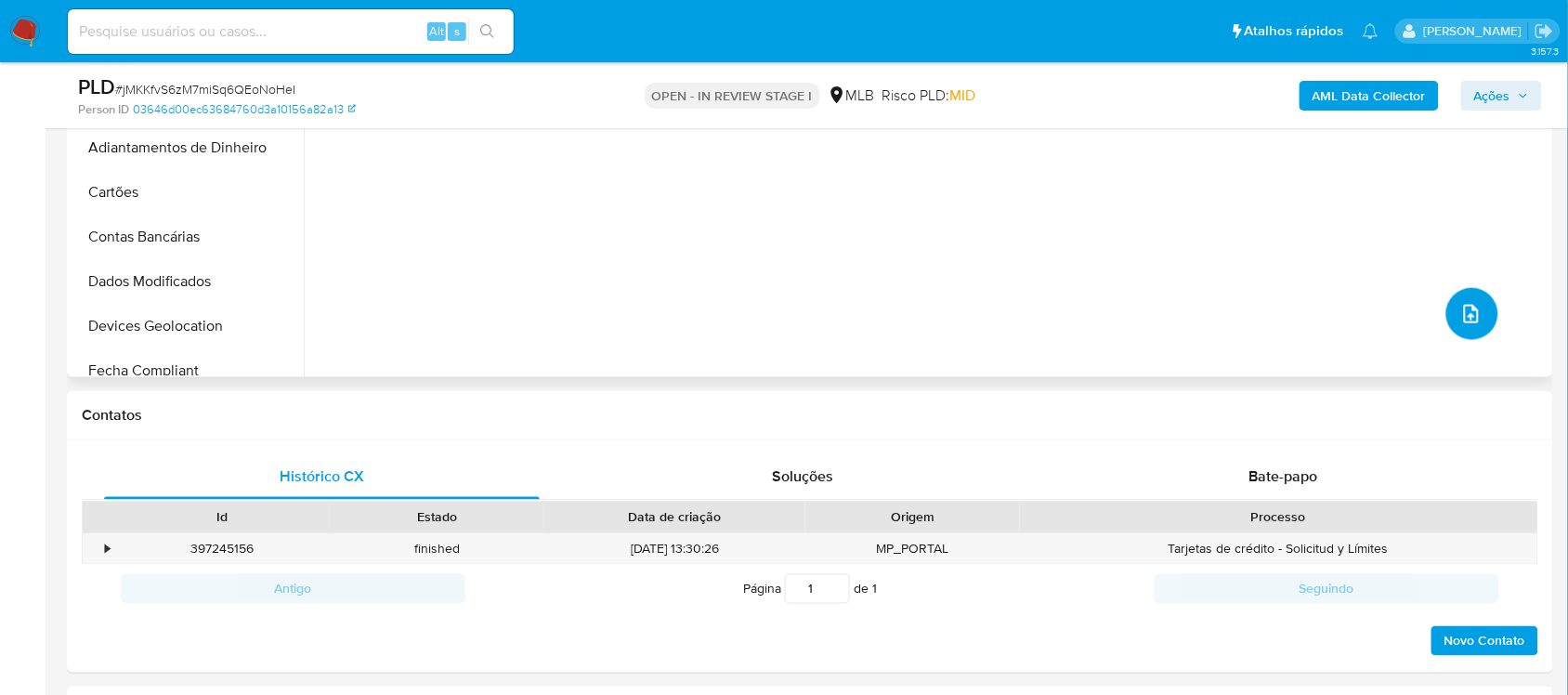
click at [1461, 317] on icon "upload-file" at bounding box center [1471, 314] width 22 height 22
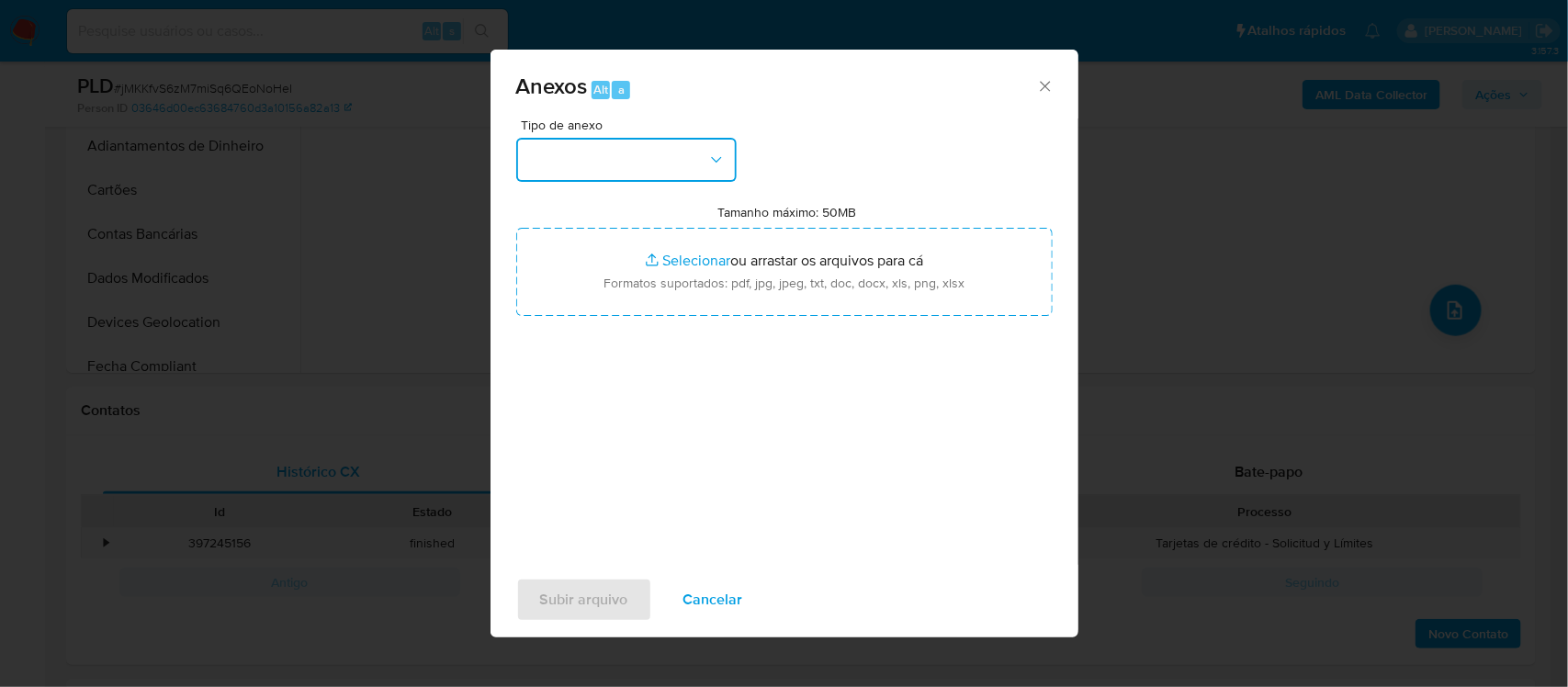
click at [569, 157] on button "button" at bounding box center [626, 160] width 220 height 44
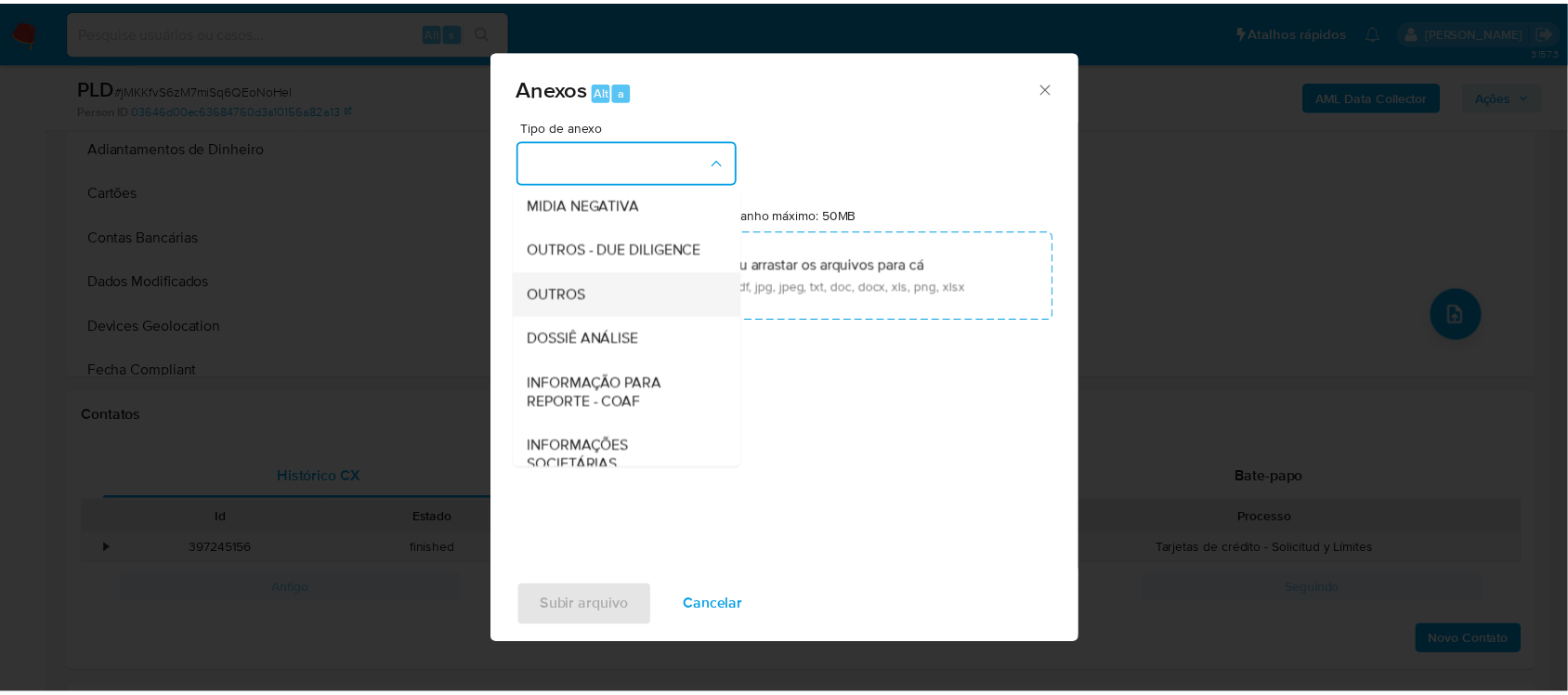
scroll to position [232, 0]
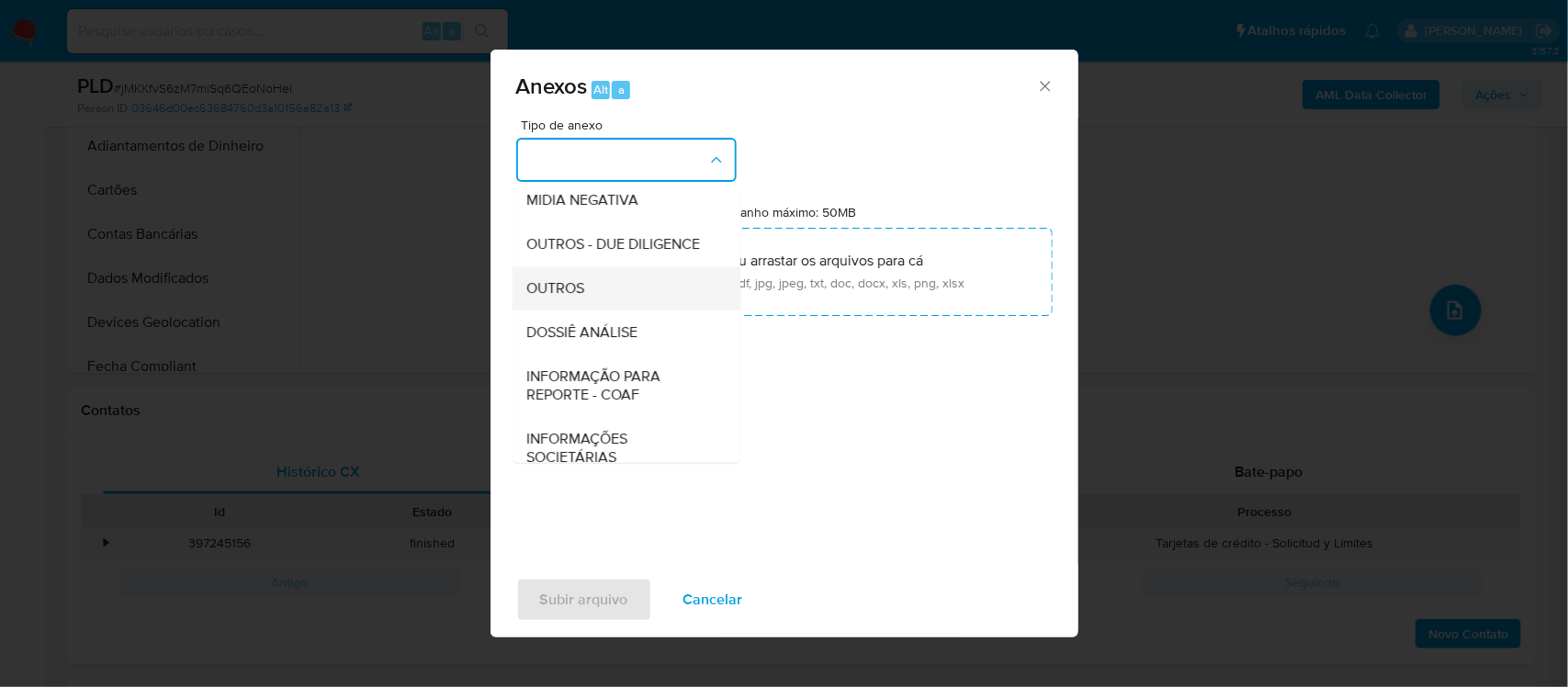
click at [585, 297] on span "OUTROS" at bounding box center [556, 287] width 58 height 18
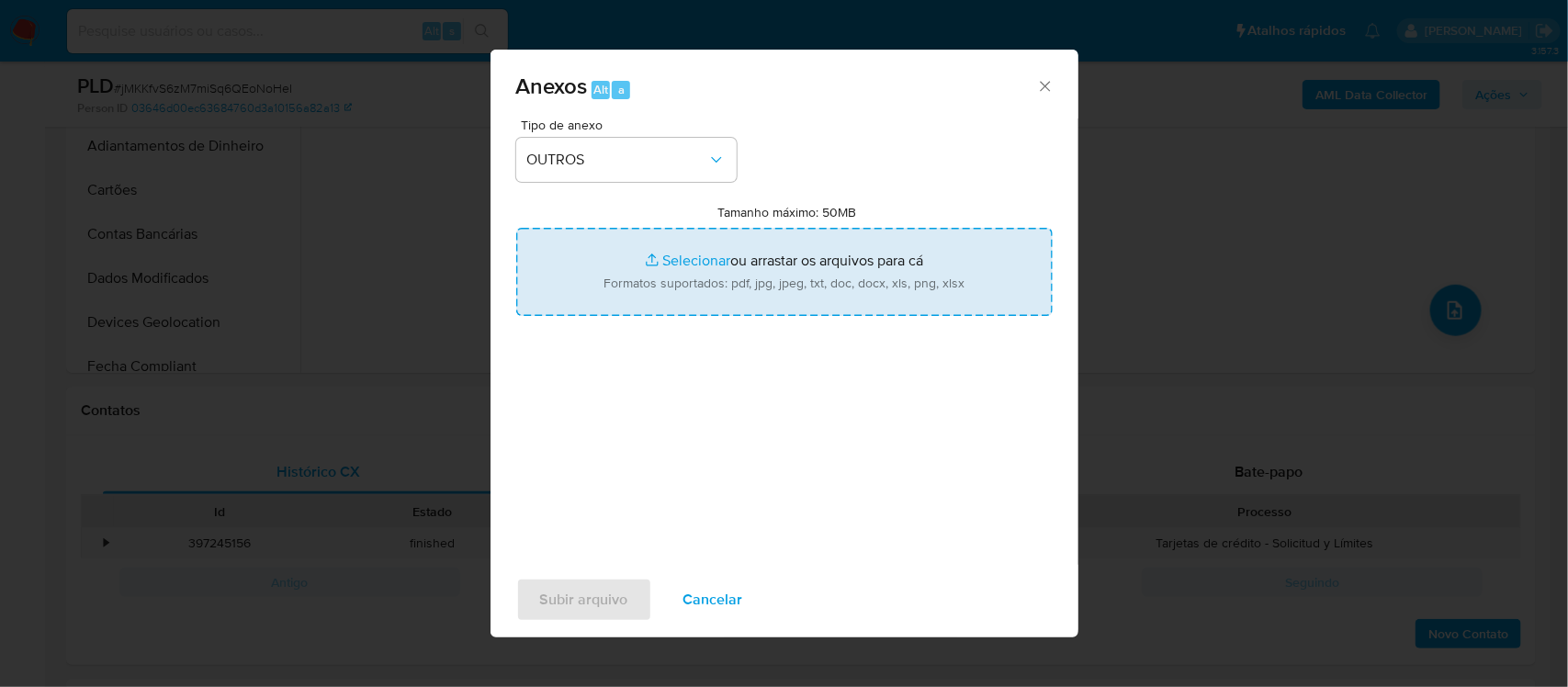
click at [673, 258] on input "Tamanho máximo: 50MB Selecionar arquivos" at bounding box center [784, 272] width 536 height 88
type input "C:\fakepath\Mulan PREDILETO COMERCIO VAREJISTA LTDA 1648195449_2025_09_05_17_39…"
click at [656, 262] on input "Tamanho máximo: 50MB Selecionar arquivos" at bounding box center [784, 272] width 536 height 88
type input "C:\fakepath\SAR - xxxxx - CNPJ 52684053000172 - PREDILETO COMERCIO VAREJISTA LT…"
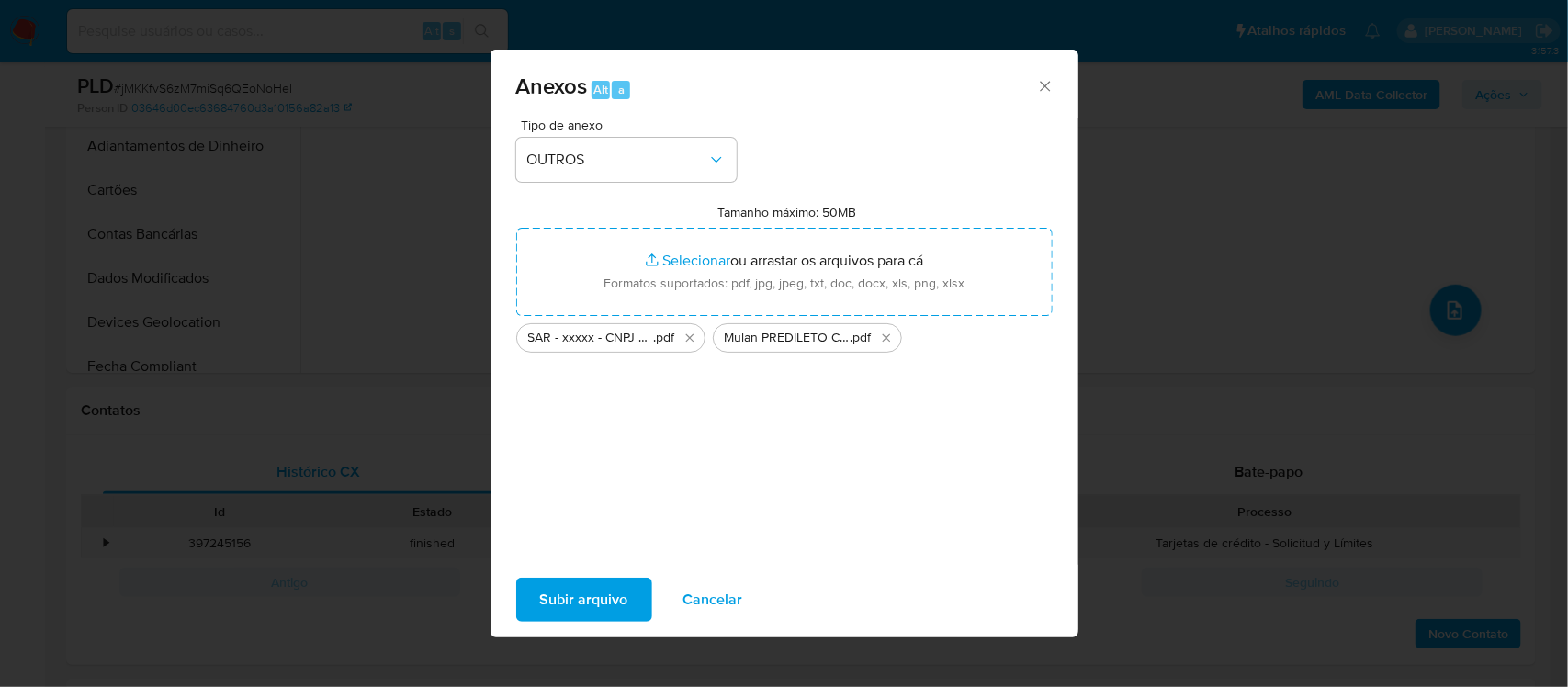
click at [586, 600] on span "Subir arquivo" at bounding box center [584, 600] width 88 height 41
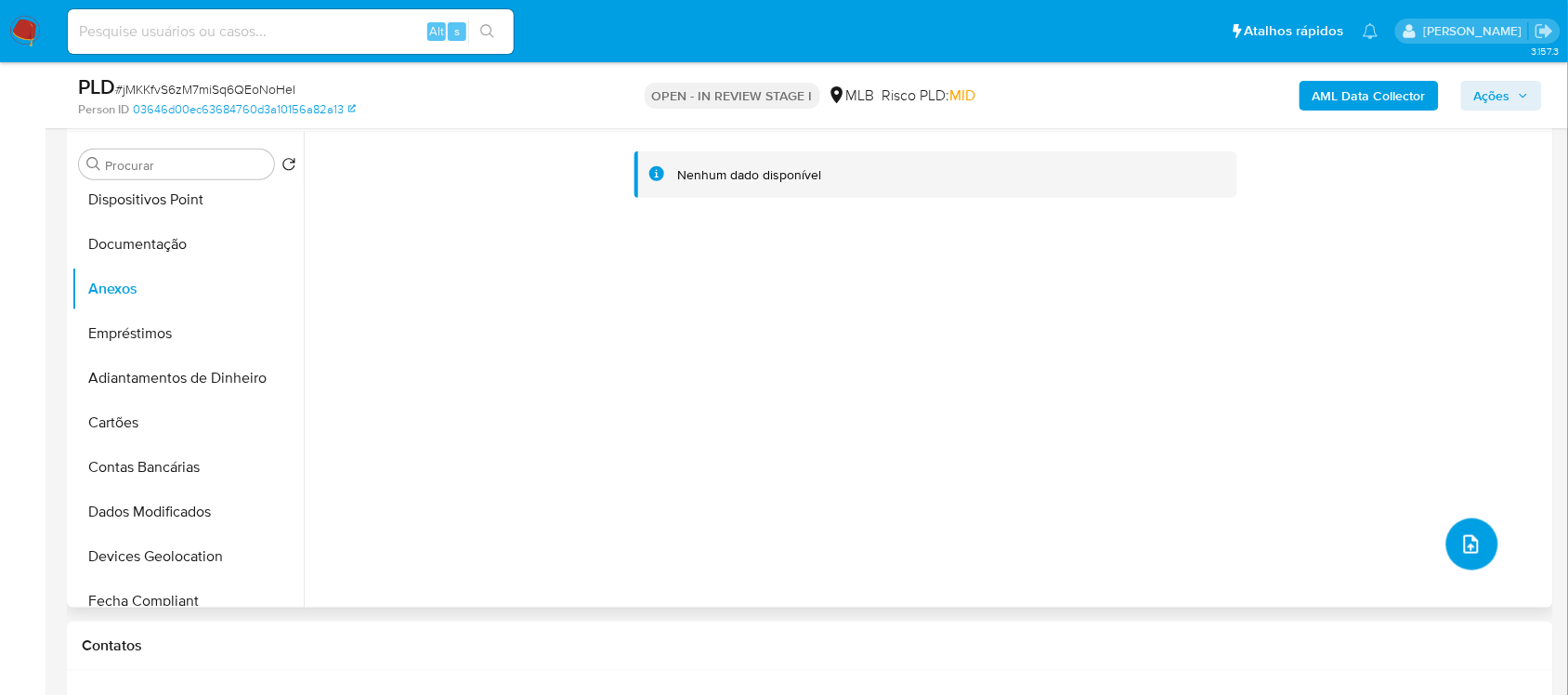
scroll to position [348, 0]
click at [1493, 100] on span "Ações" at bounding box center [1492, 96] width 36 height 30
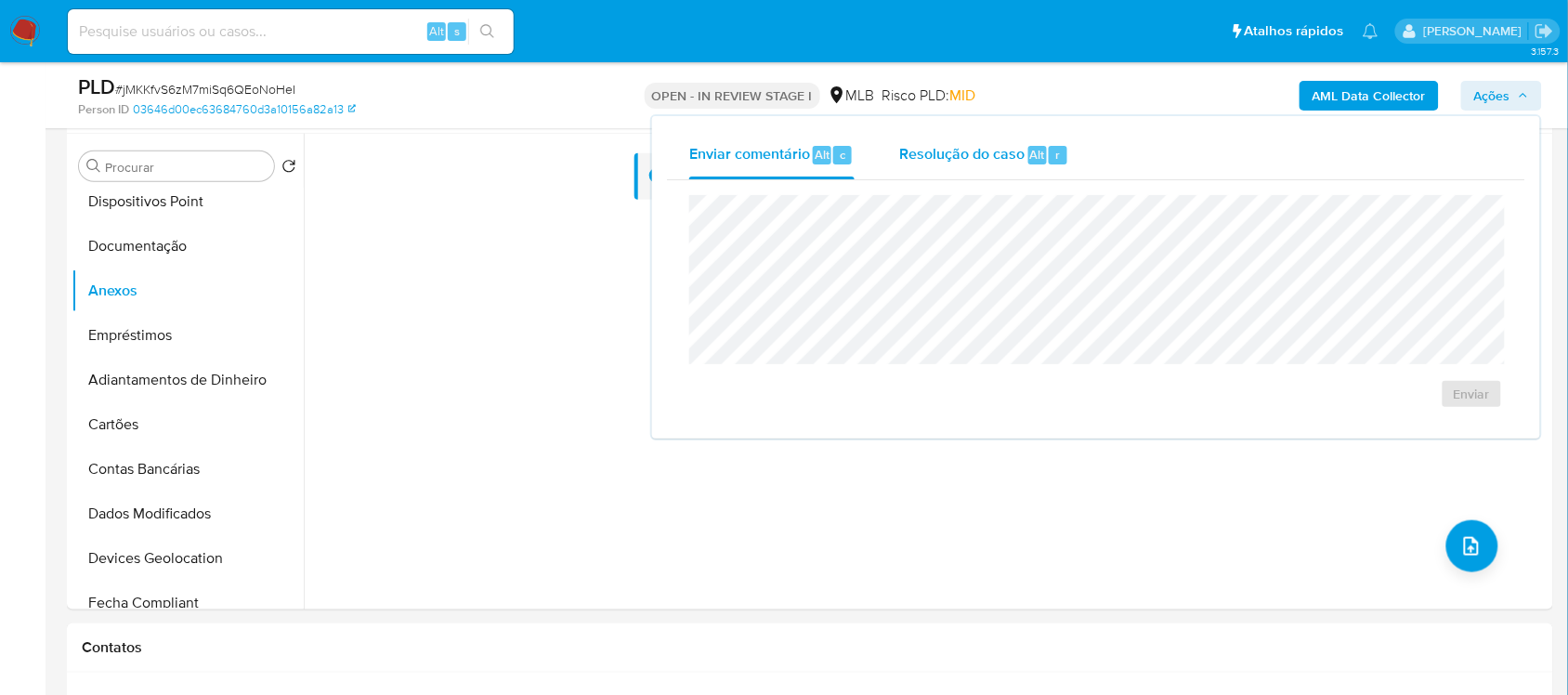
click at [938, 160] on span "Resolução do caso" at bounding box center [961, 154] width 126 height 21
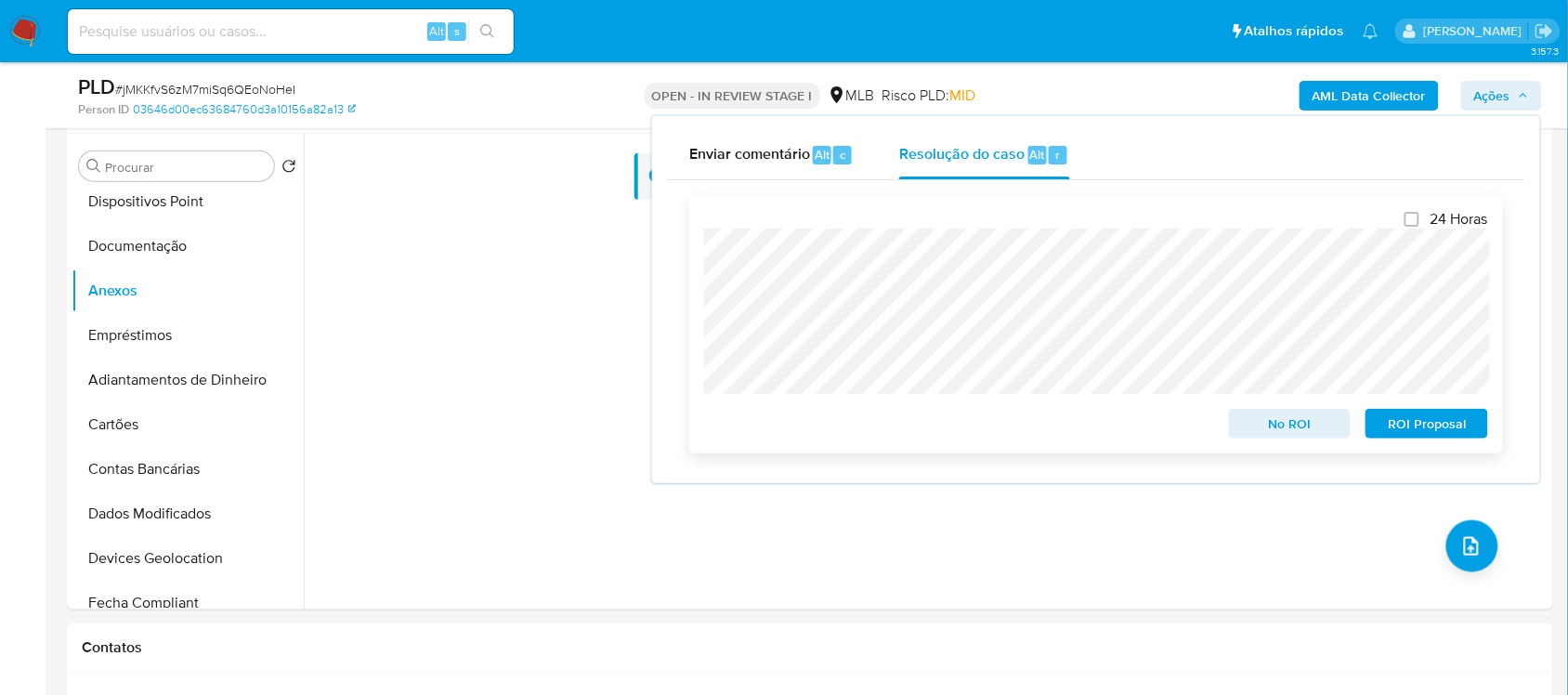
click at [1419, 430] on span "ROI Proposal" at bounding box center [1426, 424] width 97 height 26
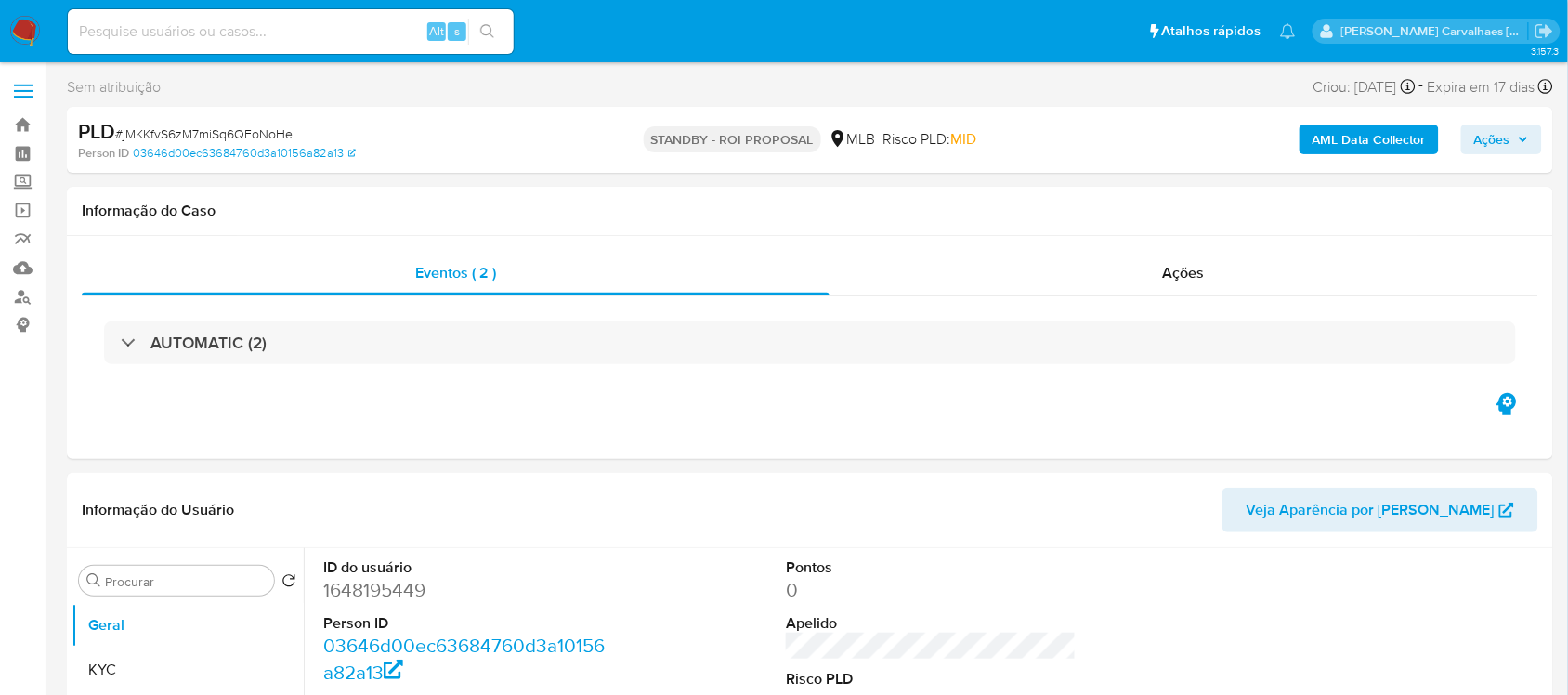
select select "10"
paste input "f1AVpYnQKZtB0IGhLmj4O4pp"
click at [77, 33] on input "f1AVpYnQKZtB0IGhLmj4O4pp" at bounding box center [291, 32] width 446 height 24
type input "f1AVpYnQKZtB0IGhLmj4O4pp"
click at [486, 39] on button "search-icon" at bounding box center [487, 32] width 38 height 26
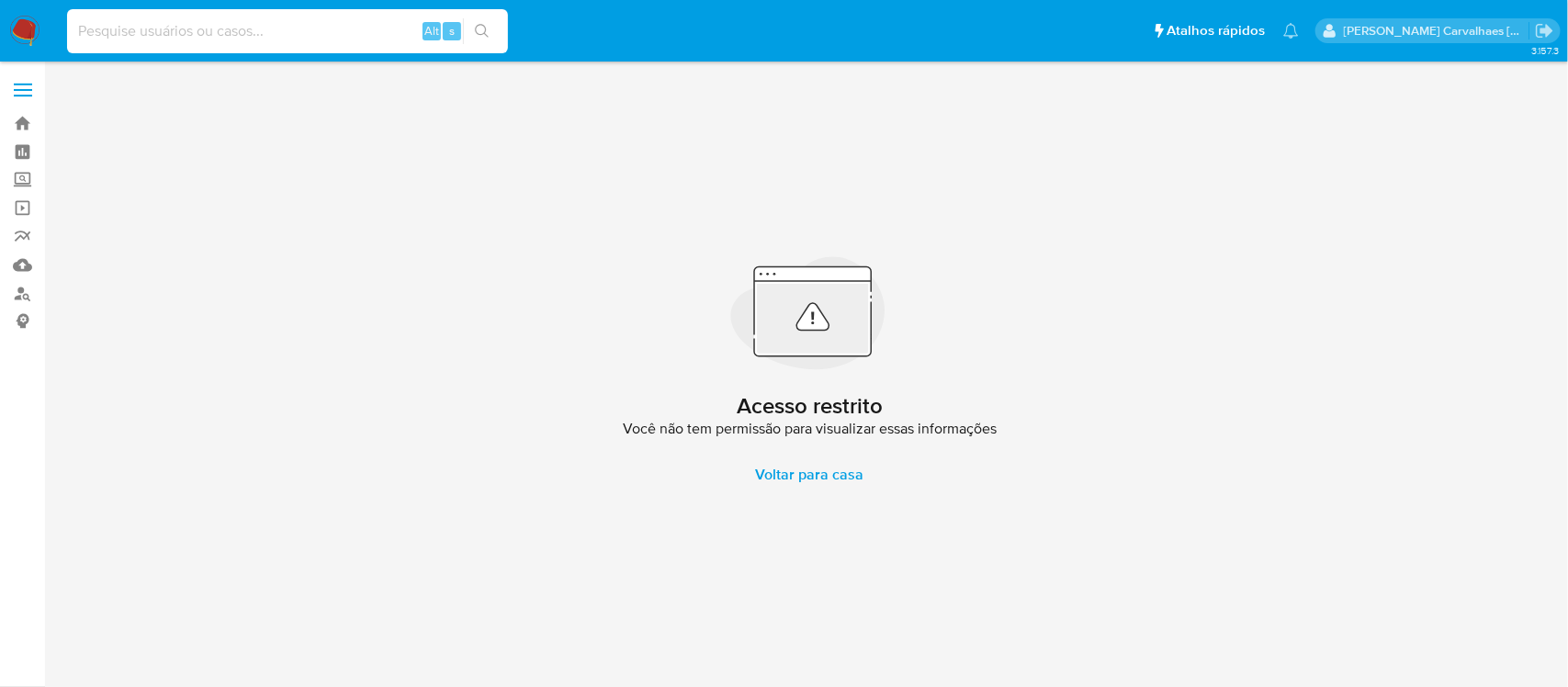
paste input "f1AVpYnQKZtB0IGhLmj4O4pp"
click at [78, 33] on input "f1AVpYnQKZtB0IGhLmj4O4pp" at bounding box center [287, 31] width 441 height 24
type input "f1AVpYnQKZtB0IGhLmj4O4pp"
click at [488, 34] on icon "search-icon" at bounding box center [482, 31] width 15 height 15
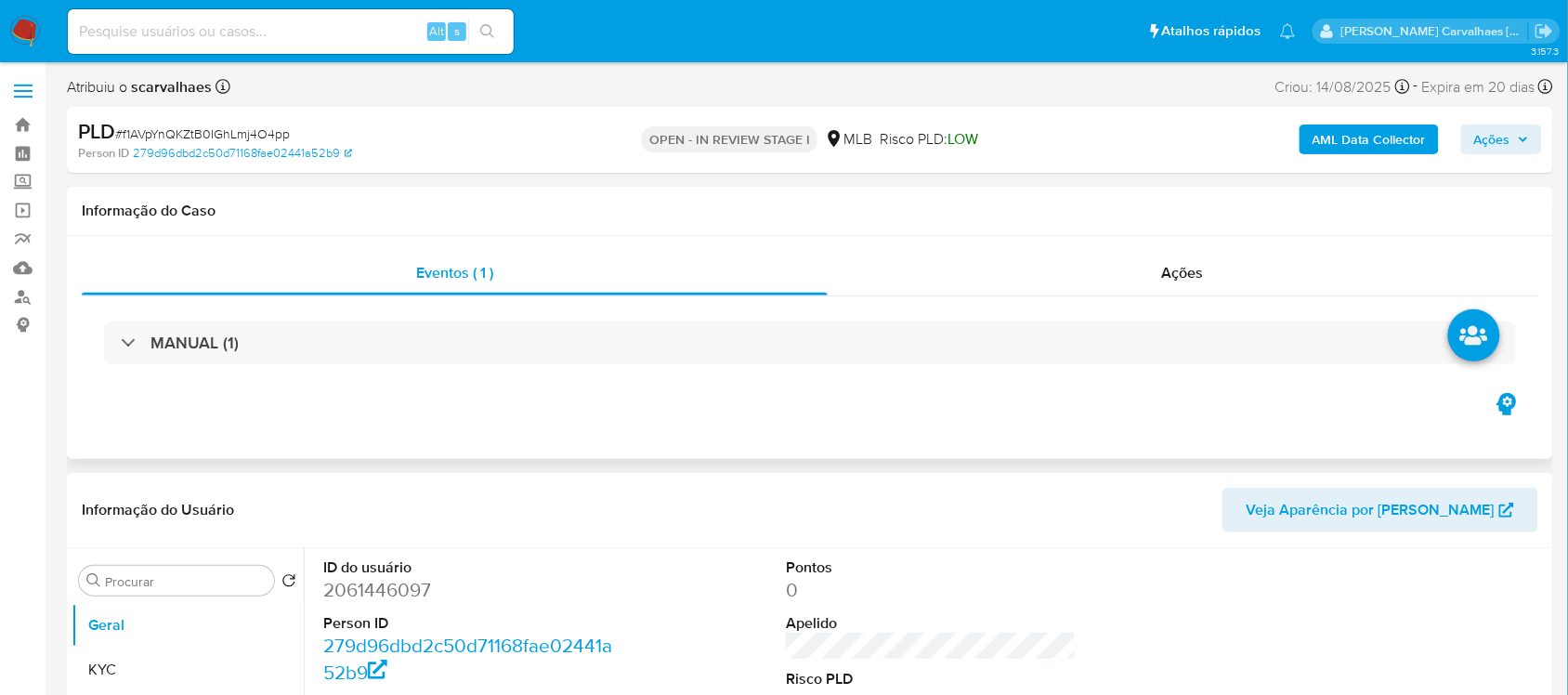
select select "10"
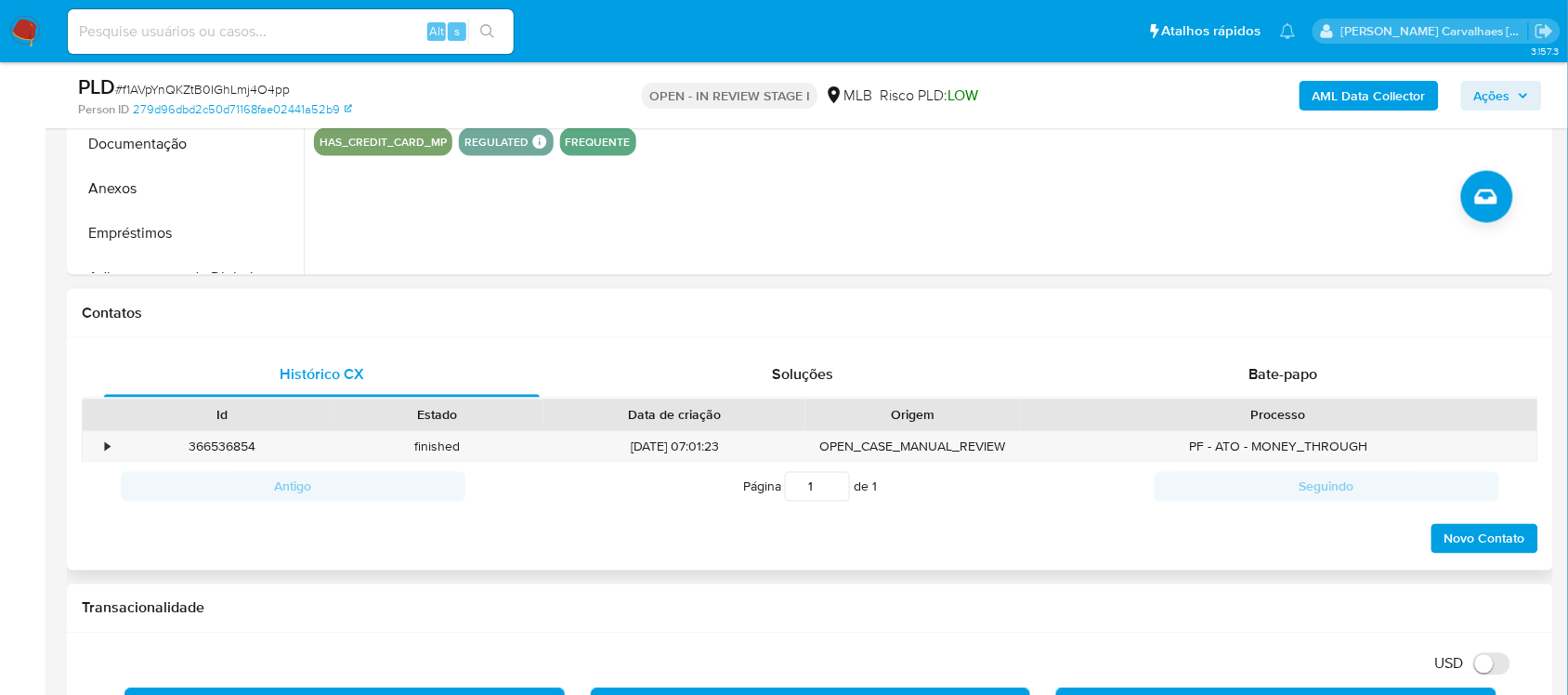
scroll to position [697, 0]
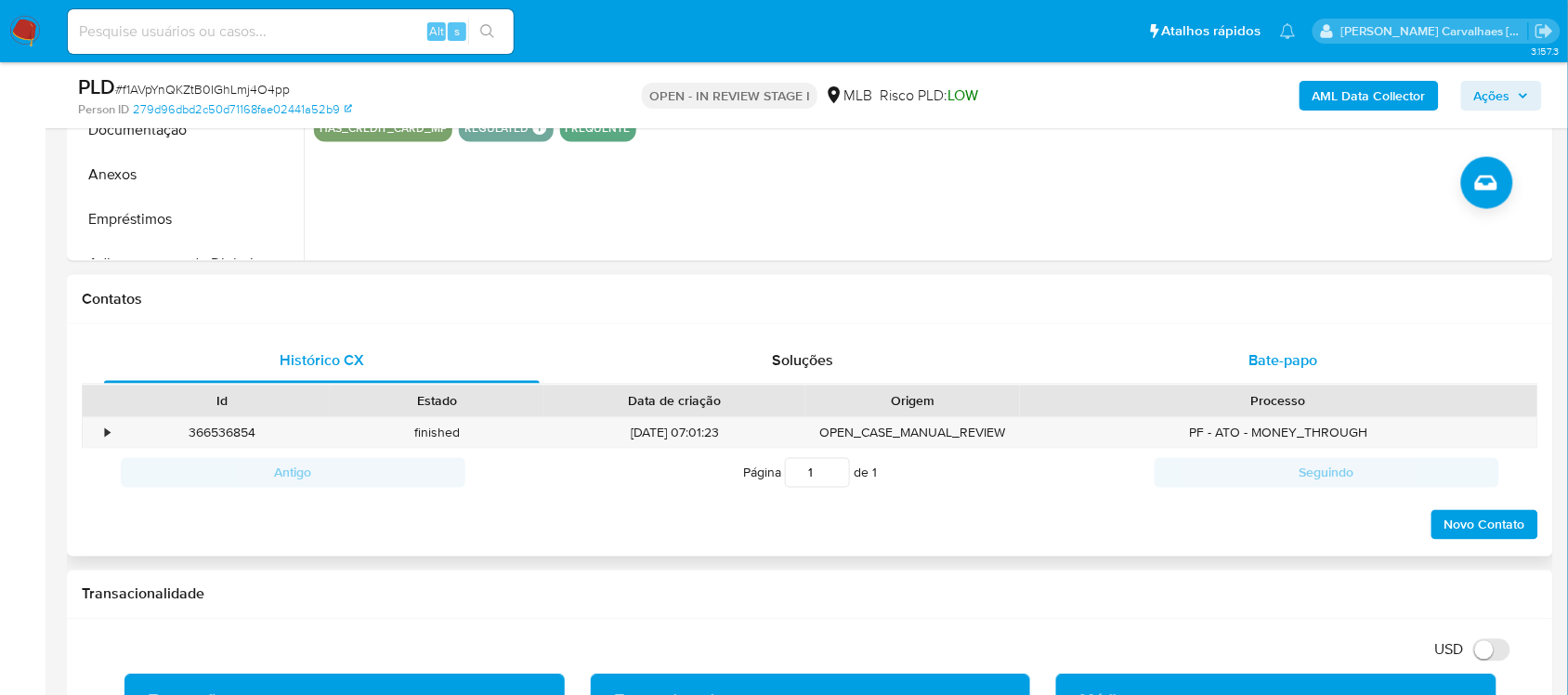
click at [1270, 364] on span "Bate-papo" at bounding box center [1284, 361] width 69 height 21
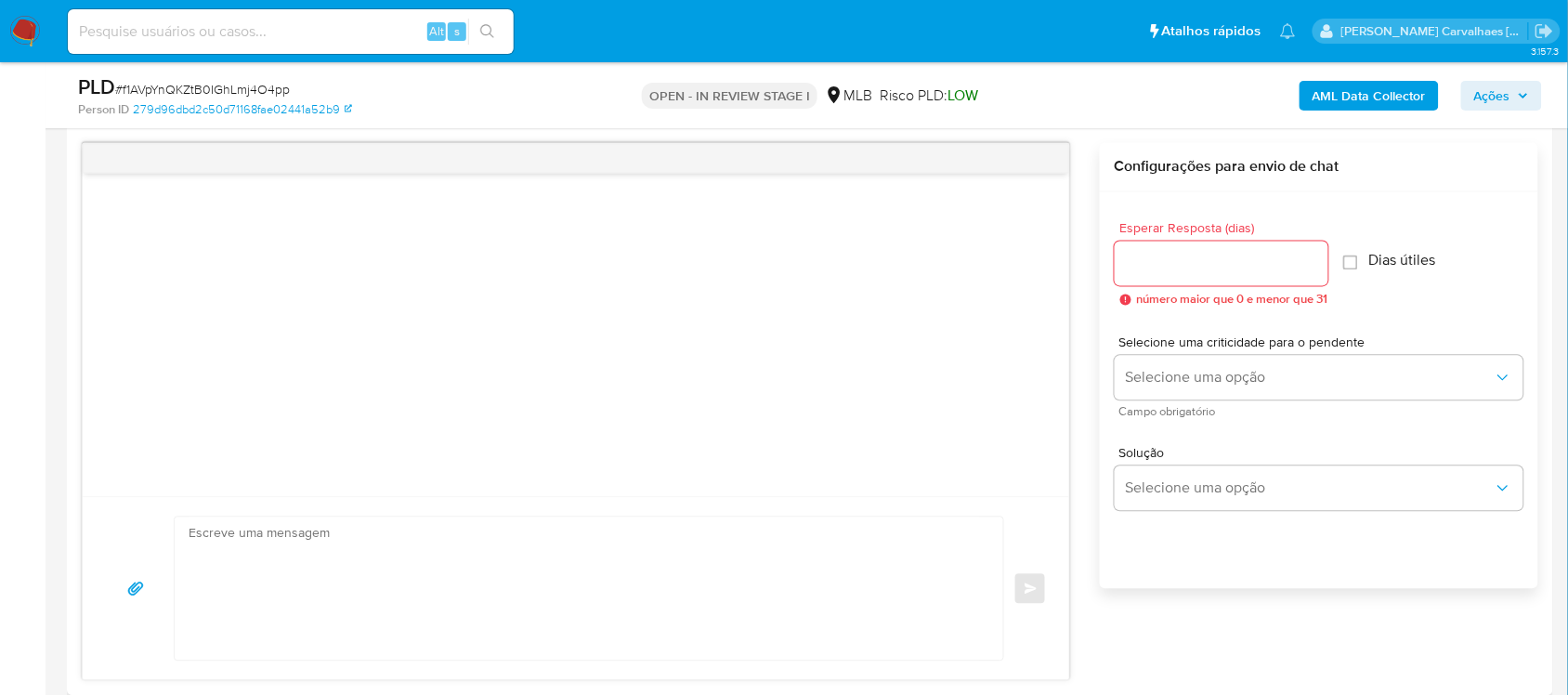
scroll to position [929, 0]
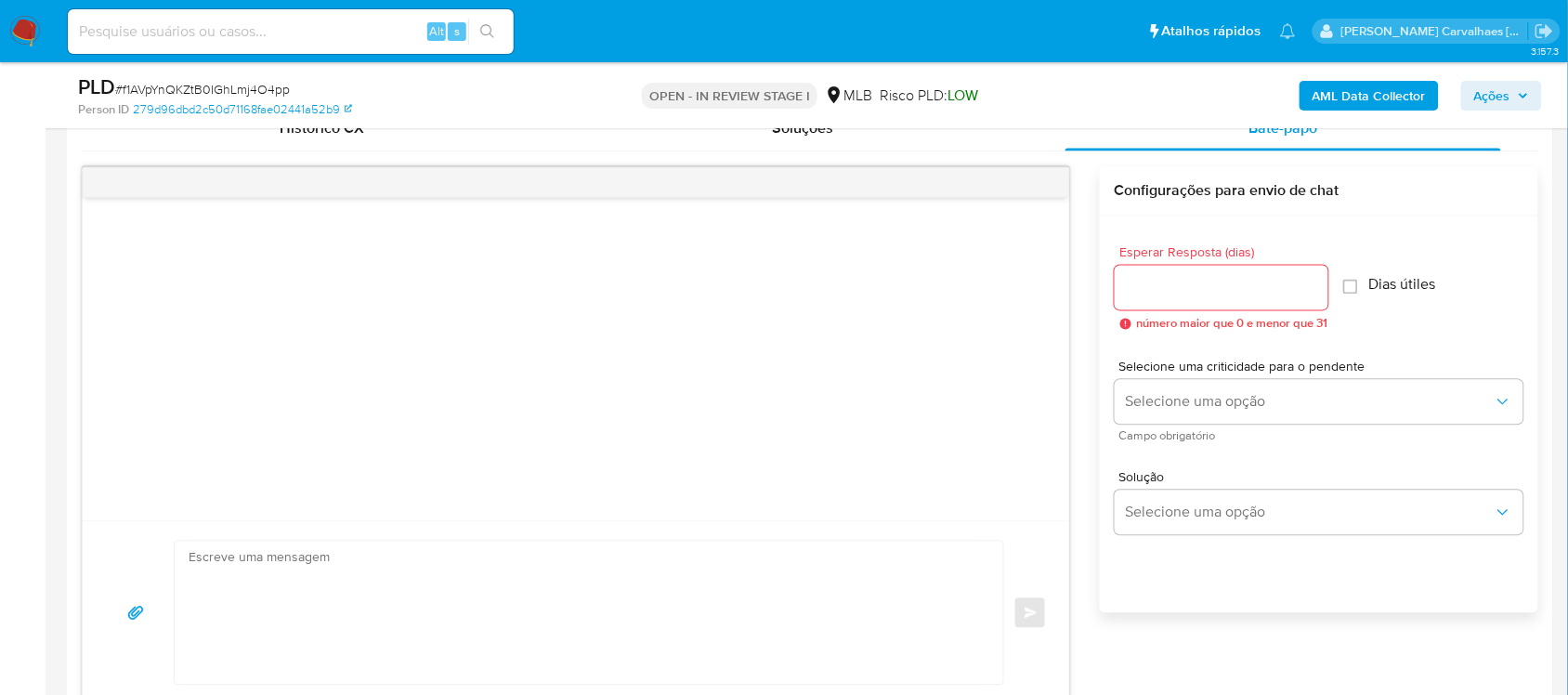
click at [1241, 304] on div at bounding box center [1221, 288] width 213 height 45
click at [1172, 294] on input "Esperar Resposta (dias)" at bounding box center [1221, 288] width 213 height 24
type input "3"
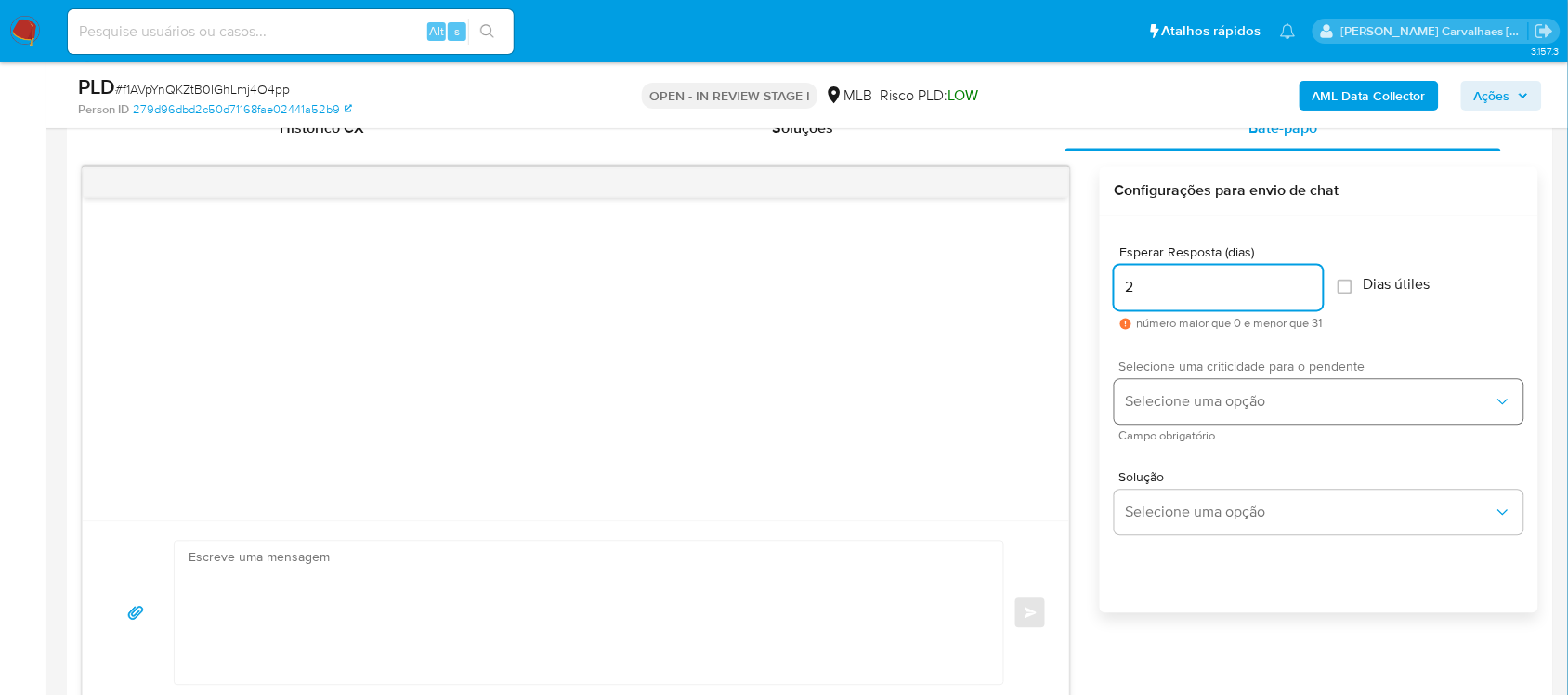
type input "2"
click at [1316, 400] on span "Selecione uma opção" at bounding box center [1309, 402] width 368 height 19
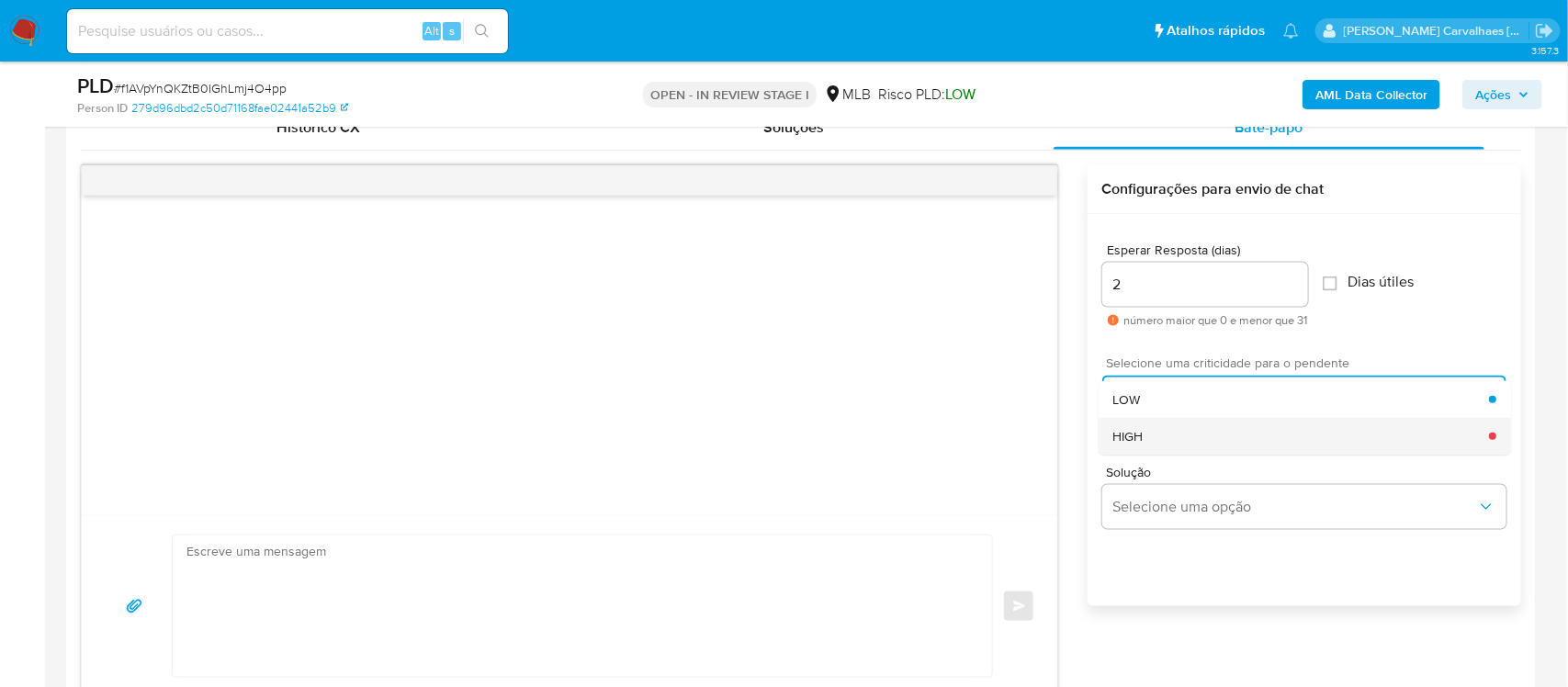
click at [1227, 432] on div "HIGH" at bounding box center [1301, 437] width 376 height 37
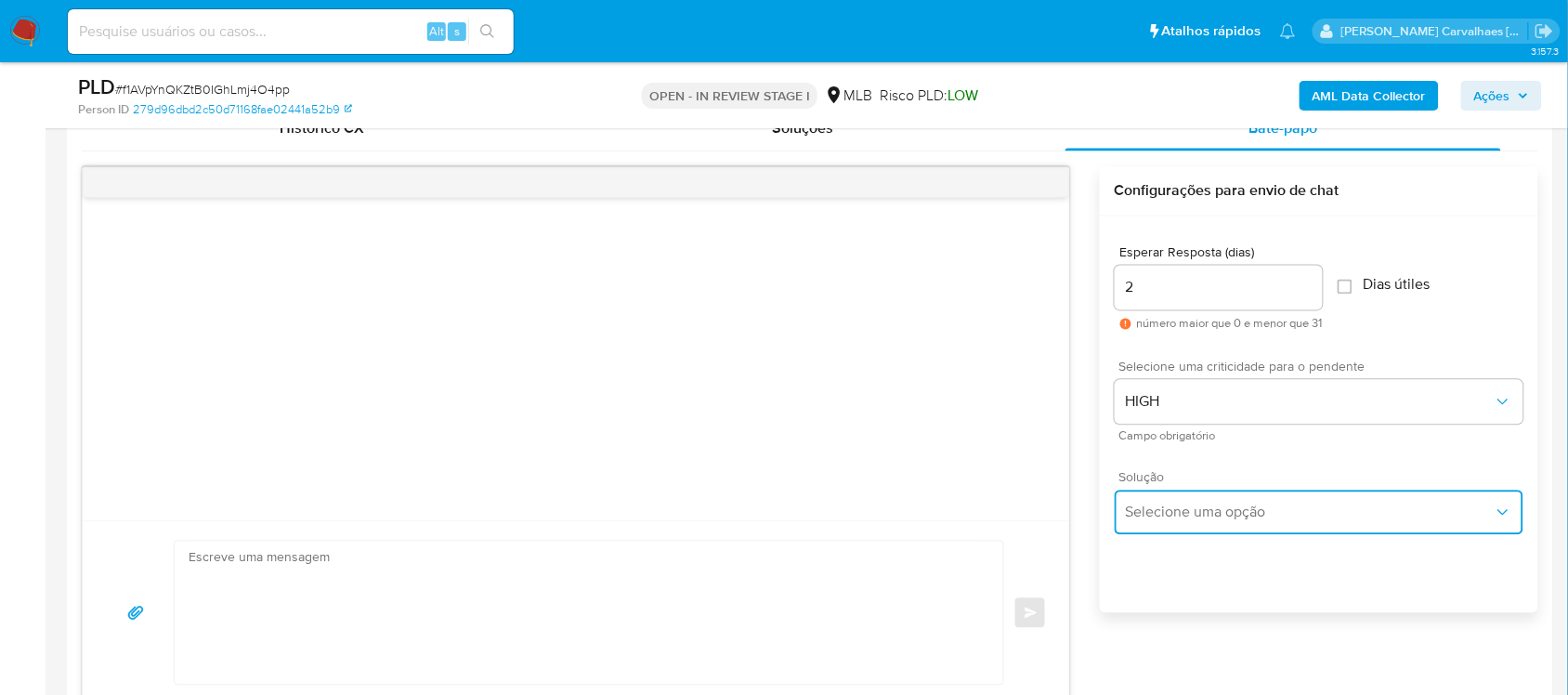
click at [1254, 516] on span "Selecione uma opção" at bounding box center [1309, 513] width 368 height 19
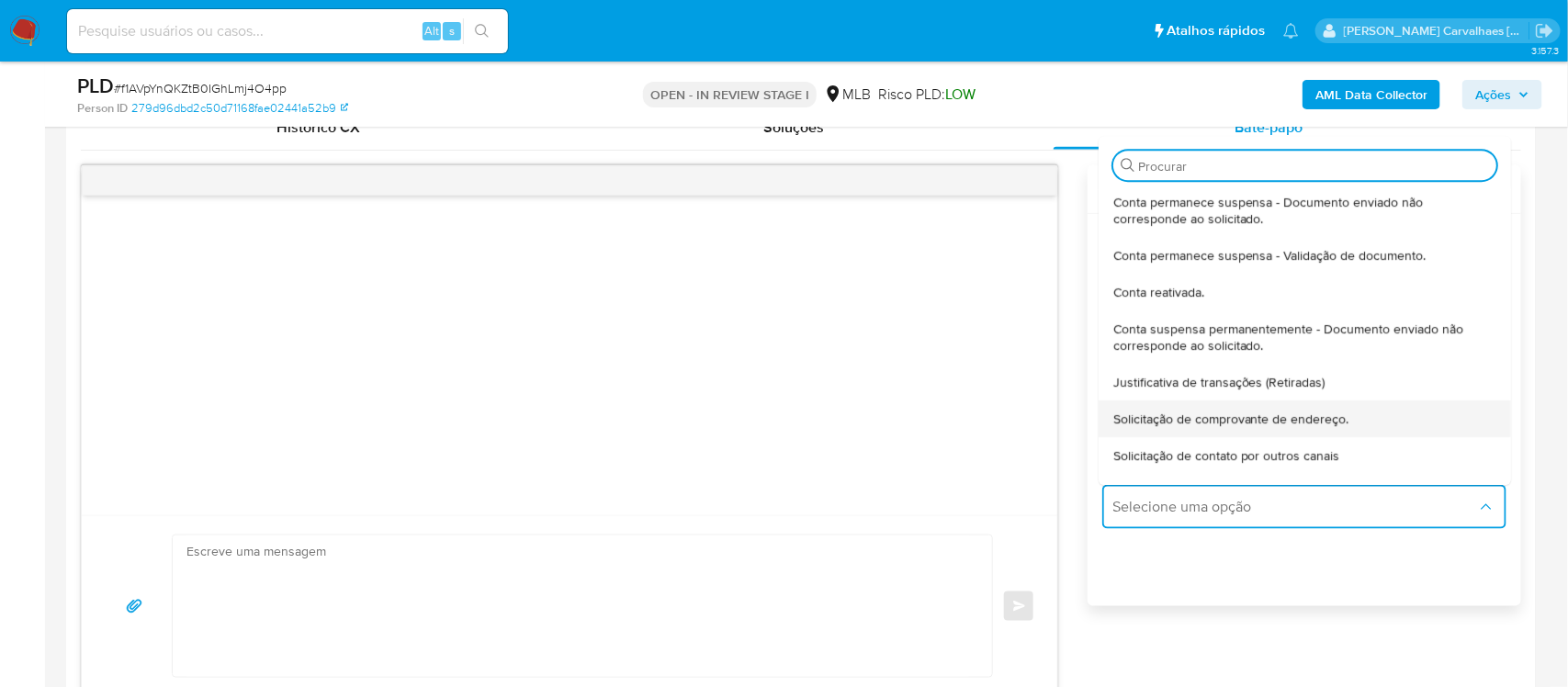
click at [1253, 416] on span "Solicitação de comprovante de endereço." at bounding box center [1231, 419] width 236 height 17
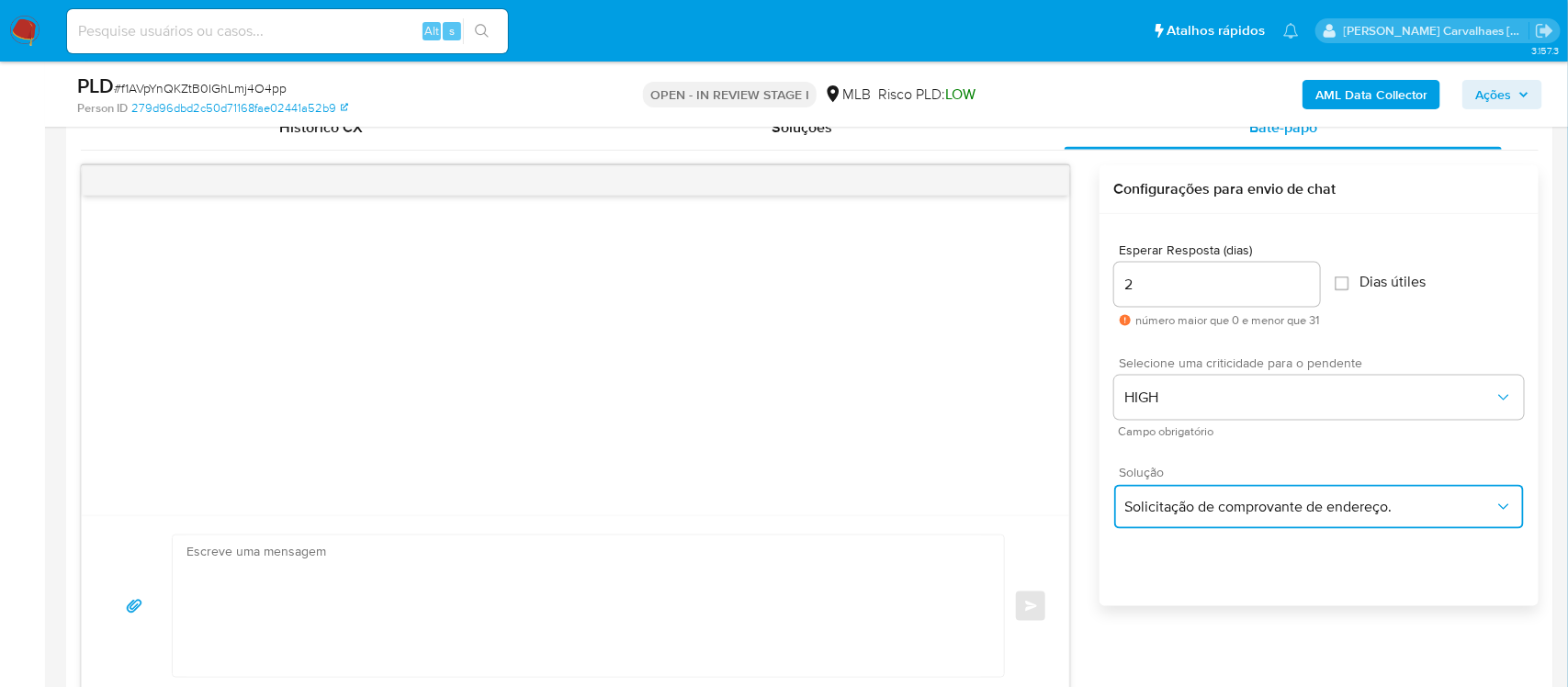
type textarea "Olá,Suspendemos a sua conta para uma verificação adicional de segurança.Como pa…"
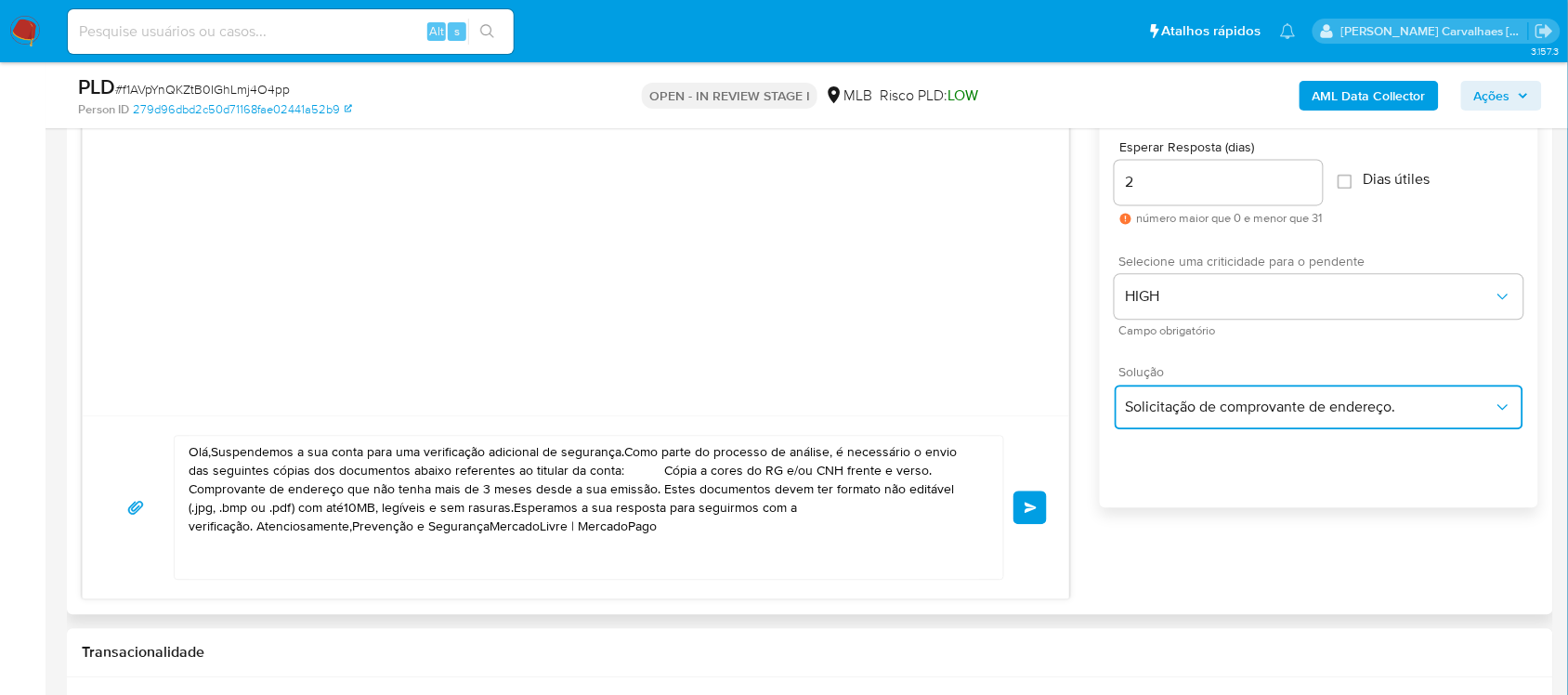
scroll to position [1162, 0]
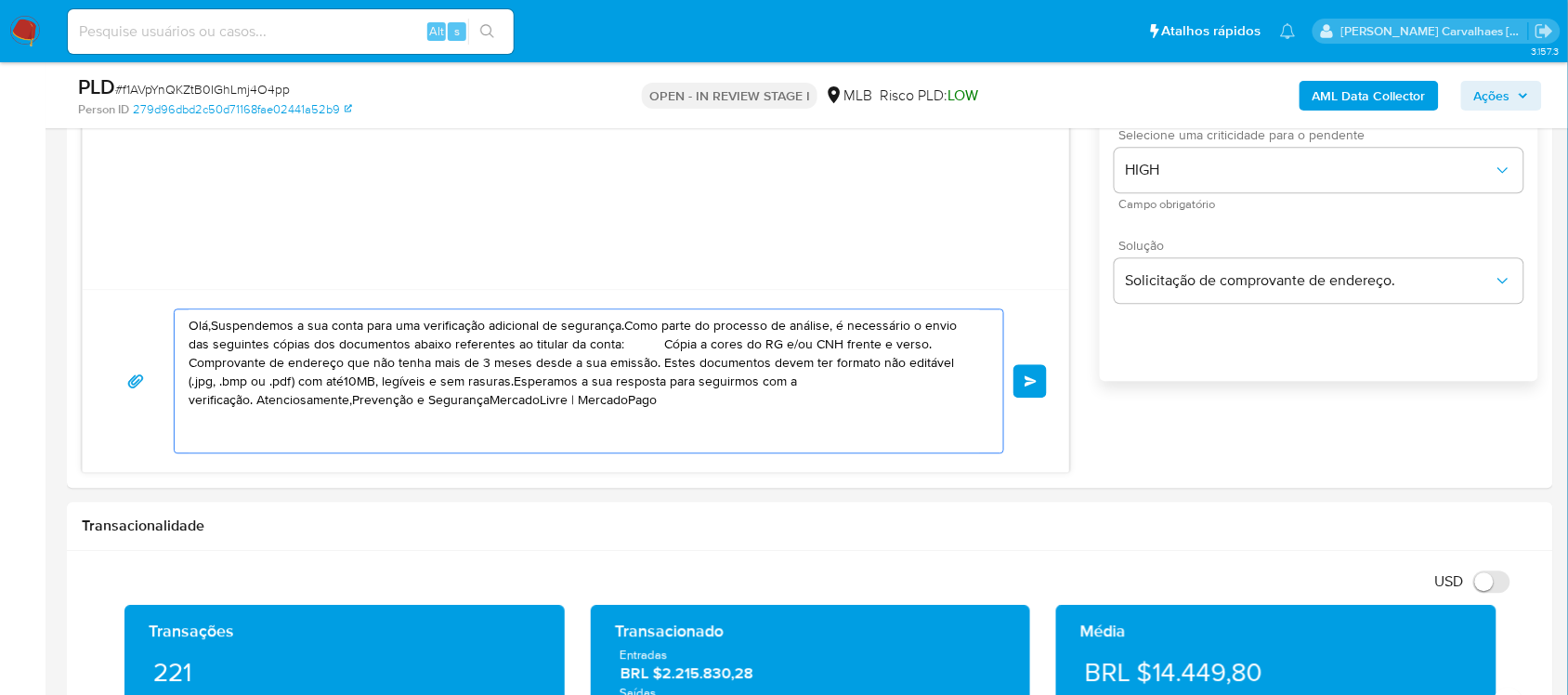
drag, startPoint x: 671, startPoint y: 402, endPoint x: 135, endPoint y: 294, distance: 546.8
click at [135, 294] on div "Olá,Suspendemos a sua conta para uma verificação adicional de segurança.Como pa…" at bounding box center [575, 380] width 986 height 183
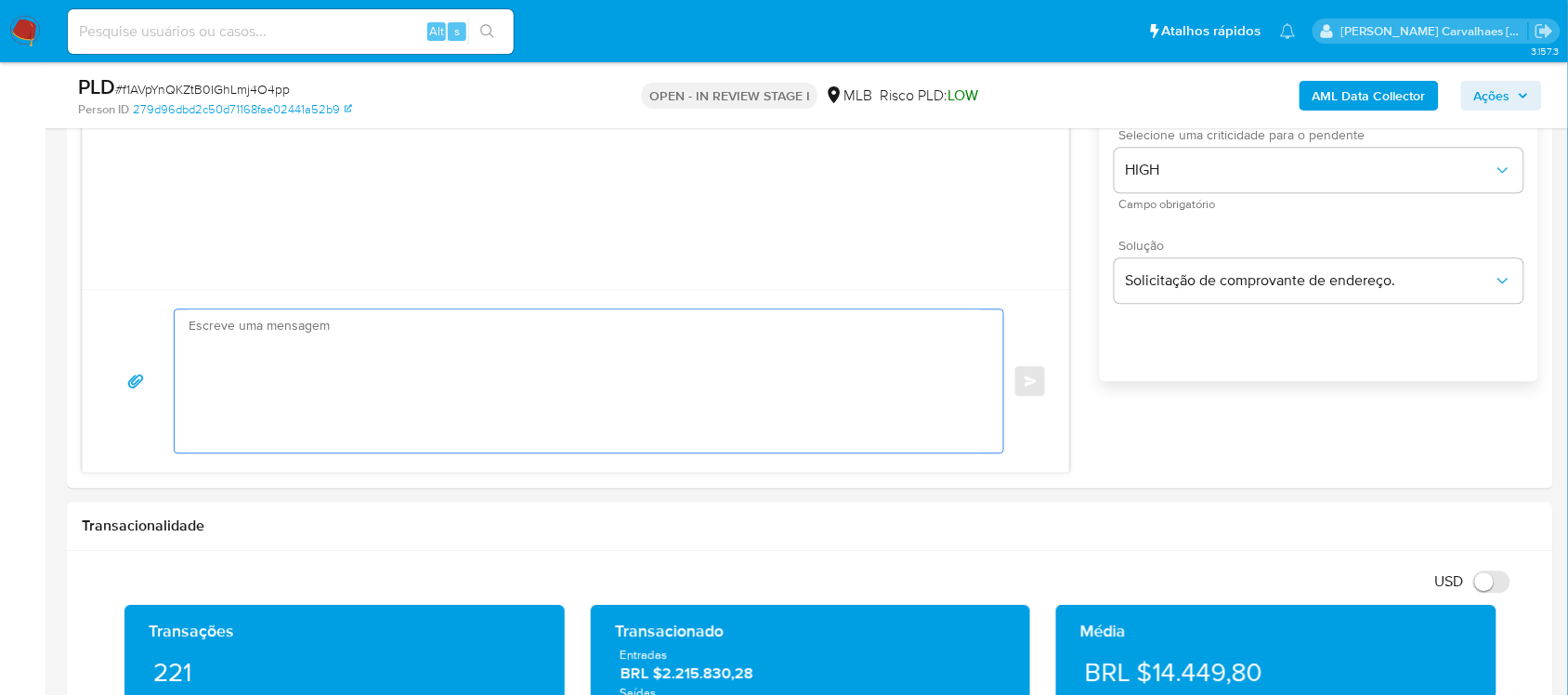
paste textarea "Ola, Estamos realizando uma verificação adicional de segurança em contas de usu…"
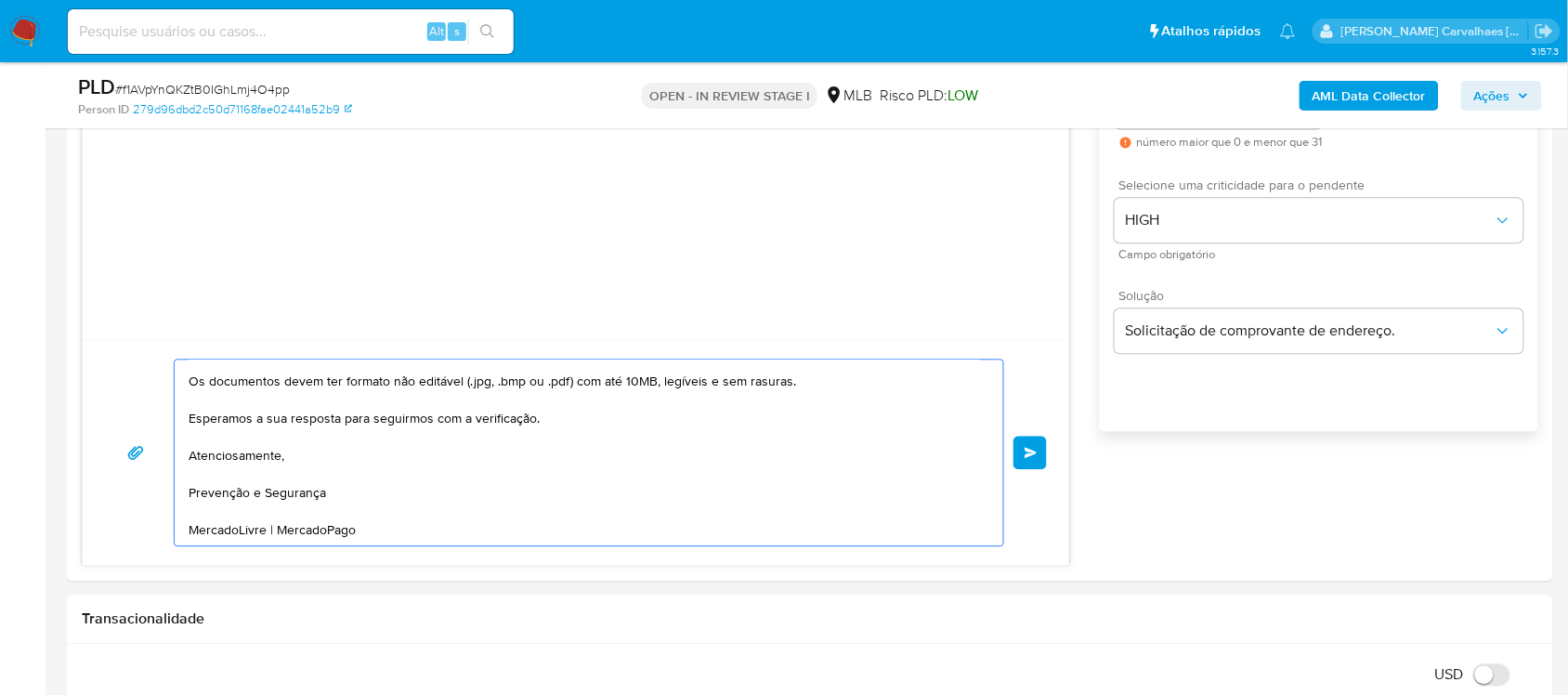
scroll to position [1045, 0]
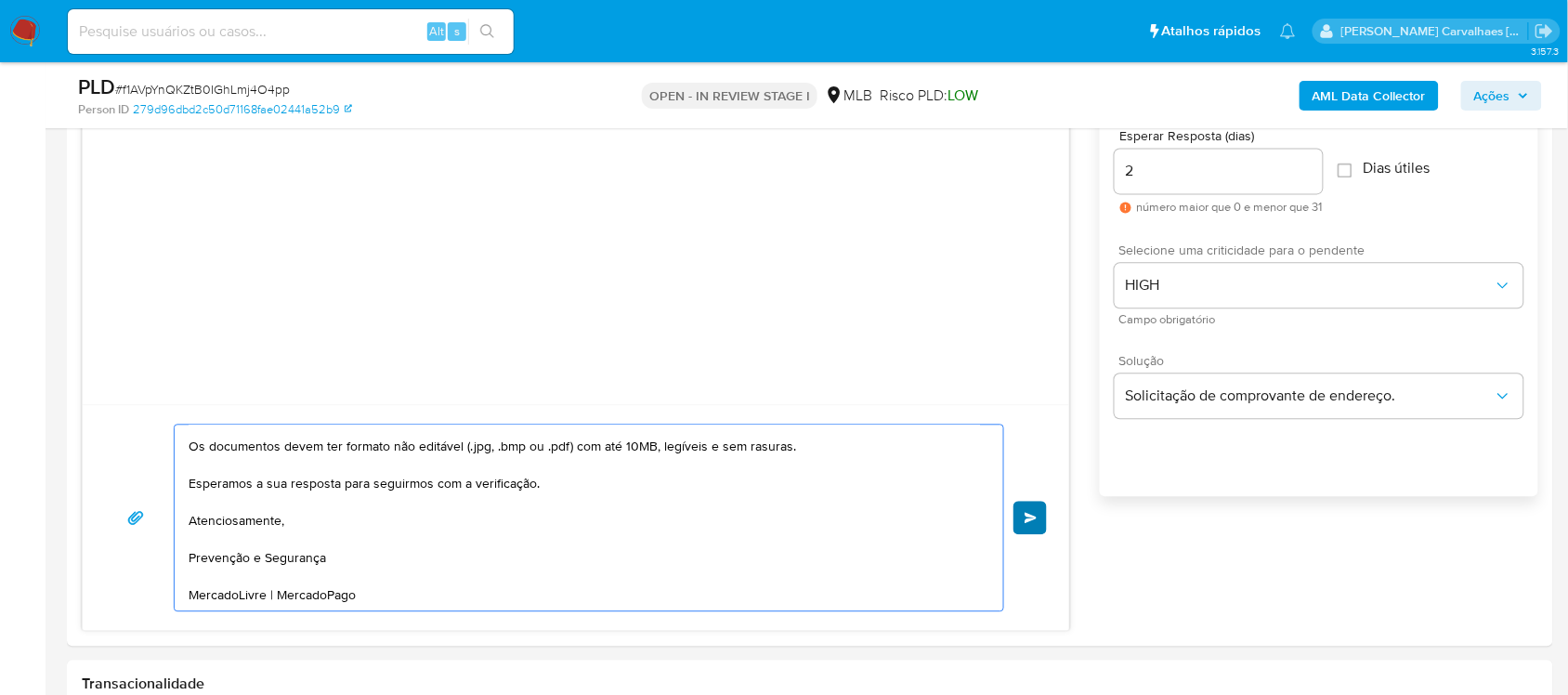
type textarea "Ola, Estamos realizando uma verificação adicional de segurança em contas de usu…"
click at [1020, 526] on button "common.send" at bounding box center [1030, 519] width 34 height 34
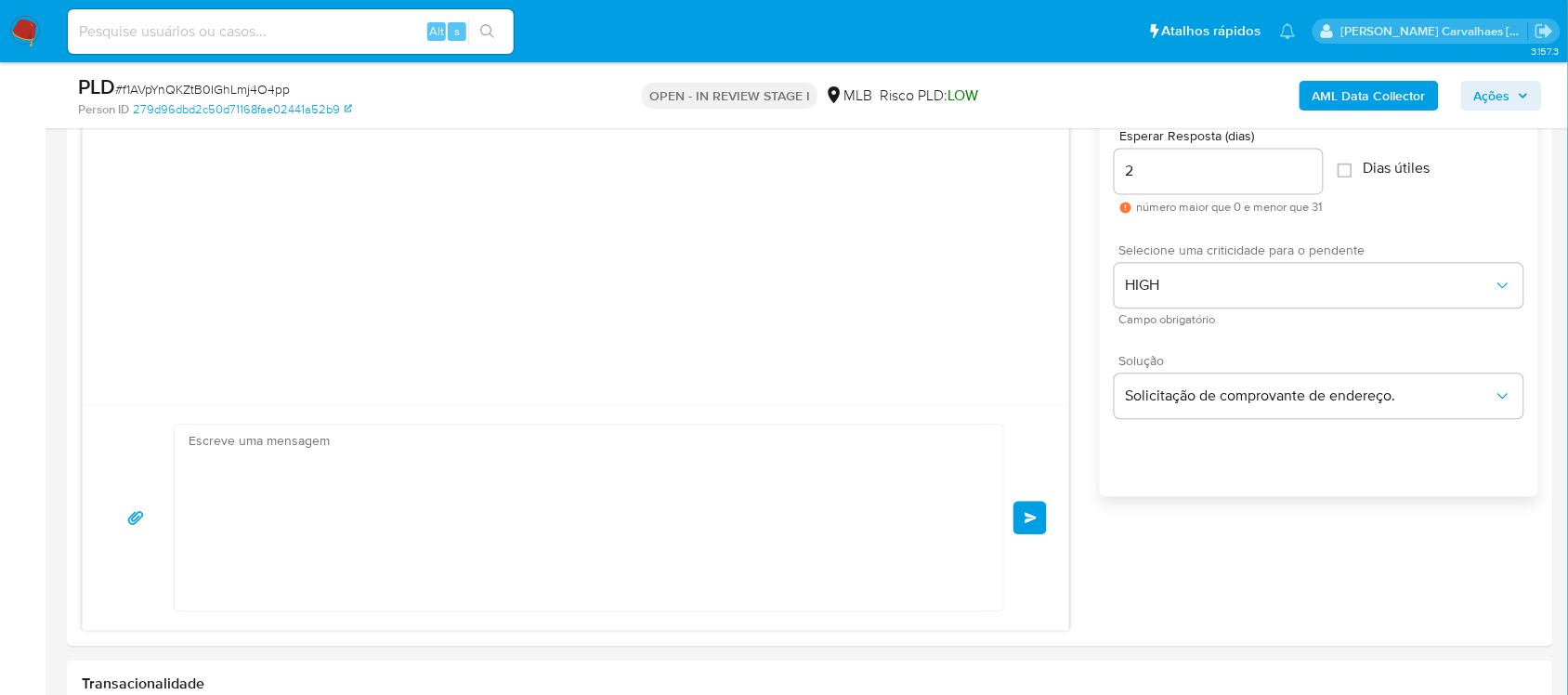
scroll to position [205, 0]
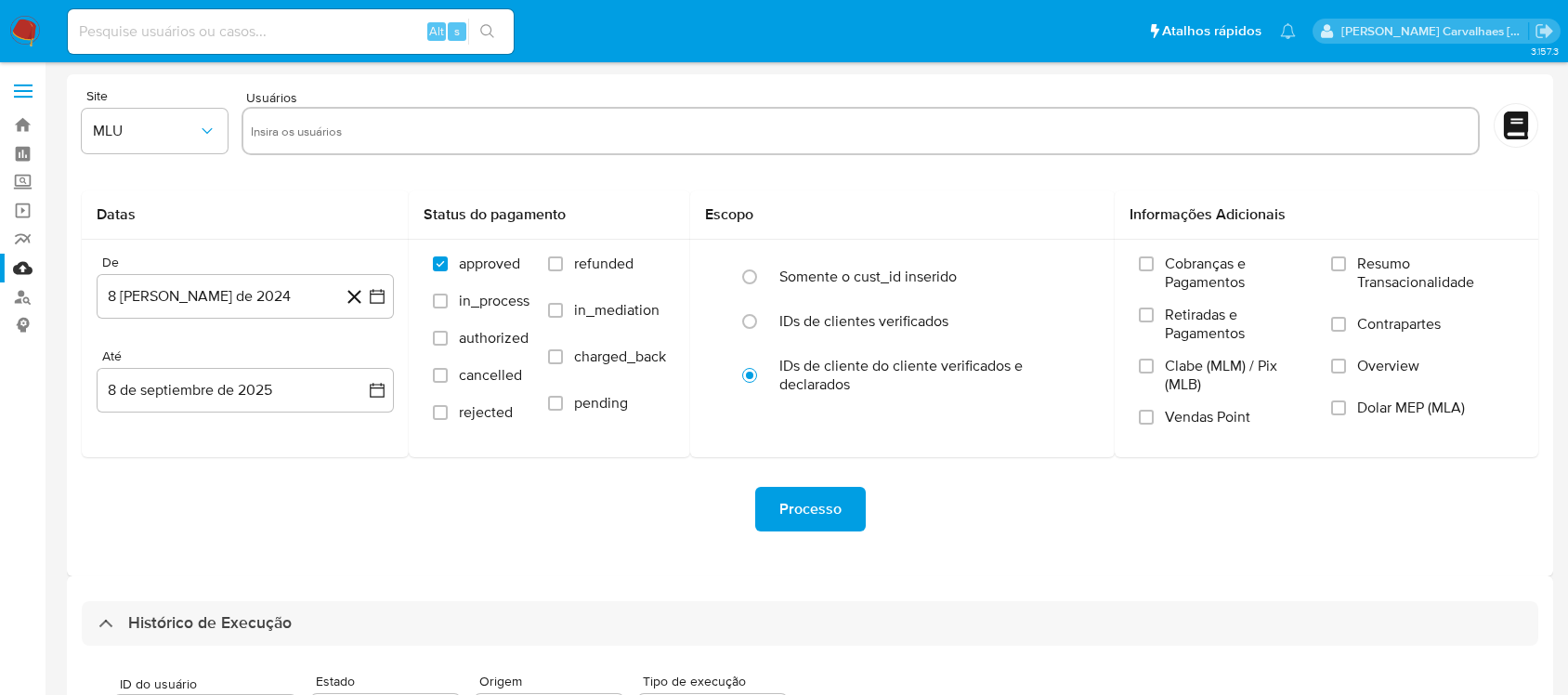
select select "25"
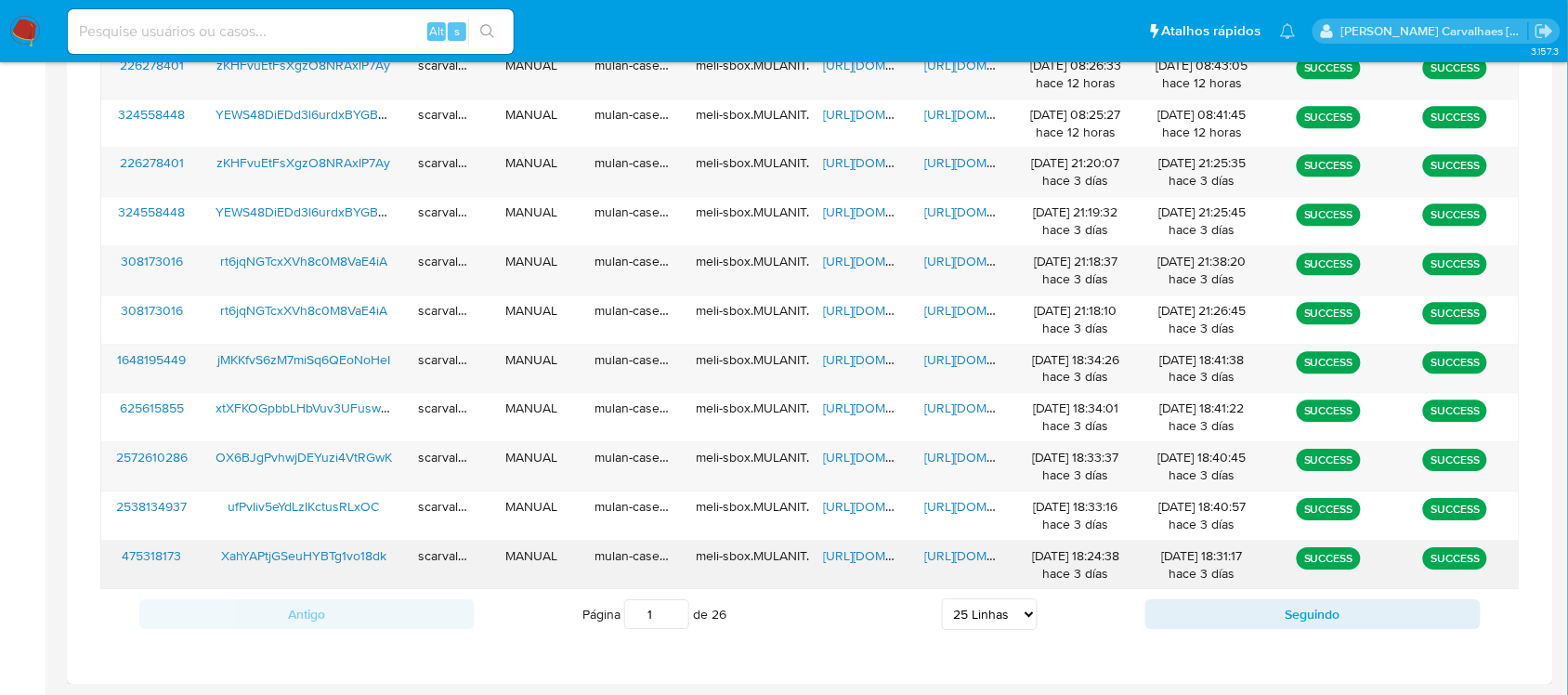
scroll to position [1429, 0]
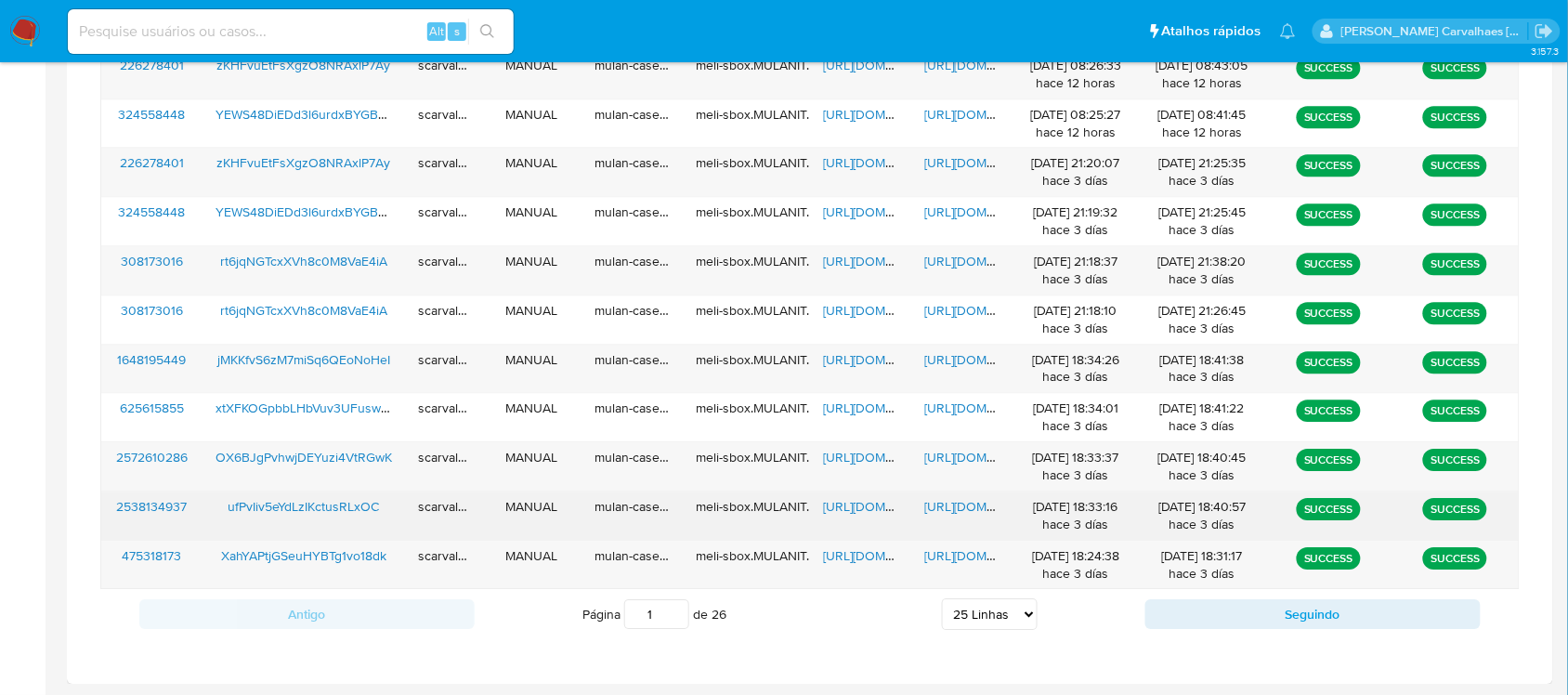
click at [943, 504] on span "[URL][DOMAIN_NAME]" at bounding box center [988, 507] width 128 height 19
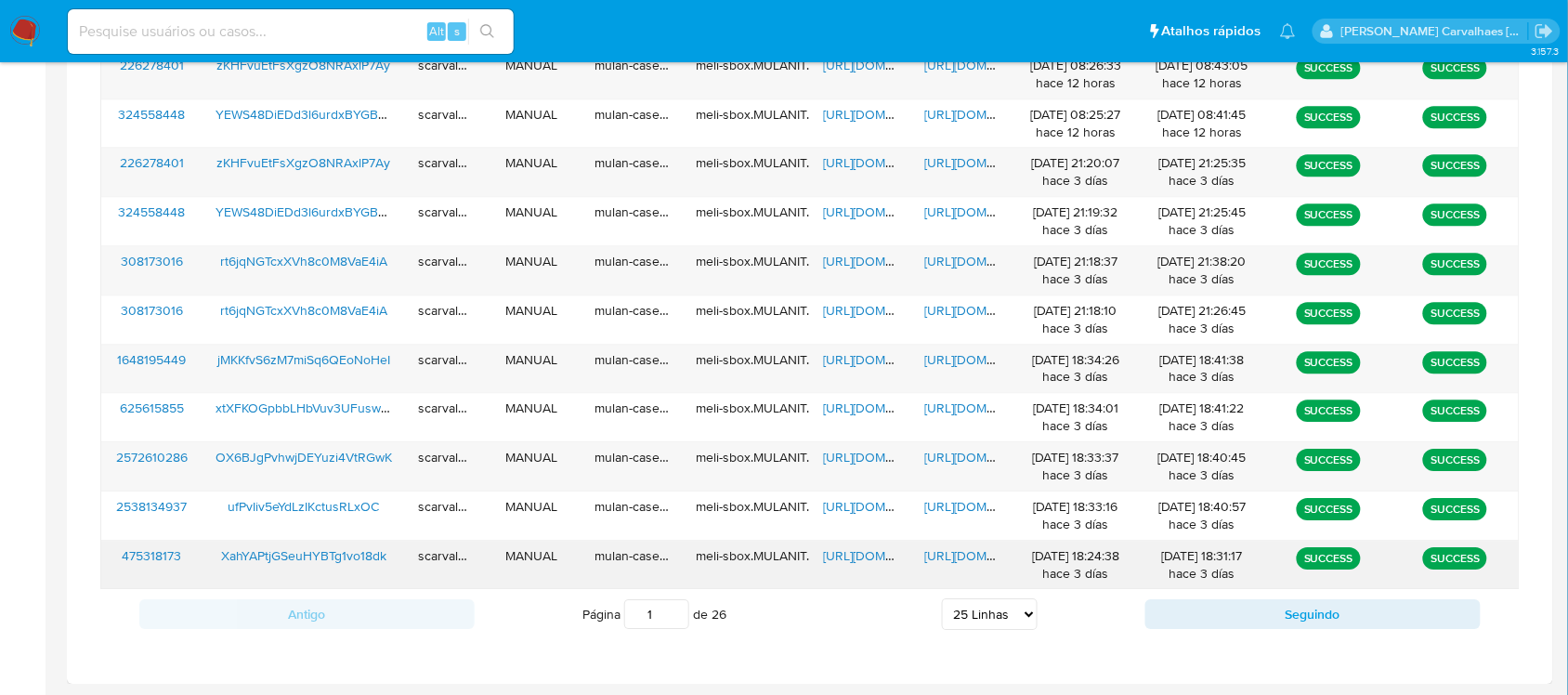
click at [953, 553] on span "[URL][DOMAIN_NAME]" at bounding box center [988, 555] width 128 height 19
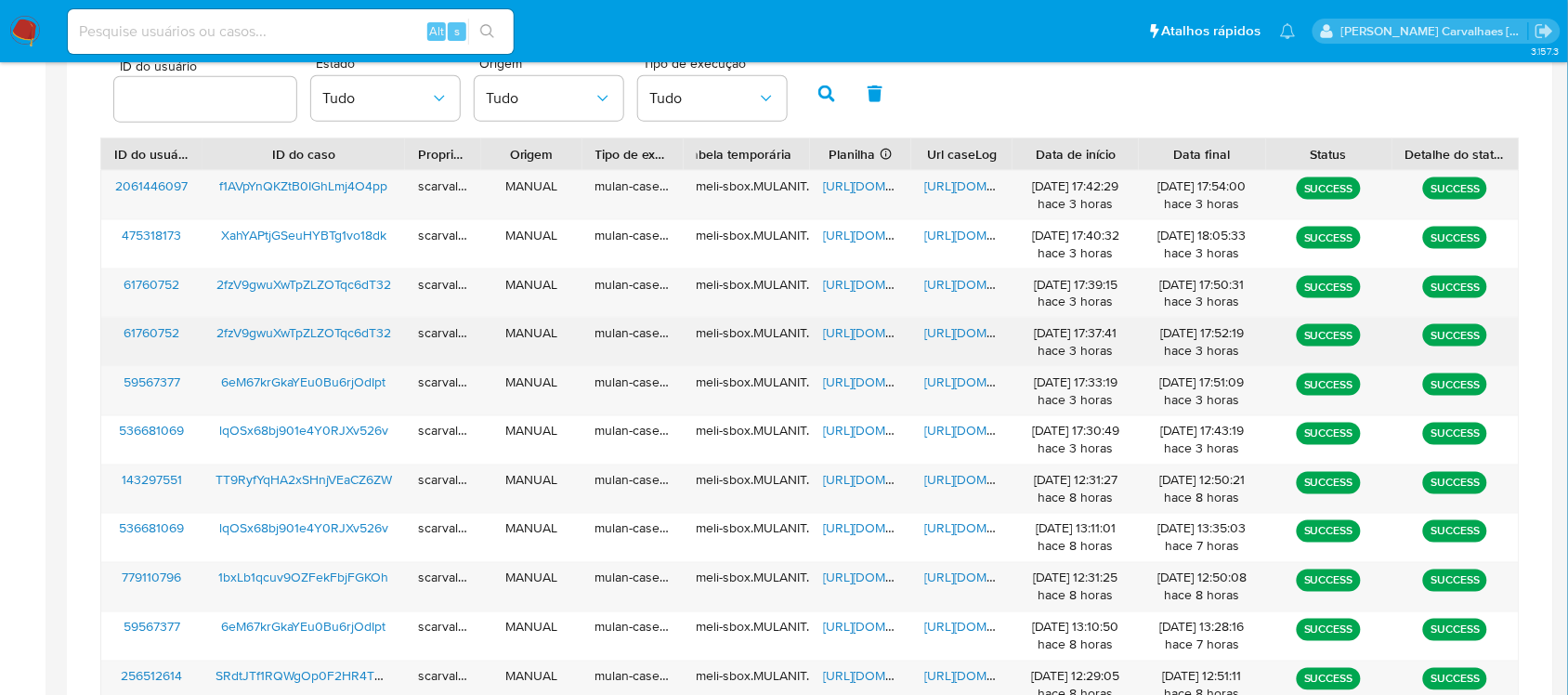
scroll to position [732, 0]
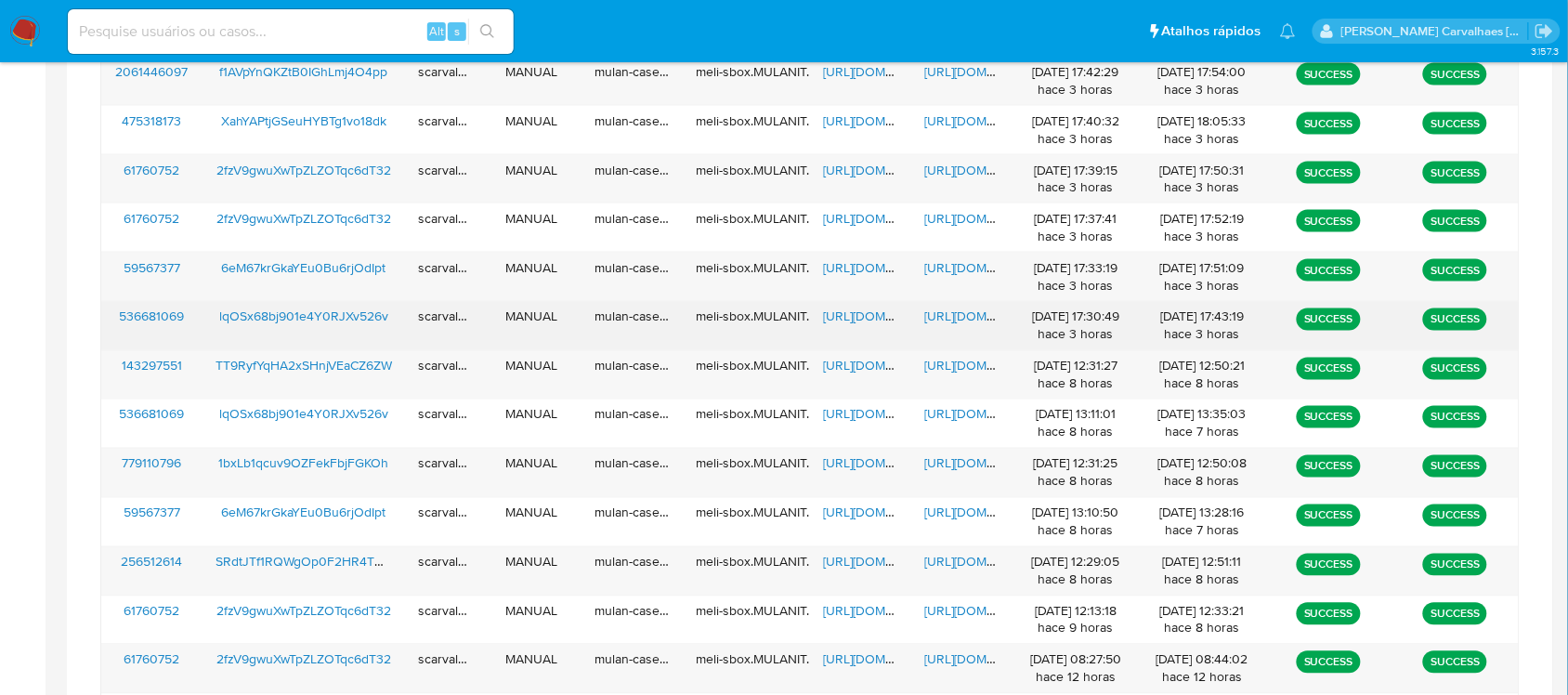
click at [961, 317] on span "https://docs.google.com/document/d/11zgxfsjTW5YQLDxnIW8DP_2qCCoPKkjTiXfscCwKXGU…" at bounding box center [988, 317] width 128 height 19
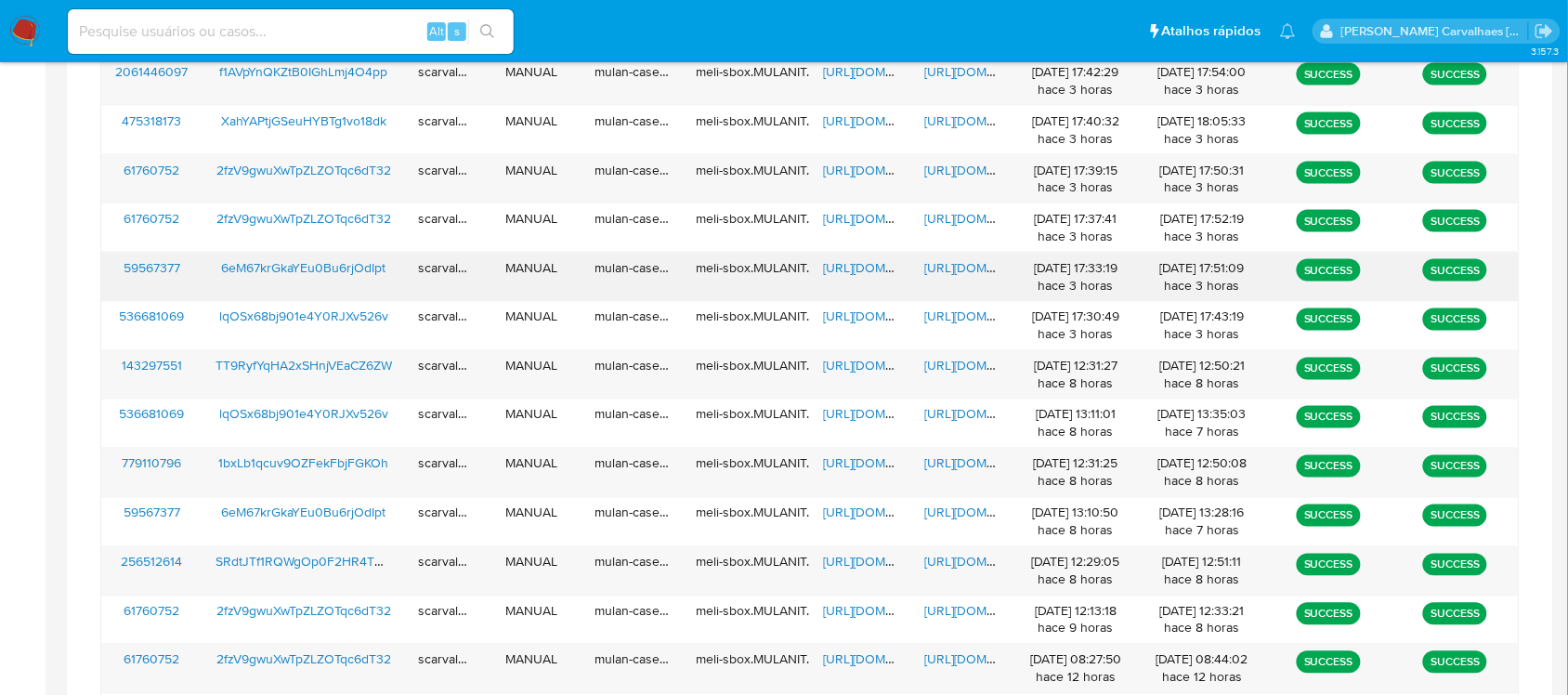
scroll to position [616, 0]
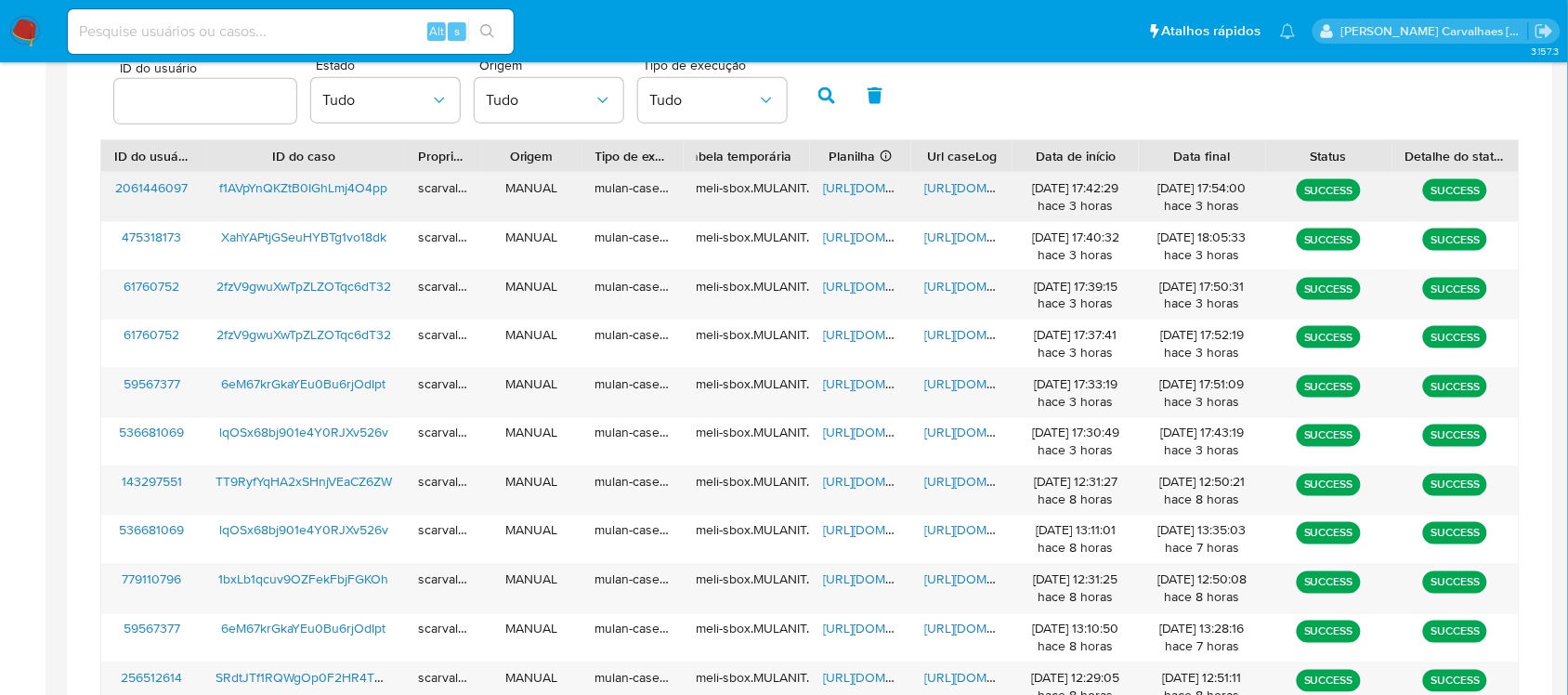
click at [861, 186] on span "https://docs.google.com/spreadsheets/d/1_ohcFENGcV6FZtrViurqQhEDpWmXHWqeQlaWmxu…" at bounding box center [887, 188] width 128 height 19
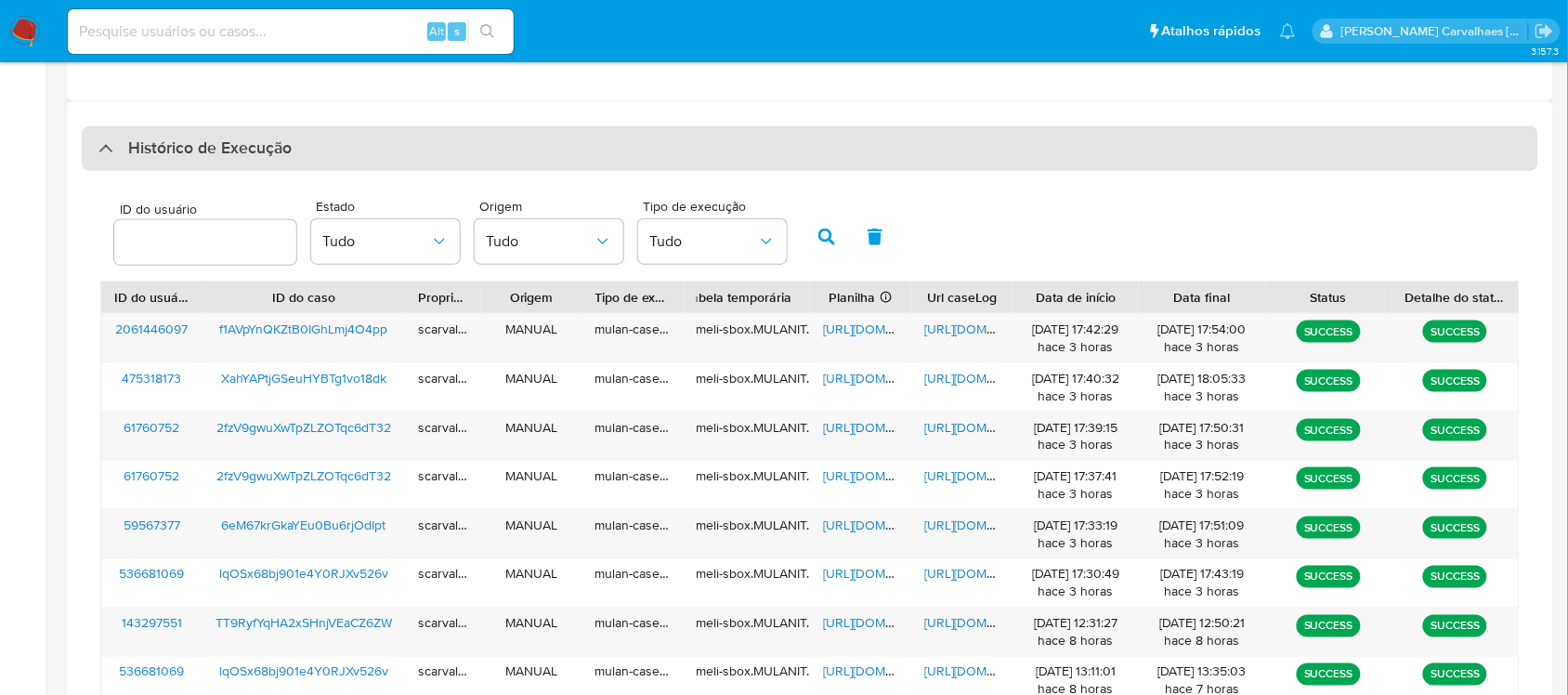
scroll to position [500, 0]
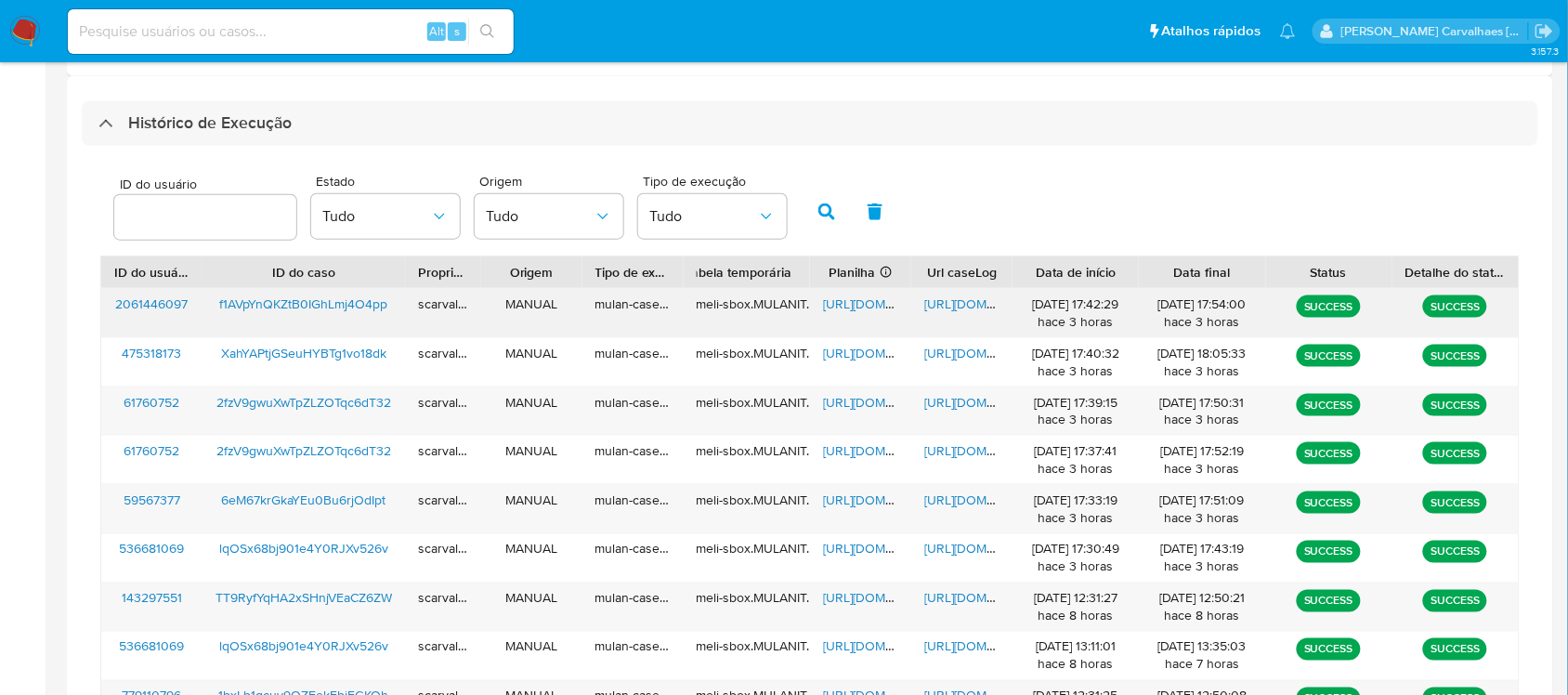
click at [851, 307] on span "https://docs.google.com/spreadsheets/d/1_ohcFENGcV6FZtrViurqQhEDpWmXHWqeQlaWmxu…" at bounding box center [887, 304] width 128 height 19
click at [963, 307] on span "https://docs.google.com/document/d/1MnCWhedan6jeOW6eeb0uwNM8quf6nngPAk69lGmFJCg…" at bounding box center [988, 304] width 128 height 19
click at [178, 20] on input at bounding box center [291, 32] width 446 height 24
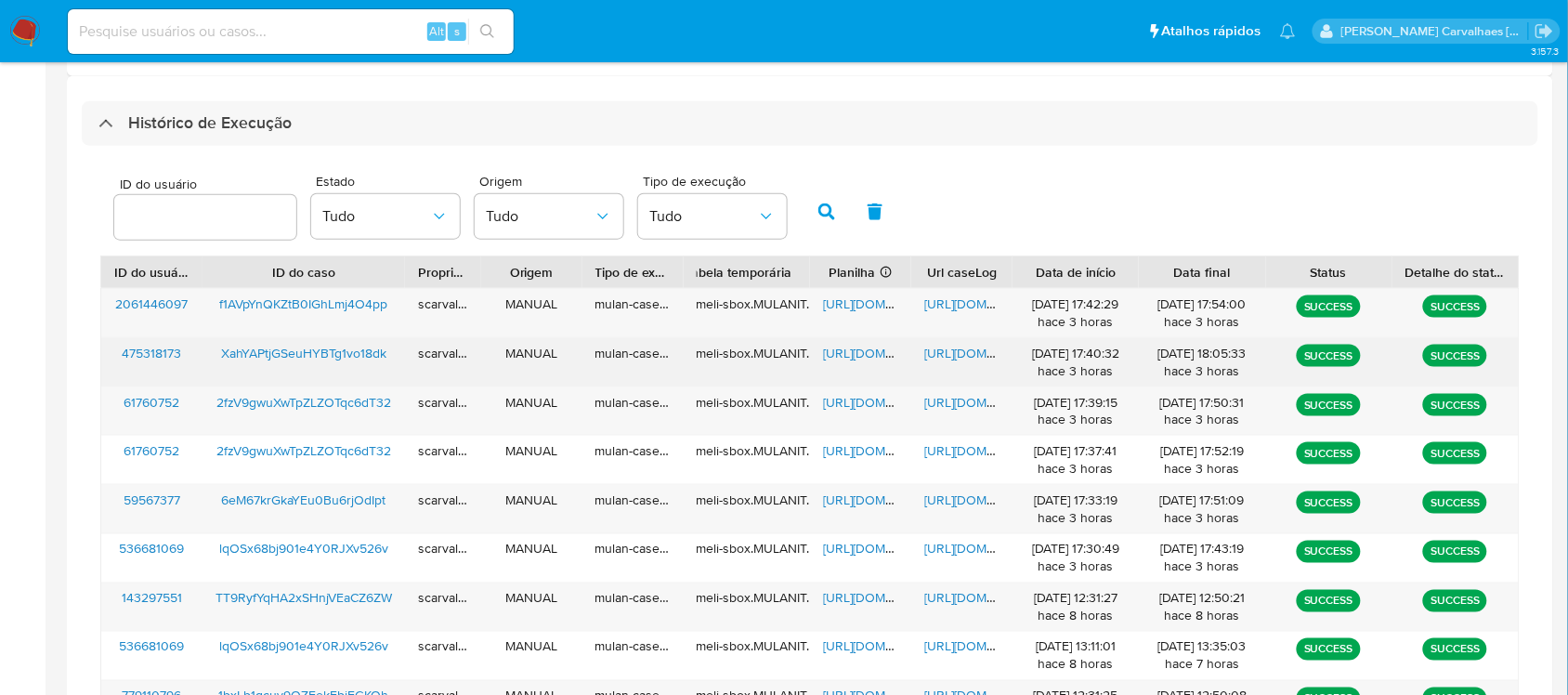
click at [948, 353] on span "https://docs.google.com/document/d/1tKou1N9_ZP-lkrF97FIOX24Ms3wiRo7sbIvT3c-PAz0…" at bounding box center [988, 353] width 128 height 19
click at [846, 353] on span "https://docs.google.com/spreadsheets/d/1tOjXH-K-W0XMXLxeDP8YcpVKoq5IlH3qmwtPzfP…" at bounding box center [887, 353] width 128 height 19
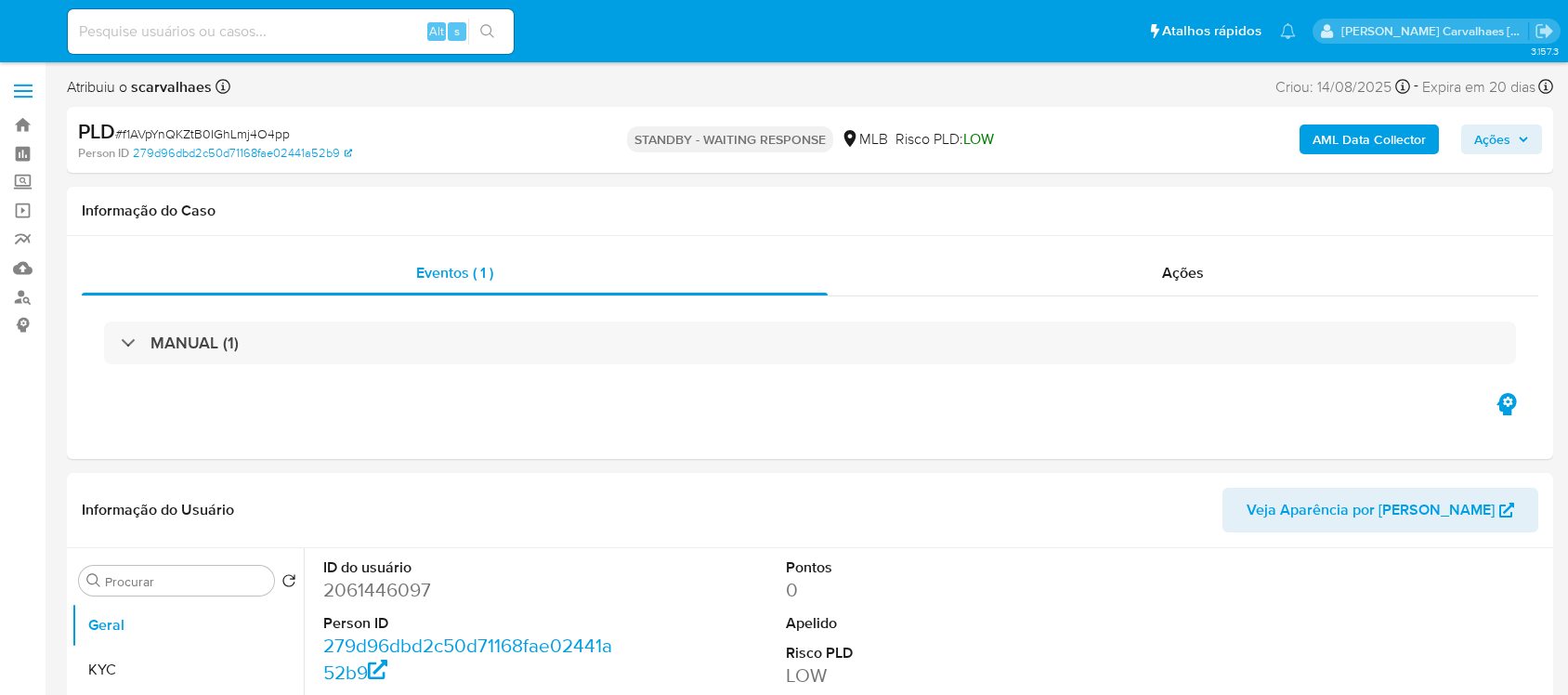
select select "10"
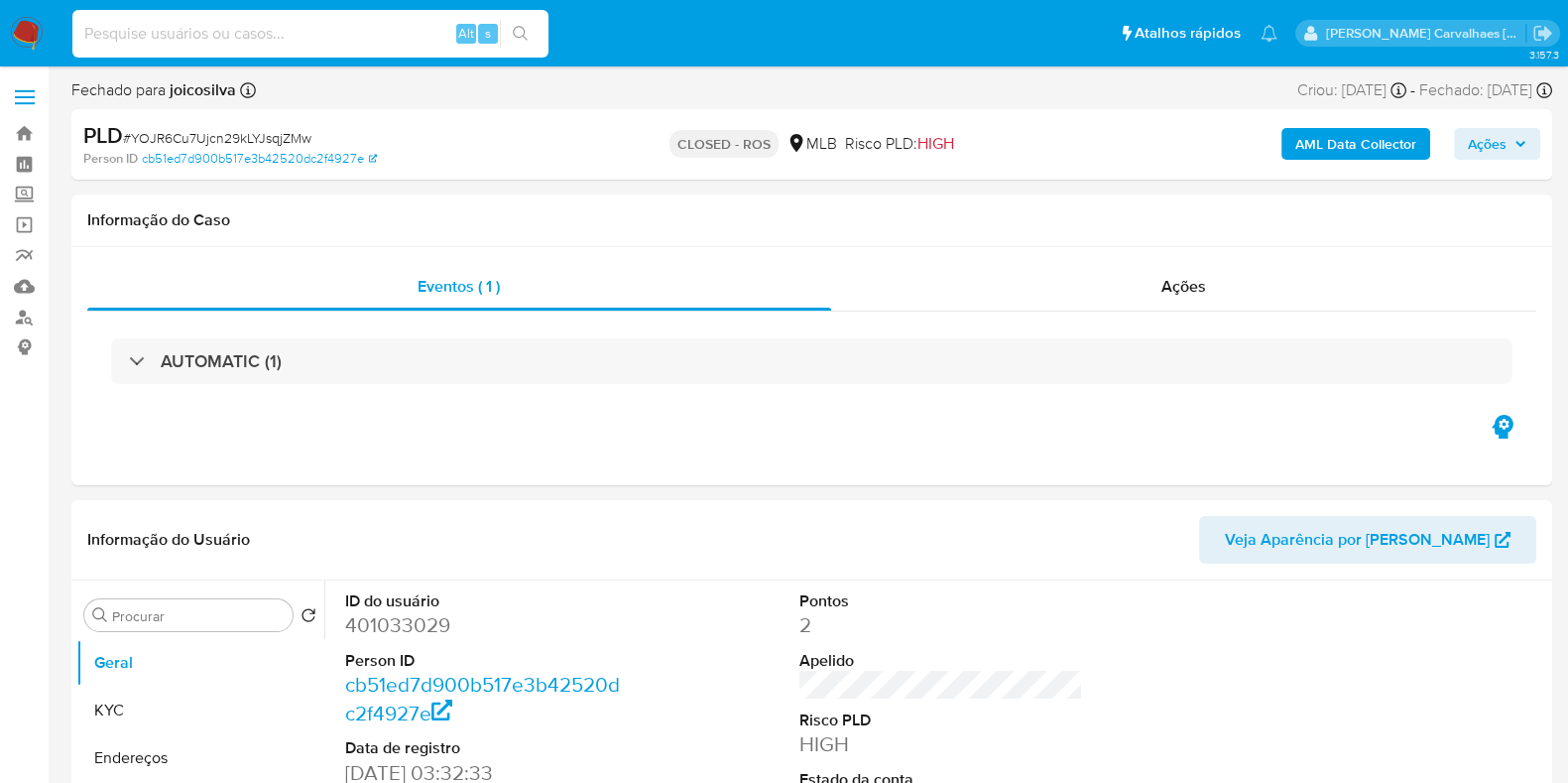
paste input "JkbjHG4ICP5lFxP0xkH2RYuz"
type input "JkbjHG4ICP5lFxP0xkH2RYuz"
select select "10"
type input "JkbjHG4ICP5lFxP0xkH2RYuz"
click at [530, 27] on button "search-icon" at bounding box center [520, 34] width 41 height 28
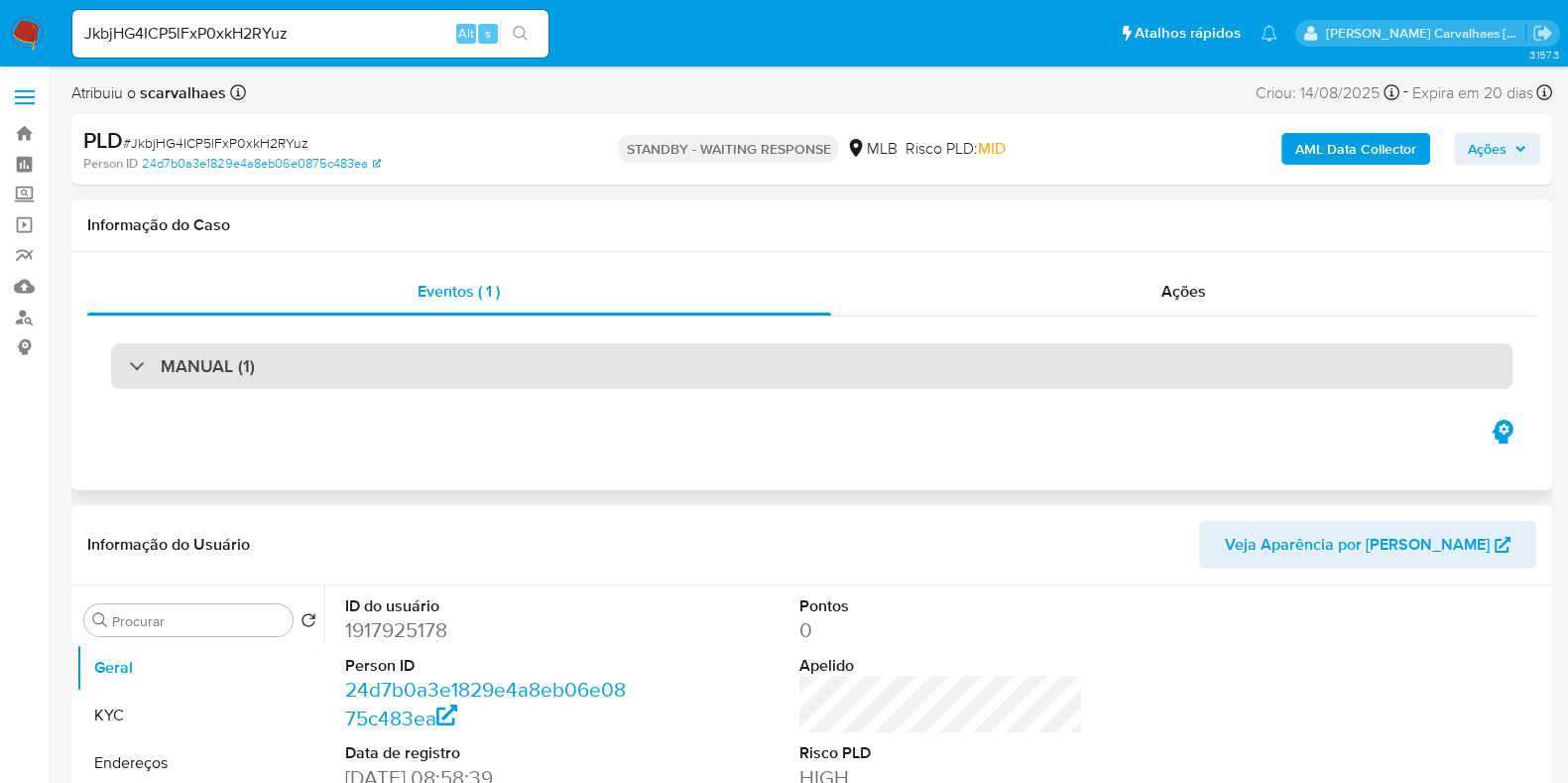
select select "10"
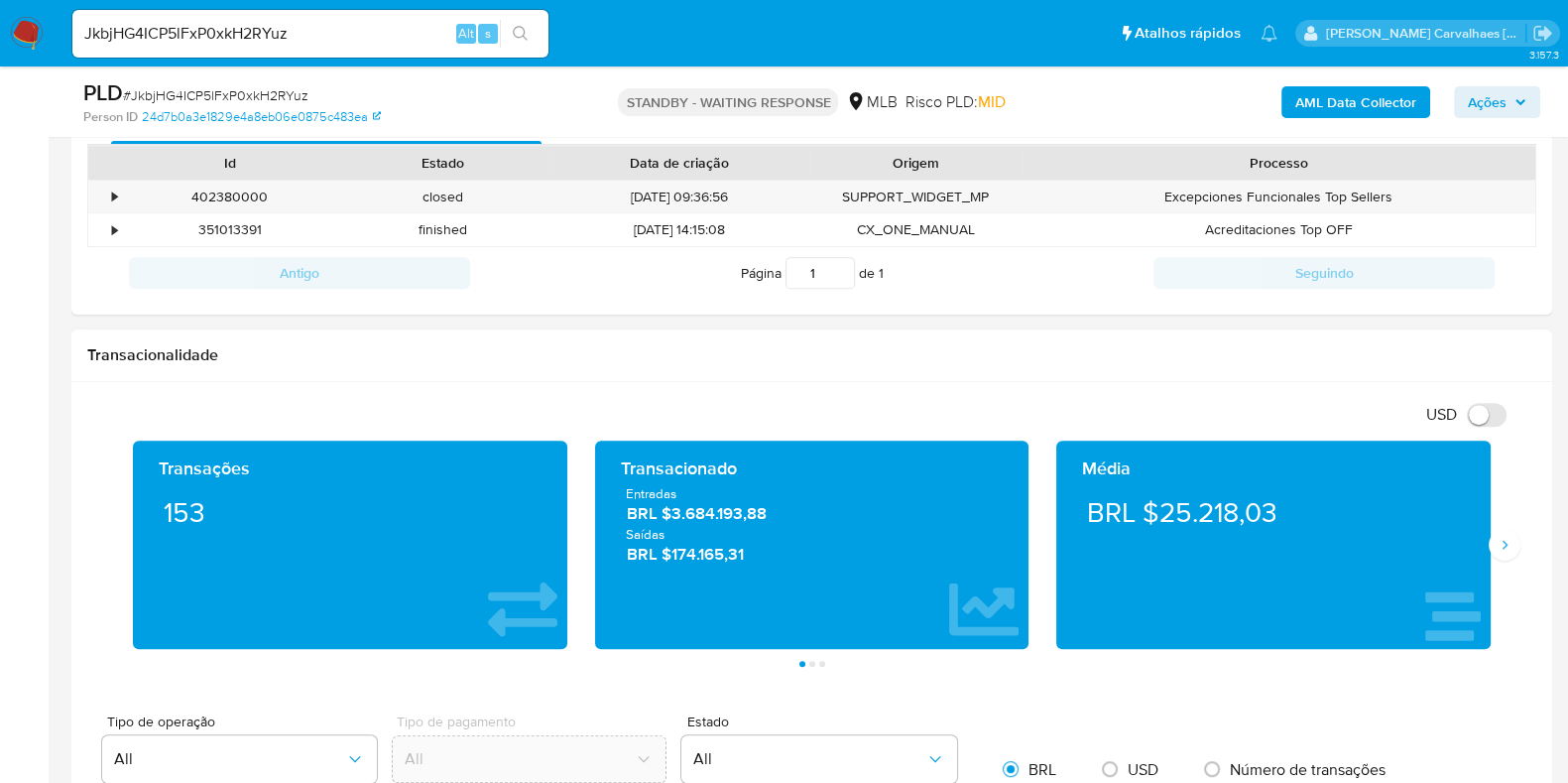
scroll to position [868, 0]
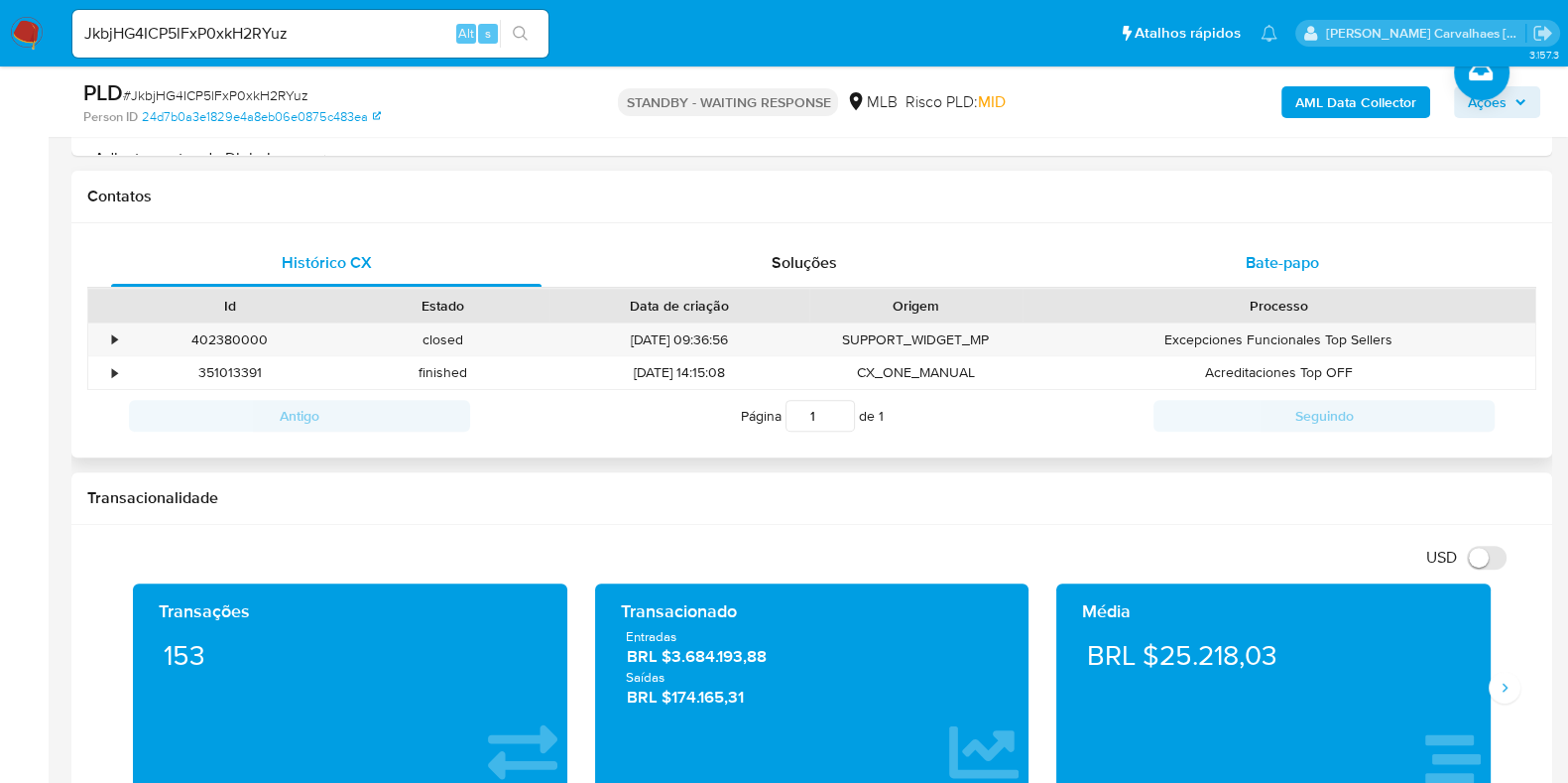
click at [1255, 264] on span "Bate-papo" at bounding box center [1283, 262] width 74 height 23
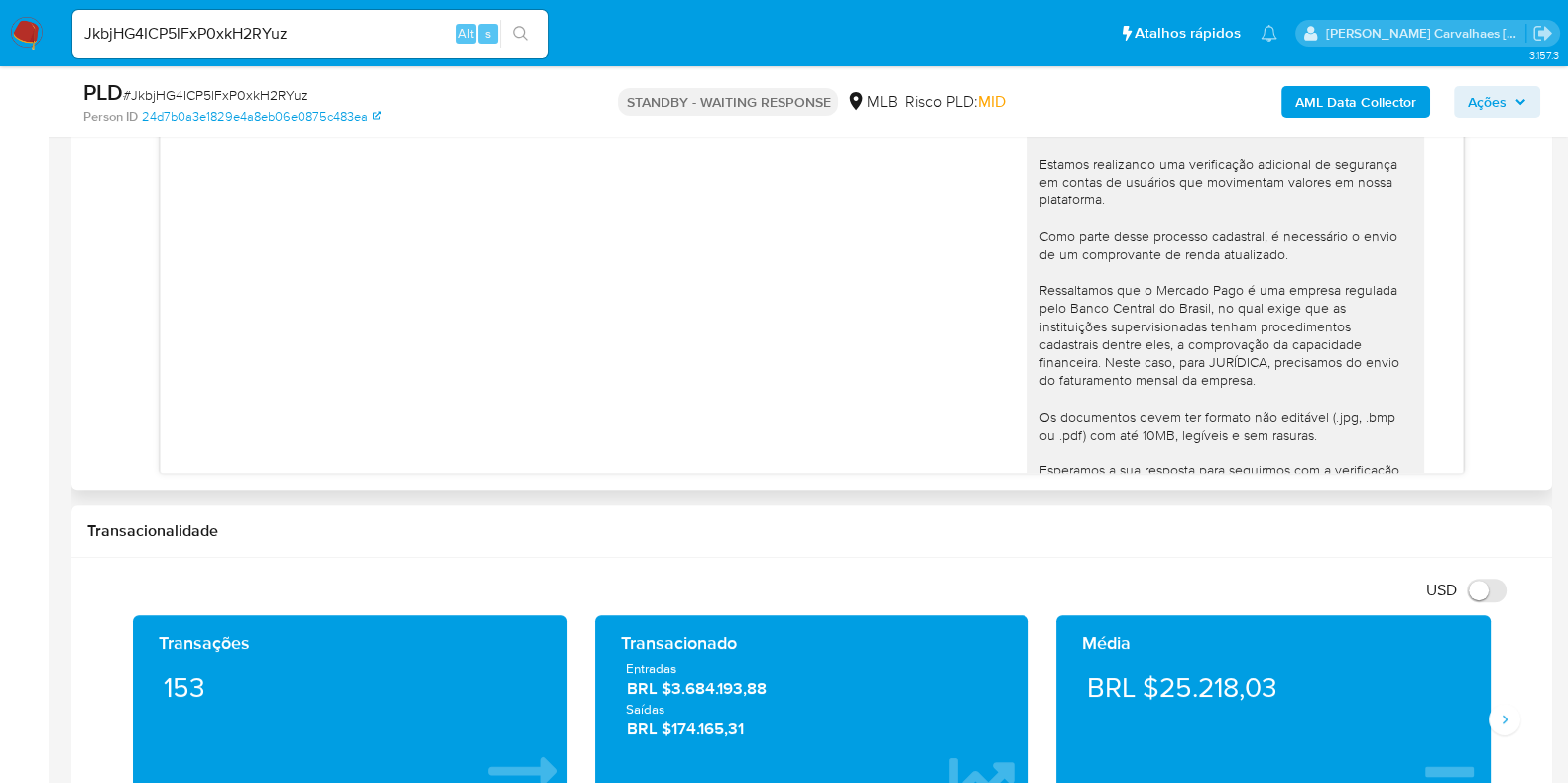
scroll to position [0, 0]
drag, startPoint x: 290, startPoint y: 30, endPoint x: 68, endPoint y: 52, distance: 223.1
click at [69, 52] on li "JkbjHG4ICP5lFxP0xkH2RYuz Alt s" at bounding box center [310, 33] width 486 height 50
paste input "XahYAPtjGSeuHYBTg1vo18dk"
type input "XahYAPtjGSeuHYBTg1vo18dk"
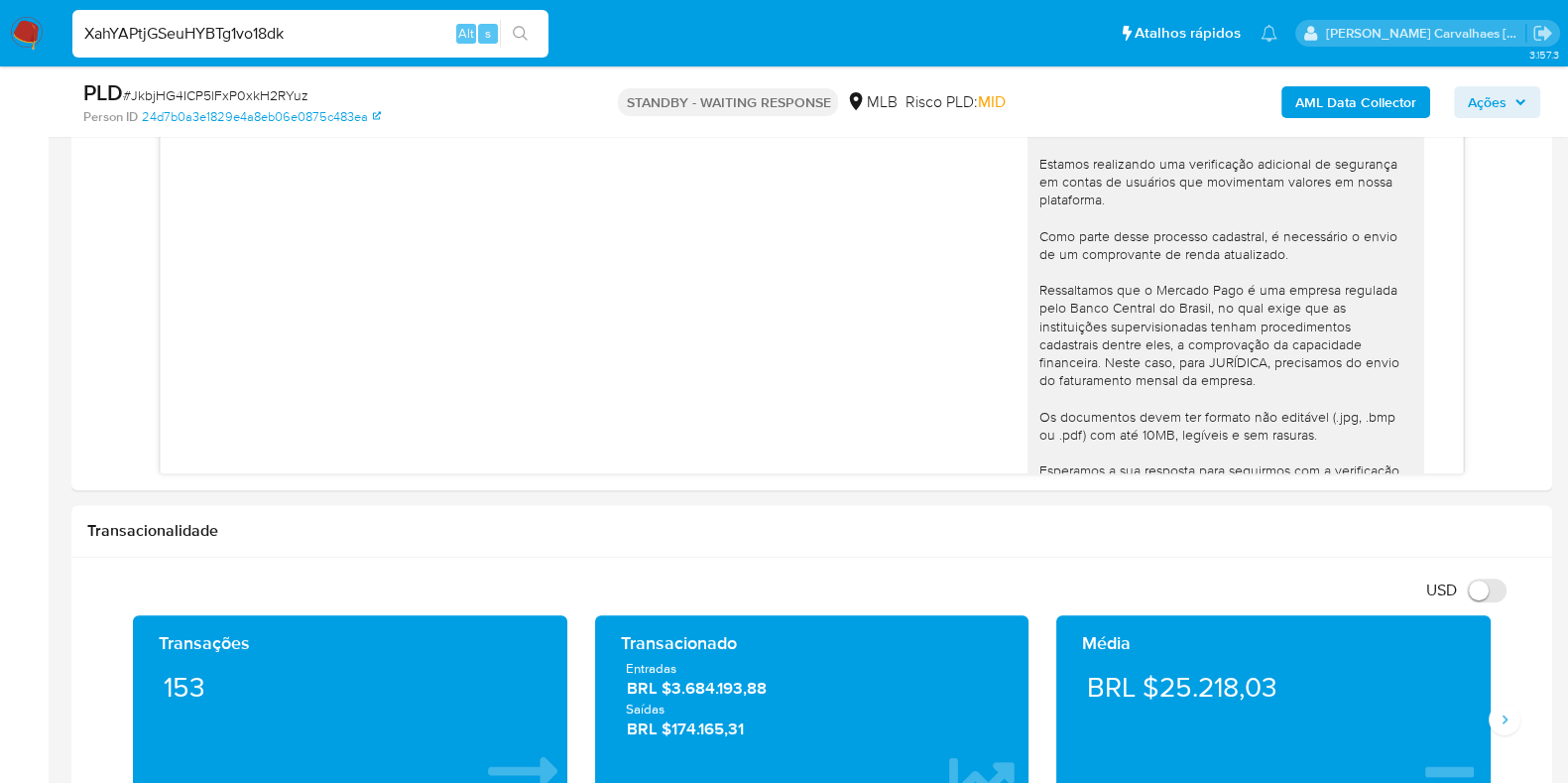
click at [524, 35] on icon "search-icon" at bounding box center [521, 34] width 16 height 16
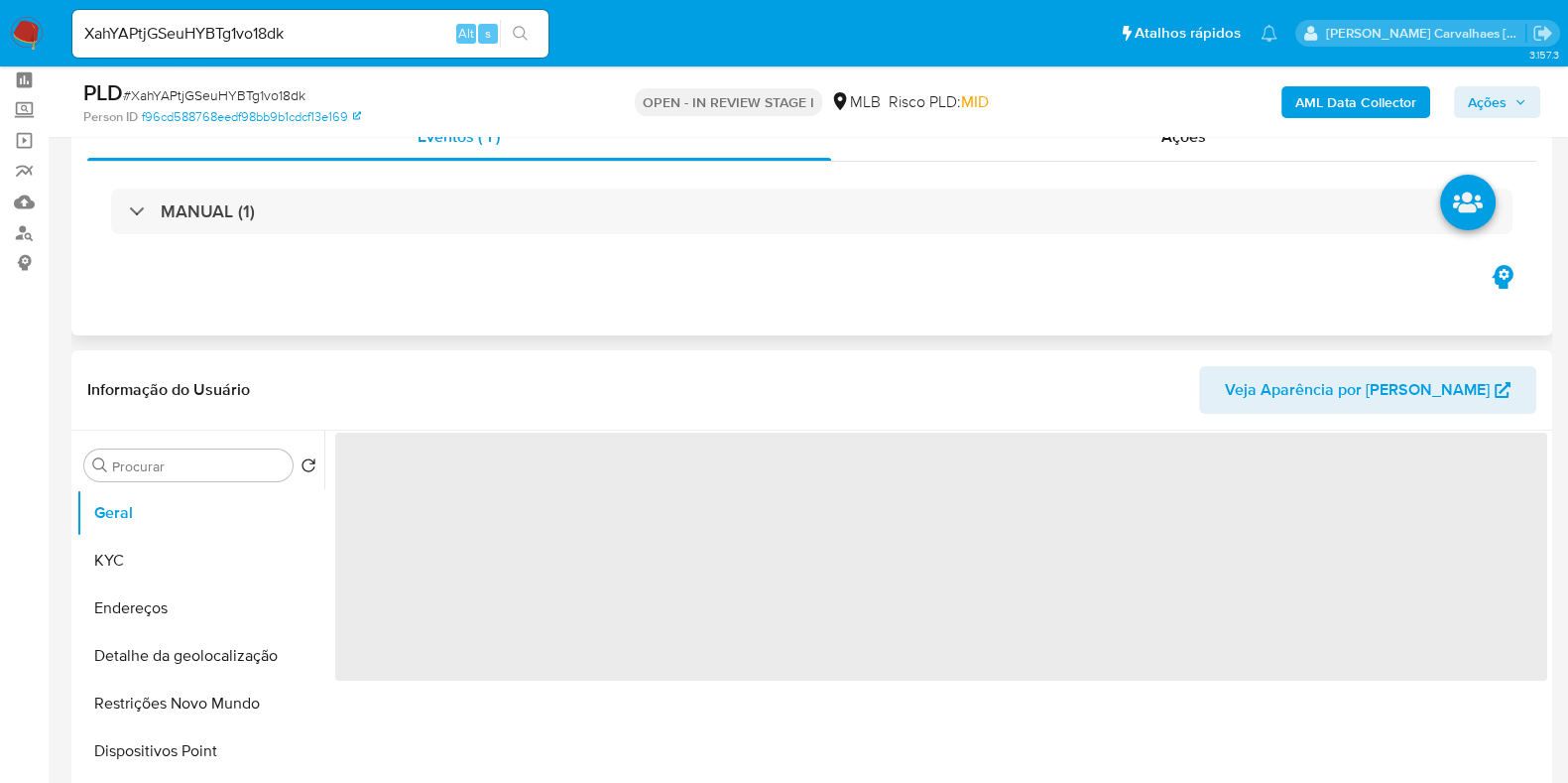
scroll to position [123, 0]
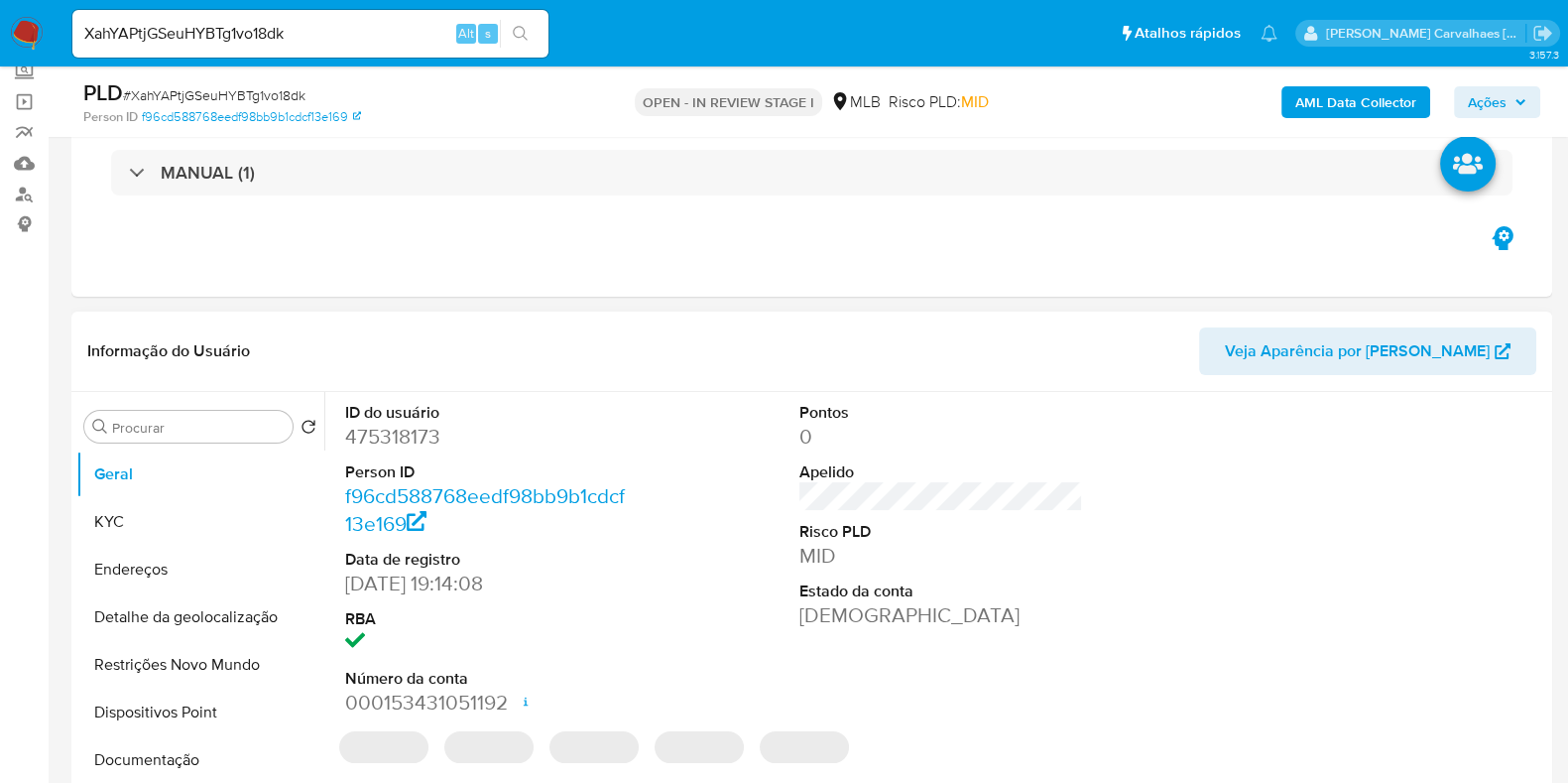
select select "10"
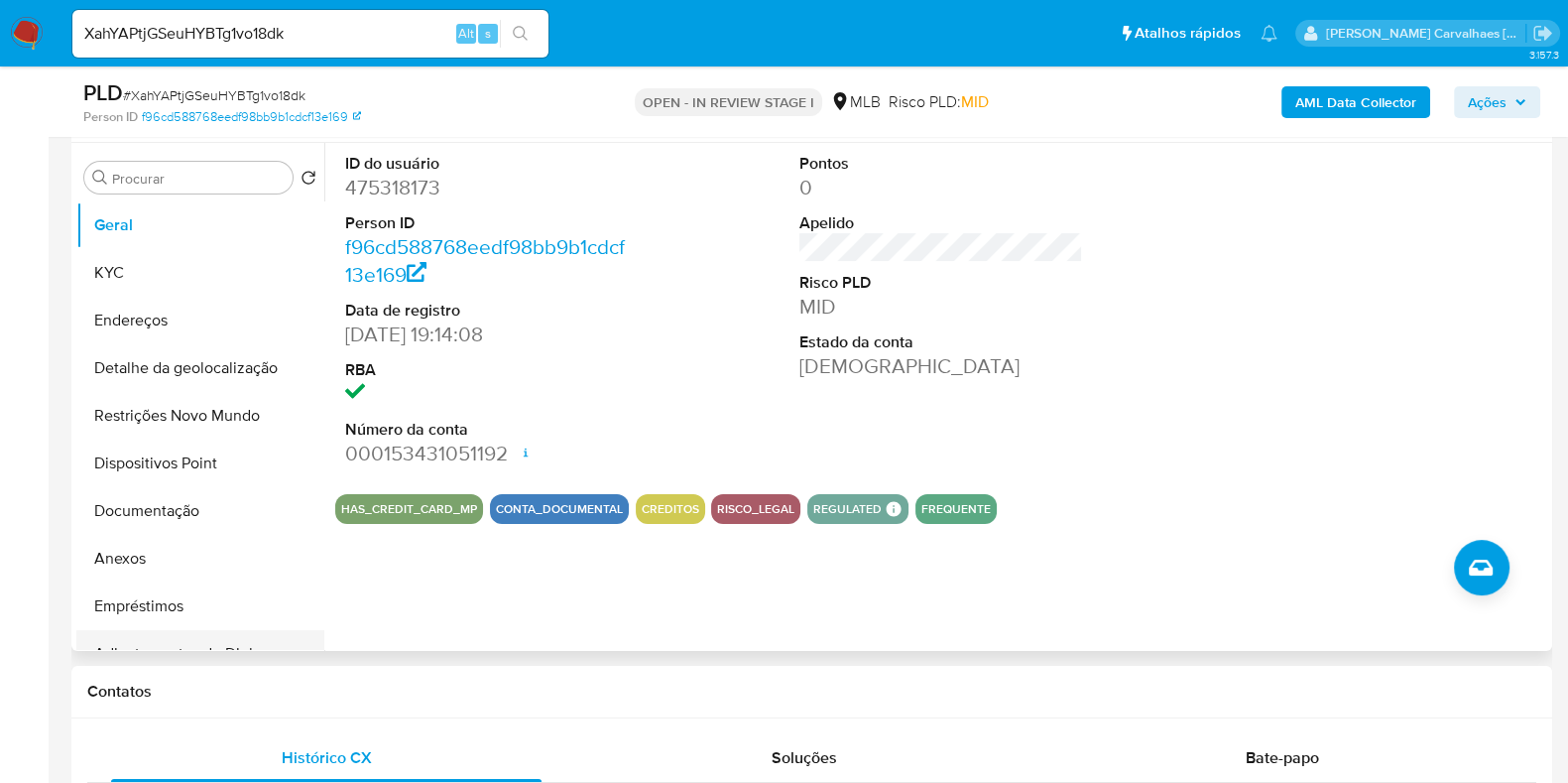
scroll to position [495, 0]
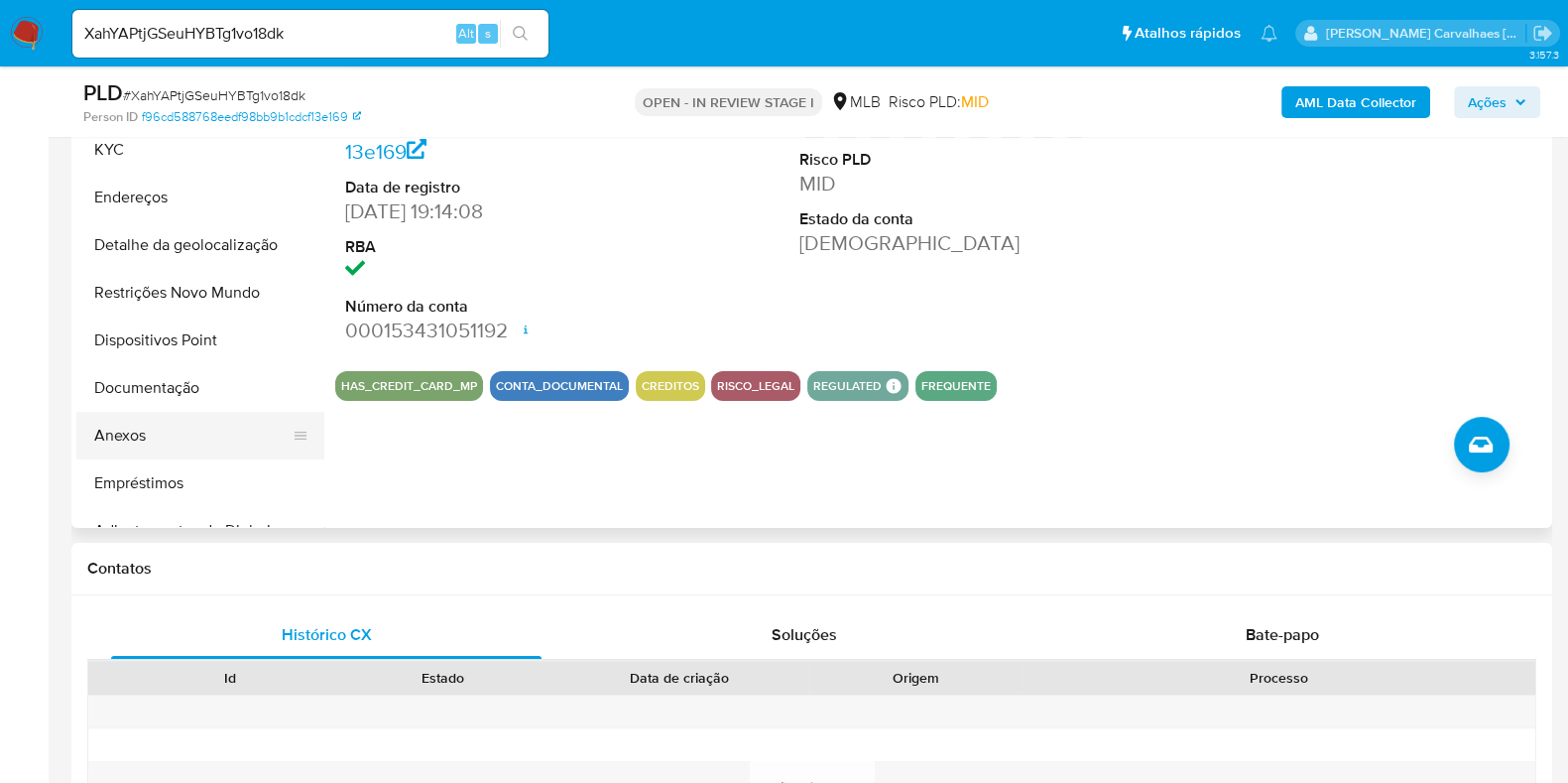
click at [151, 437] on button "Anexos" at bounding box center [192, 436] width 232 height 48
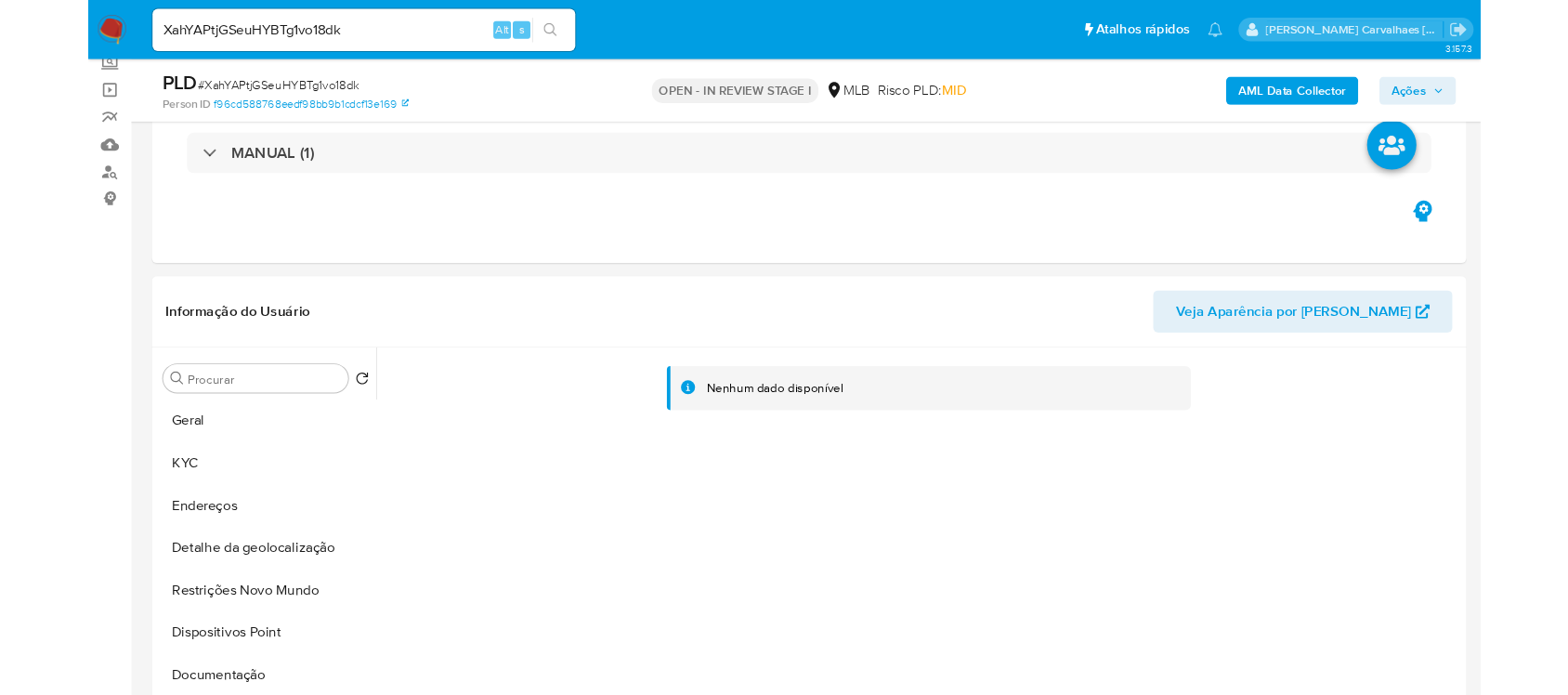
scroll to position [116, 0]
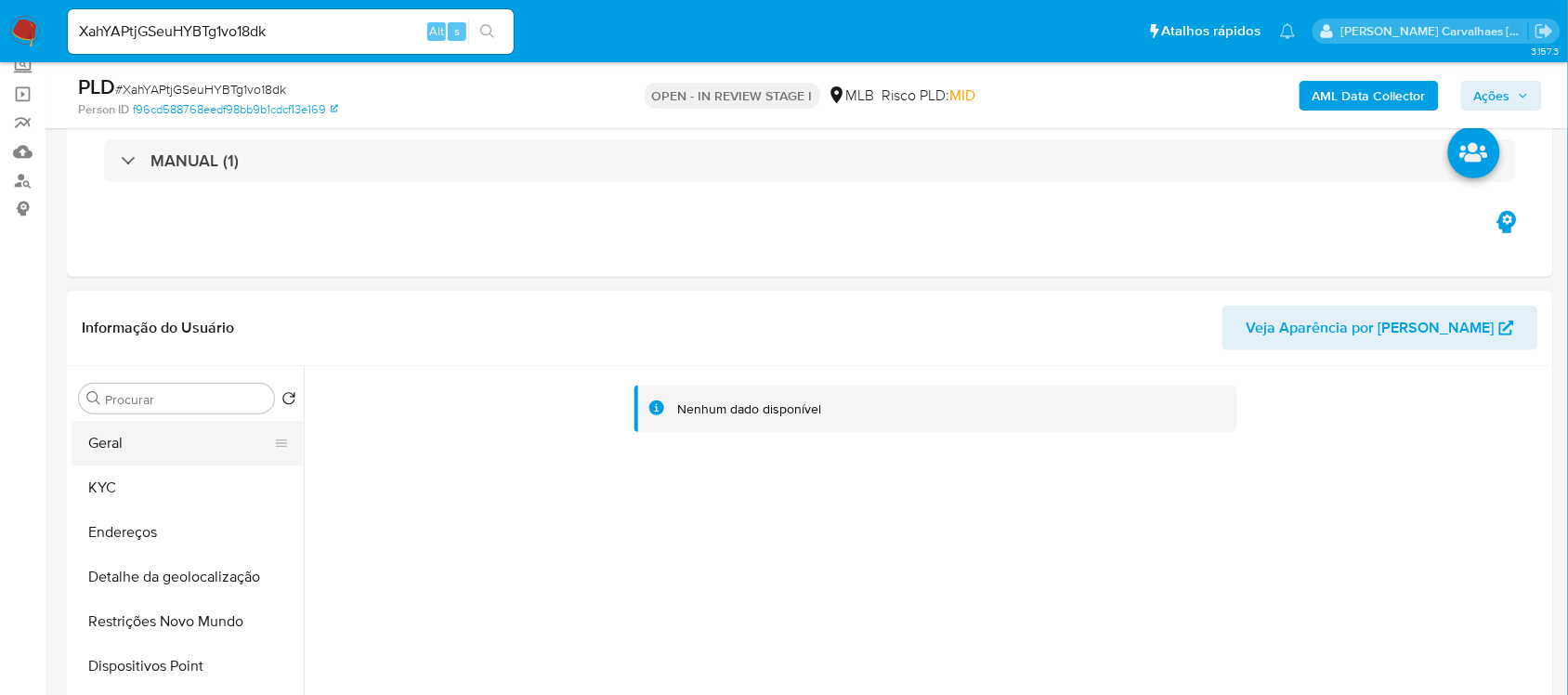
click at [179, 453] on button "Geral" at bounding box center [180, 443] width 217 height 45
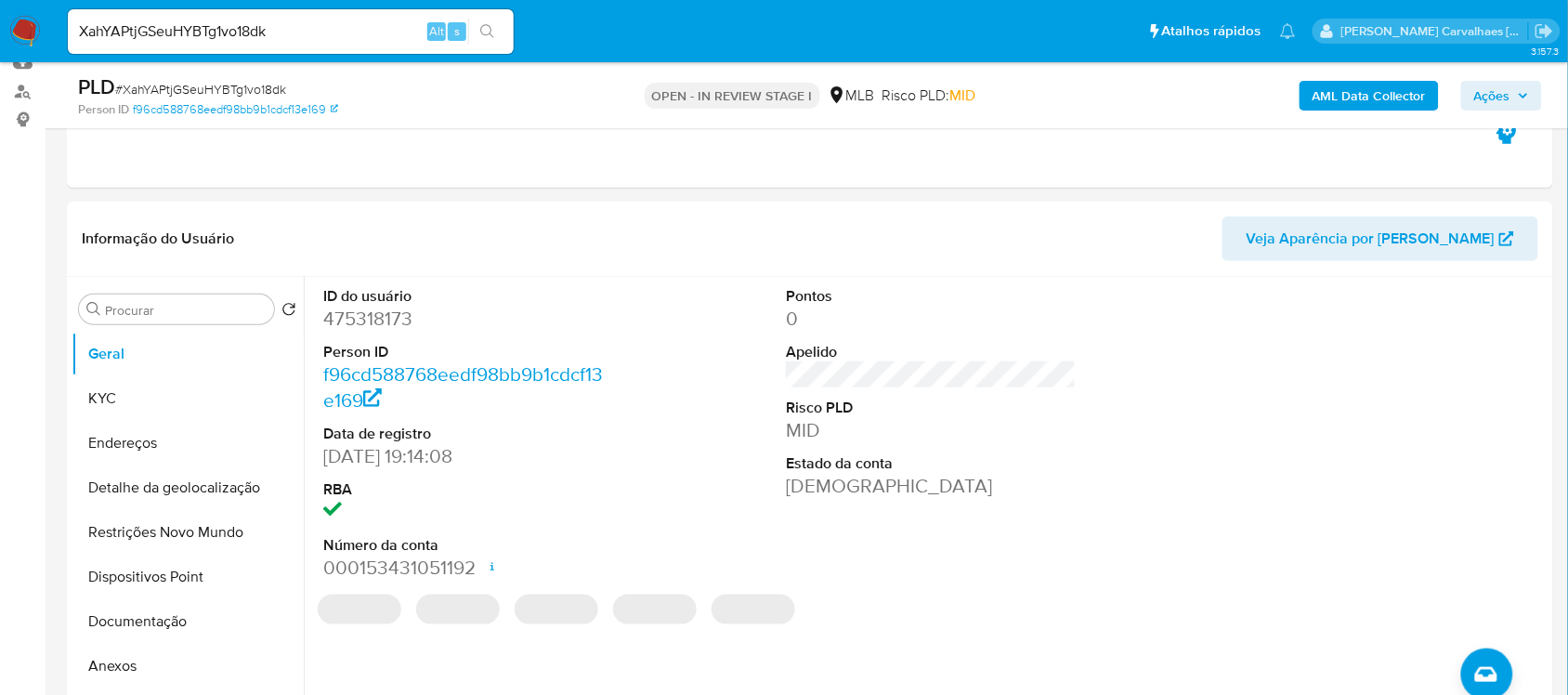
scroll to position [348, 0]
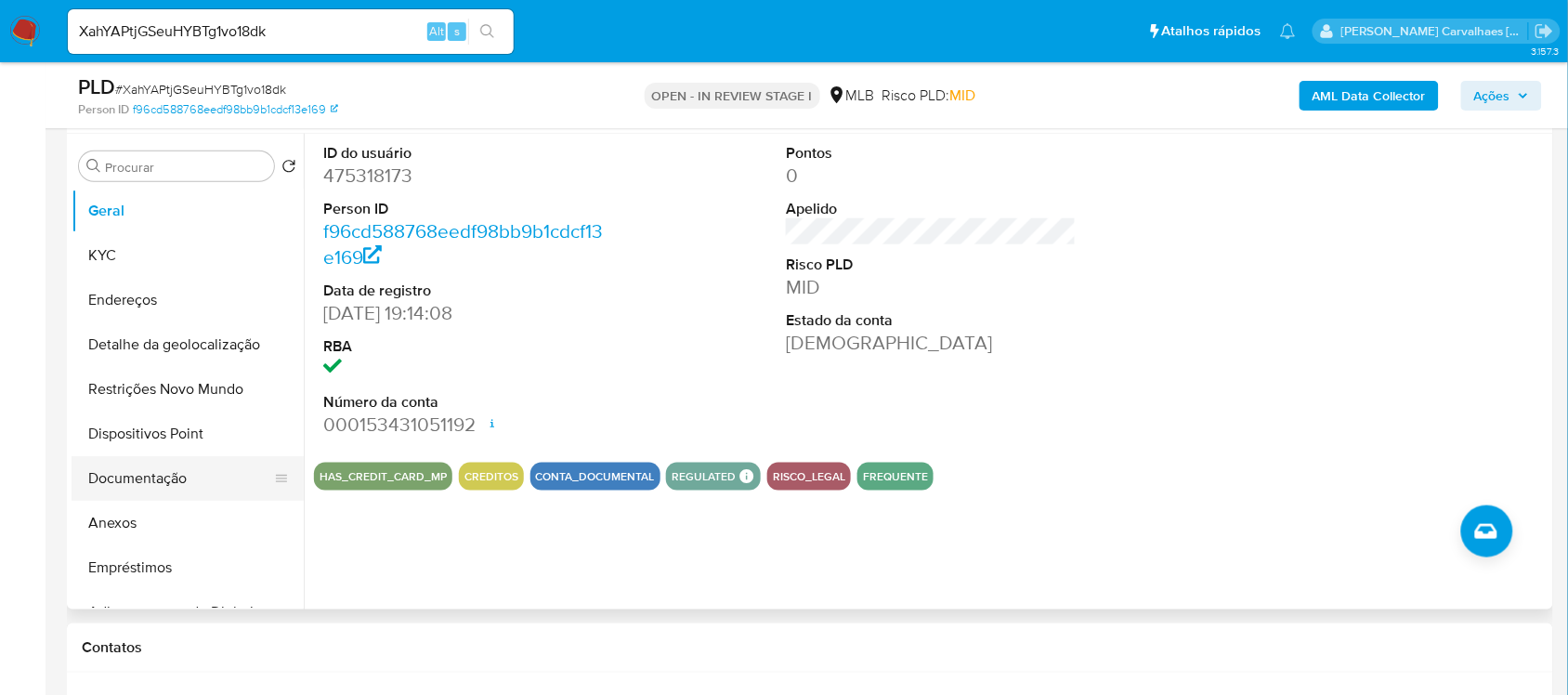
click at [164, 482] on button "Documentação" at bounding box center [180, 479] width 217 height 45
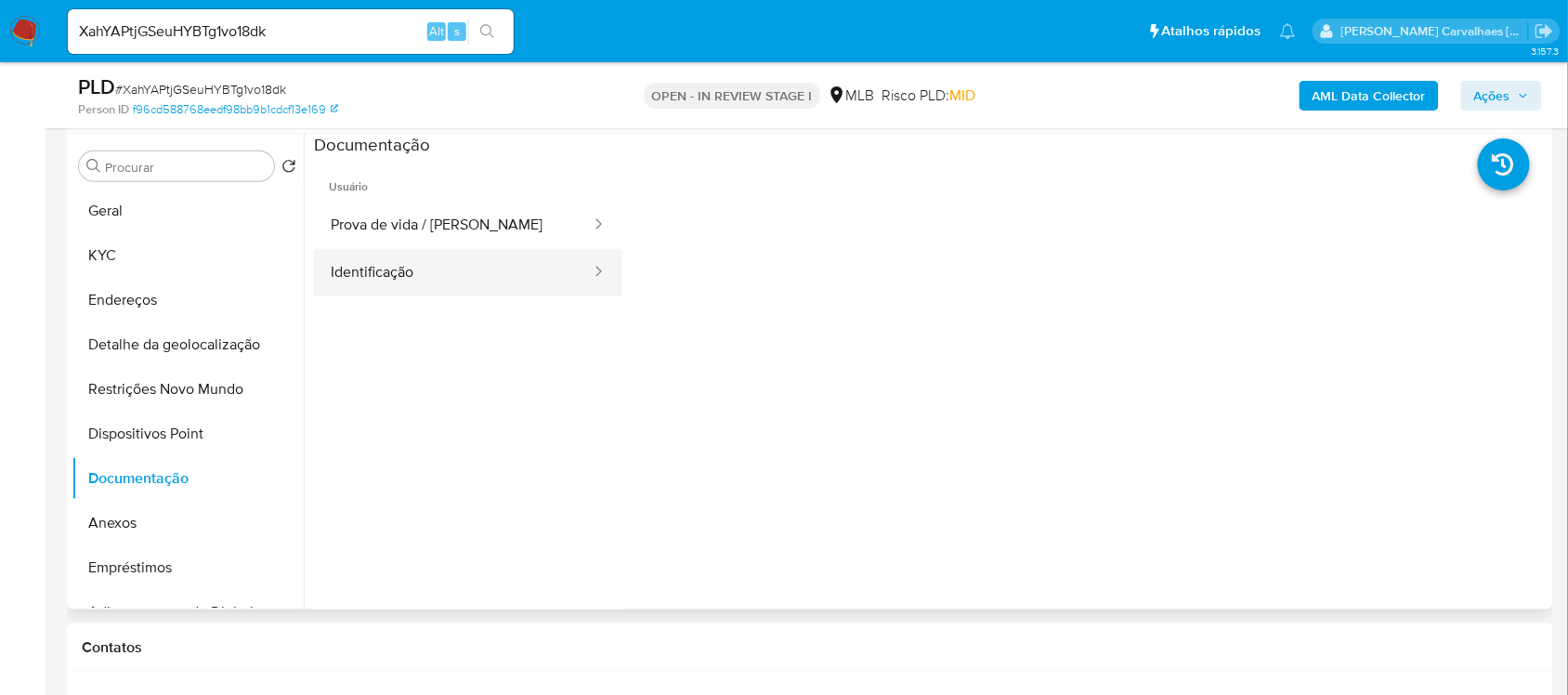
click at [461, 277] on button "Identificação" at bounding box center [453, 272] width 278 height 48
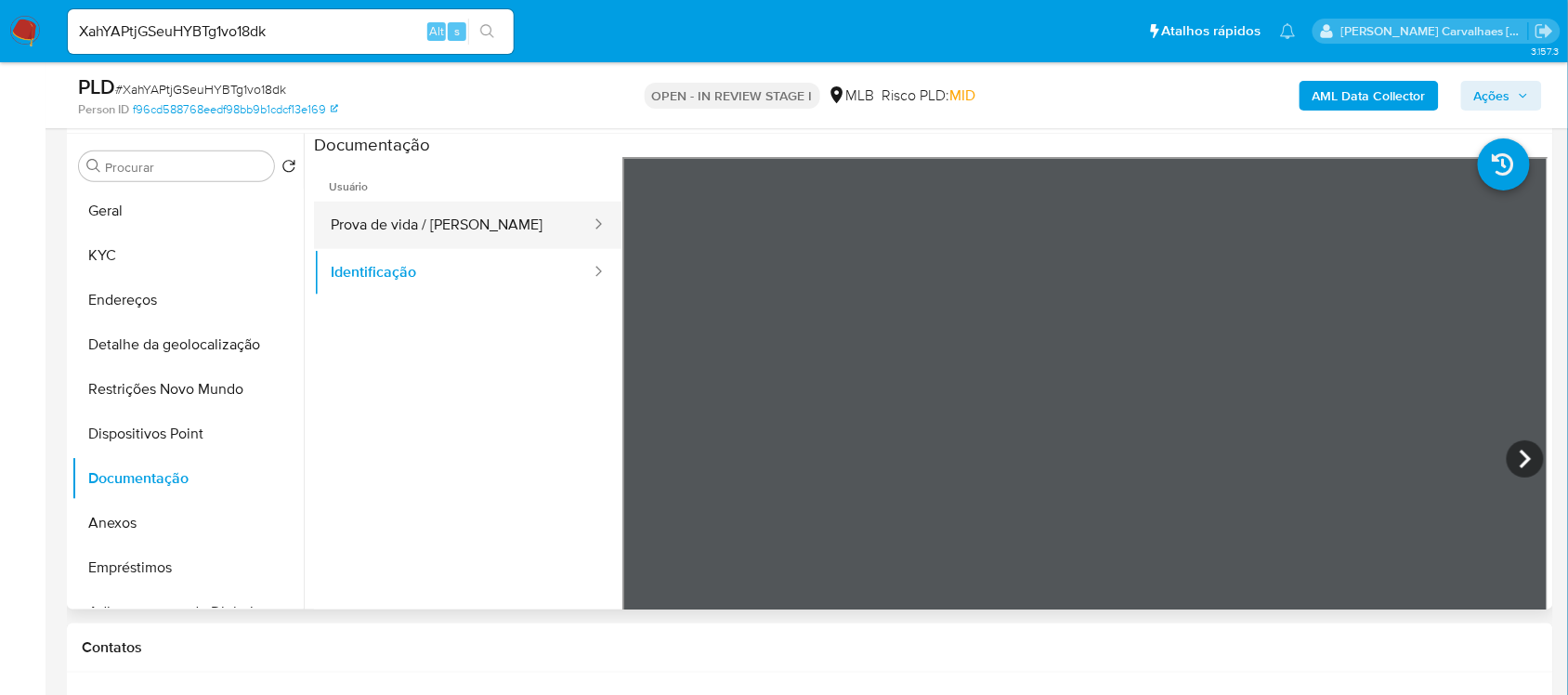
click at [397, 235] on button "Prova de vida / Selfie" at bounding box center [453, 225] width 278 height 48
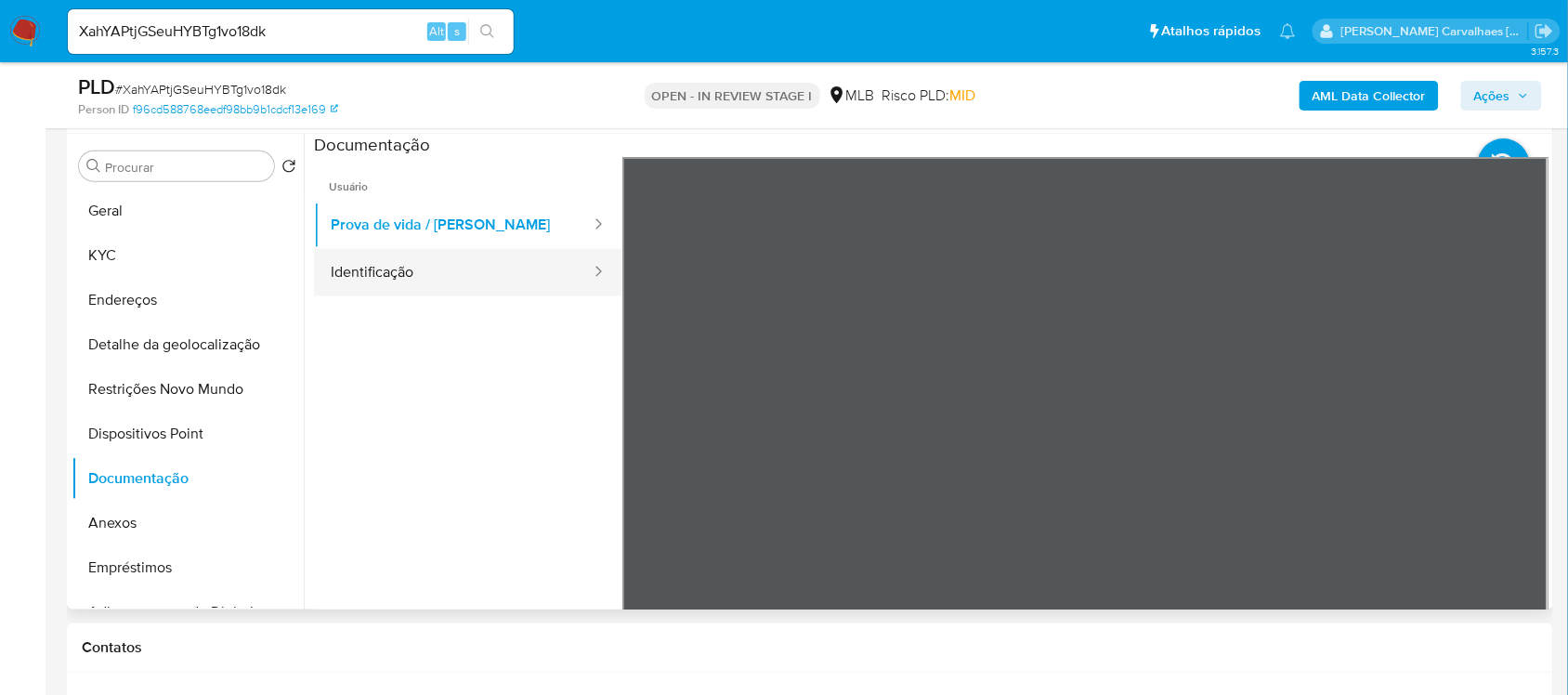
click at [416, 277] on button "Identificação" at bounding box center [453, 272] width 278 height 48
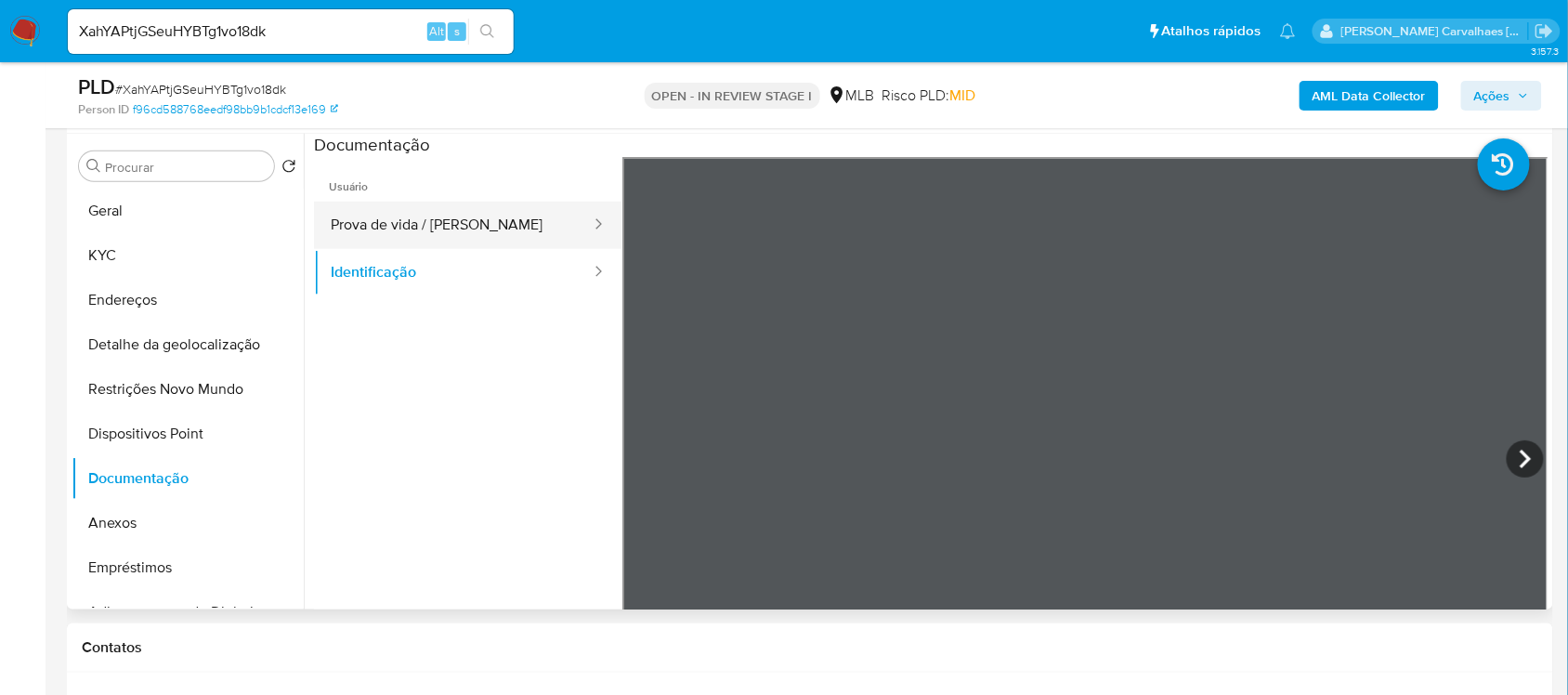
click at [396, 232] on button "Prova de vida / Selfie" at bounding box center [453, 225] width 278 height 48
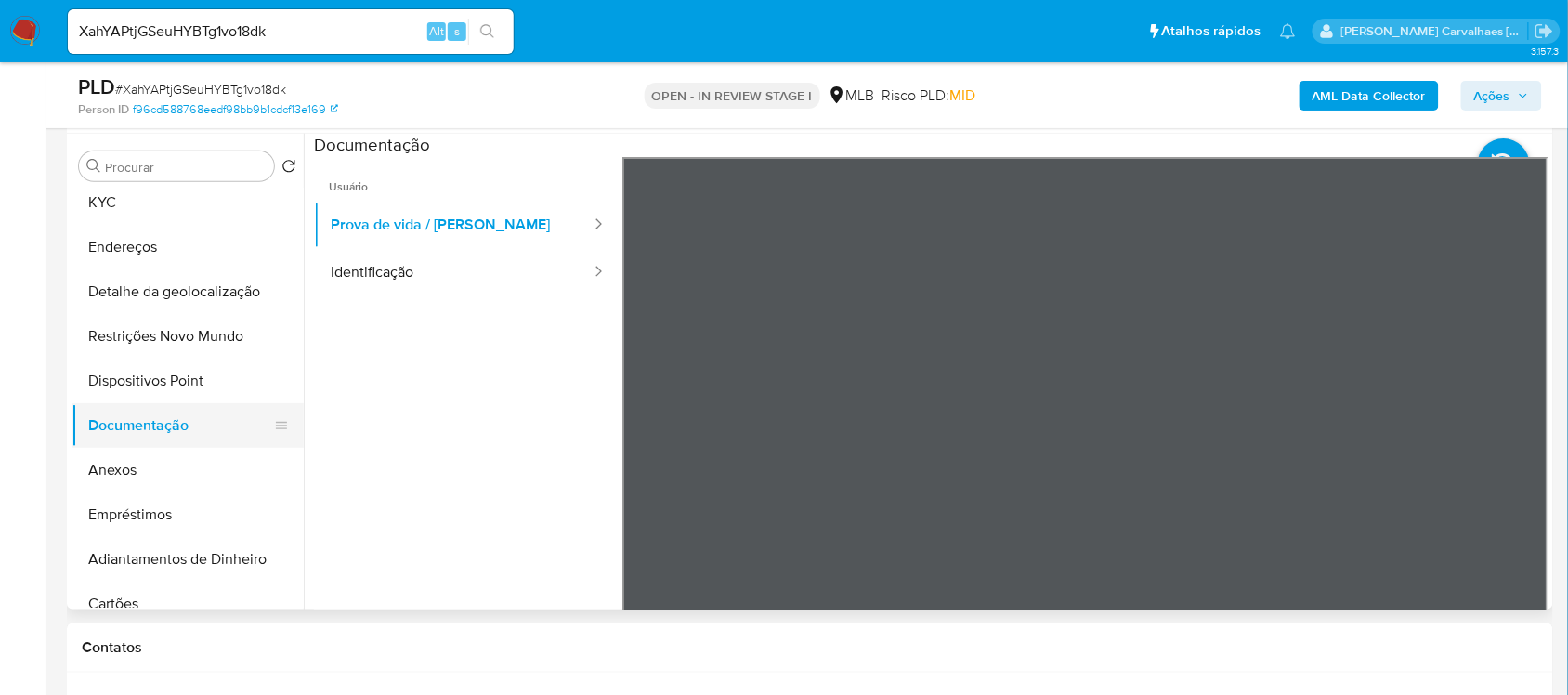
scroll to position [0, 0]
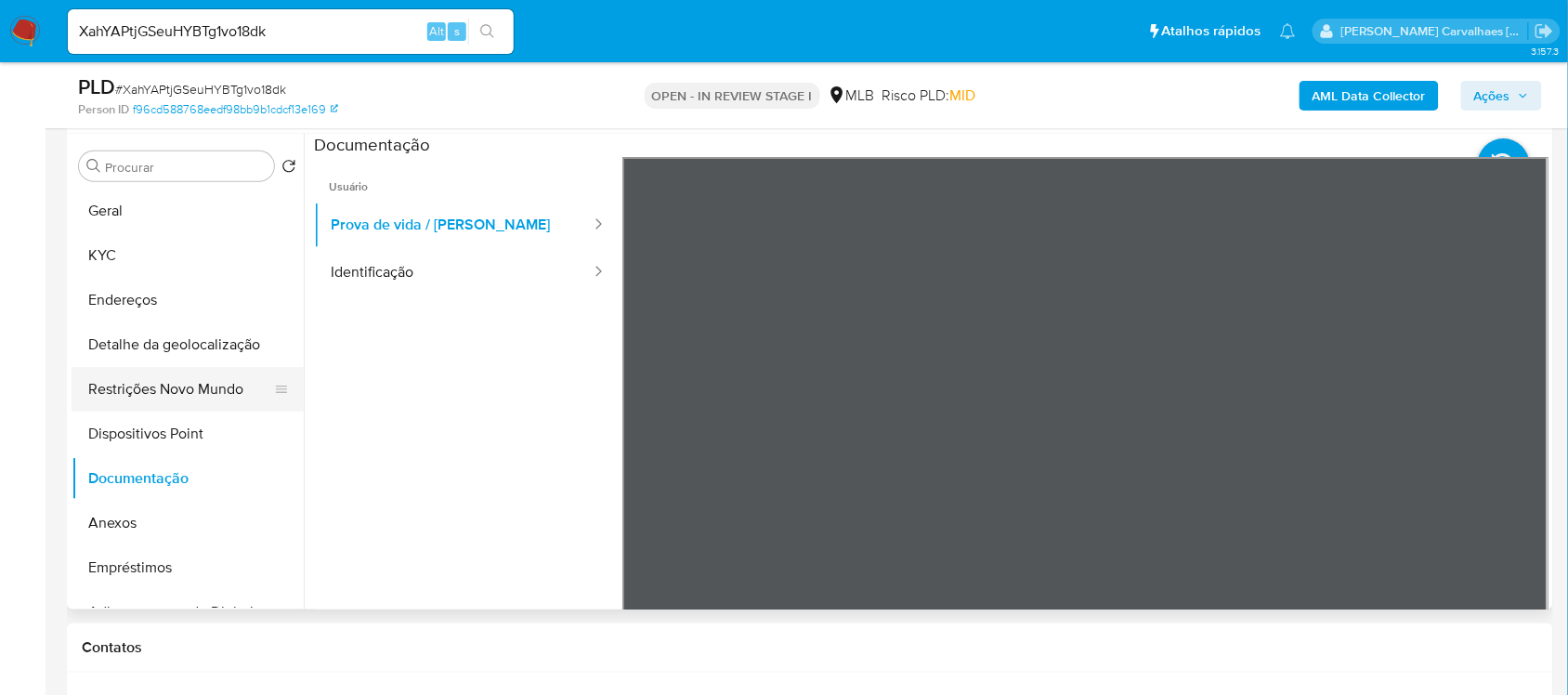
click at [186, 377] on button "Restrições Novo Mundo" at bounding box center [180, 389] width 217 height 45
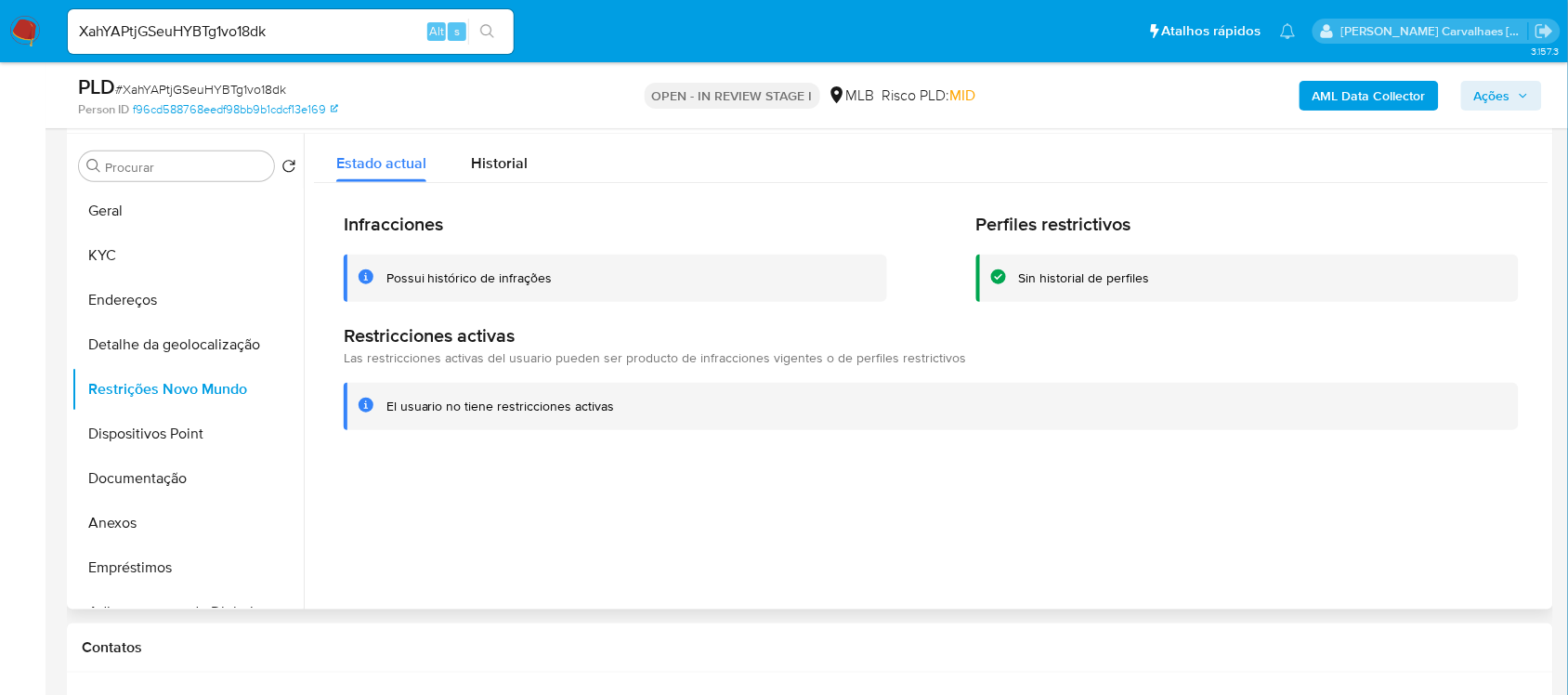
drag, startPoint x: 383, startPoint y: 409, endPoint x: 614, endPoint y: 421, distance: 231.3
click at [614, 421] on div "El usuario no tiene restricciones activas" at bounding box center [931, 406] width 1175 height 48
click at [151, 475] on button "Documentação" at bounding box center [180, 479] width 217 height 45
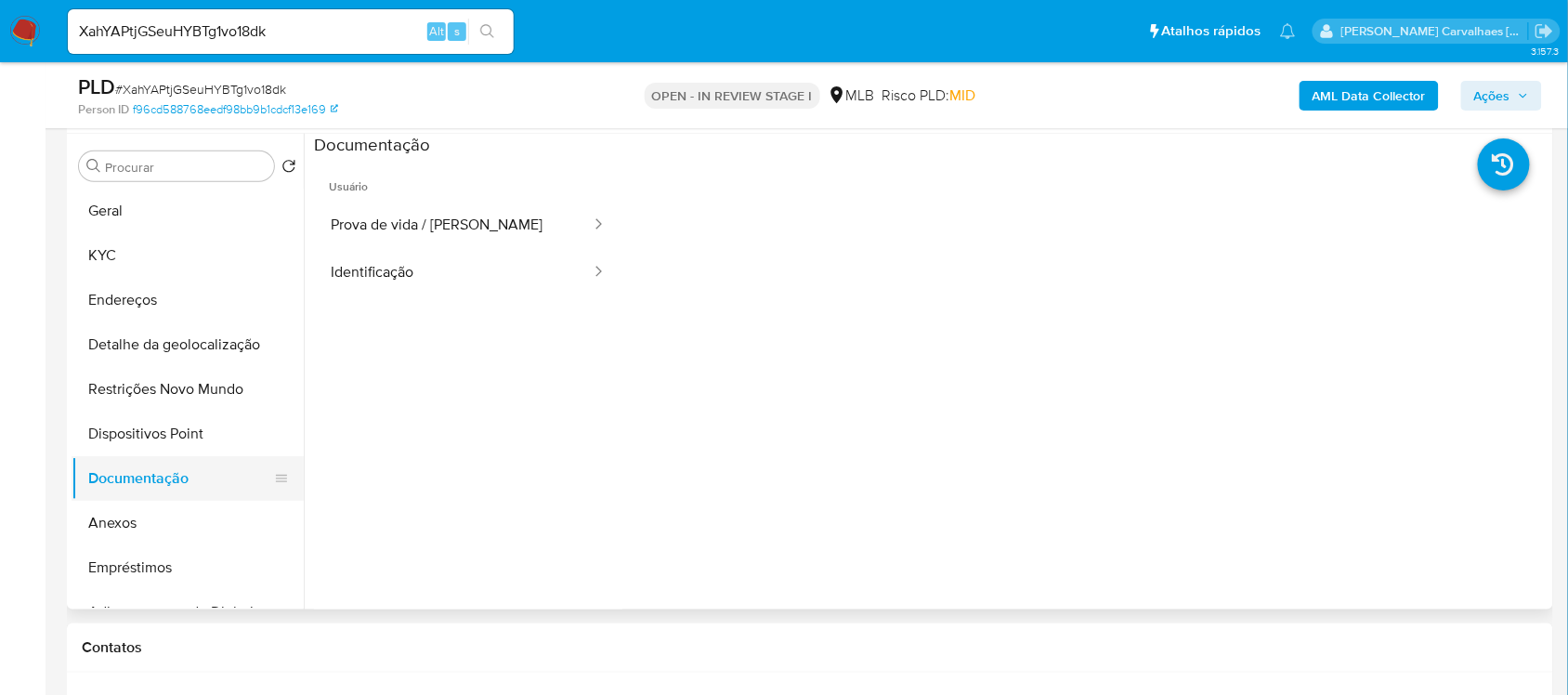
scroll to position [116, 0]
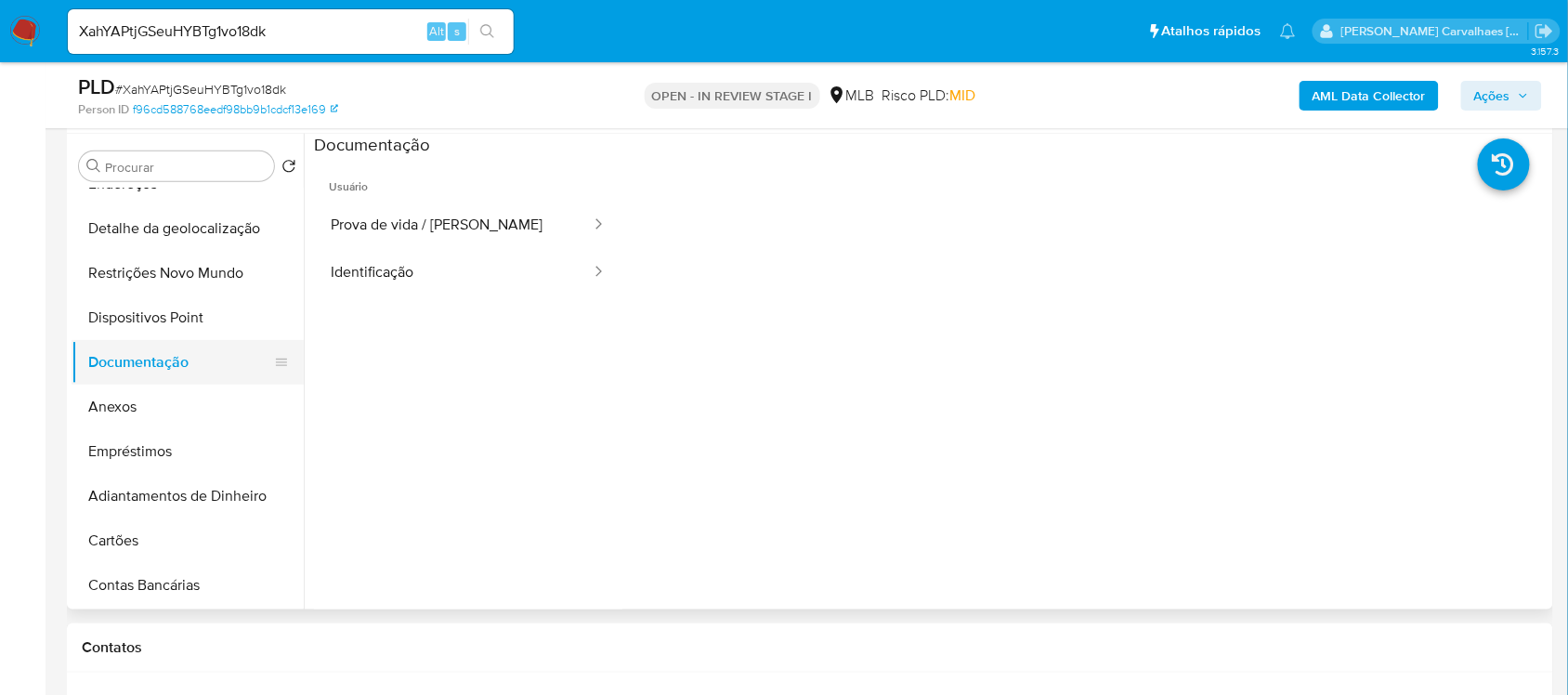
click at [150, 377] on button "Documentação" at bounding box center [180, 362] width 217 height 45
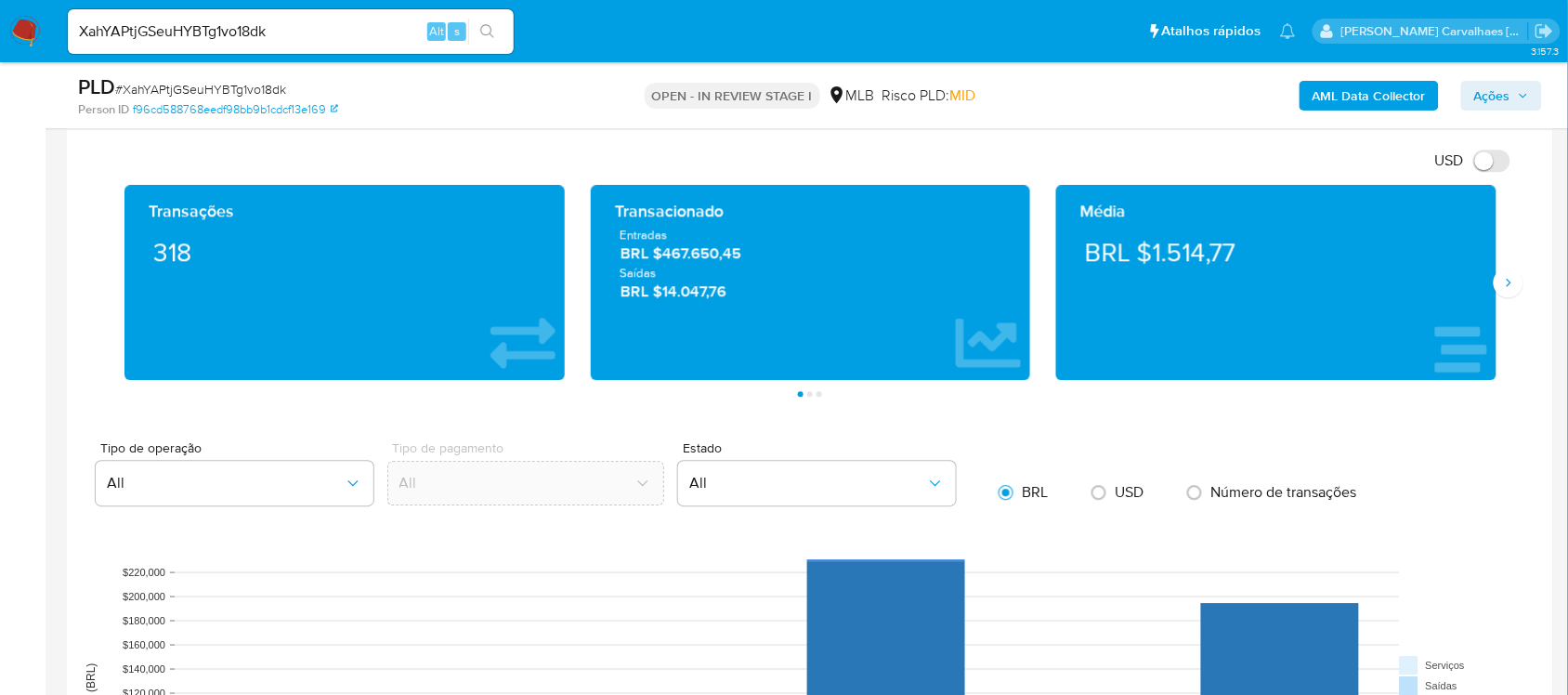
scroll to position [1277, 0]
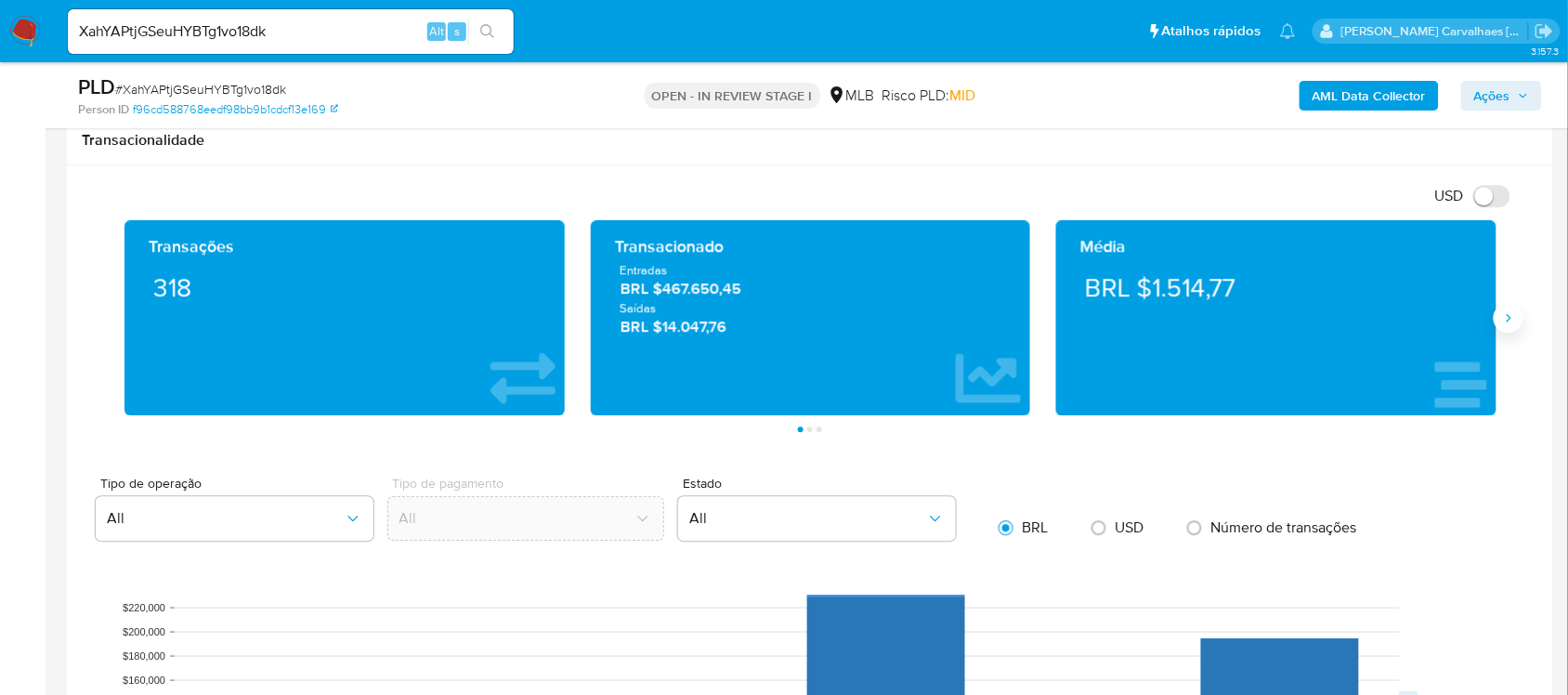
click at [1485, 321] on icon "Siguiente" at bounding box center [1508, 318] width 15 height 15
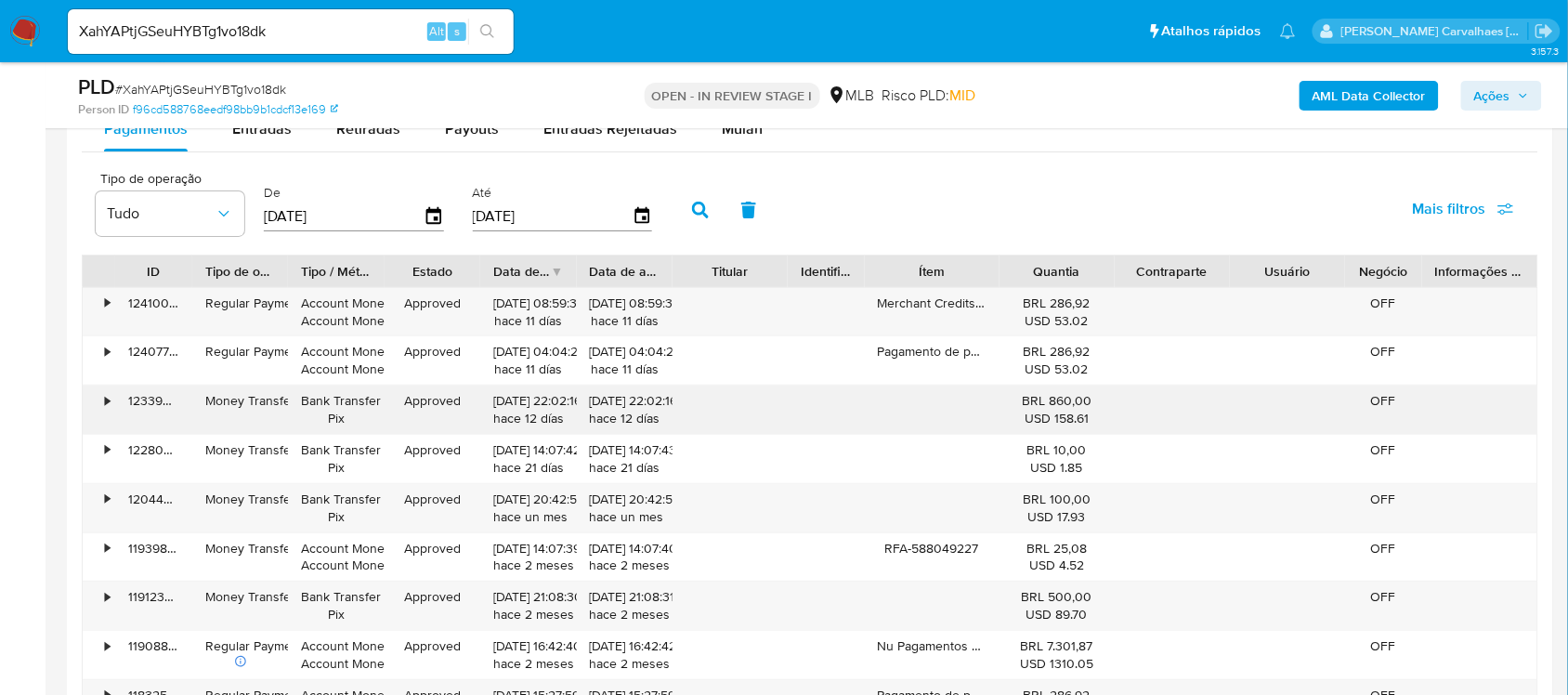
scroll to position [1974, 0]
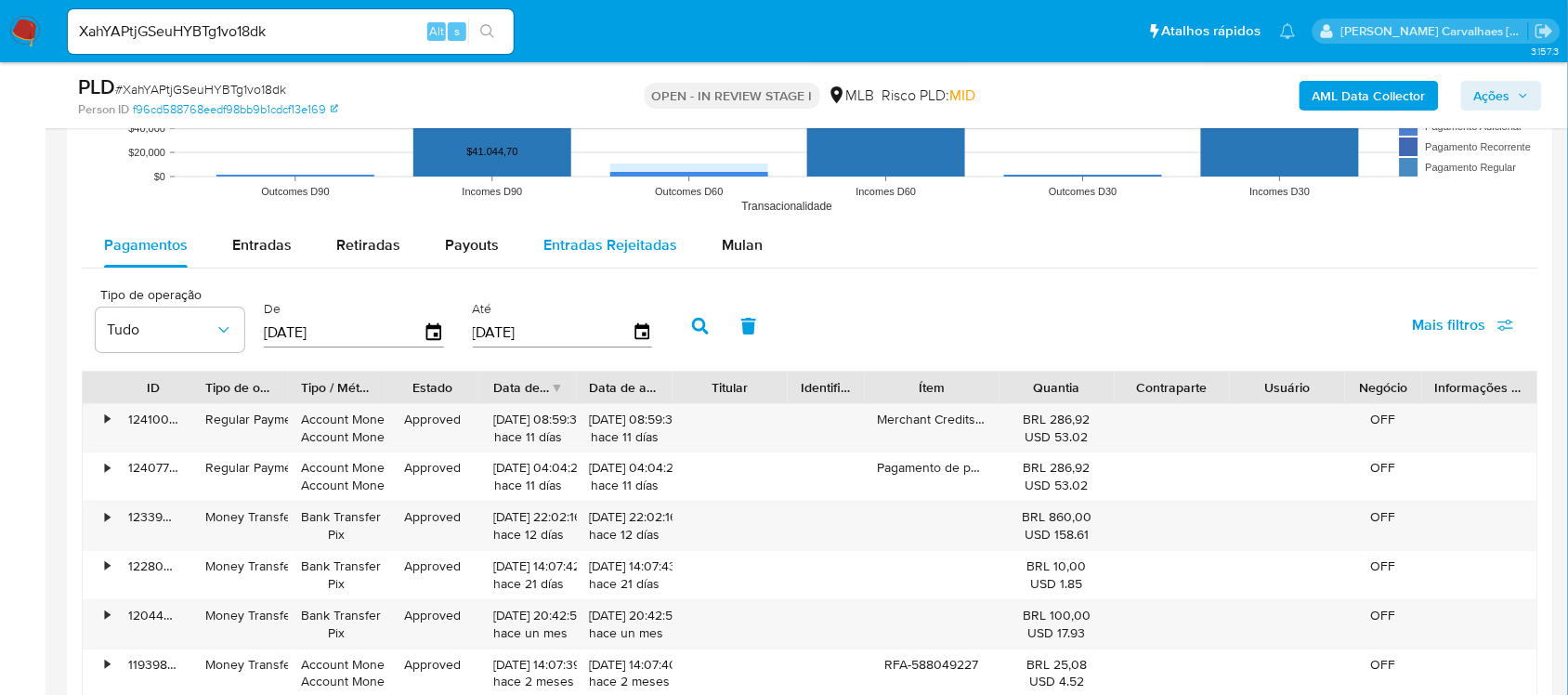
click at [588, 246] on span "Entradas Rejeitadas" at bounding box center [610, 244] width 134 height 21
select select "10"
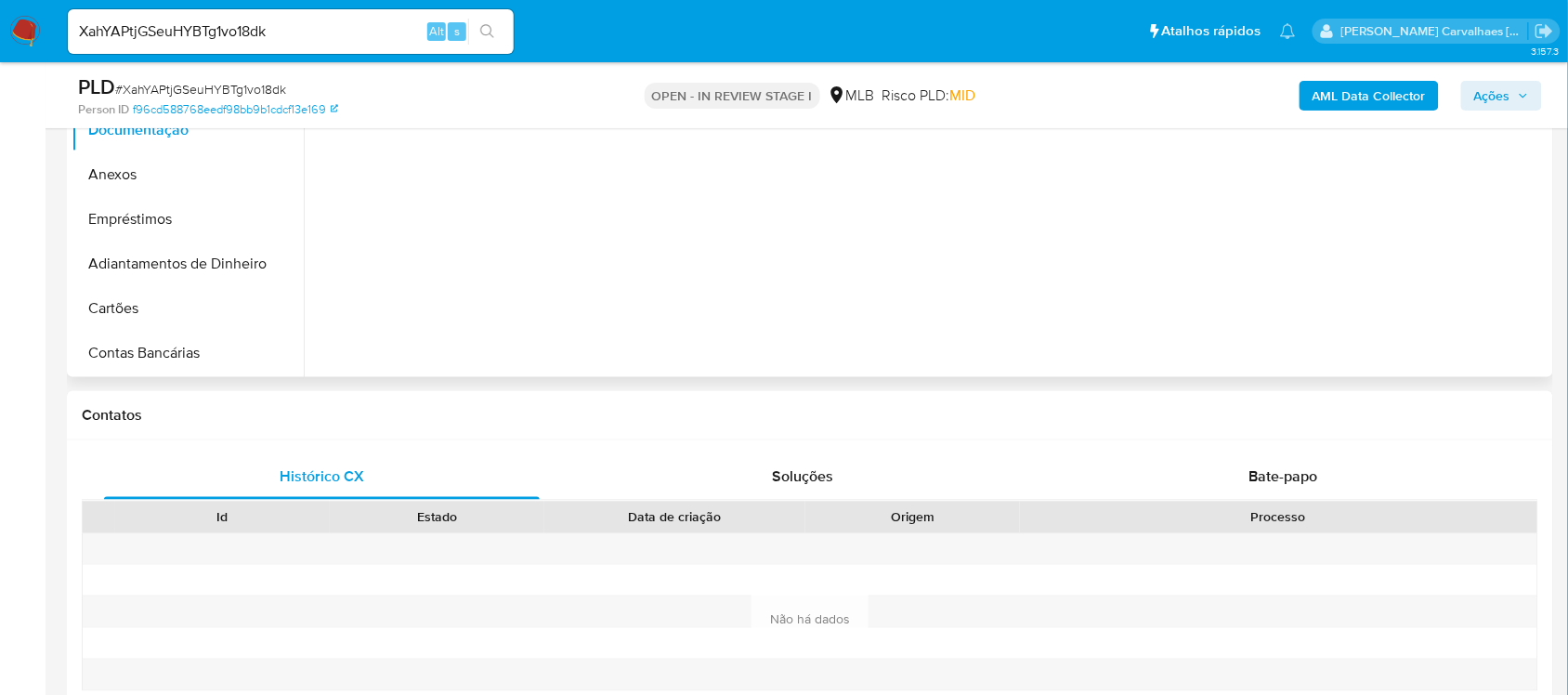
scroll to position [232, 0]
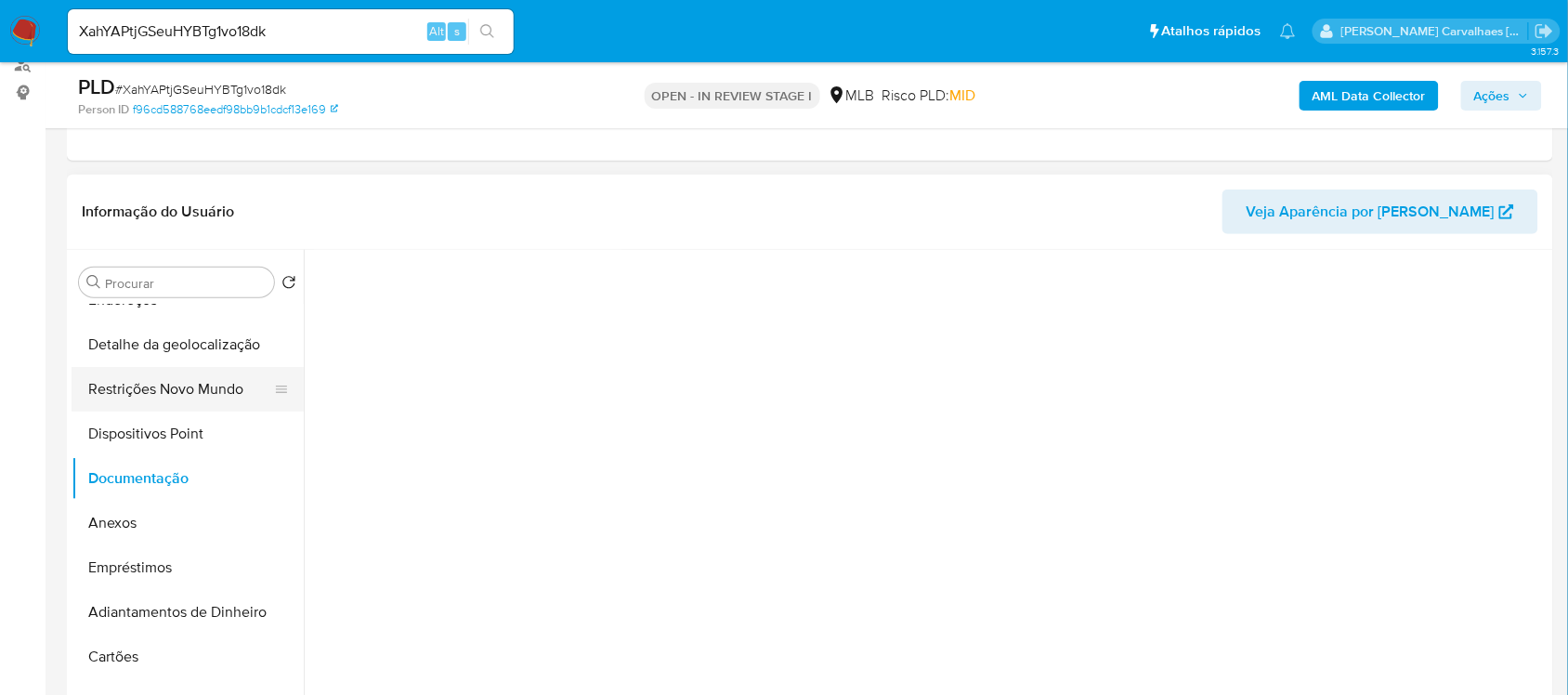
click at [220, 406] on button "Restrições Novo Mundo" at bounding box center [180, 389] width 217 height 45
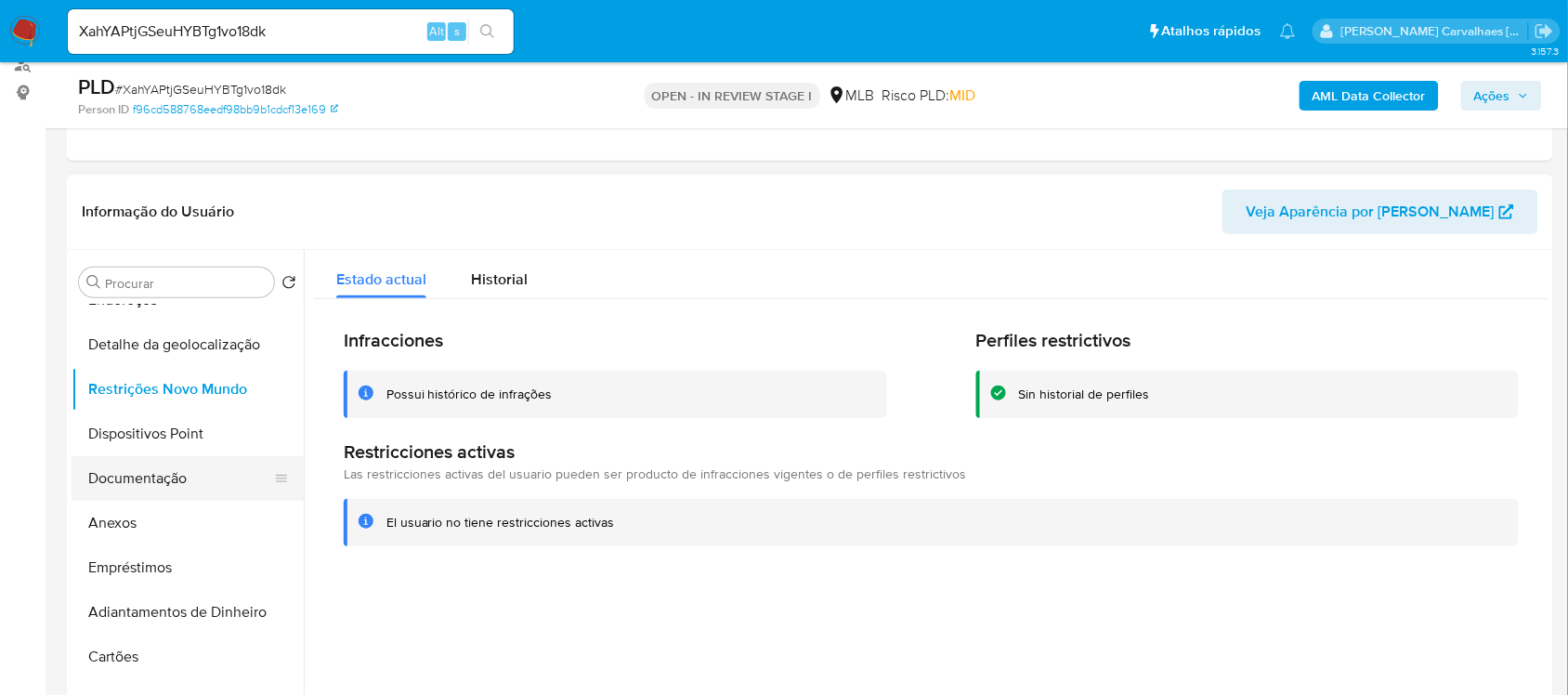
click at [199, 465] on button "Documentação" at bounding box center [180, 479] width 217 height 45
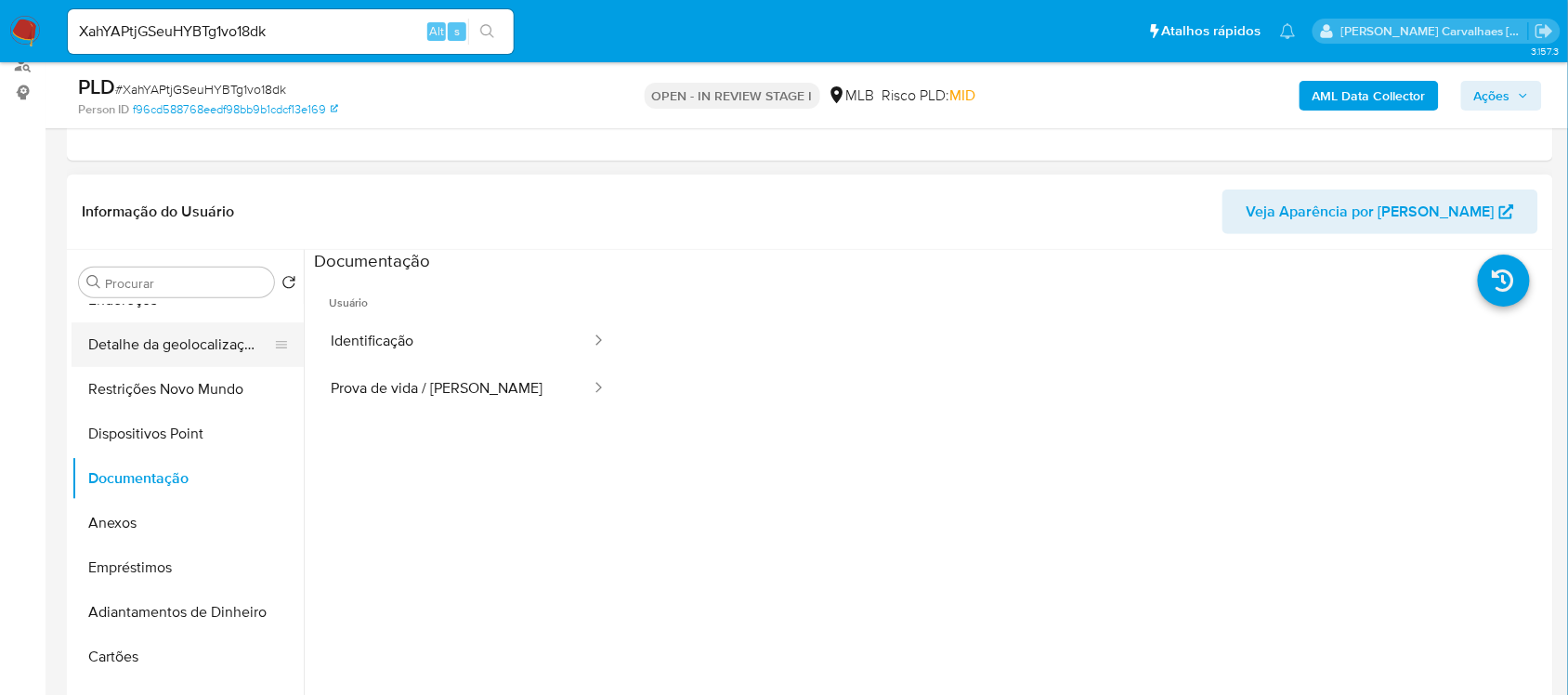
click at [193, 344] on button "Detalhe da geolocalização" at bounding box center [180, 345] width 217 height 45
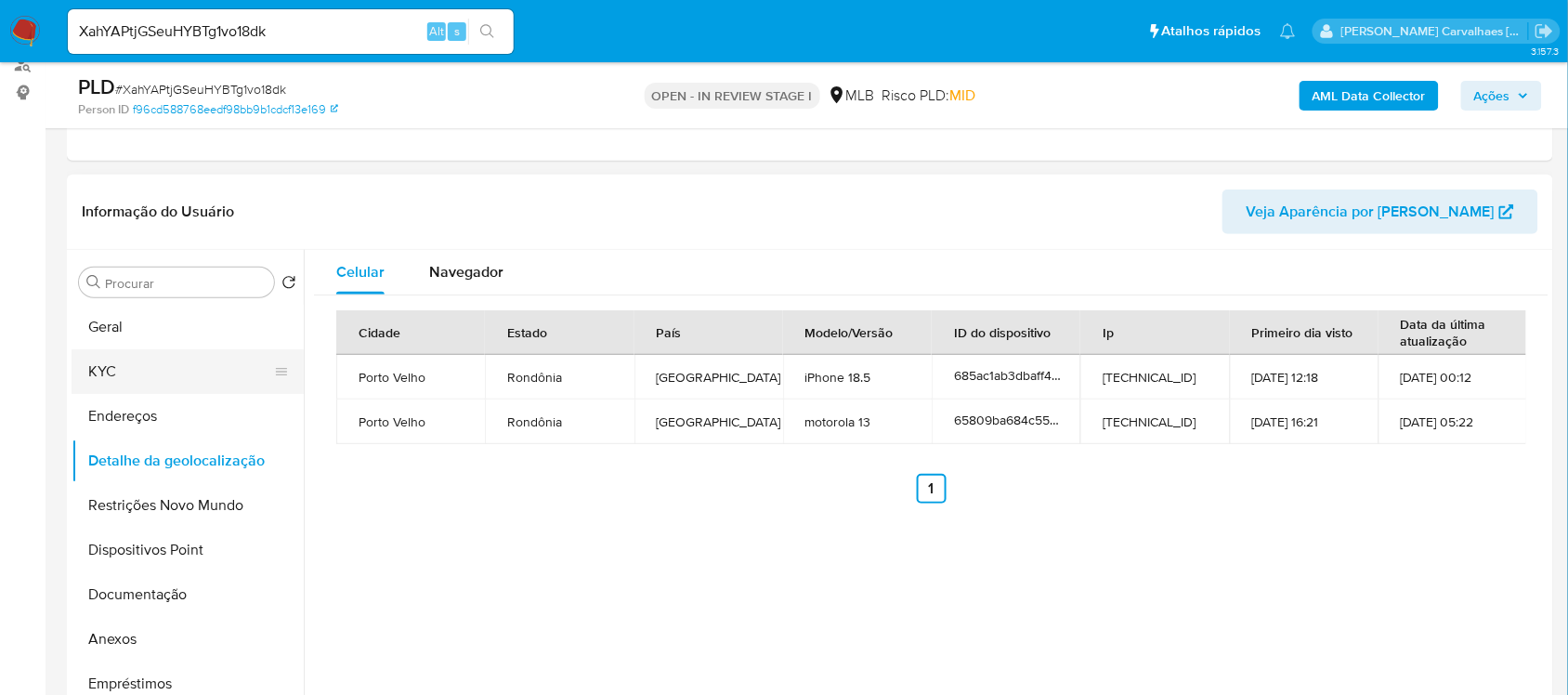
click at [140, 370] on button "KYC" at bounding box center [180, 372] width 217 height 45
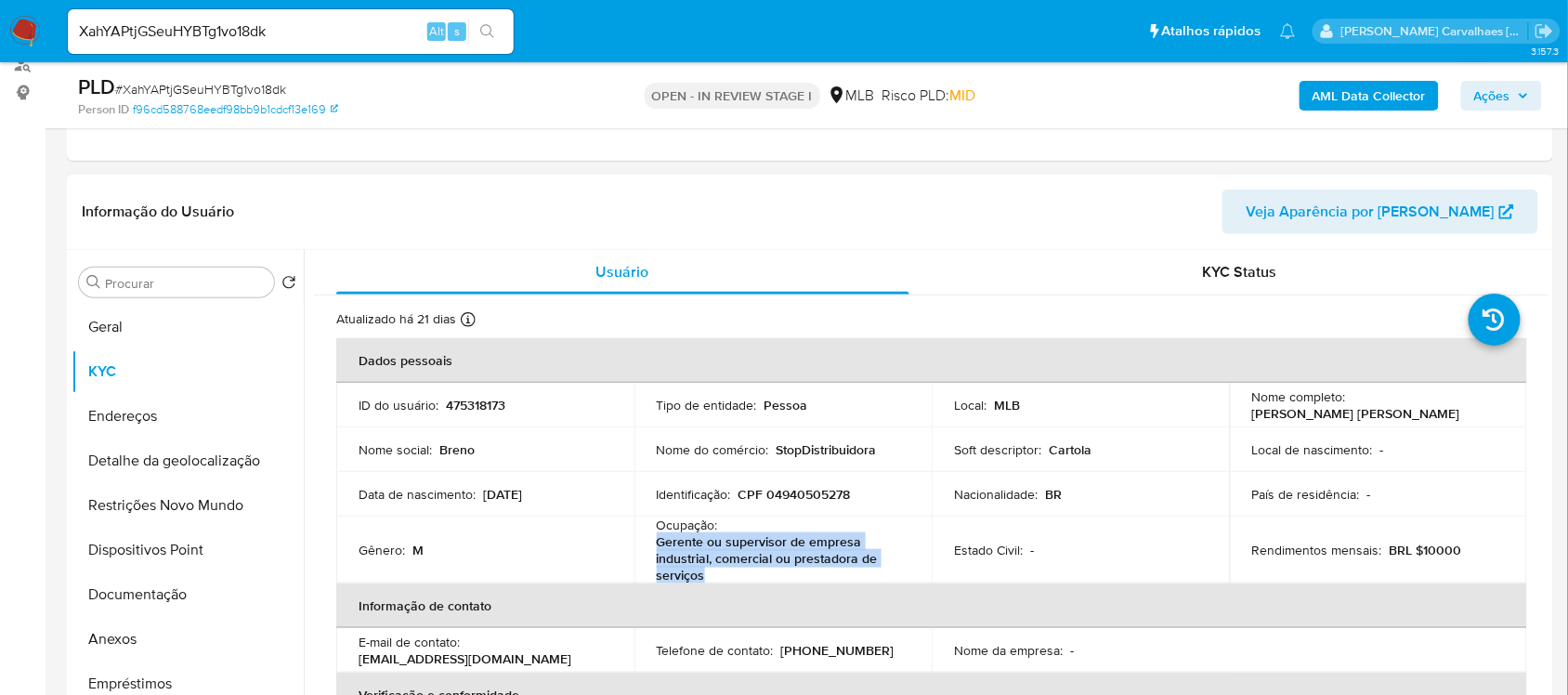
drag, startPoint x: 657, startPoint y: 541, endPoint x: 759, endPoint y: 573, distance: 106.9
click at [759, 573] on p "Gerente ou supervisor de empresa industrial, comercial ou prestadora de serviços" at bounding box center [779, 559] width 246 height 50
copy p "Gerente ou supervisor de empresa industrial, comercial ou prestadora de serviços"
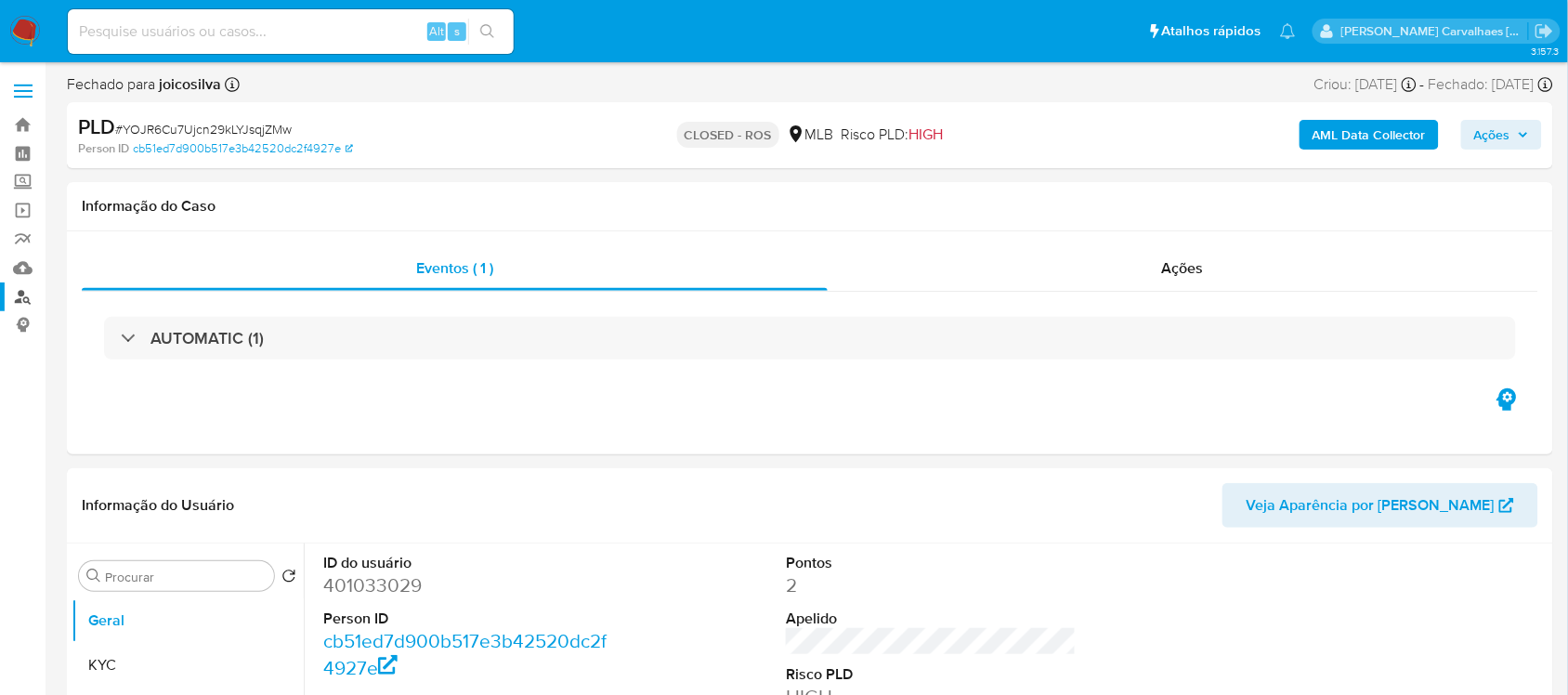
click at [20, 297] on link "Localizador de pessoas" at bounding box center [110, 296] width 221 height 29
select select "10"
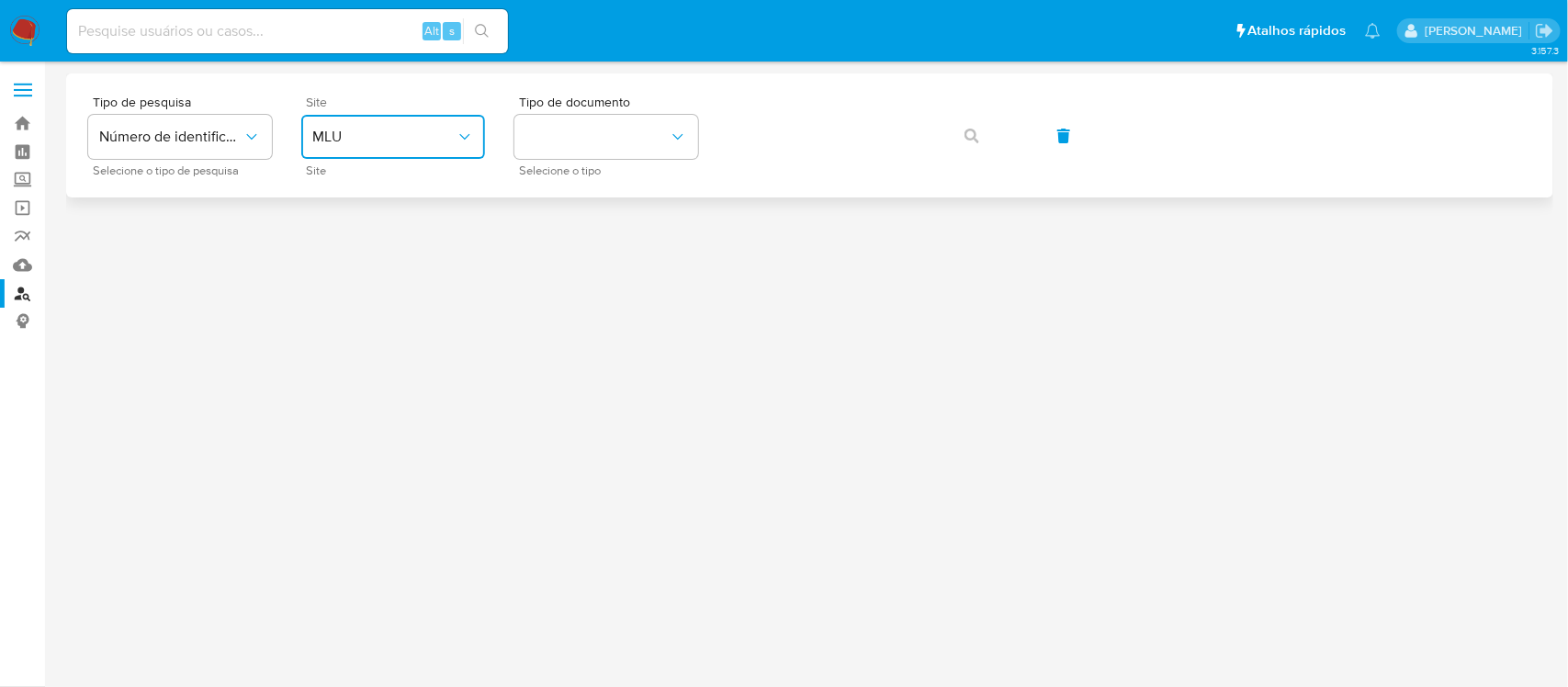
click at [398, 134] on span "MLU" at bounding box center [384, 137] width 144 height 18
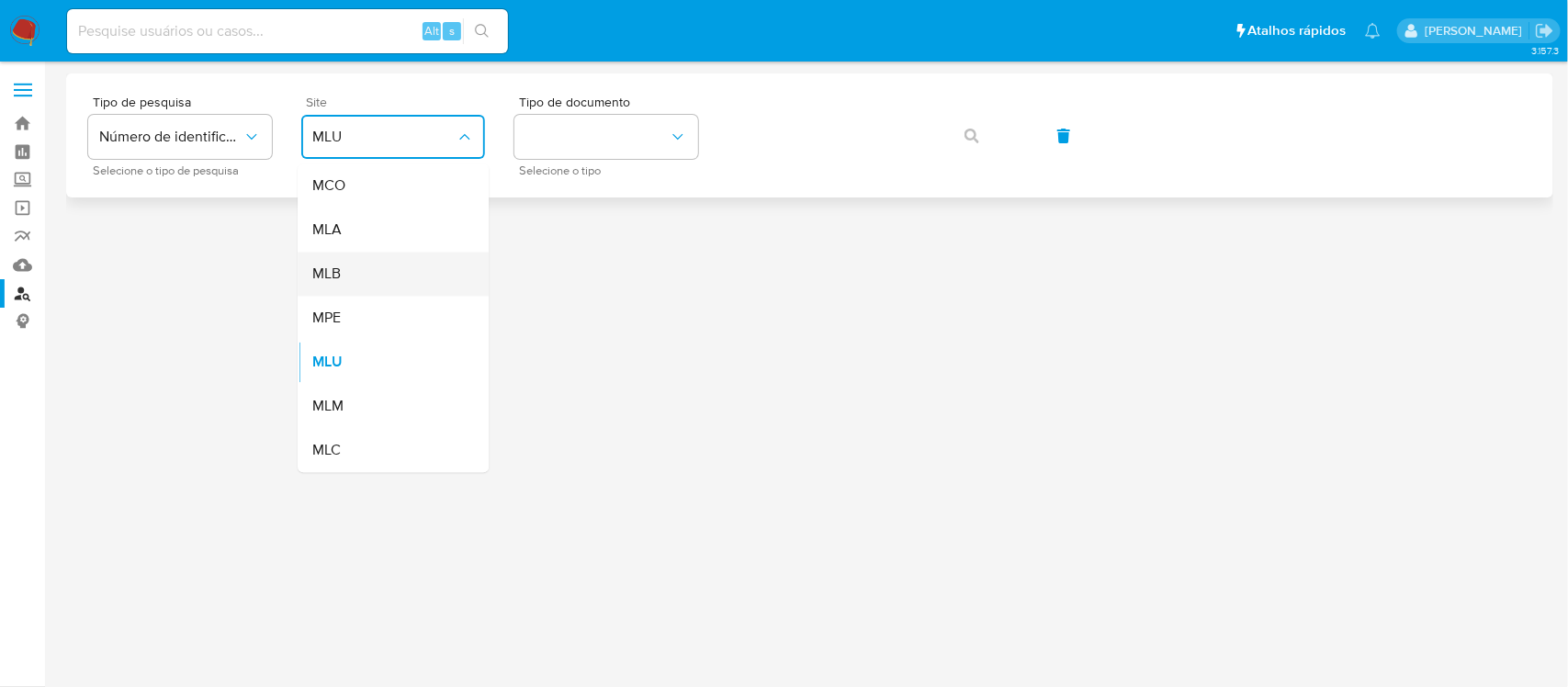
click at [391, 257] on div "MLB" at bounding box center [388, 274] width 151 height 44
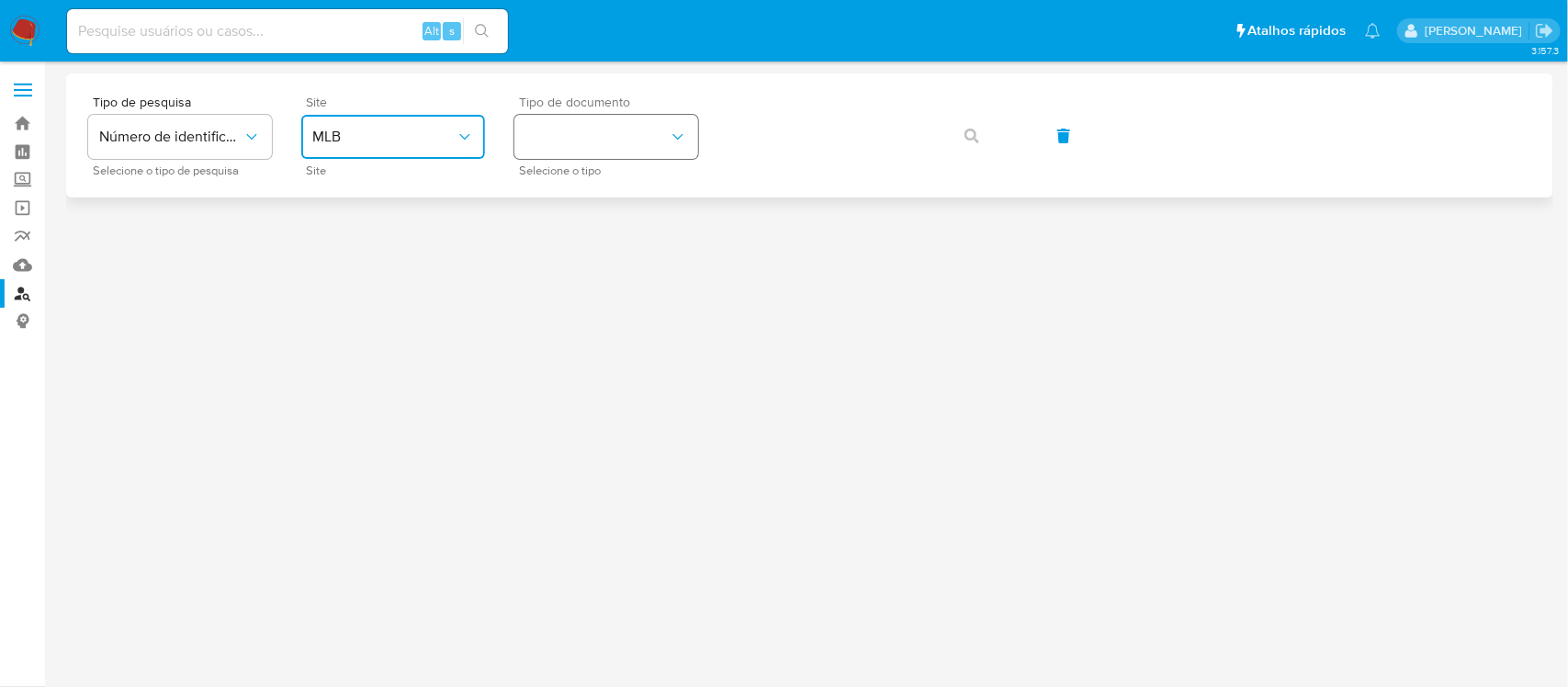
click at [574, 144] on button "identificationType" at bounding box center [606, 137] width 183 height 44
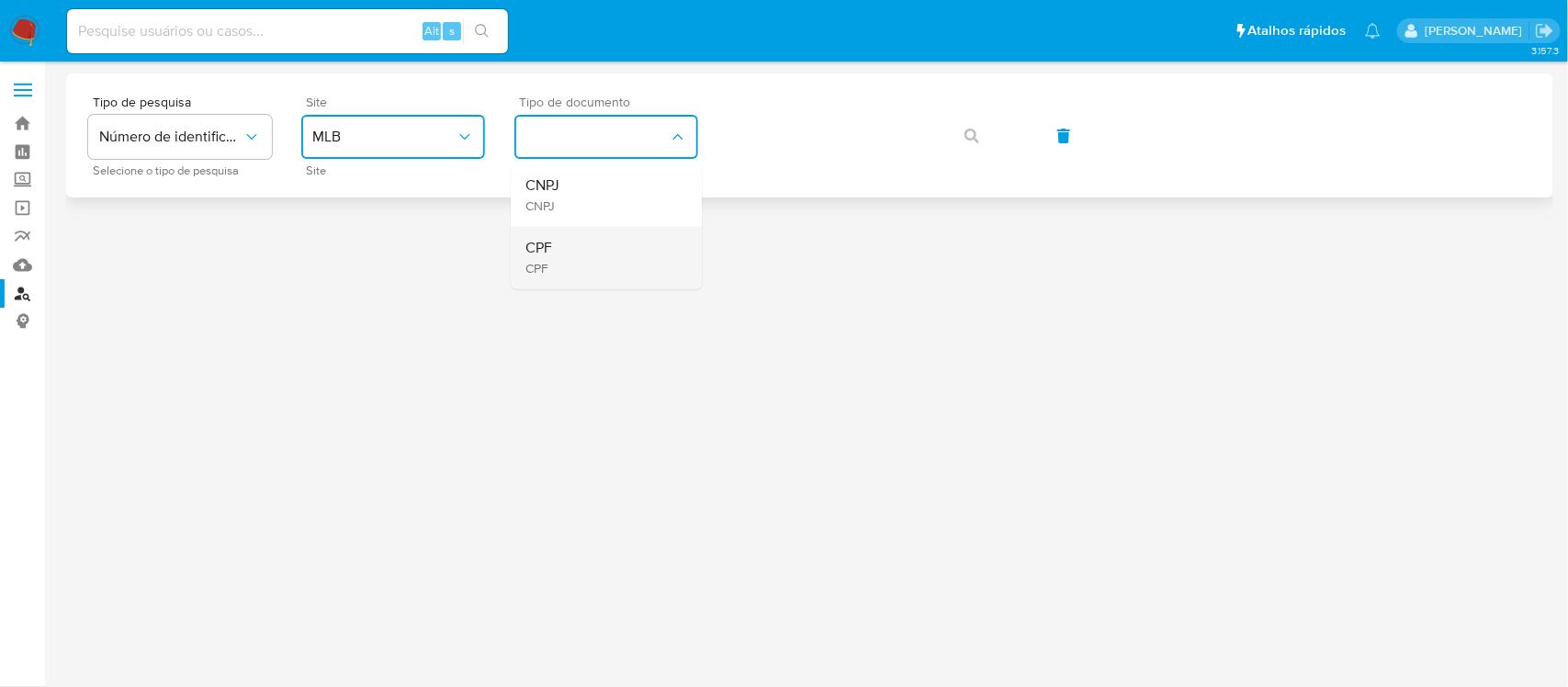
click at [567, 240] on div "CPF CPF" at bounding box center [601, 258] width 151 height 63
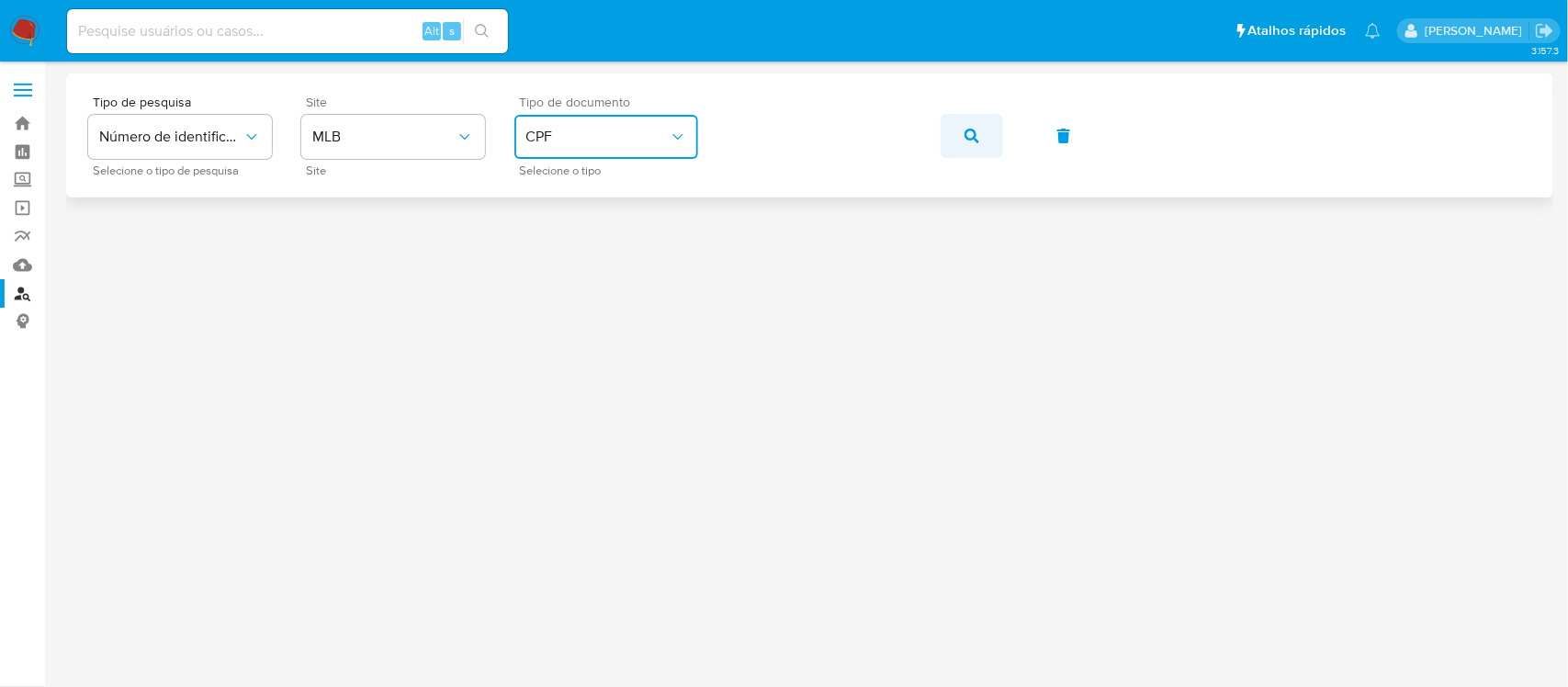
click at [970, 134] on icon "button" at bounding box center [971, 136] width 15 height 15
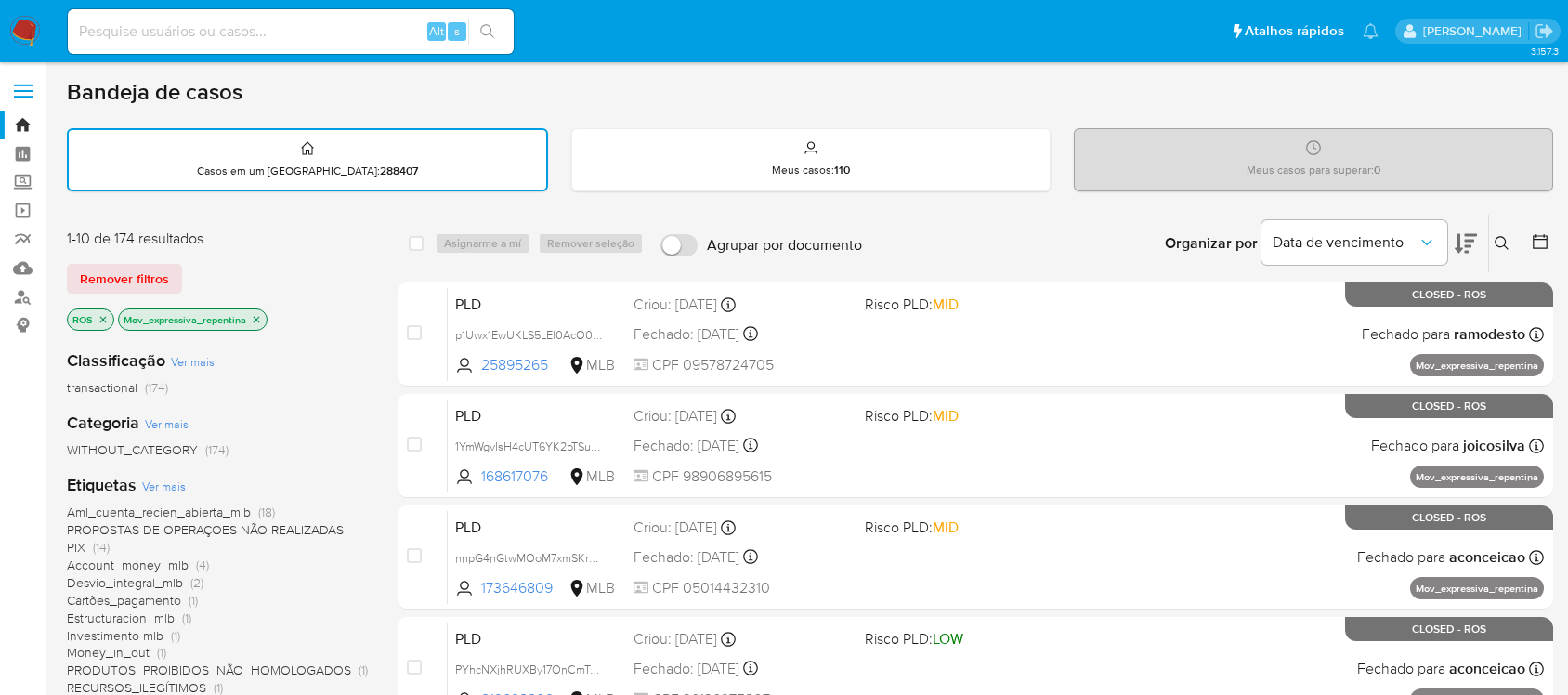
scroll to position [305, 0]
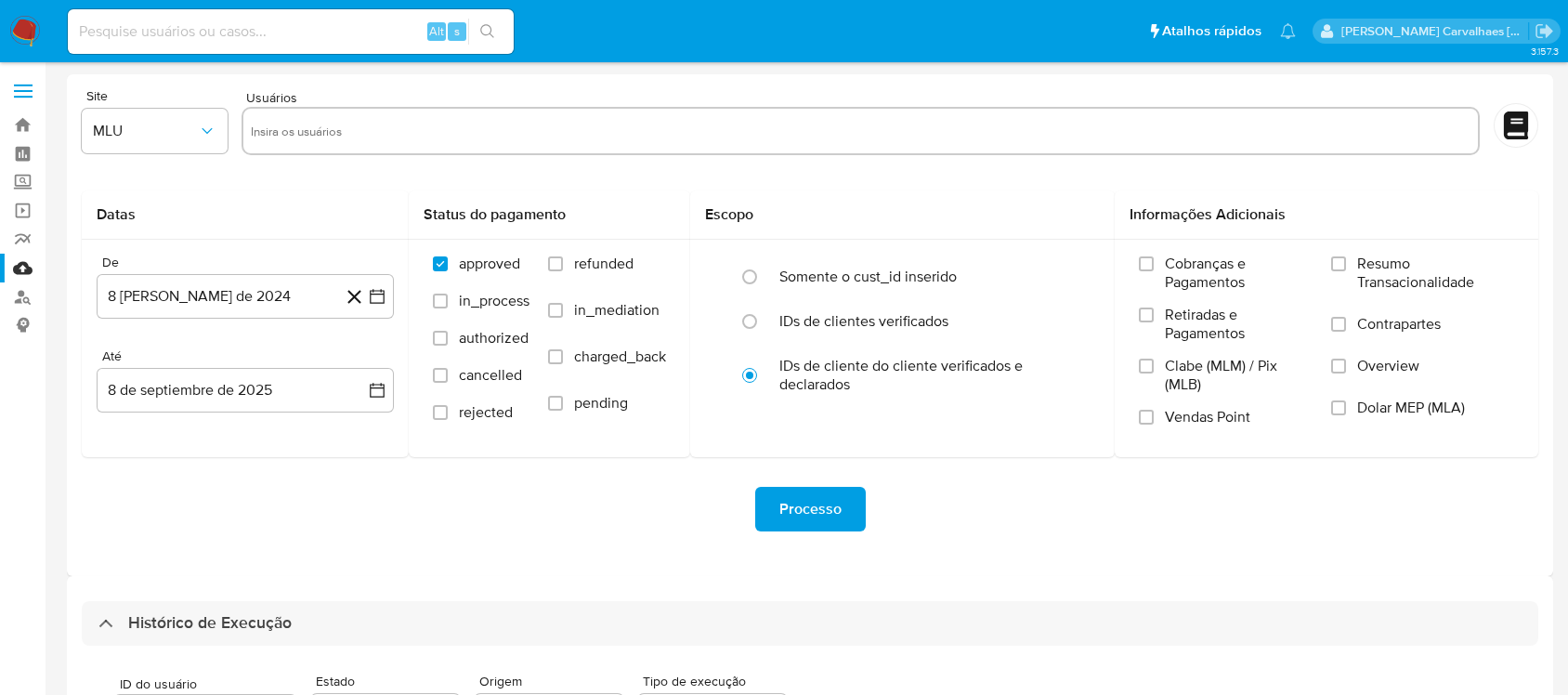
select select "25"
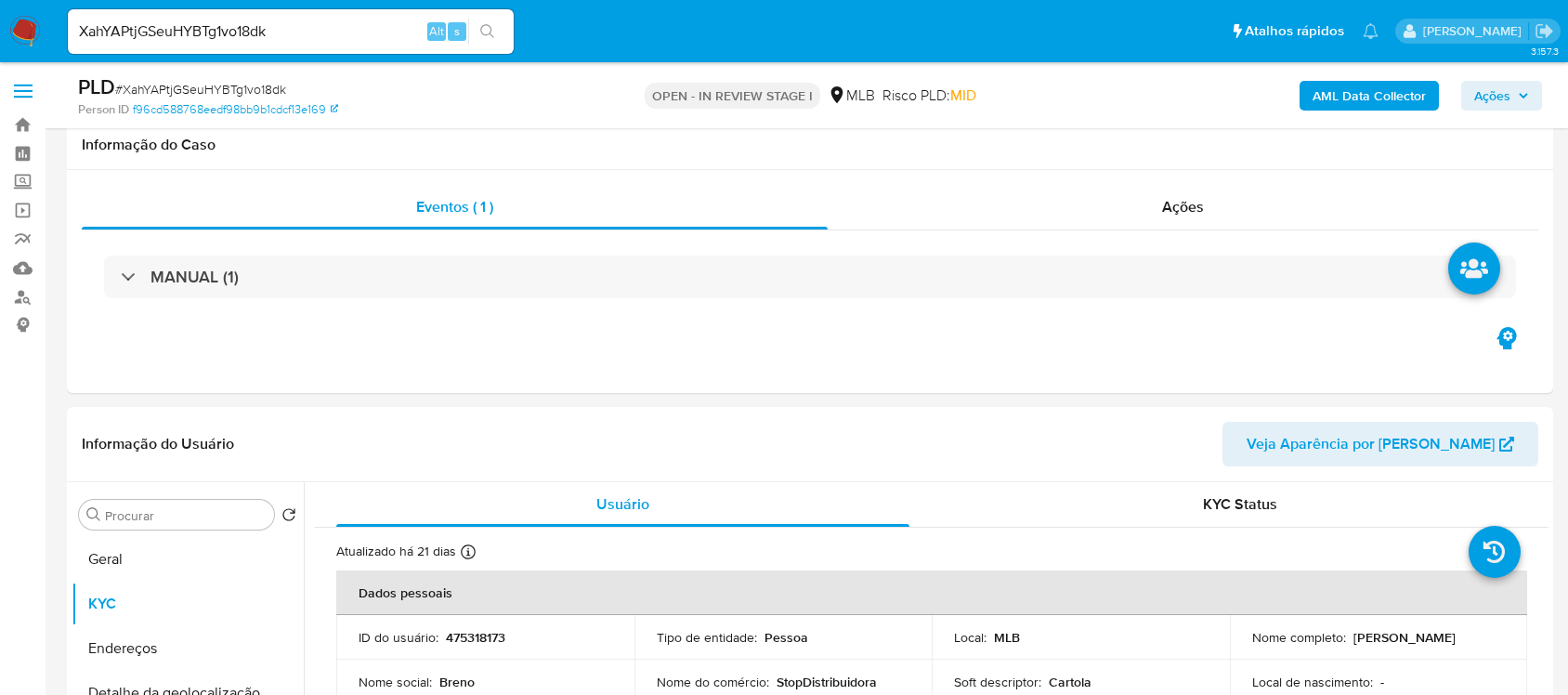
select select "10"
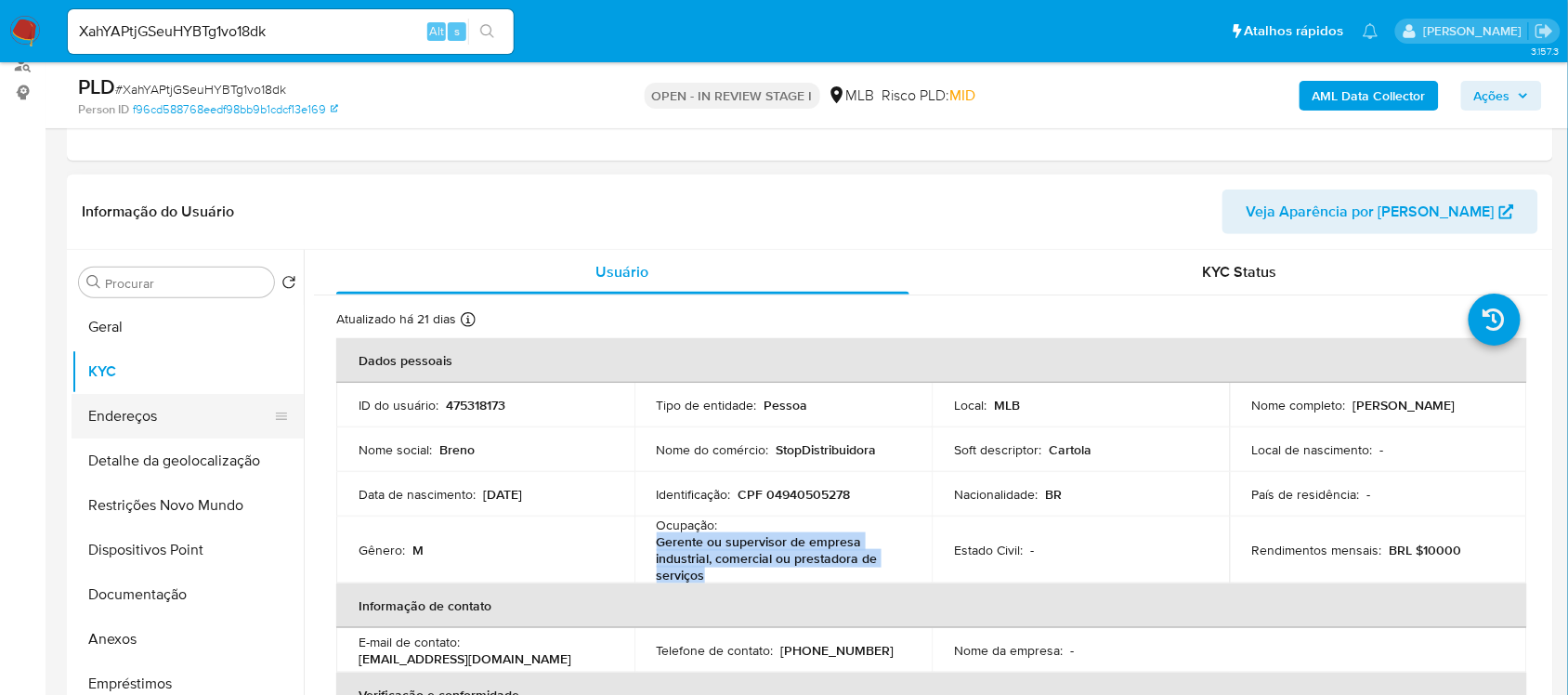
click at [126, 414] on button "Endereços" at bounding box center [180, 416] width 217 height 45
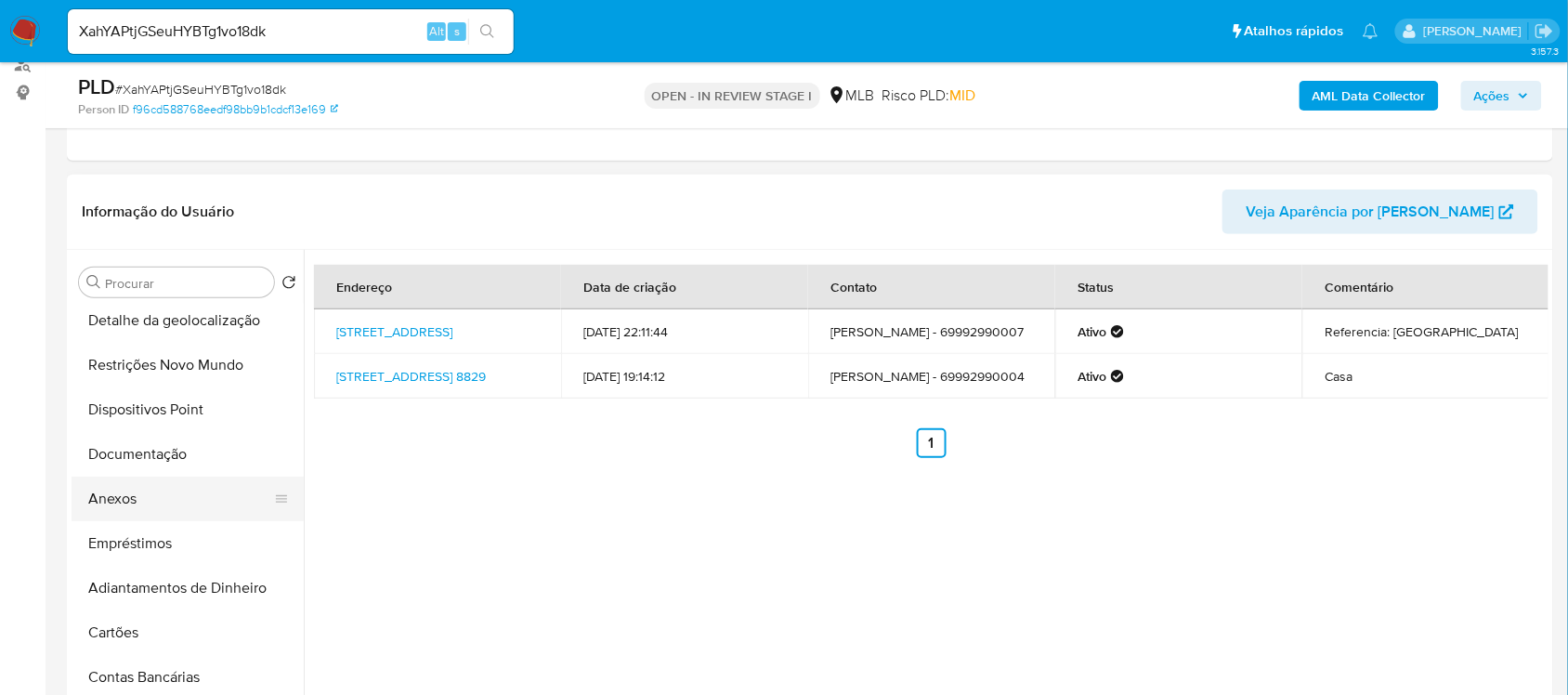
scroll to position [0, 0]
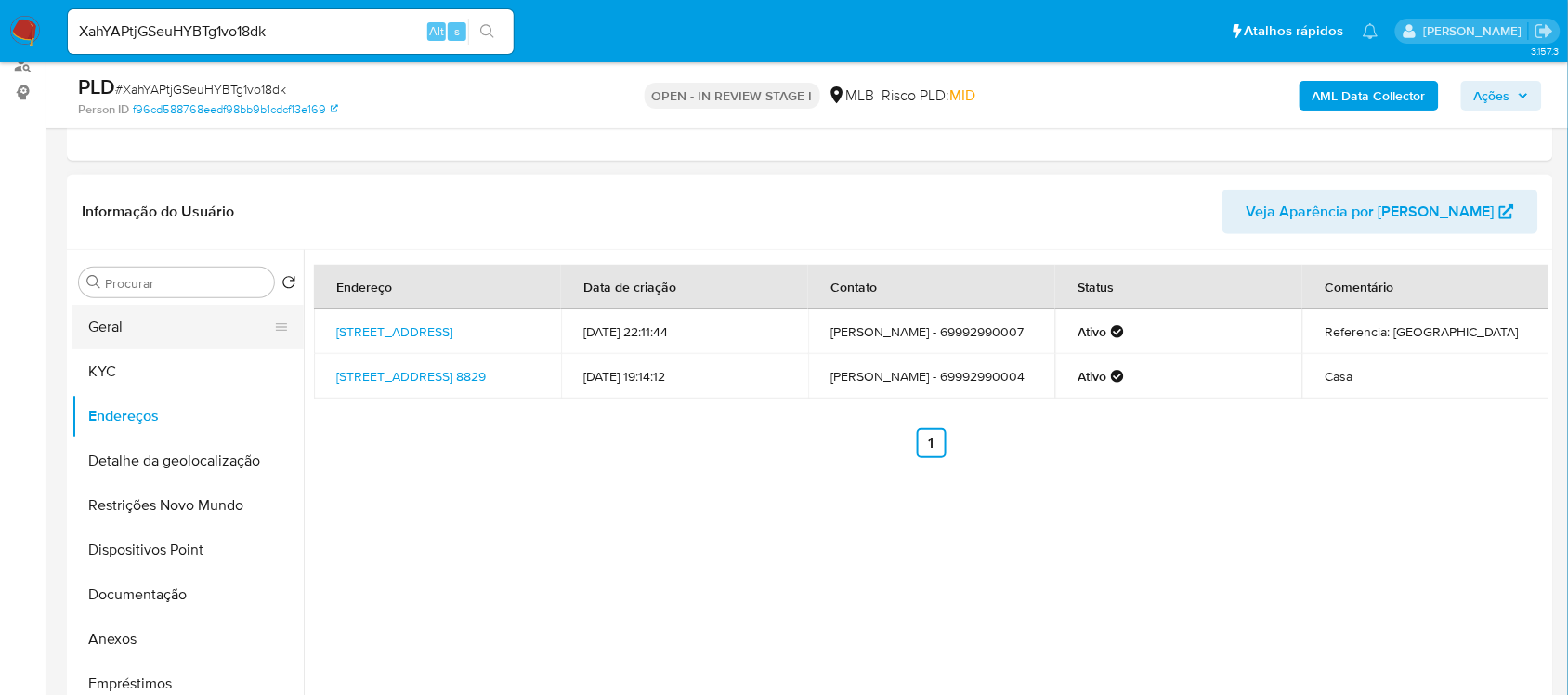
click at [159, 330] on button "Geral" at bounding box center [180, 327] width 217 height 45
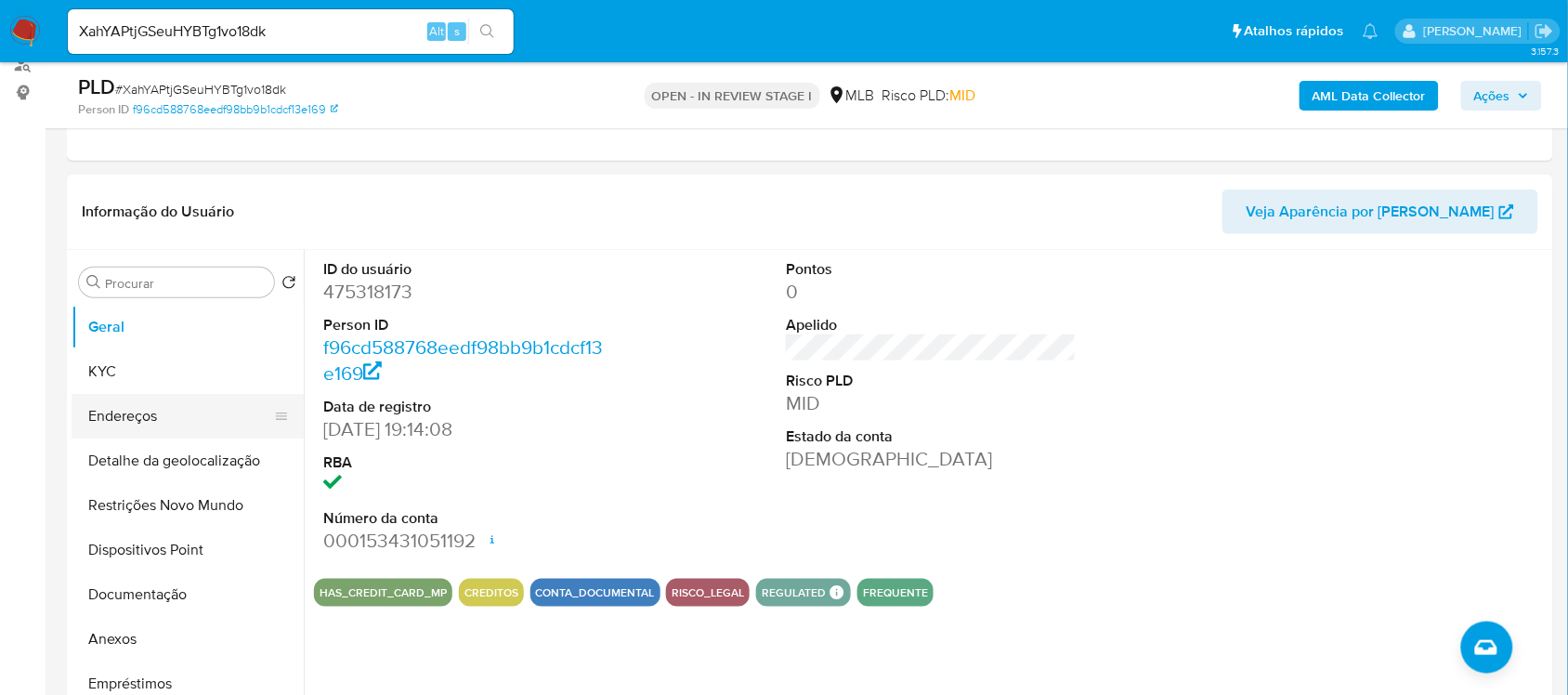
scroll to position [116, 0]
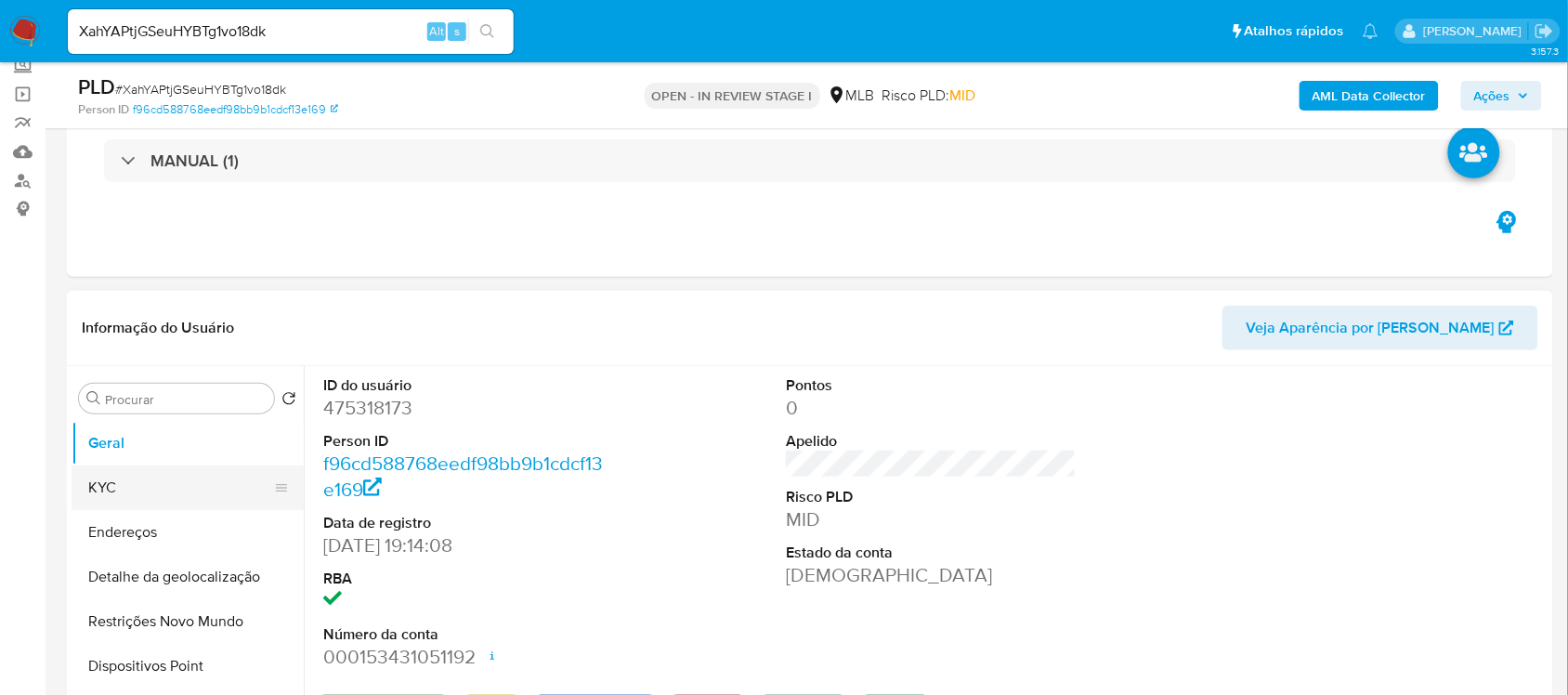
click at [110, 479] on button "KYC" at bounding box center [180, 488] width 217 height 45
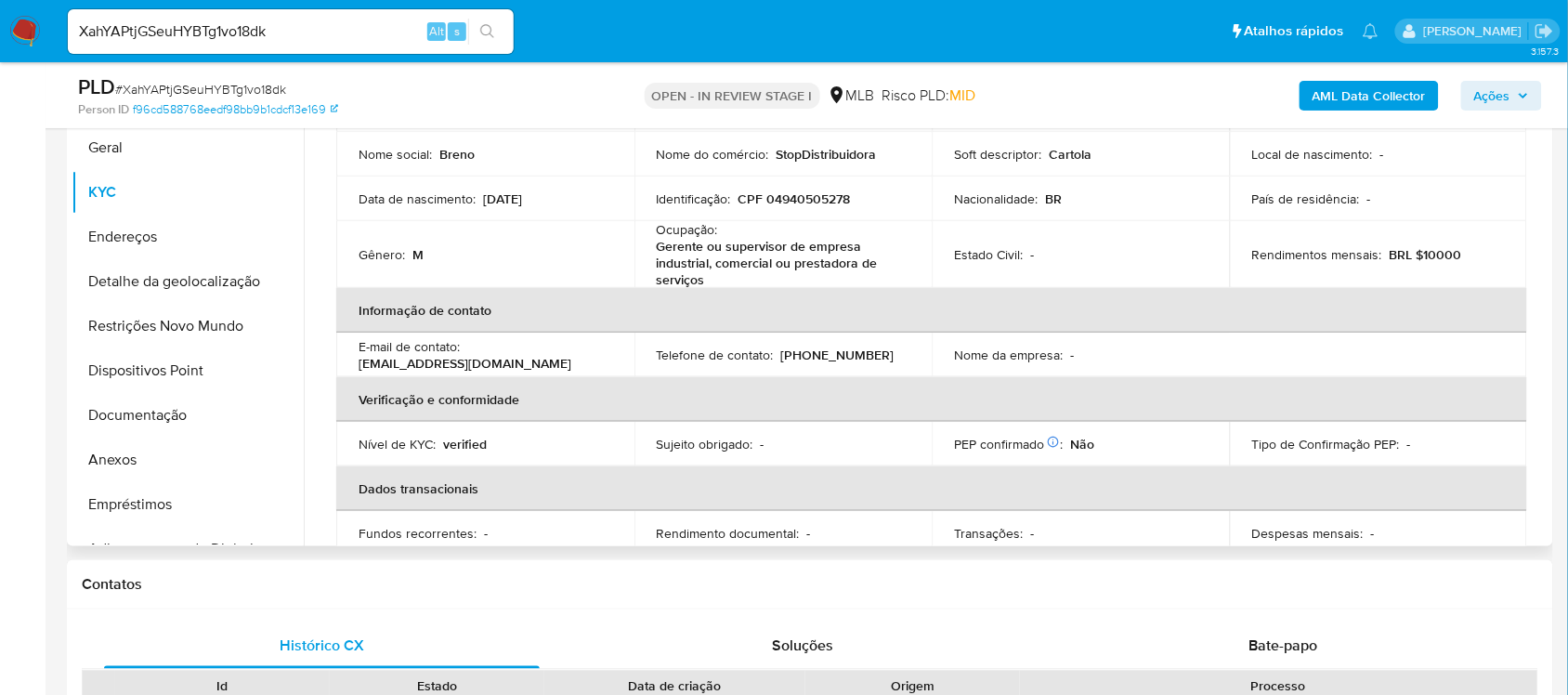
scroll to position [0, 0]
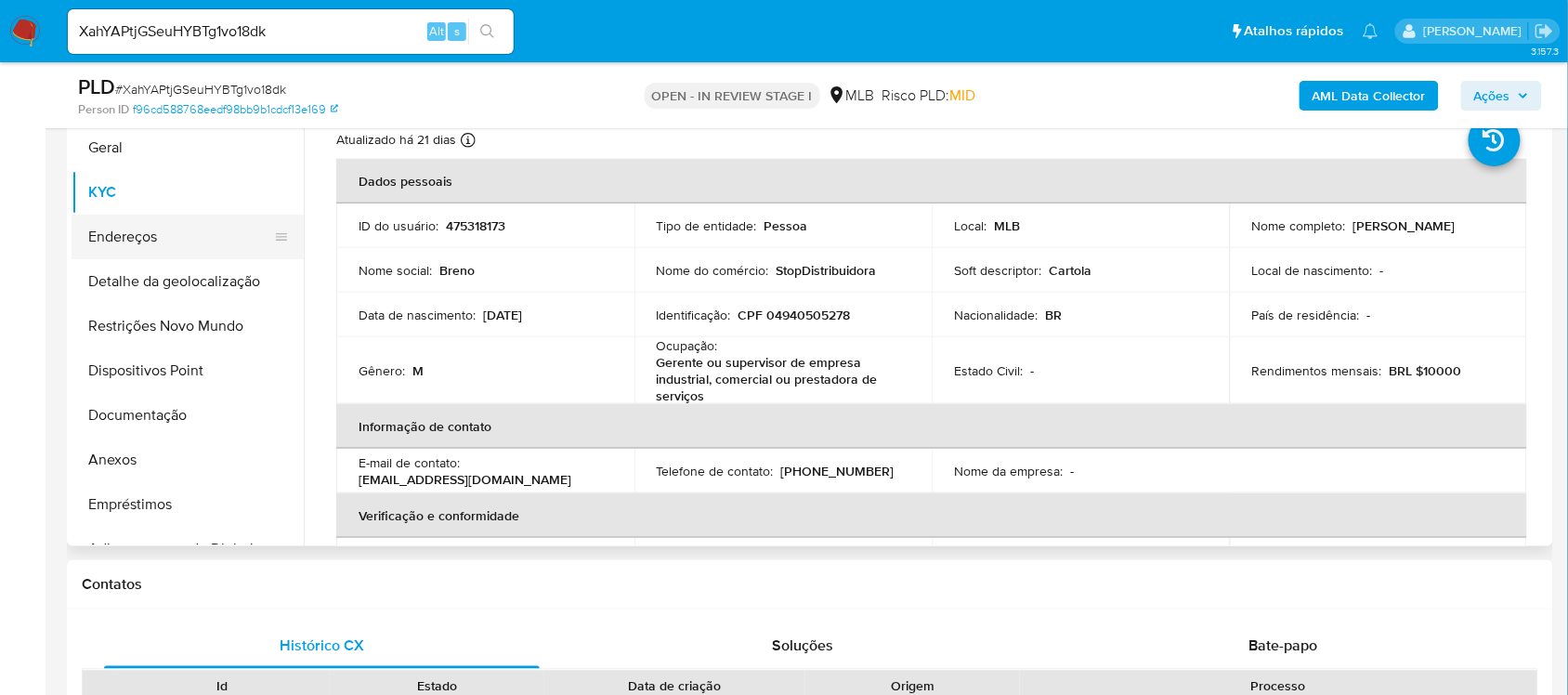
click at [126, 233] on button "Endereços" at bounding box center [180, 237] width 217 height 45
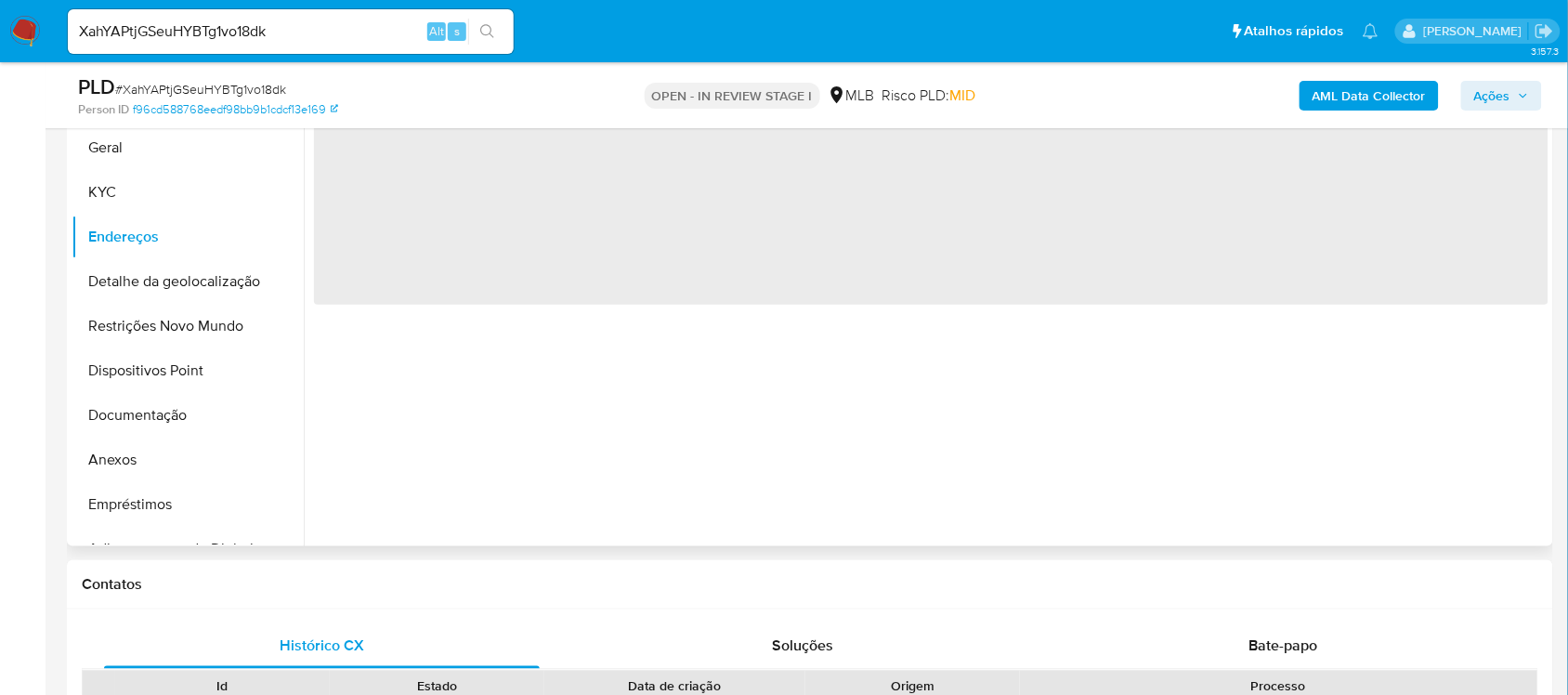
scroll to position [295, 0]
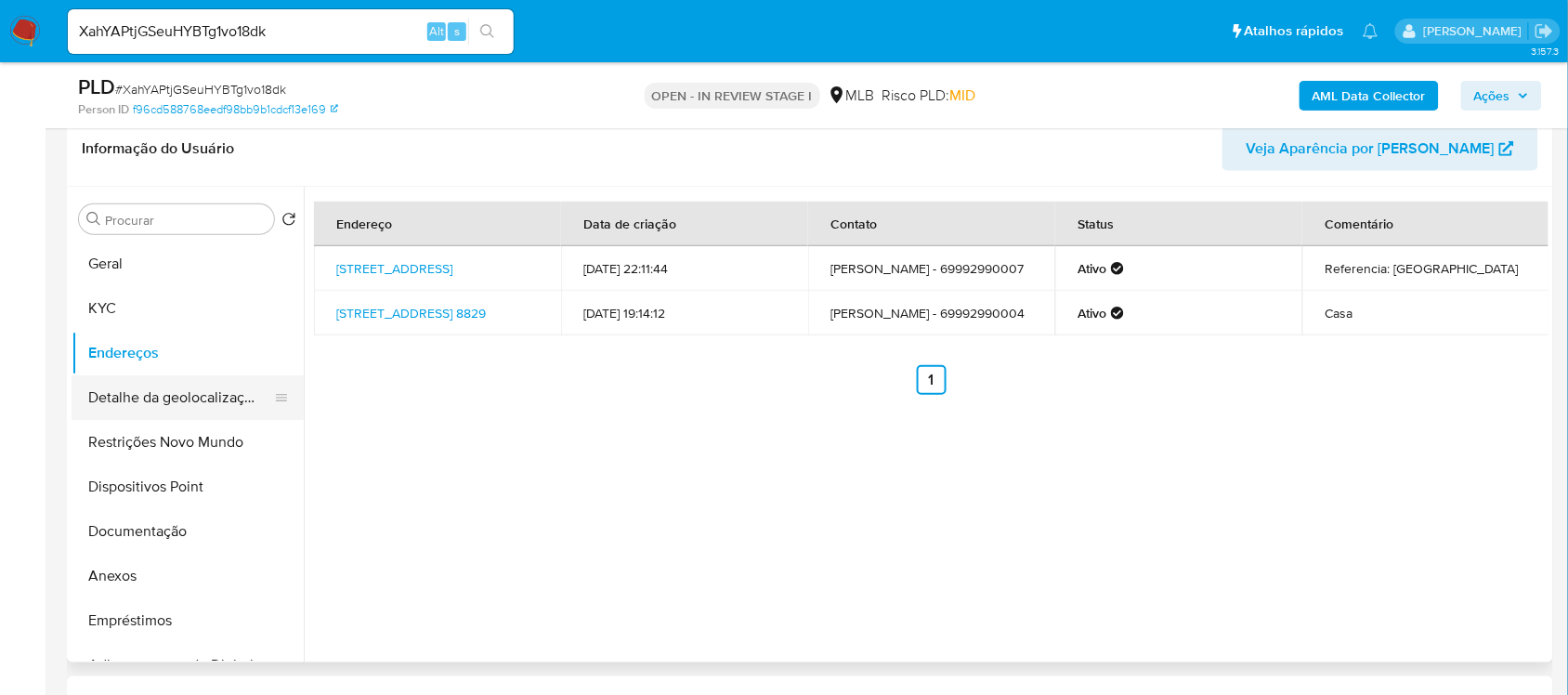
click at [163, 390] on button "Detalhe da geolocalização" at bounding box center [180, 398] width 217 height 45
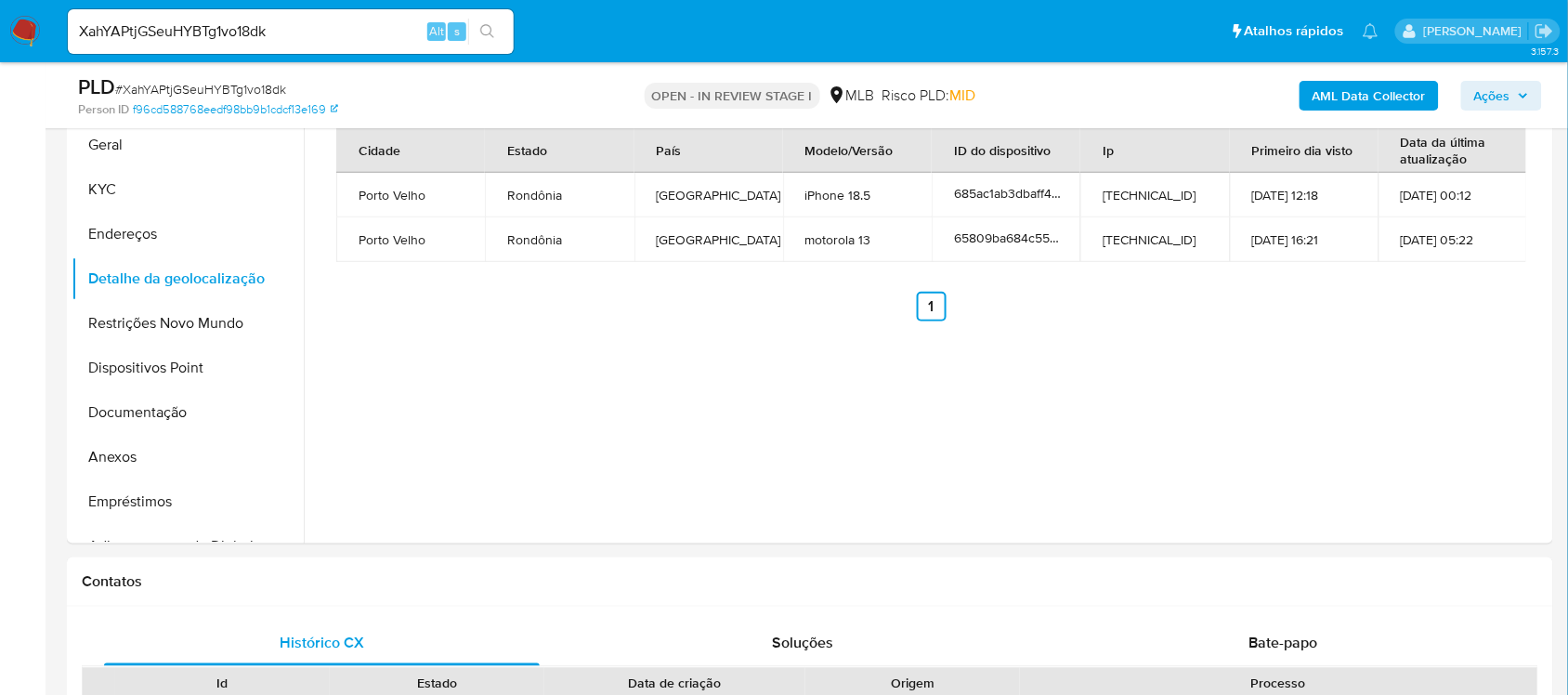
scroll to position [528, 0]
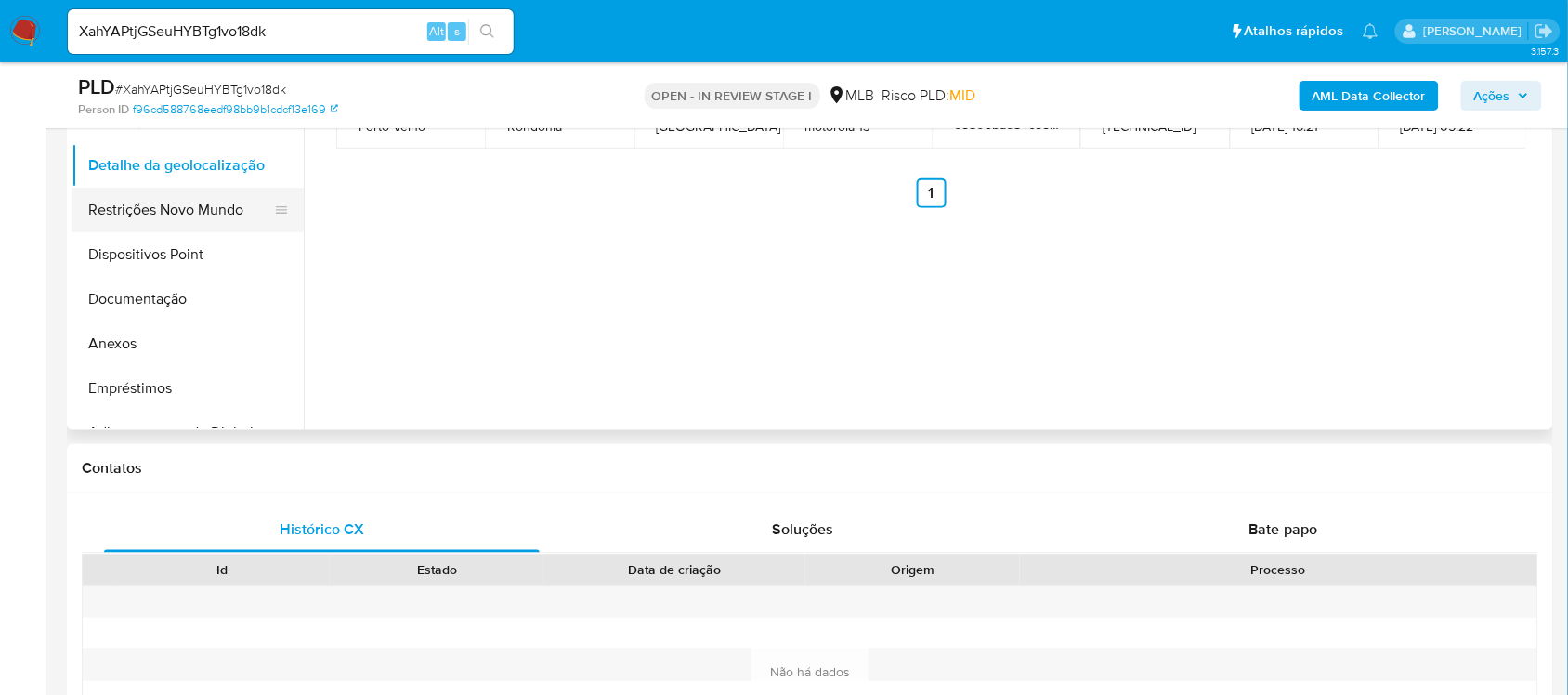
click at [181, 216] on button "Restrições Novo Mundo" at bounding box center [180, 210] width 217 height 45
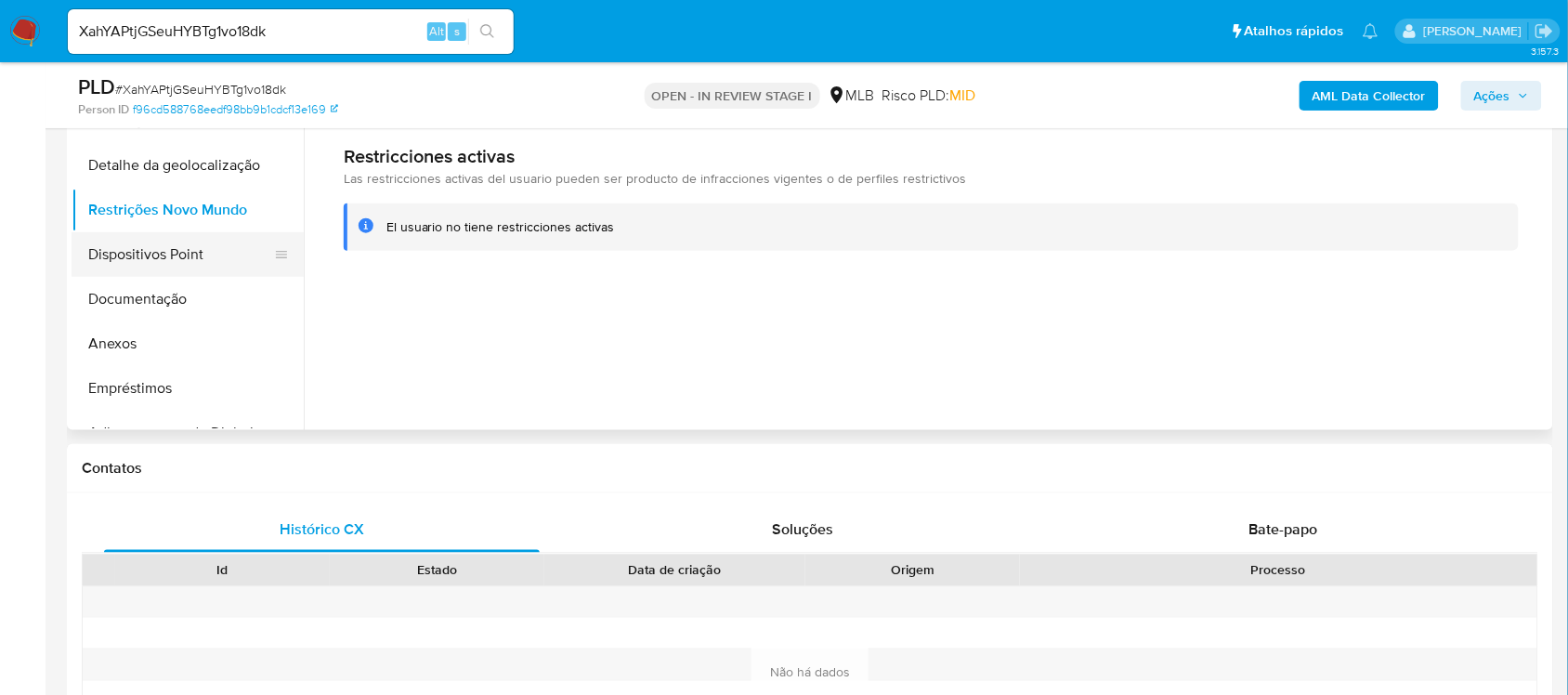
click at [207, 260] on button "Dispositivos Point" at bounding box center [180, 254] width 217 height 45
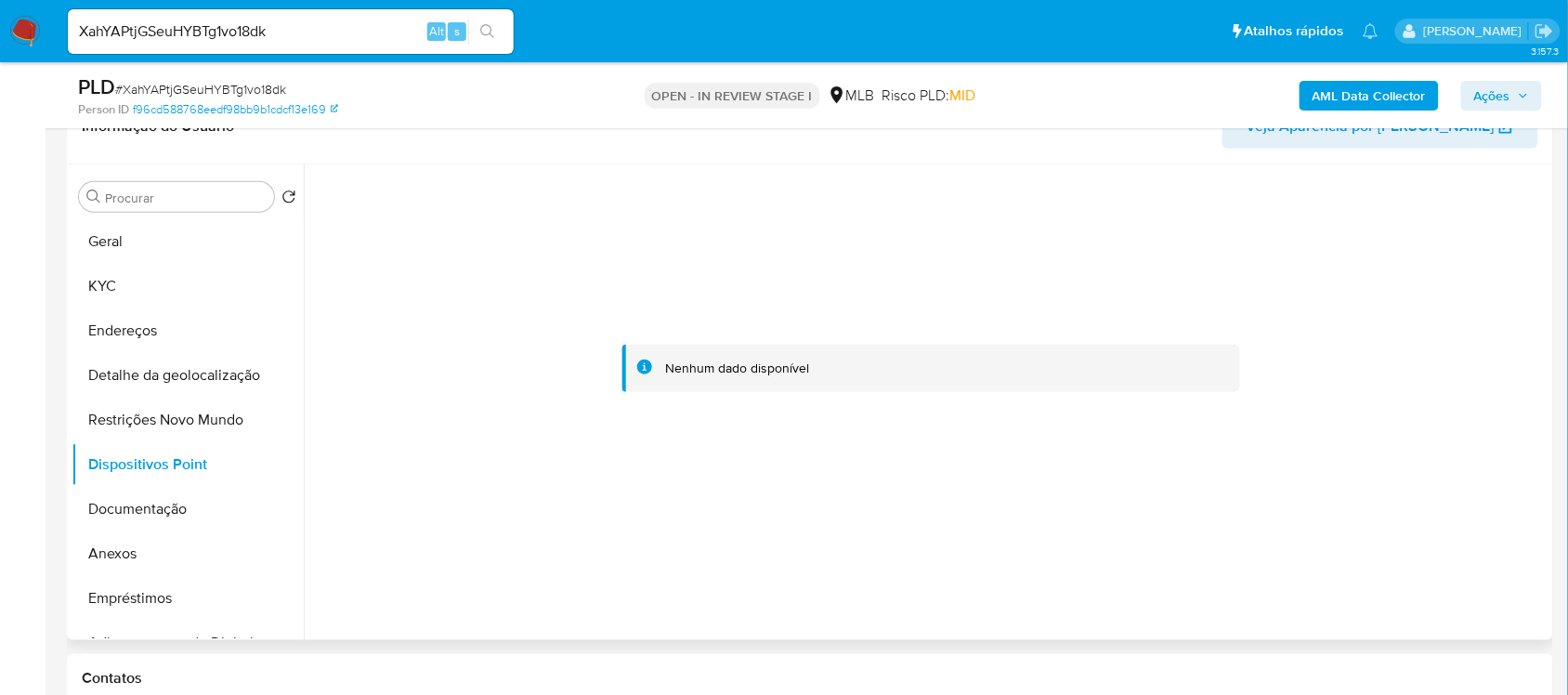
scroll to position [295, 0]
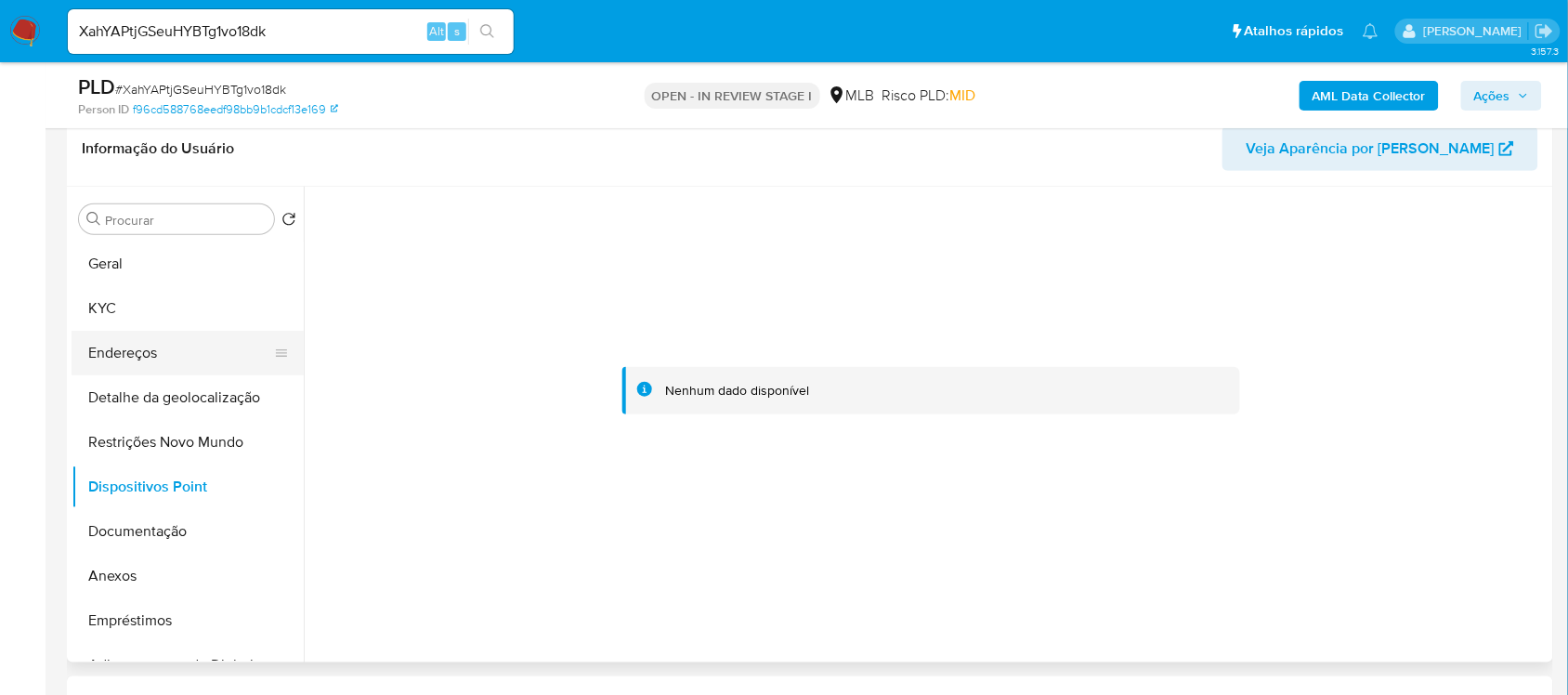
drag, startPoint x: 124, startPoint y: 308, endPoint x: 183, endPoint y: 335, distance: 64.9
click at [128, 308] on button "KYC" at bounding box center [187, 308] width 232 height 45
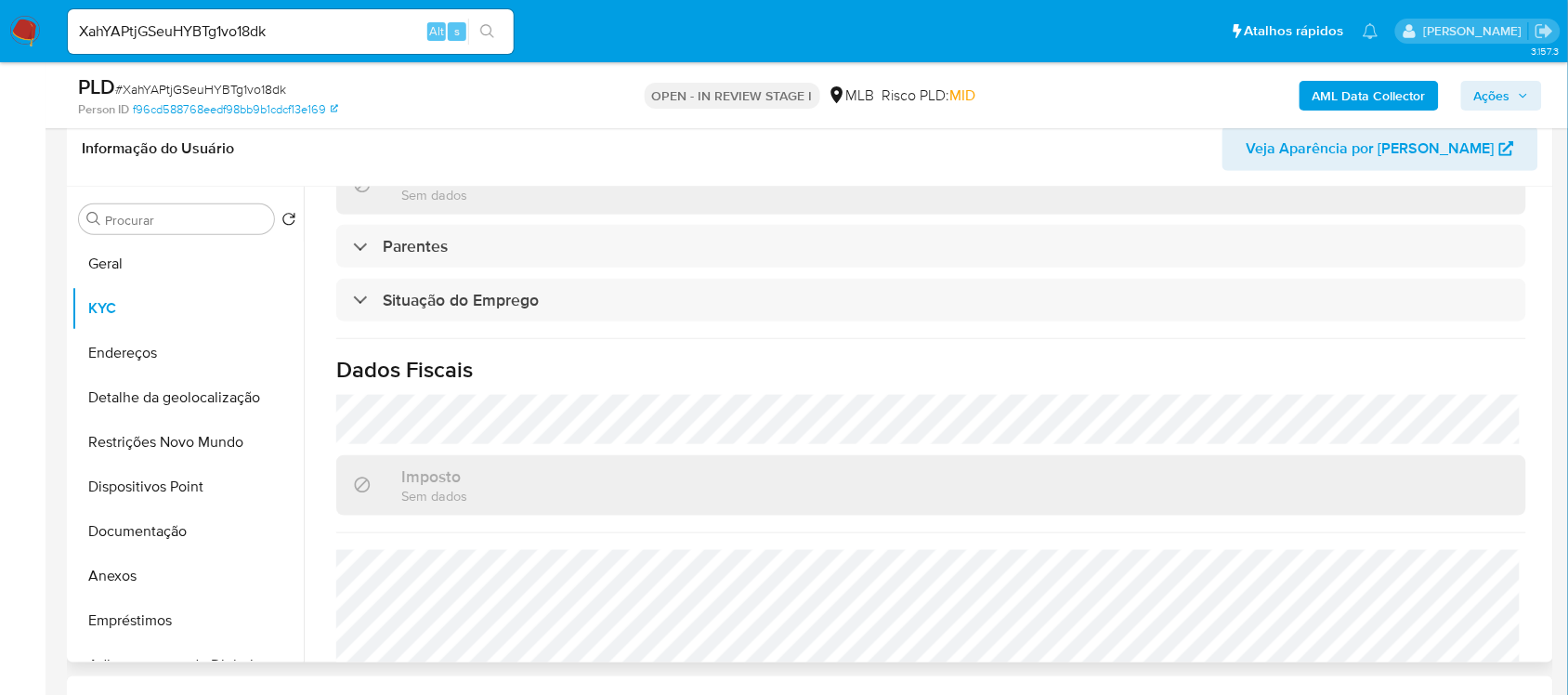
scroll to position [813, 0]
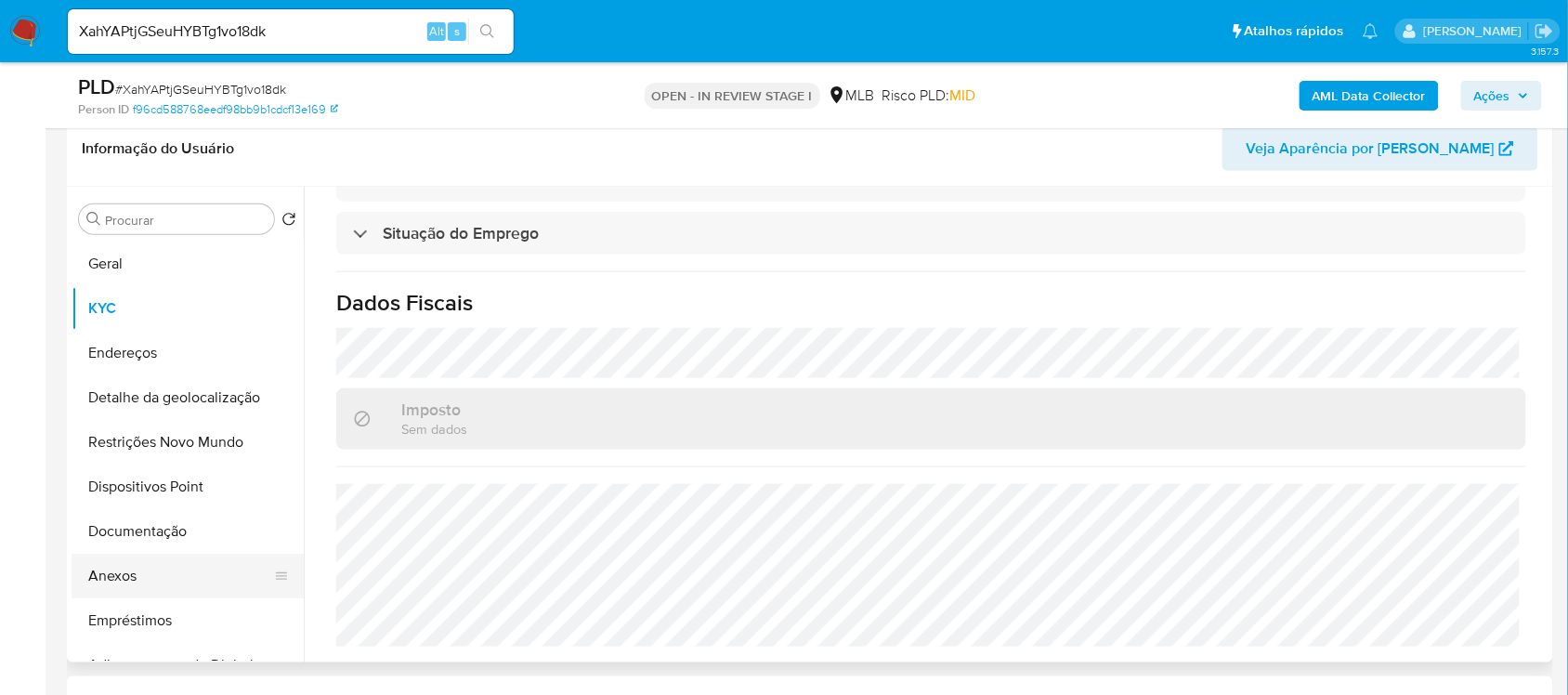
click at [169, 563] on button "Anexos" at bounding box center [180, 576] width 217 height 45
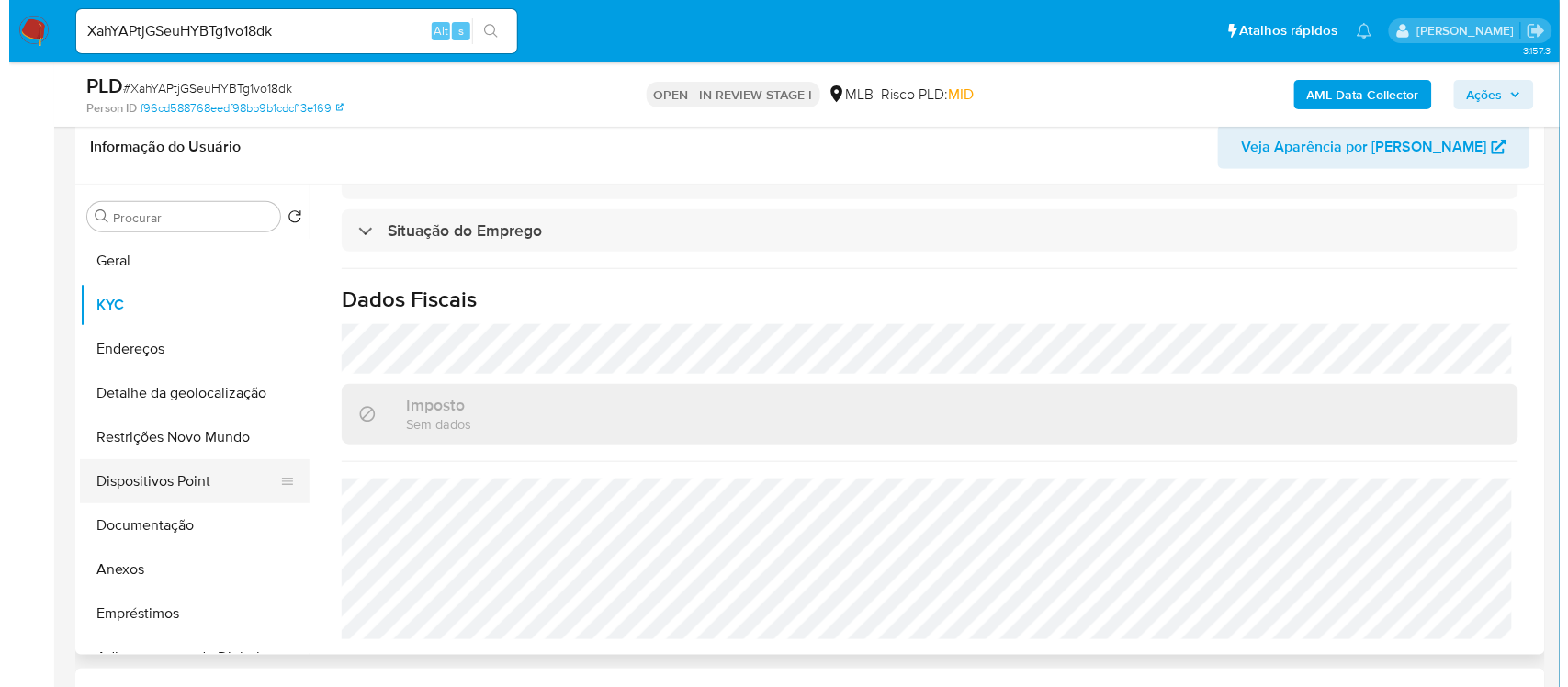
scroll to position [0, 0]
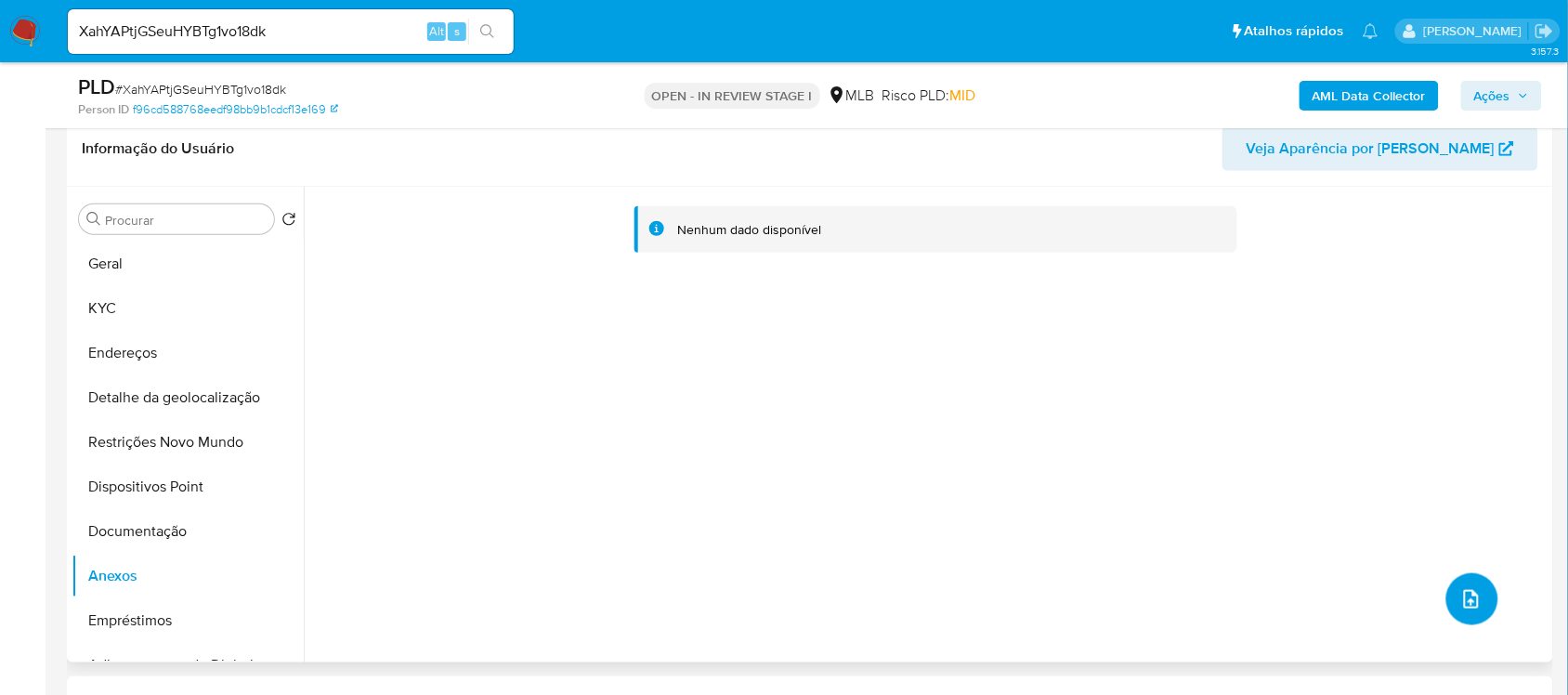
click at [1463, 581] on button "upload-file" at bounding box center [1472, 599] width 52 height 52
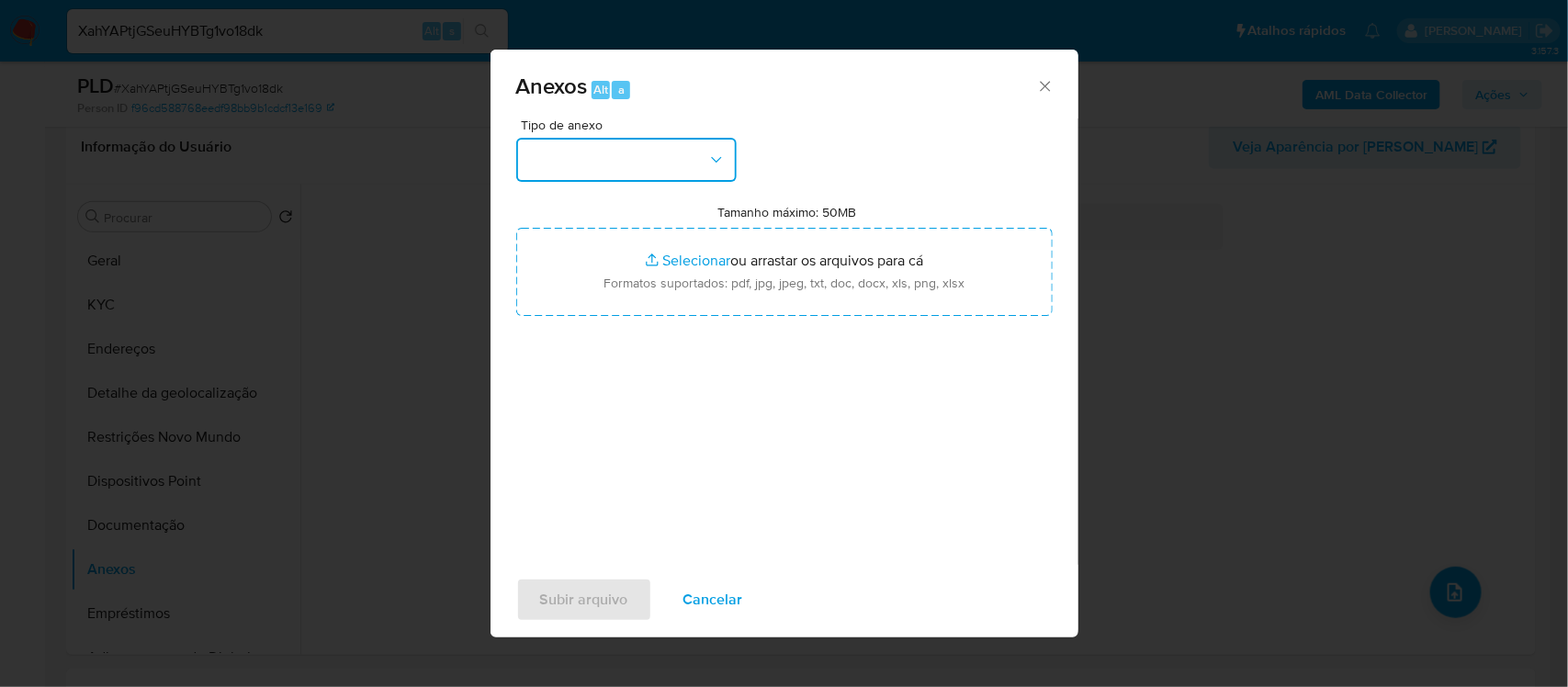
click at [673, 157] on button "button" at bounding box center [626, 160] width 220 height 44
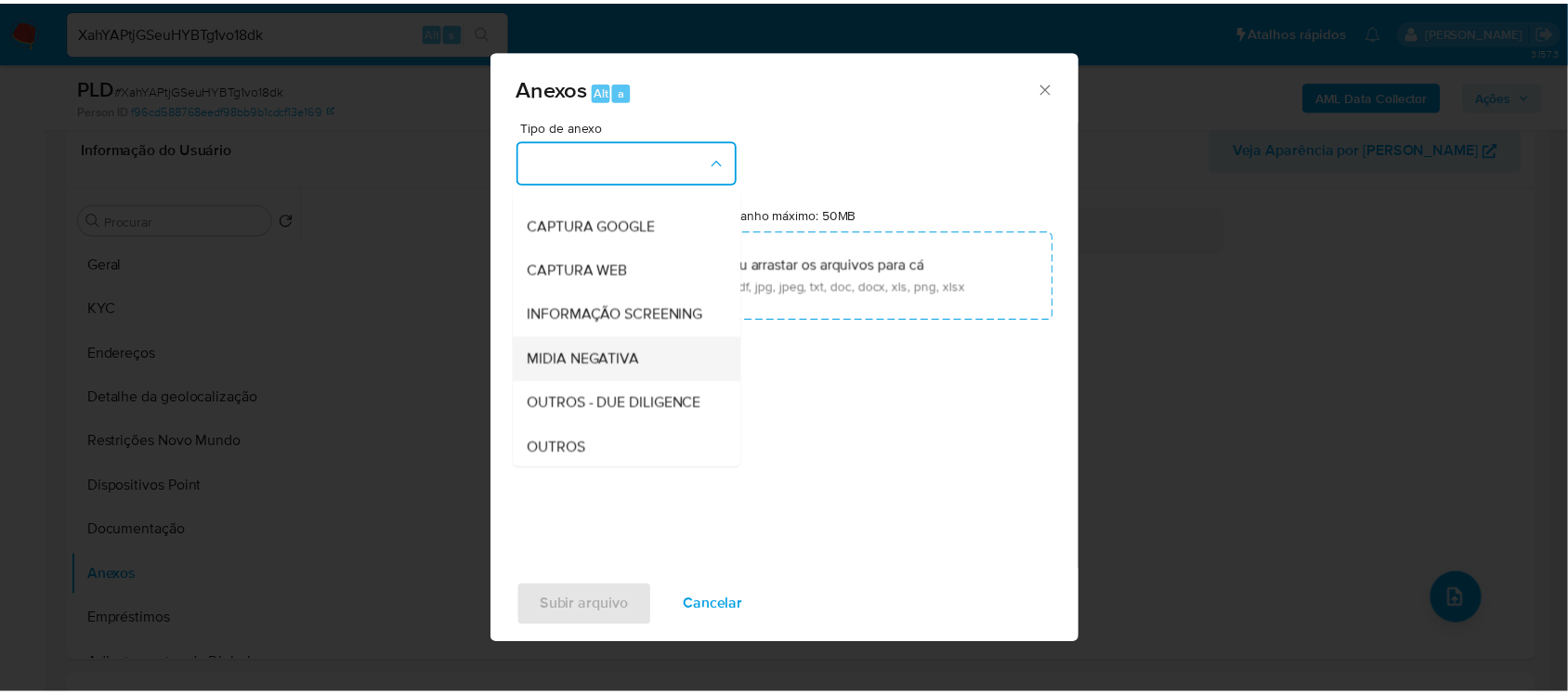
scroll to position [116, 0]
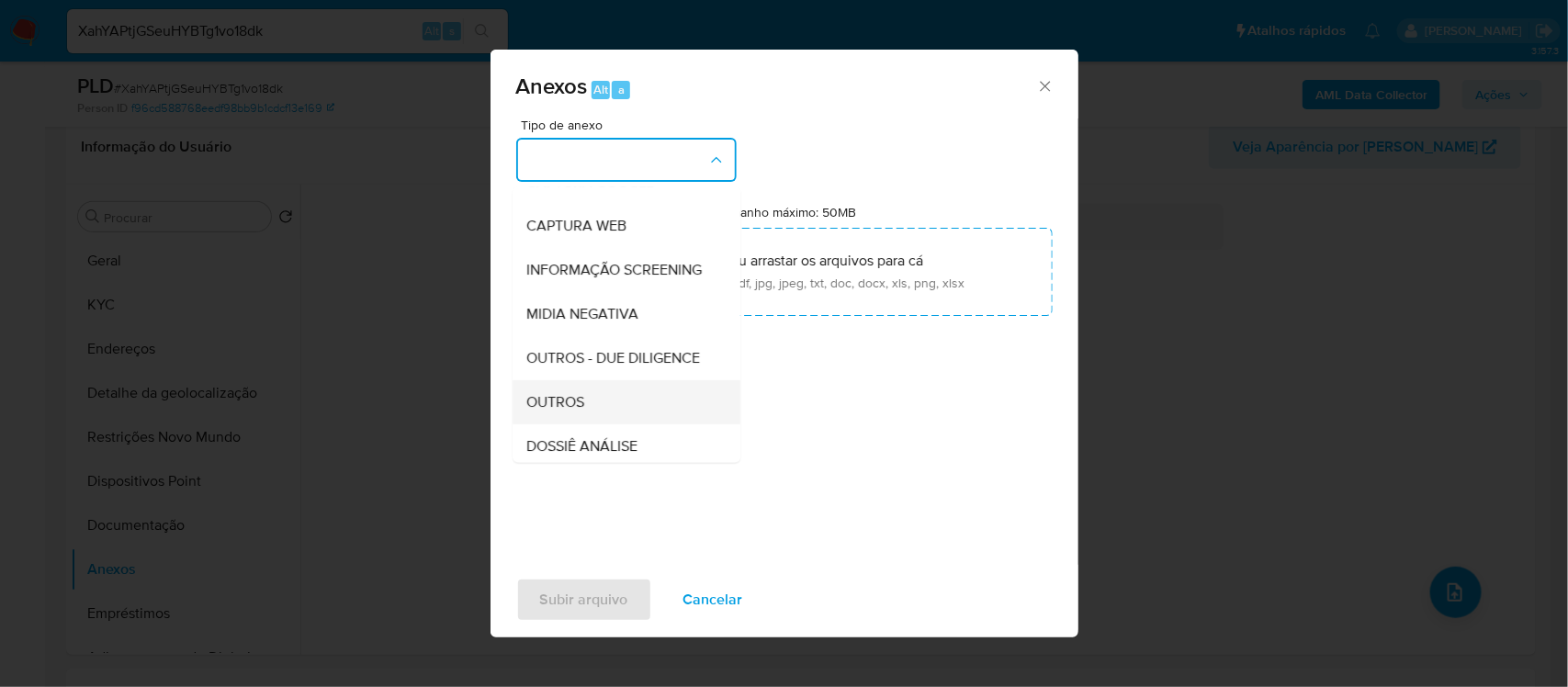
click at [574, 412] on span "OUTROS" at bounding box center [556, 402] width 58 height 18
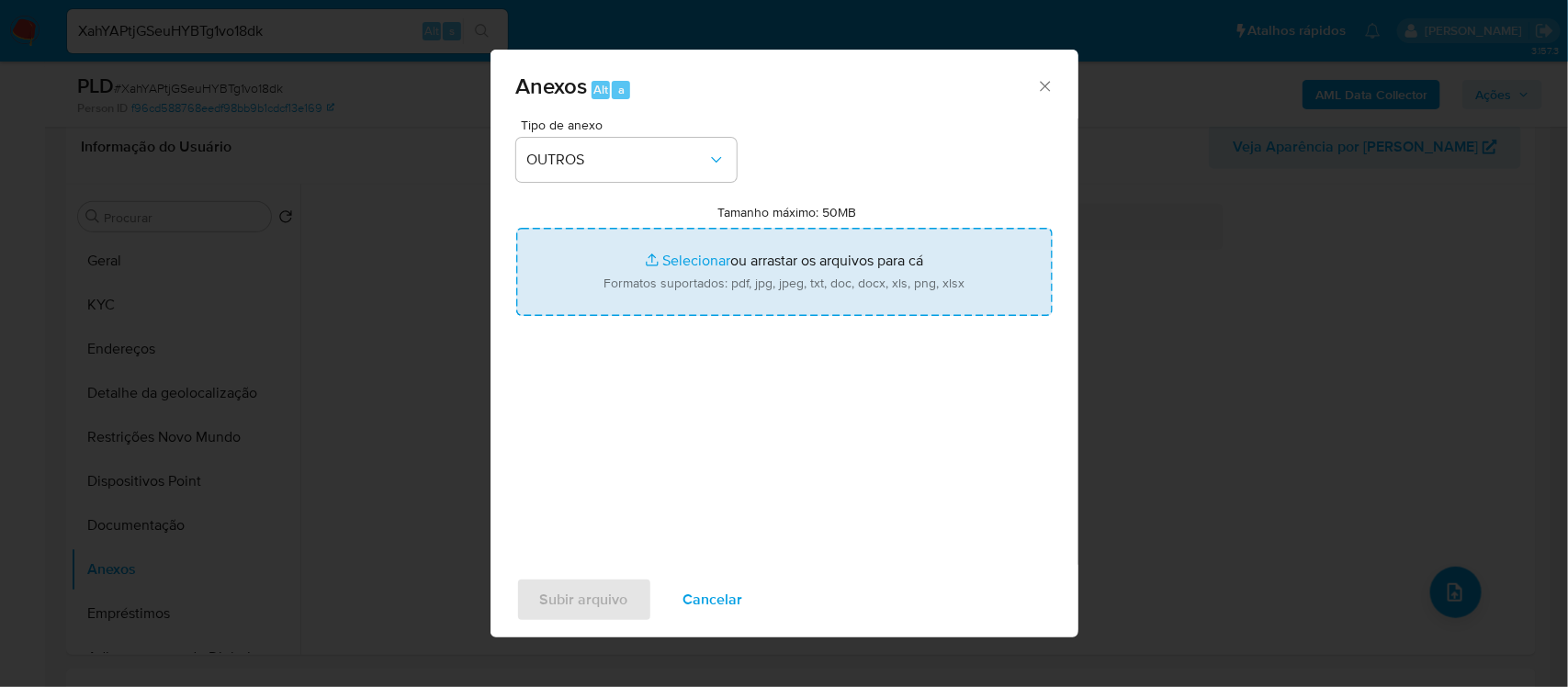
click at [672, 262] on input "Tamanho máximo: 50MB Selecionar arquivos" at bounding box center [784, 272] width 536 height 88
type input "C:\fakepath\SAR - xxxx - CPF 04940505278 - BRENO PASSOS DA SILVA.pdf"
click at [680, 262] on input "Tamanho máximo: 50MB Selecionar arquivos" at bounding box center [784, 272] width 536 height 88
type input "C:\fakepath\Mulan Breno Passos da Silva 475318173_2025_09_08_16_49_39 - Tabla d…"
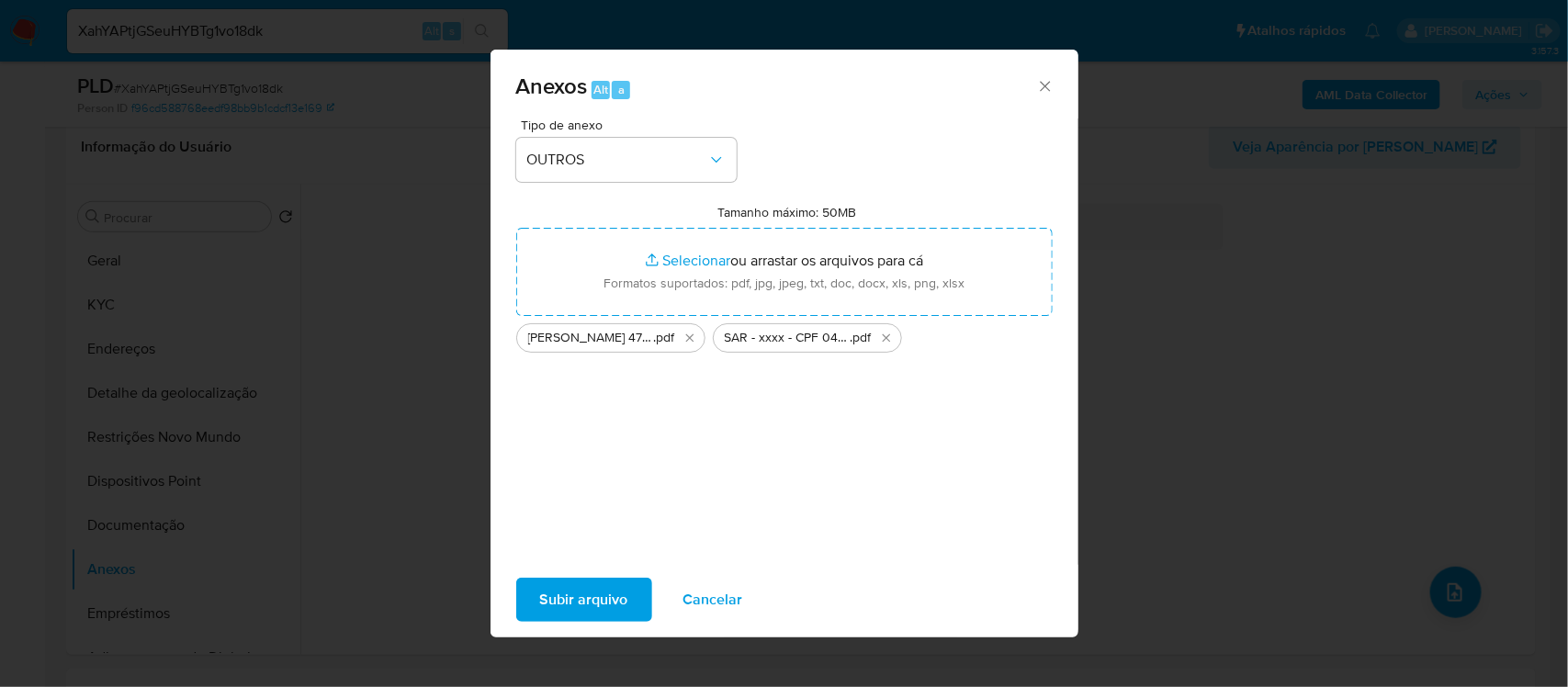
click at [598, 607] on span "Subir arquivo" at bounding box center [584, 600] width 88 height 41
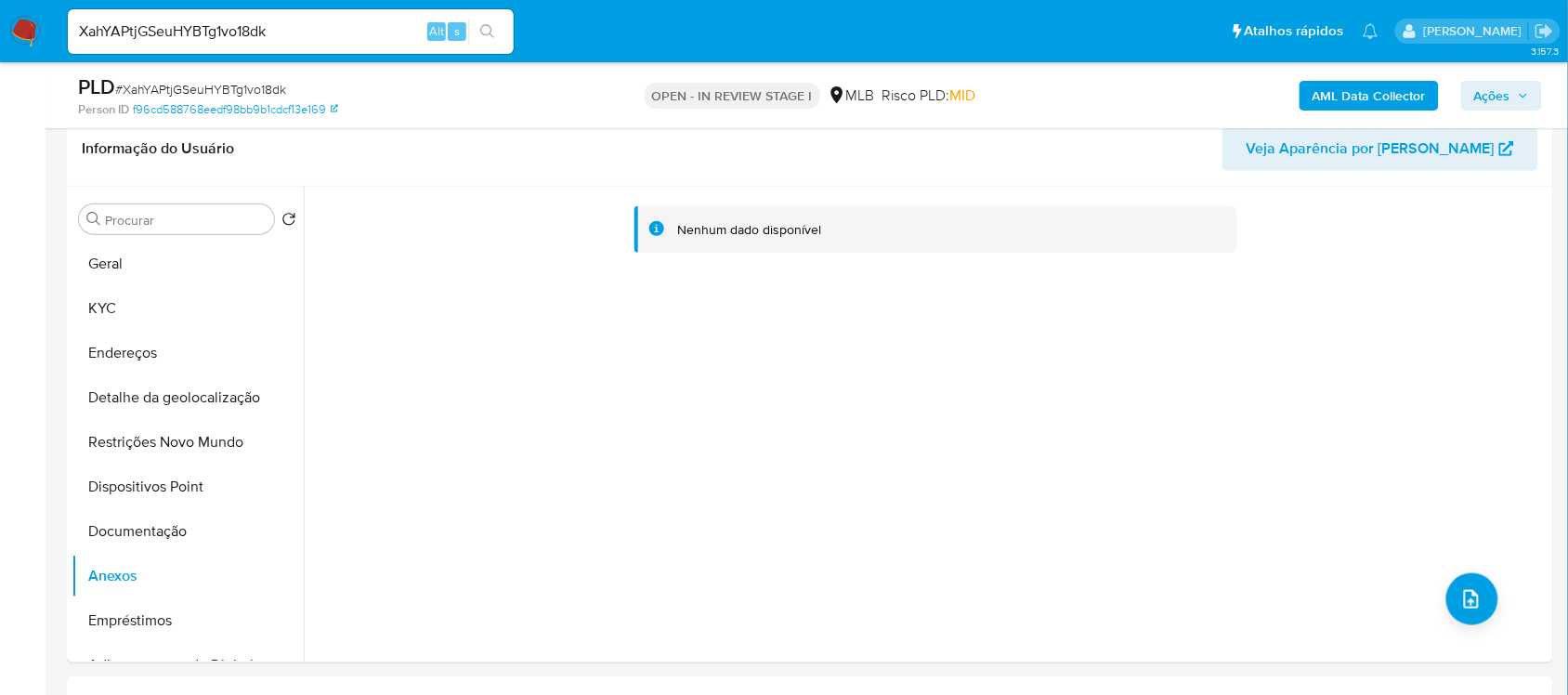
click at [1506, 90] on span "Ações" at bounding box center [1492, 96] width 36 height 30
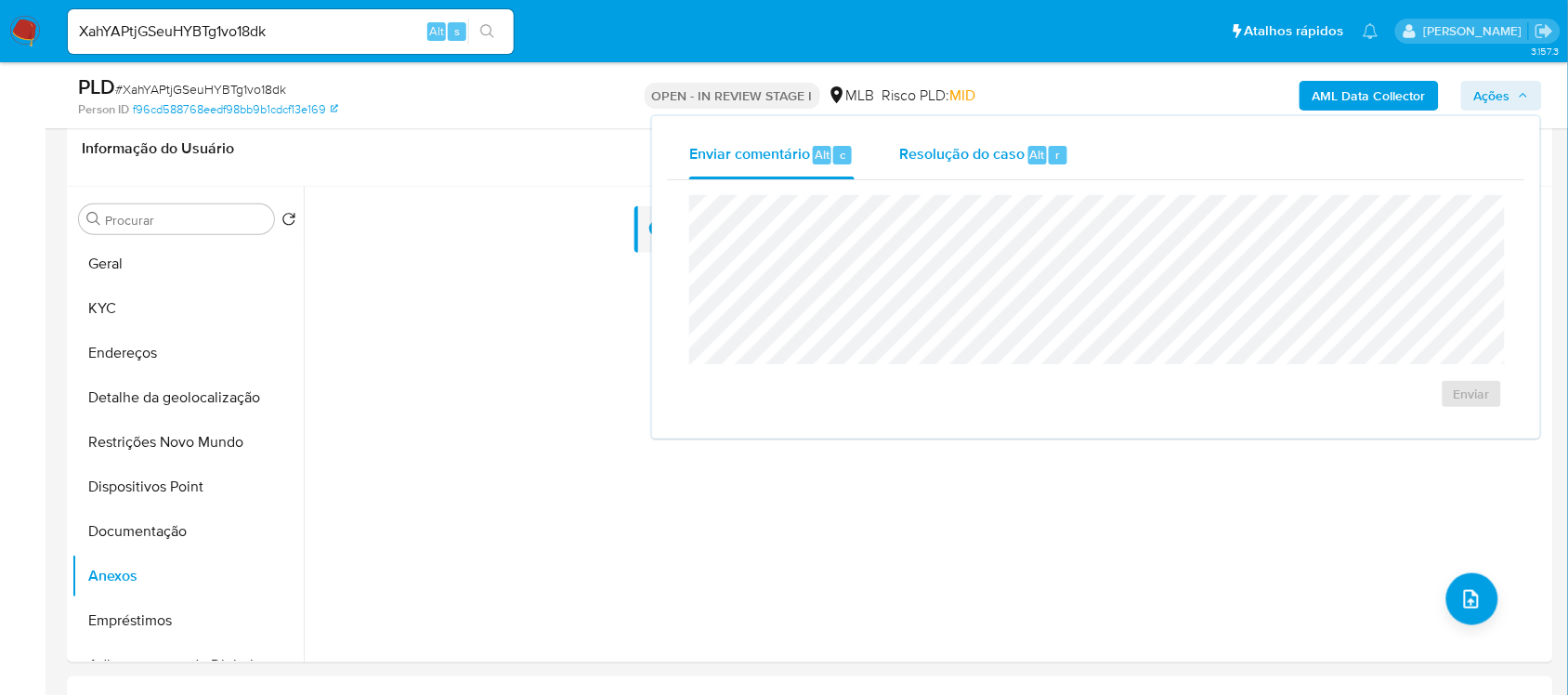
click at [943, 161] on span "Resolução do caso" at bounding box center [961, 154] width 126 height 21
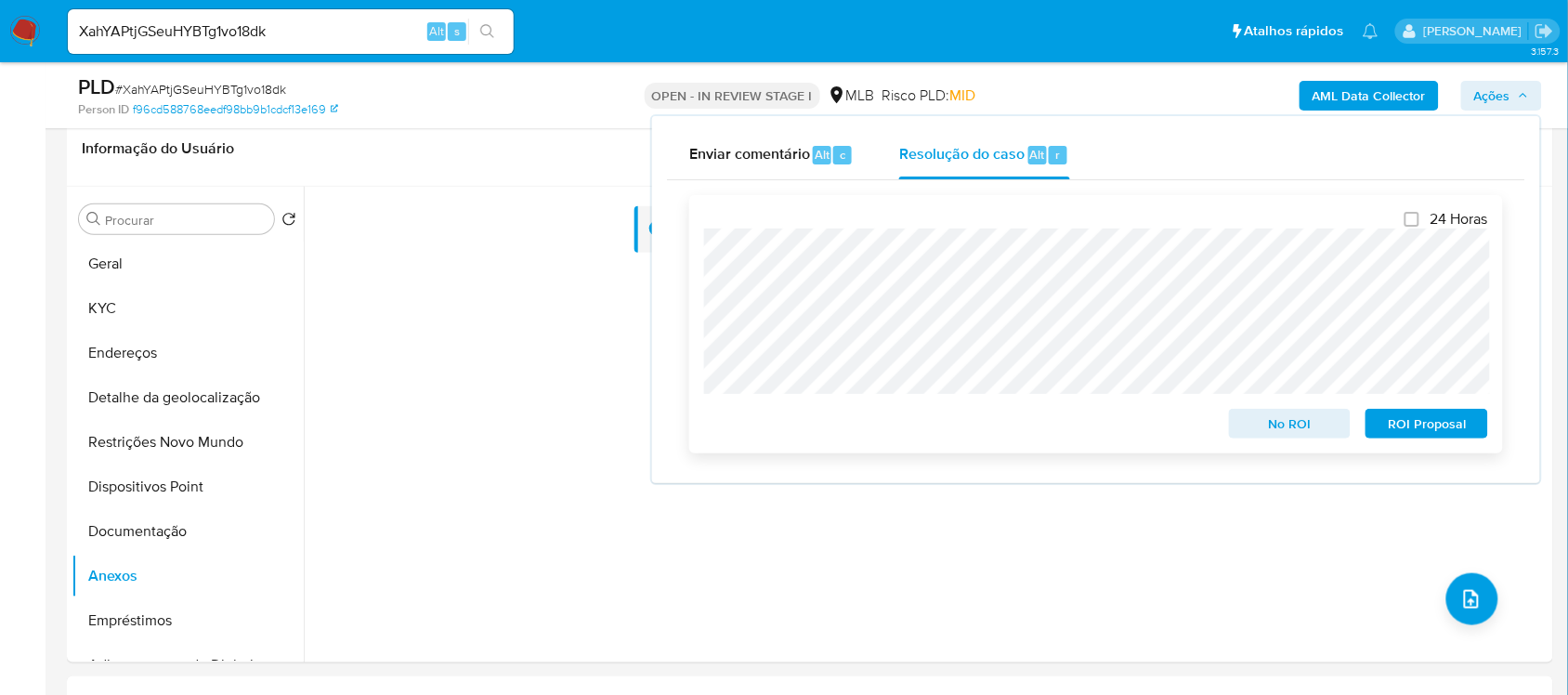
click at [1412, 426] on span "ROI Proposal" at bounding box center [1426, 424] width 97 height 26
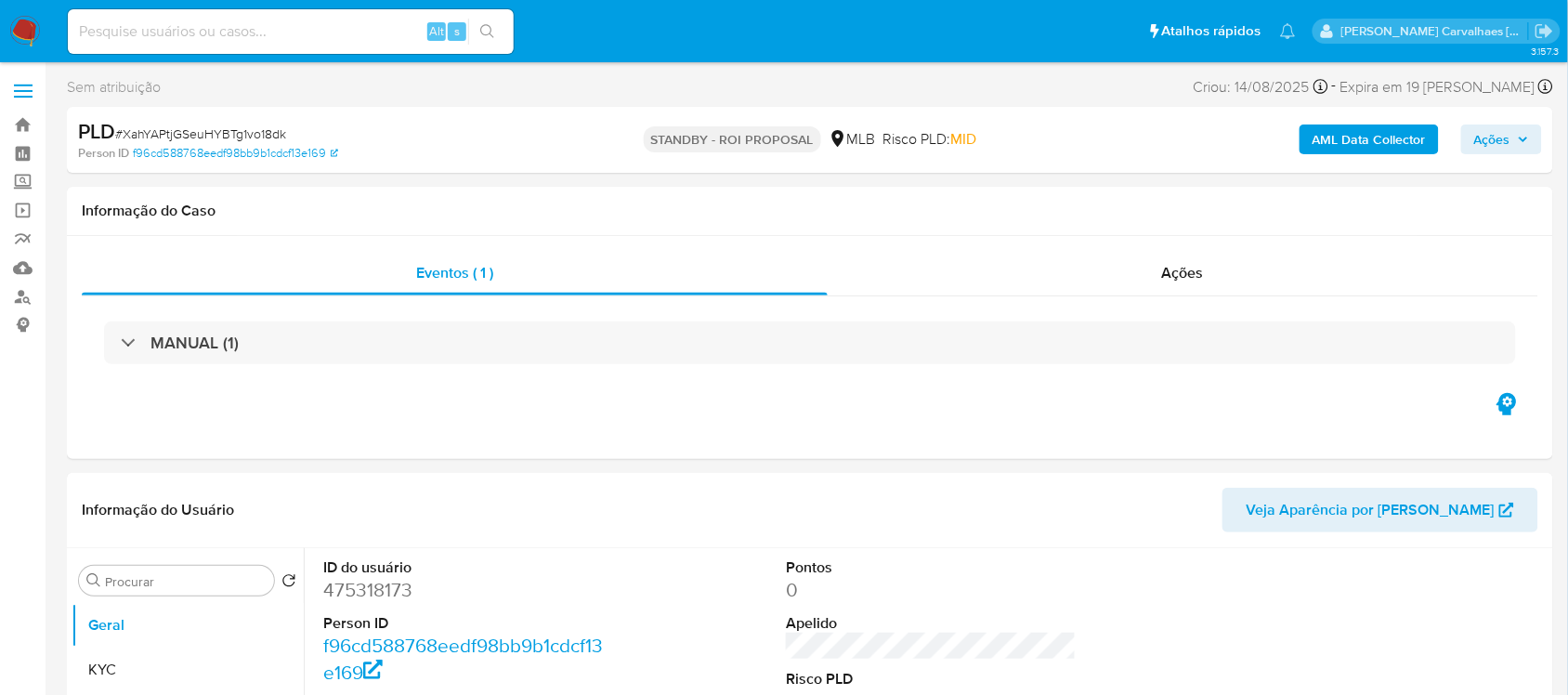
select select "10"
